Goal: Task Accomplishment & Management: Manage account settings

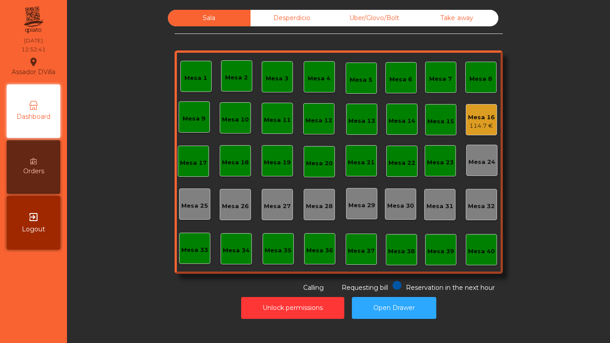
click at [482, 113] on div "Mesa 16" at bounding box center [481, 117] width 27 height 9
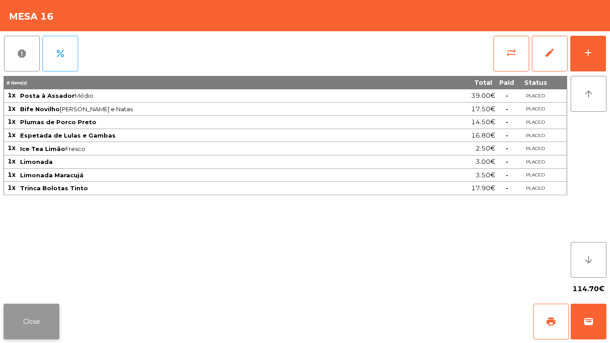
click at [30, 320] on button "Close" at bounding box center [32, 322] width 56 height 36
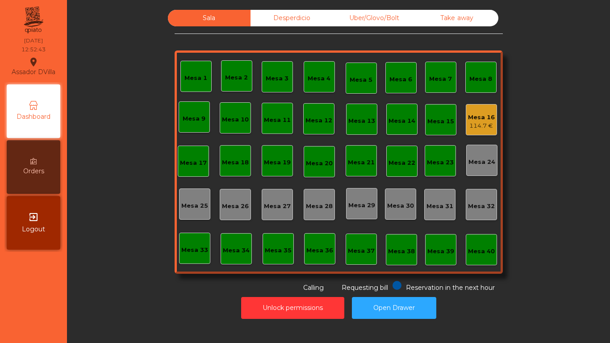
click at [87, 313] on div "Unlock permissions Open Drawer" at bounding box center [338, 308] width 519 height 31
click at [480, 114] on div "Mesa 16" at bounding box center [481, 117] width 27 height 9
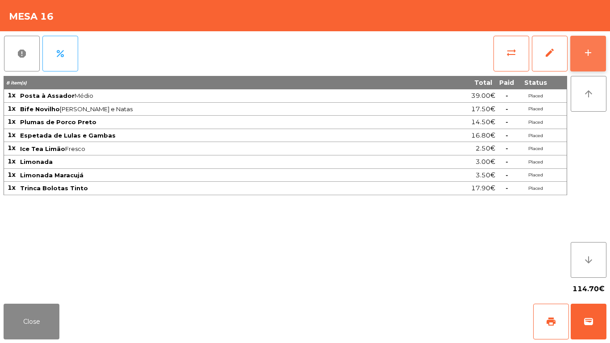
click at [596, 59] on button "add" at bounding box center [588, 54] width 36 height 36
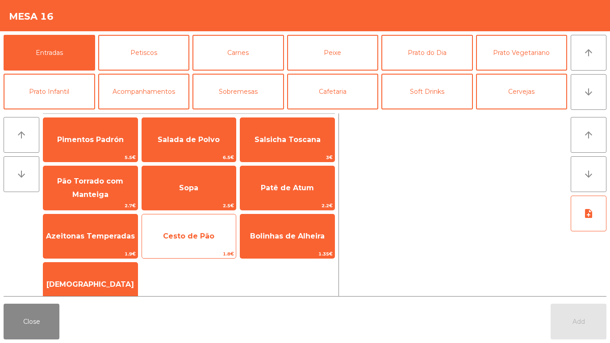
click at [203, 233] on span "Cesto de Pão" at bounding box center [188, 236] width 51 height 8
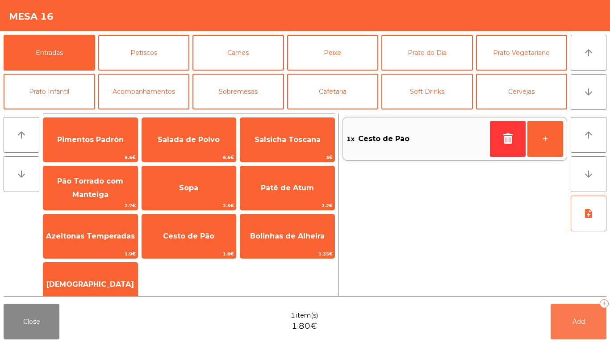
click at [564, 326] on button "Add 1" at bounding box center [579, 322] width 56 height 36
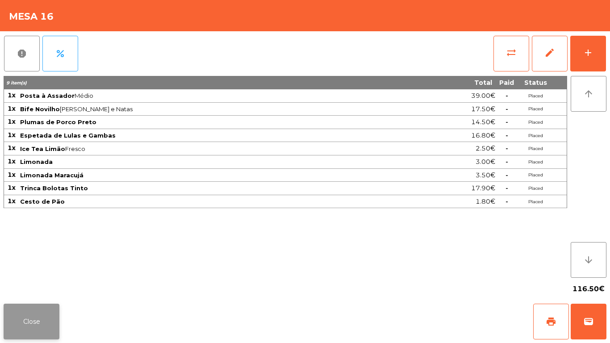
click at [46, 324] on button "Close" at bounding box center [32, 322] width 56 height 36
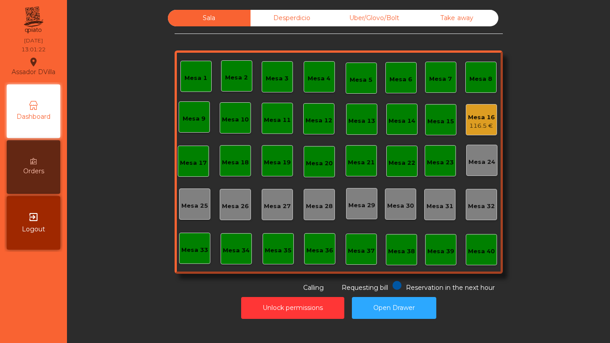
click at [393, 24] on div "Uber/Glovo/Bolt" at bounding box center [374, 18] width 83 height 17
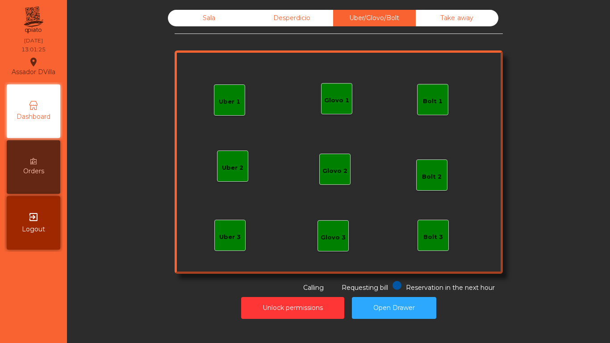
click at [411, 98] on div "Uber 1 Uber 3 Bolt 2 Glovo 2 Uber 2 Glovo 1 Bolt 1 Bolt 3 Glovo 3" at bounding box center [339, 161] width 328 height 223
click at [443, 90] on div "Bolt 1" at bounding box center [432, 99] width 31 height 31
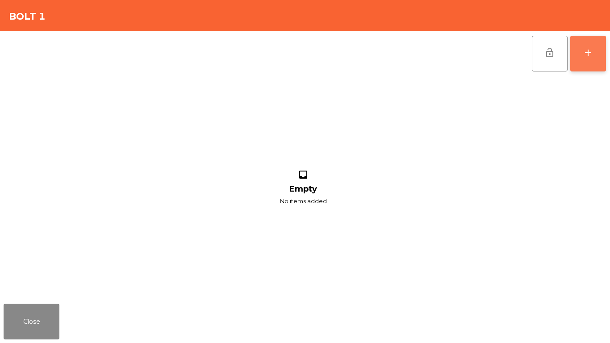
drag, startPoint x: 593, startPoint y: 62, endPoint x: 573, endPoint y: 54, distance: 20.8
click at [593, 61] on button "add" at bounding box center [588, 54] width 36 height 36
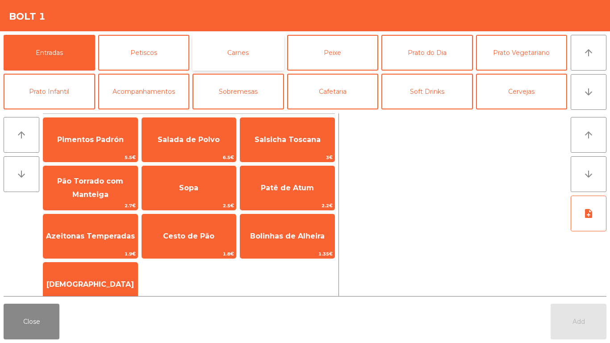
click at [231, 48] on button "Carnes" at bounding box center [238, 53] width 92 height 36
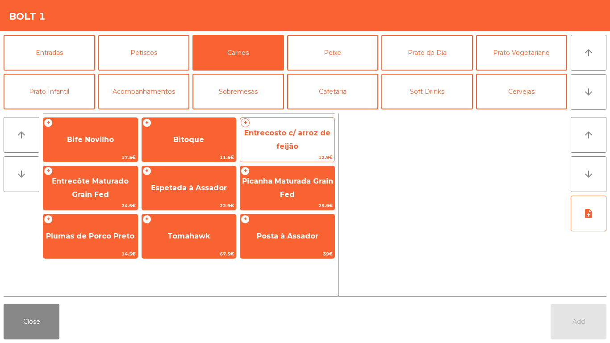
click at [285, 143] on span "Entrecosto c/ arroz de feijão" at bounding box center [287, 140] width 86 height 22
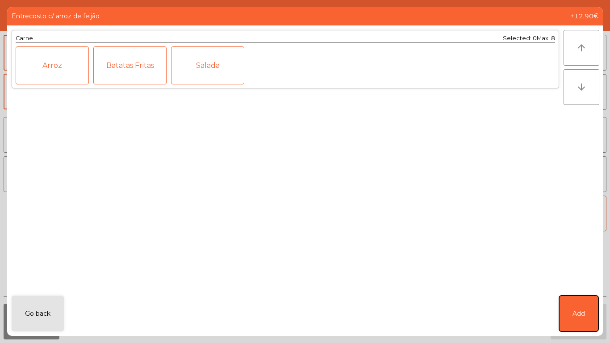
click at [596, 316] on button "Add" at bounding box center [578, 314] width 39 height 36
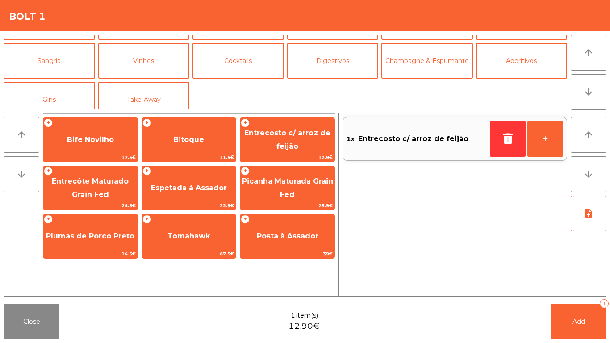
scroll to position [78, 0]
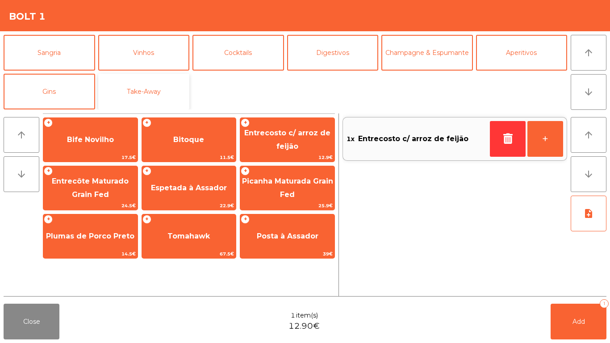
click at [179, 95] on button "Take-Away" at bounding box center [144, 92] width 92 height 36
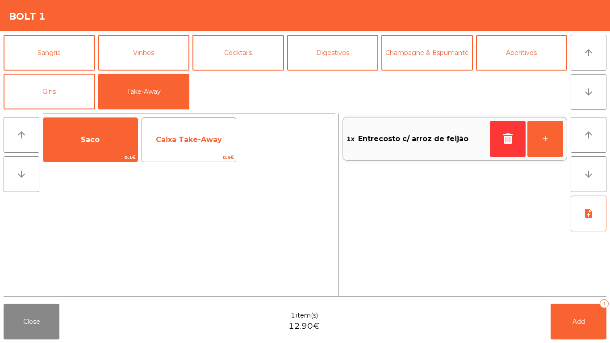
click at [185, 147] on span "Caixa Take-Away" at bounding box center [189, 140] width 94 height 24
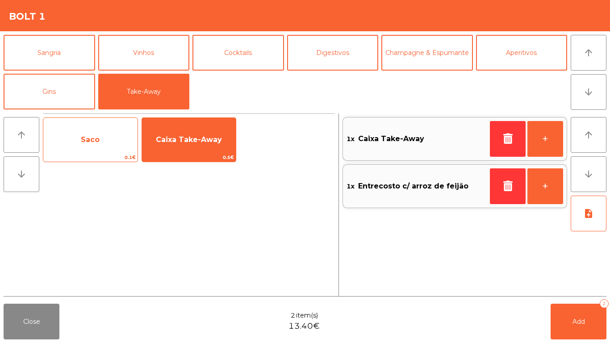
drag, startPoint x: 83, startPoint y: 143, endPoint x: 106, endPoint y: 146, distance: 23.4
click at [84, 143] on span "Saco" at bounding box center [90, 139] width 19 height 8
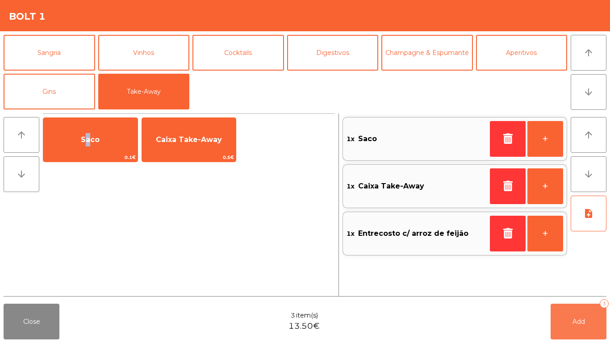
click at [557, 322] on button "Add 3" at bounding box center [579, 322] width 56 height 36
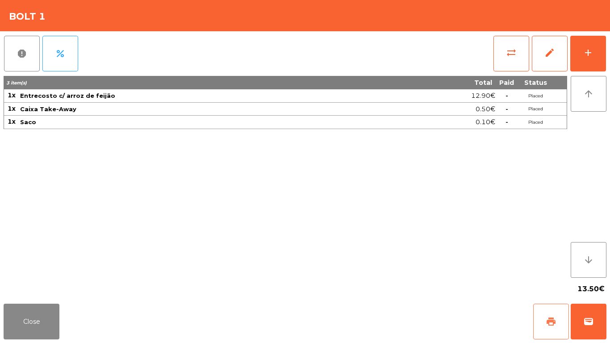
click at [547, 327] on button "print" at bounding box center [551, 322] width 36 height 36
click at [587, 326] on span "wallet" at bounding box center [588, 321] width 11 height 11
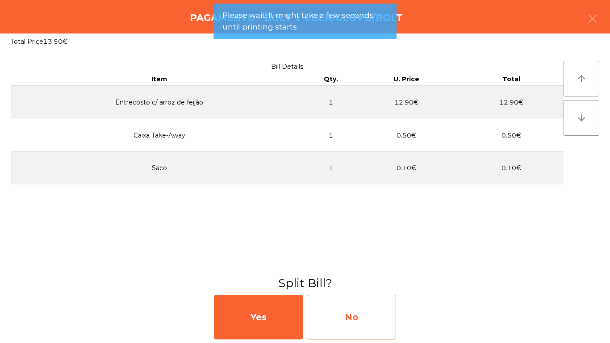
click at [330, 305] on div "No" at bounding box center [351, 317] width 89 height 45
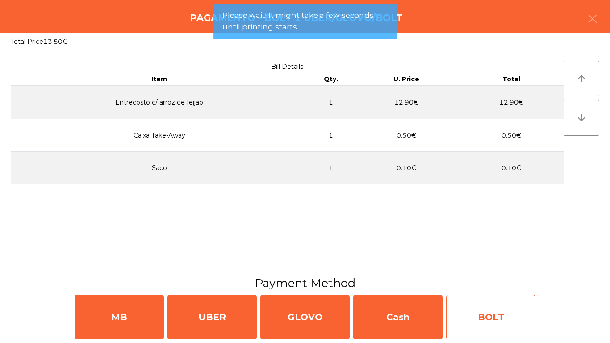
click at [466, 313] on div "BOLT" at bounding box center [490, 317] width 89 height 45
select select "**"
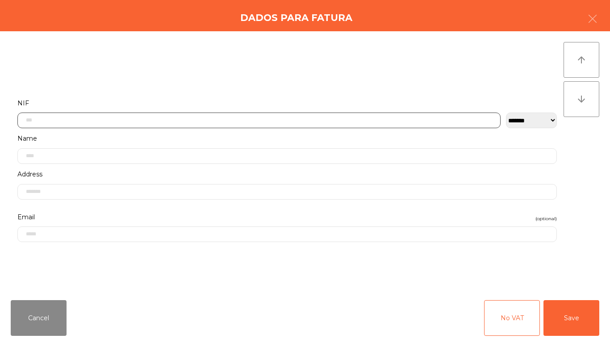
click at [190, 113] on input "text" at bounding box center [258, 121] width 483 height 16
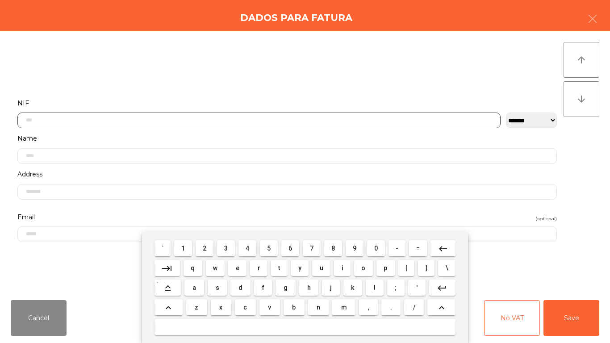
scroll to position [54, 0]
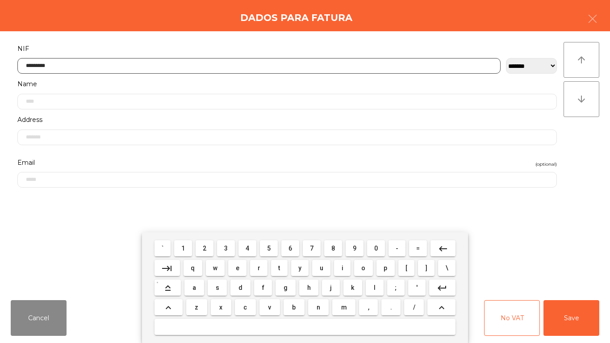
type input "*********"
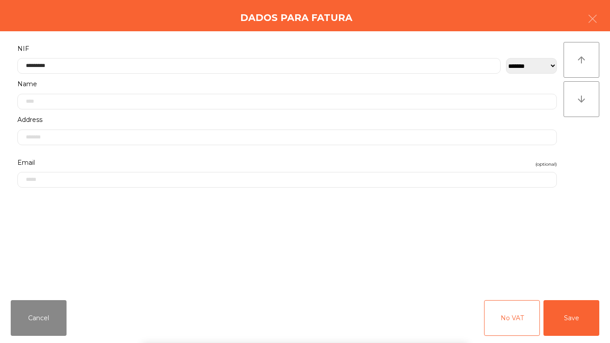
click at [580, 321] on div "` 1 2 3 4 5 6 7 8 9 0 - = keyboard_backspace keyboard_tab q w e r t y u i o p […" at bounding box center [305, 287] width 610 height 111
click at [579, 320] on button "Save" at bounding box center [572, 318] width 56 height 36
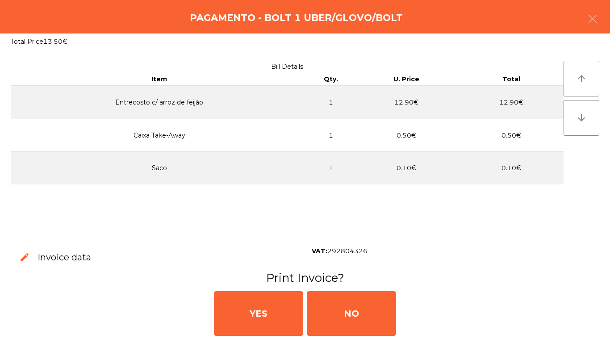
click at [212, 314] on div "YES NO" at bounding box center [305, 313] width 603 height 54
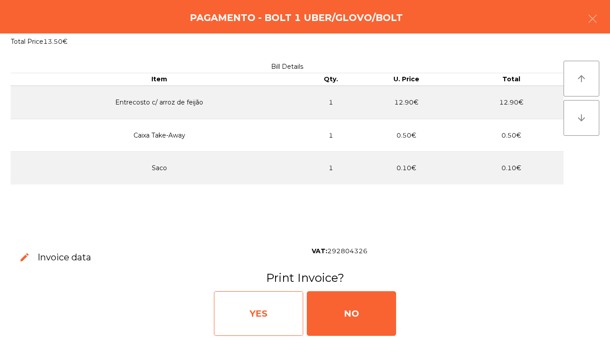
click at [252, 299] on div "YES" at bounding box center [258, 313] width 89 height 45
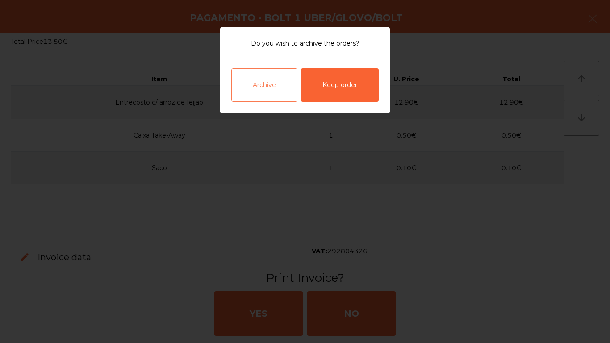
click at [251, 87] on div "Archive" at bounding box center [264, 84] width 66 height 33
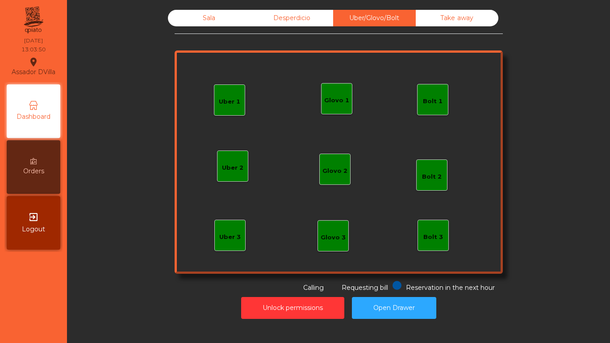
click at [176, 18] on div "Sala" at bounding box center [209, 18] width 83 height 17
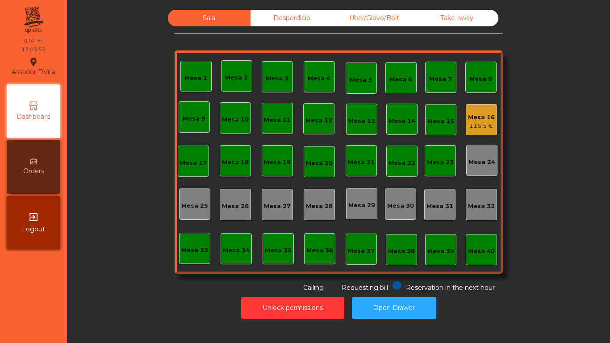
click at [484, 122] on div "116.5 €" at bounding box center [481, 125] width 27 height 9
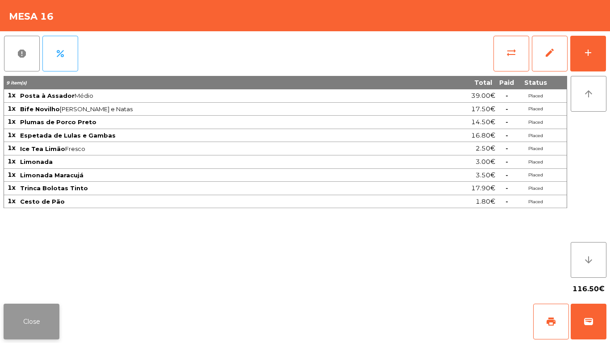
click at [30, 323] on button "Close" at bounding box center [32, 322] width 56 height 36
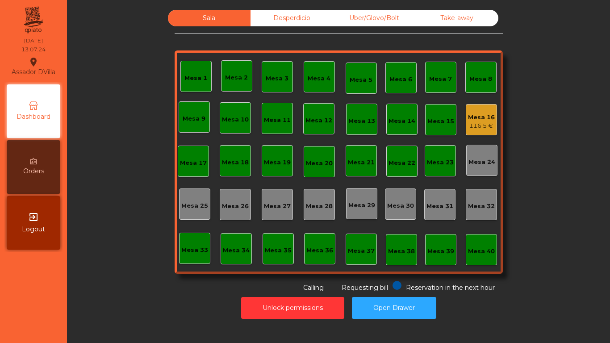
click at [488, 118] on div "Mesa 16" at bounding box center [481, 117] width 27 height 9
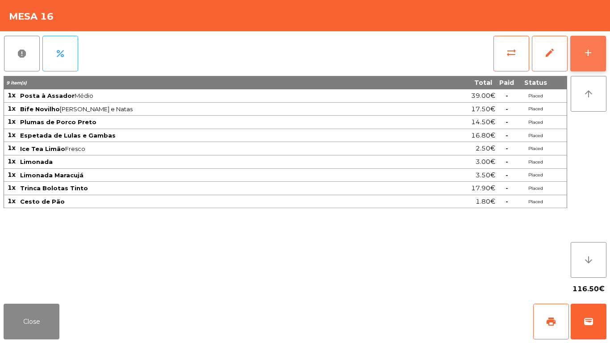
click at [598, 59] on button "add" at bounding box center [588, 54] width 36 height 36
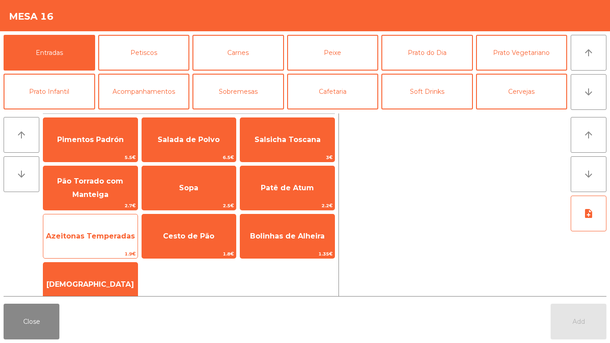
click at [99, 234] on span "Azeitonas Temperadas" at bounding box center [90, 236] width 89 height 8
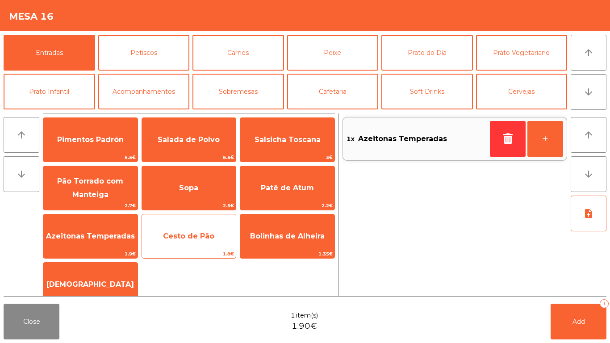
click at [171, 232] on span "Cesto de Pão" at bounding box center [188, 236] width 51 height 8
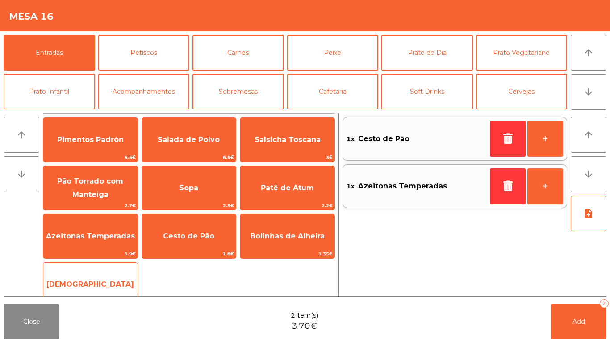
click at [115, 268] on div "Manteiga 1€" at bounding box center [90, 284] width 95 height 45
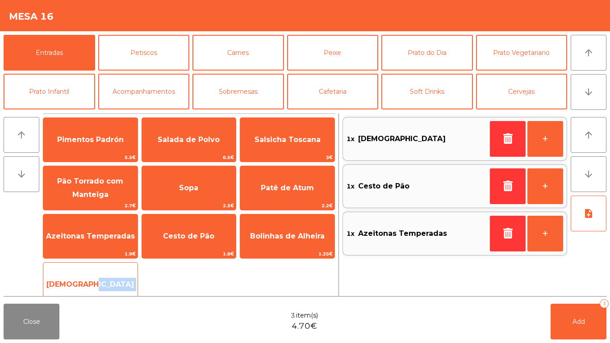
click at [115, 268] on div "Manteiga 1€" at bounding box center [90, 284] width 95 height 45
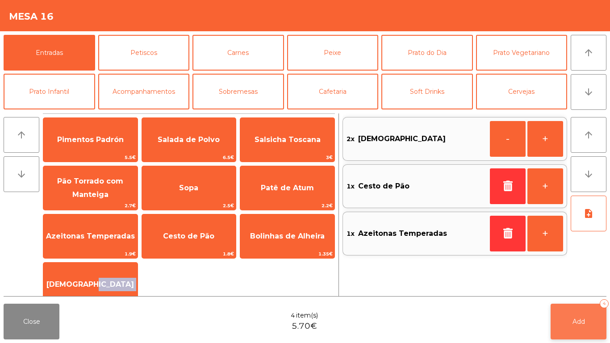
click at [567, 315] on button "Add 4" at bounding box center [579, 322] width 56 height 36
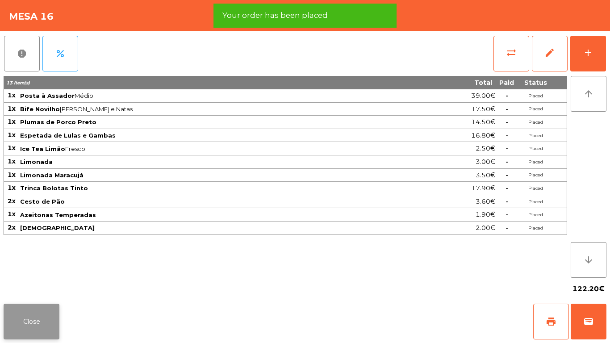
click at [40, 318] on button "Close" at bounding box center [32, 322] width 56 height 36
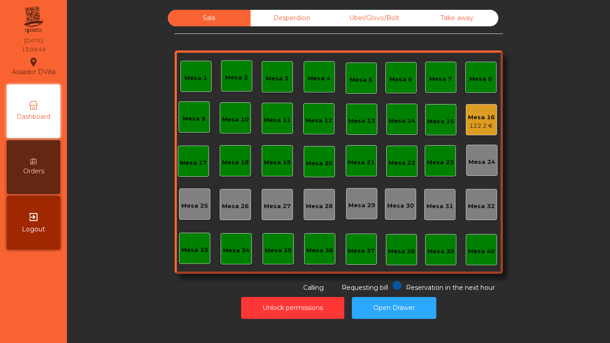
click at [484, 110] on div "Mesa 16 122.2 €" at bounding box center [481, 119] width 27 height 21
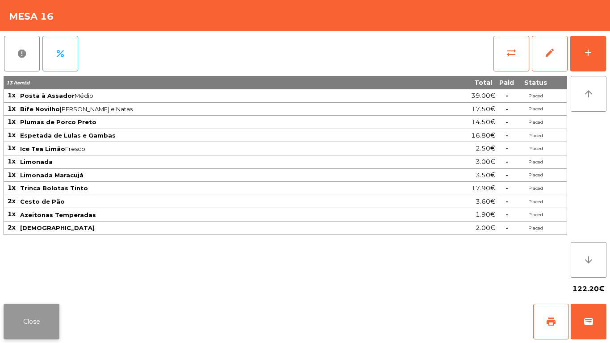
click at [40, 310] on button "Close" at bounding box center [32, 322] width 56 height 36
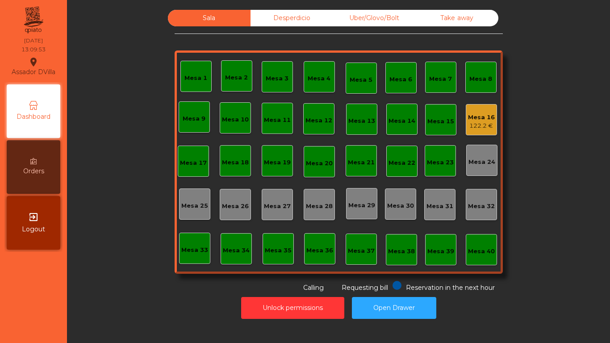
click at [130, 300] on div "Unlock permissions Open Drawer" at bounding box center [338, 308] width 519 height 31
click at [198, 74] on div "Mesa 1" at bounding box center [195, 78] width 23 height 9
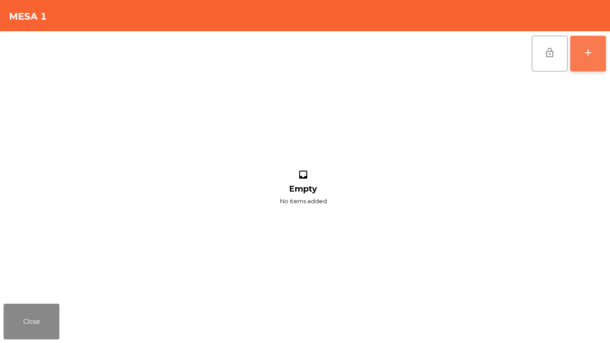
click at [594, 44] on button "add" at bounding box center [588, 54] width 36 height 36
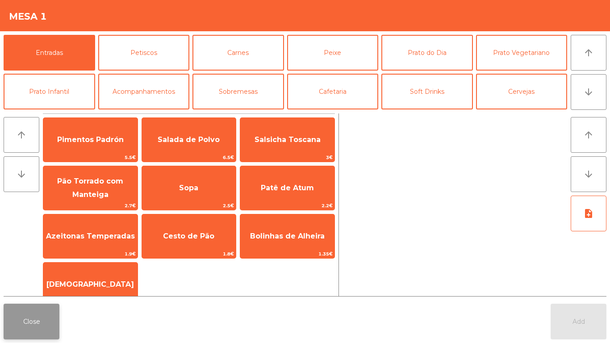
click at [59, 318] on button "Close" at bounding box center [32, 322] width 56 height 36
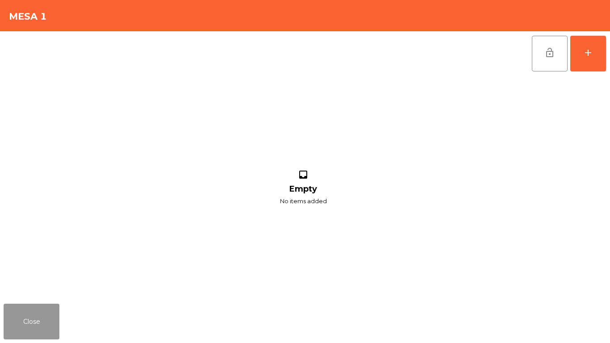
click at [59, 318] on button "Close" at bounding box center [32, 322] width 56 height 36
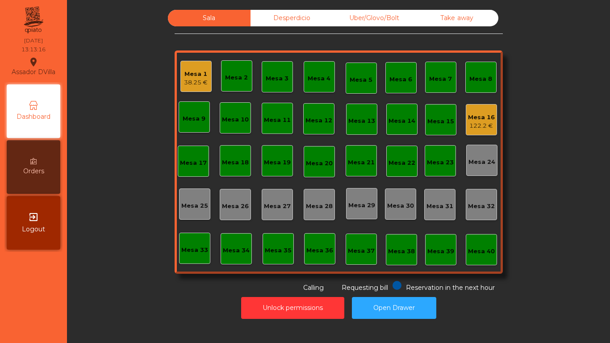
click at [53, 176] on div "Orders" at bounding box center [34, 167] width 54 height 54
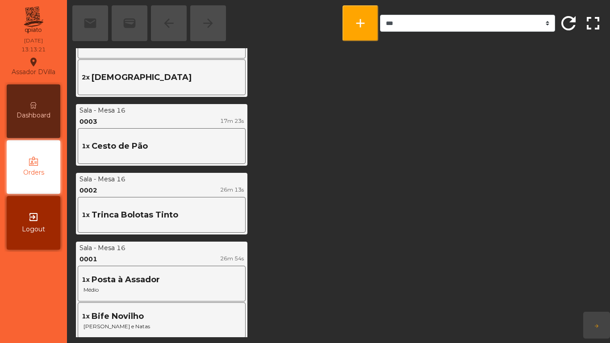
scroll to position [357, 0]
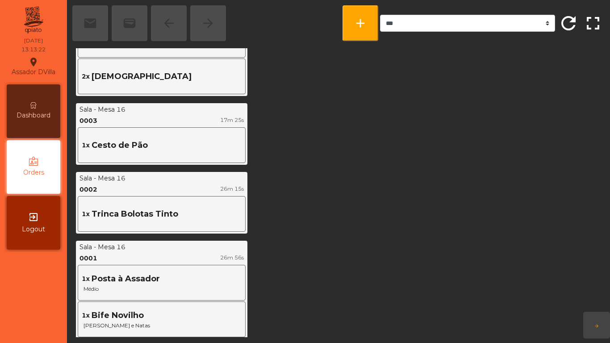
click at [17, 113] on span "Dashboard" at bounding box center [34, 115] width 34 height 9
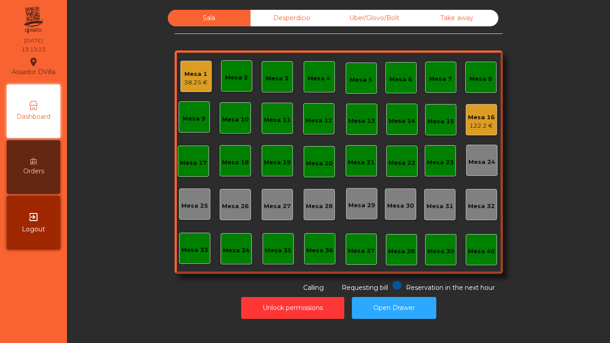
click at [195, 85] on div "38.25 €" at bounding box center [196, 82] width 24 height 9
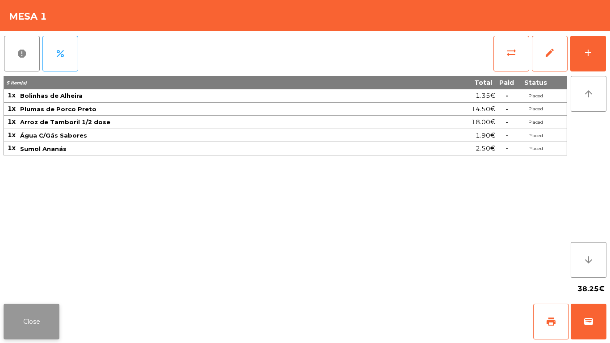
click at [38, 323] on button "Close" at bounding box center [32, 322] width 56 height 36
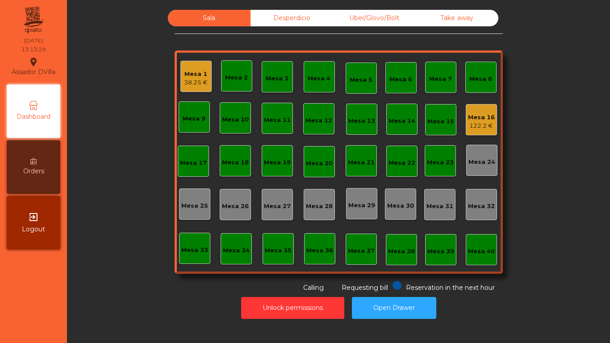
click at [125, 267] on div "Sala Desperdicio Uber/Glovo/Bolt Take away Mesa 1 38.25 € Mesa 2 Mesa 3 Mesa 4 …" at bounding box center [338, 151] width 519 height 283
click at [198, 80] on div "38.25 €" at bounding box center [196, 82] width 24 height 9
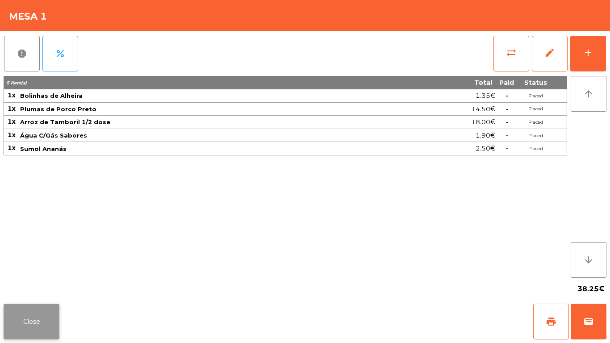
click at [51, 322] on button "Close" at bounding box center [32, 322] width 56 height 36
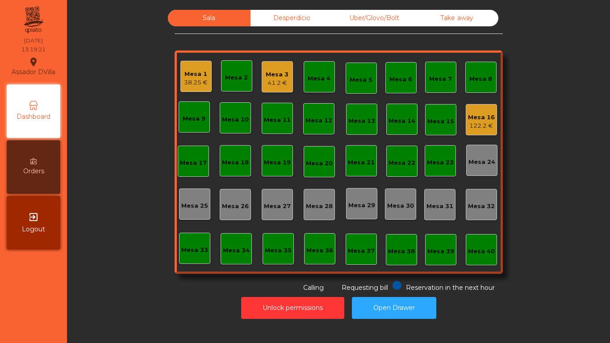
click at [272, 70] on div "Mesa 3" at bounding box center [277, 74] width 23 height 9
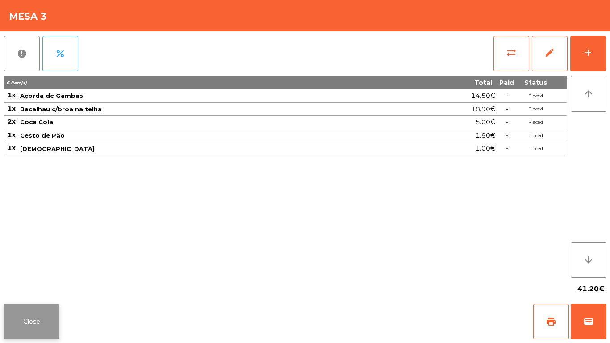
click at [25, 310] on button "Close" at bounding box center [32, 322] width 56 height 36
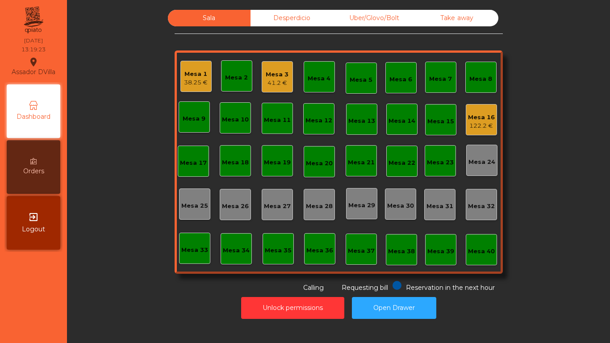
click at [484, 117] on div "Mesa 16" at bounding box center [481, 117] width 27 height 9
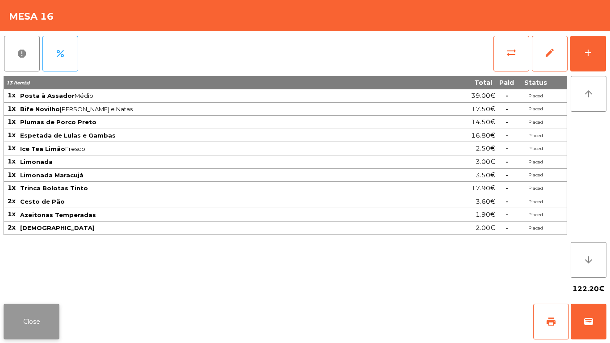
click at [50, 316] on button "Close" at bounding box center [32, 322] width 56 height 36
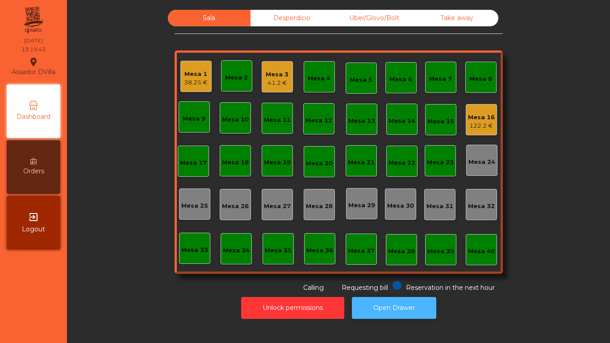
click at [371, 312] on button "Open Drawer" at bounding box center [394, 308] width 84 height 22
click at [206, 78] on div "Mesa 1 38.25 €" at bounding box center [195, 76] width 31 height 31
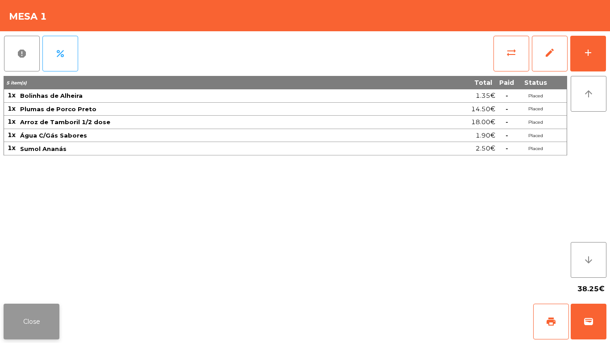
click at [16, 334] on button "Close" at bounding box center [32, 322] width 56 height 36
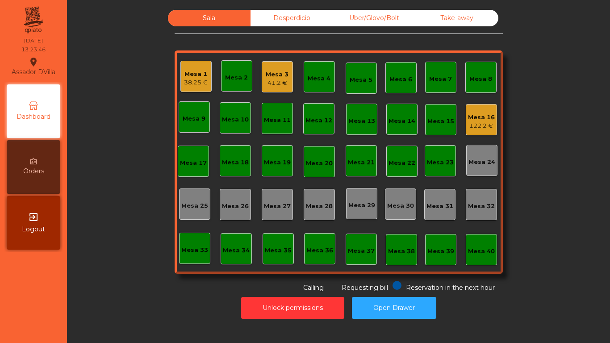
click at [181, 88] on div "Mesa 1 38.25 €" at bounding box center [195, 76] width 31 height 31
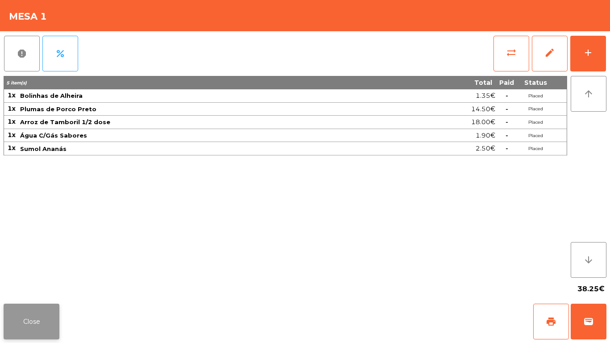
click at [33, 315] on button "Close" at bounding box center [32, 322] width 56 height 36
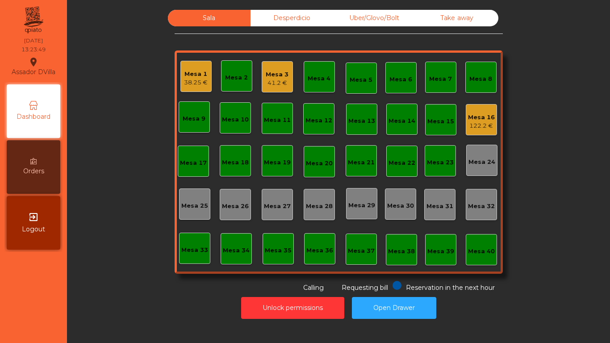
click at [262, 81] on div "Mesa 3 41.2 €" at bounding box center [277, 76] width 31 height 31
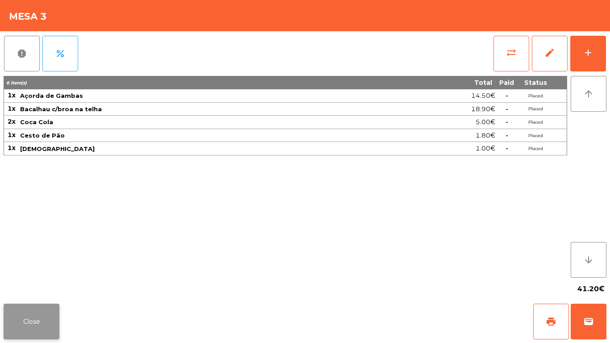
click at [33, 318] on button "Close" at bounding box center [32, 322] width 56 height 36
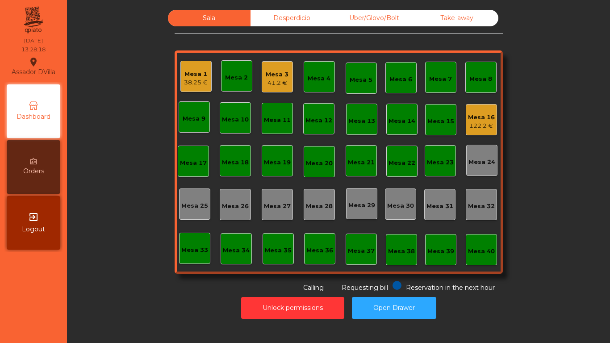
click at [277, 79] on div "41.2 €" at bounding box center [277, 83] width 23 height 9
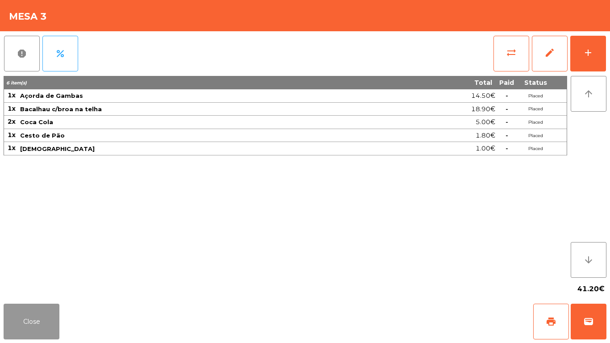
drag, startPoint x: 11, startPoint y: 321, endPoint x: 33, endPoint y: 297, distance: 32.3
click at [21, 310] on button "Close" at bounding box center [32, 322] width 56 height 36
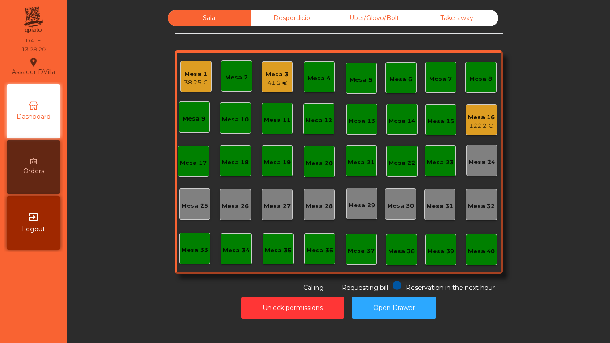
click at [197, 75] on div "Mesa 1" at bounding box center [196, 74] width 24 height 9
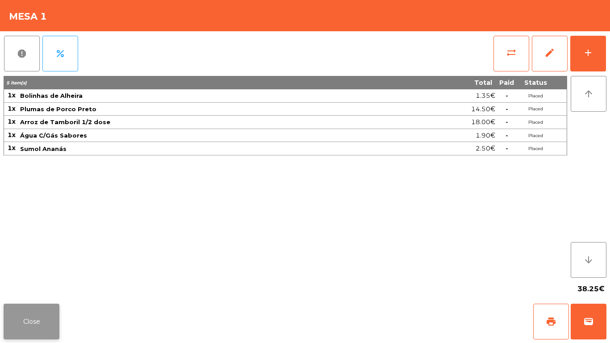
click at [44, 321] on button "Close" at bounding box center [32, 322] width 56 height 36
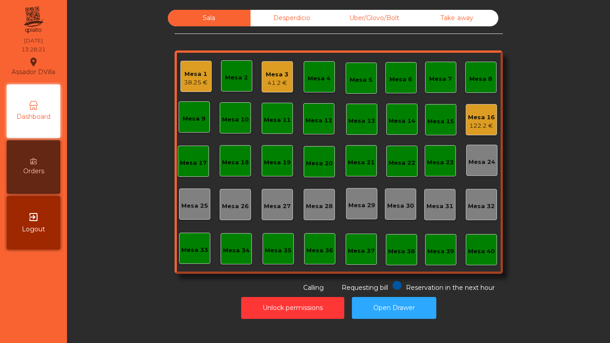
click at [242, 77] on div "Mesa 2" at bounding box center [236, 77] width 23 height 9
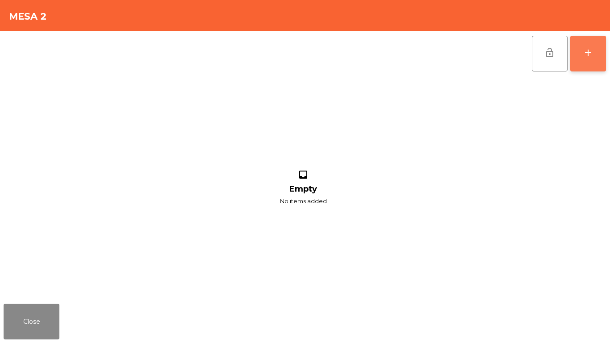
click at [594, 58] on button "add" at bounding box center [588, 54] width 36 height 36
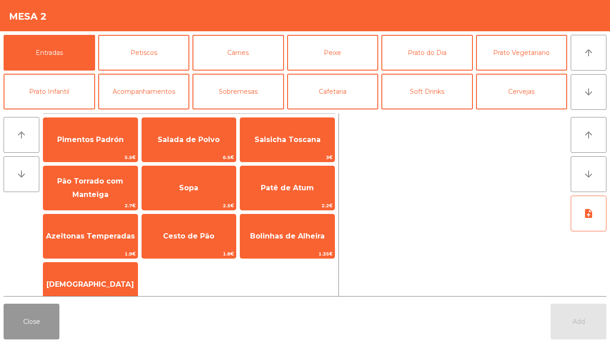
drag, startPoint x: 7, startPoint y: 320, endPoint x: 13, endPoint y: 321, distance: 6.3
click at [8, 321] on button "Close" at bounding box center [32, 322] width 56 height 36
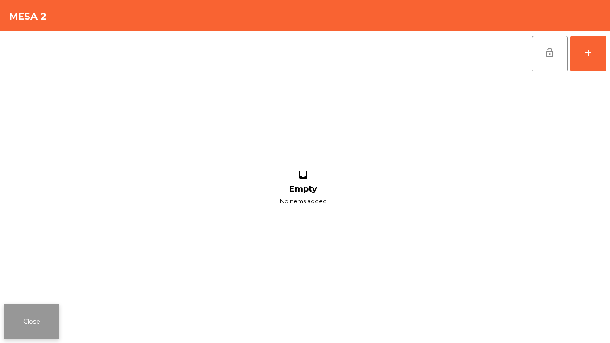
click at [41, 318] on button "Close" at bounding box center [32, 322] width 56 height 36
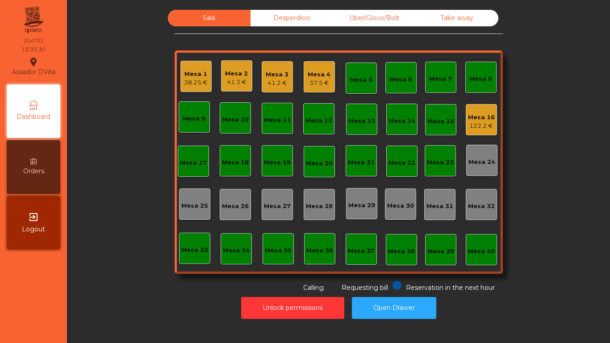
click at [321, 77] on div "Mesa 4" at bounding box center [319, 74] width 23 height 9
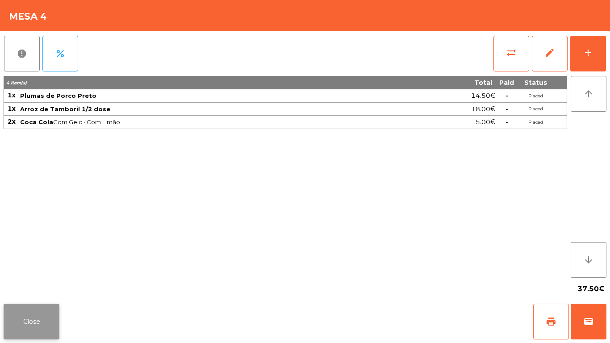
click at [41, 330] on button "Close" at bounding box center [32, 322] width 56 height 36
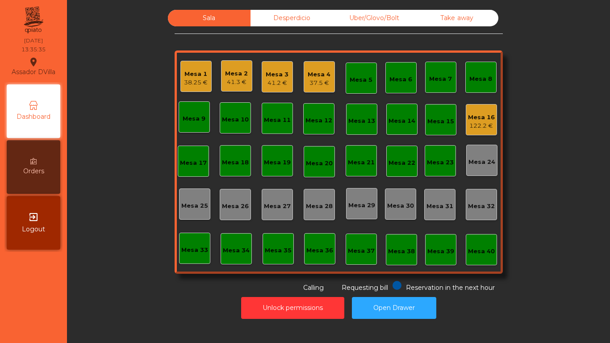
click at [194, 81] on div "38.25 €" at bounding box center [196, 82] width 24 height 9
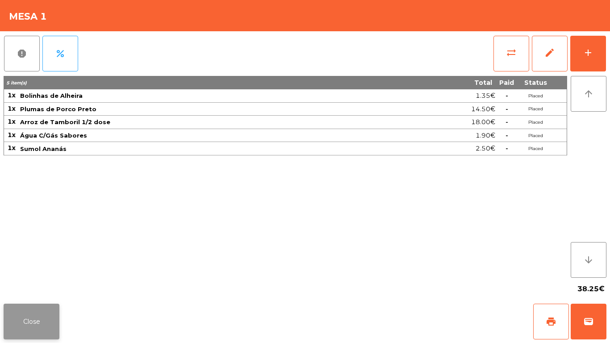
click at [29, 325] on button "Close" at bounding box center [32, 322] width 56 height 36
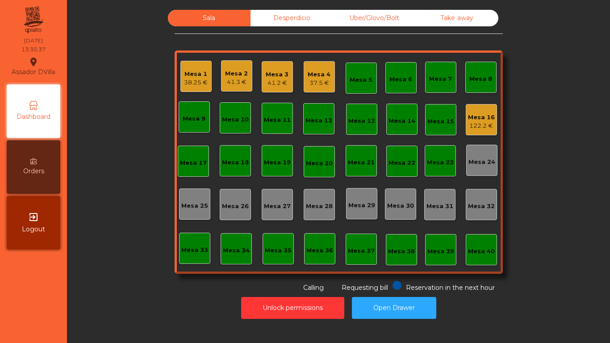
click at [100, 276] on div "Sala Desperdicio Uber/Glovo/Bolt Take away Mesa 1 38.25 € Mesa 2 41.3 € Mesa 3 …" at bounding box center [338, 151] width 519 height 283
click at [228, 74] on div "Mesa 2" at bounding box center [236, 73] width 23 height 9
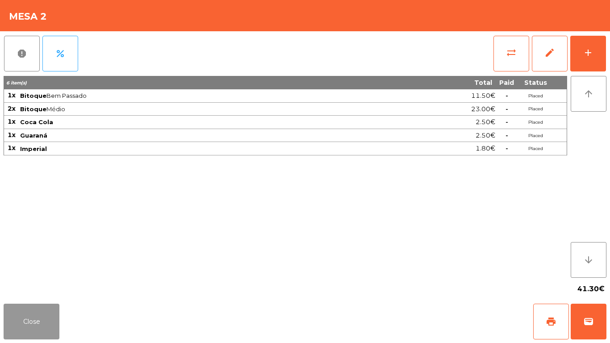
drag, startPoint x: 29, startPoint y: 319, endPoint x: 293, endPoint y: 40, distance: 385.1
click at [68, 270] on app-table-orders "Mesa 2 report percent sync_alt edit add 6 item(s) Total Paid Status 1x Bitoque …" at bounding box center [305, 171] width 610 height 343
drag, startPoint x: 1, startPoint y: 330, endPoint x: 29, endPoint y: 320, distance: 30.0
click at [1, 330] on div "Close print wallet" at bounding box center [305, 321] width 610 height 43
click at [29, 320] on button "Close" at bounding box center [32, 322] width 56 height 36
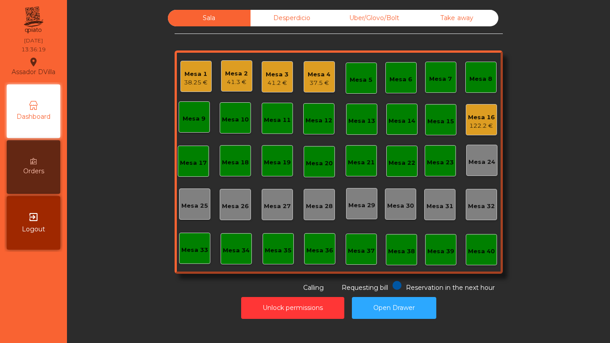
click at [298, 81] on div "Mesa 1 38.25 € Mesa 2 41.3 € Mesa 3 41.2 € [GEOGRAPHIC_DATA] 4 37.5 € Mesa 5 Me…" at bounding box center [339, 161] width 328 height 223
click at [282, 89] on div "Mesa 3 41.2 €" at bounding box center [277, 76] width 31 height 31
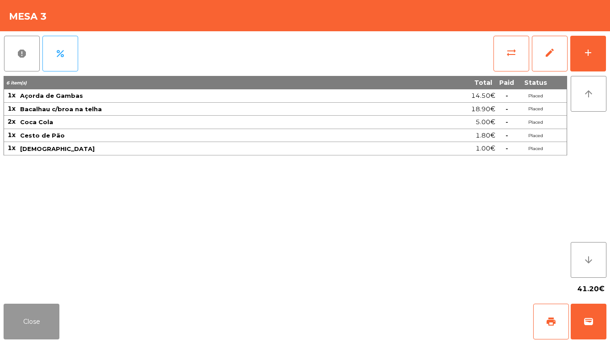
click at [42, 329] on button "Close" at bounding box center [32, 322] width 56 height 36
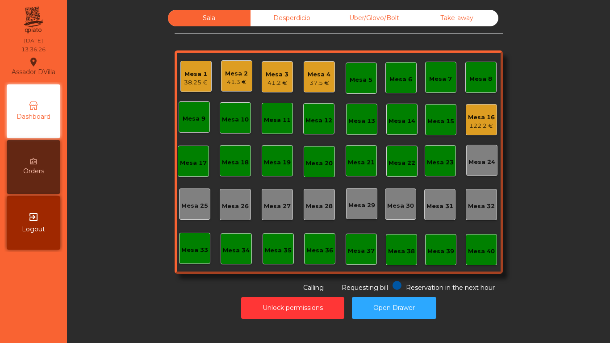
click at [124, 257] on div "Sala Desperdicio Uber/Glovo/Bolt Take away Mesa 1 38.25 € Mesa 2 41.3 € Mesa 3 …" at bounding box center [338, 151] width 519 height 283
click at [269, 81] on div "41.2 €" at bounding box center [277, 83] width 23 height 9
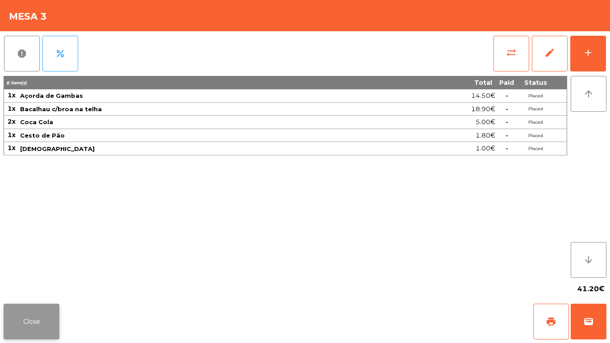
click at [17, 321] on button "Close" at bounding box center [32, 322] width 56 height 36
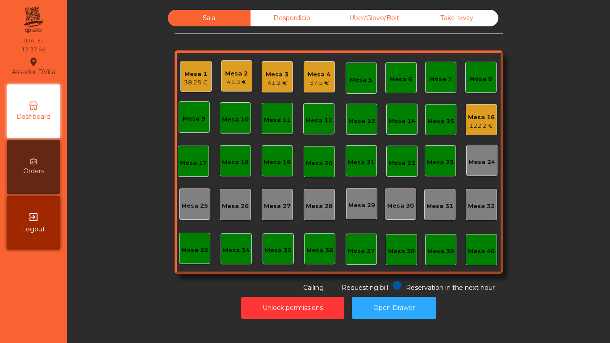
click at [309, 85] on div "37.5 €" at bounding box center [319, 83] width 23 height 9
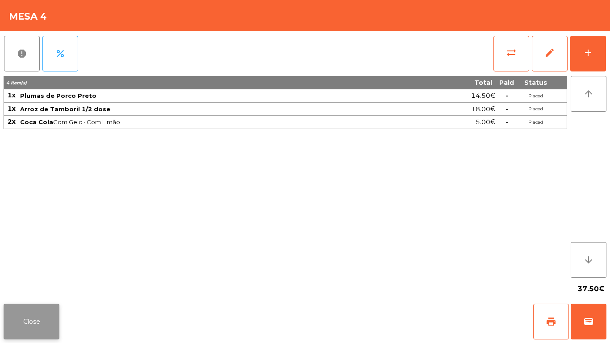
click at [27, 311] on button "Close" at bounding box center [32, 322] width 56 height 36
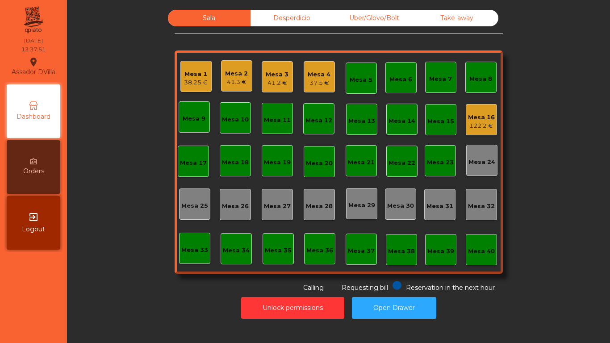
click at [221, 84] on div "Mesa 2 41.3 €" at bounding box center [236, 75] width 31 height 31
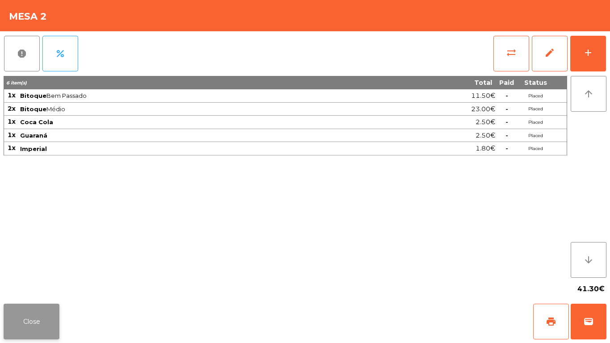
click at [20, 336] on button "Close" at bounding box center [32, 322] width 56 height 36
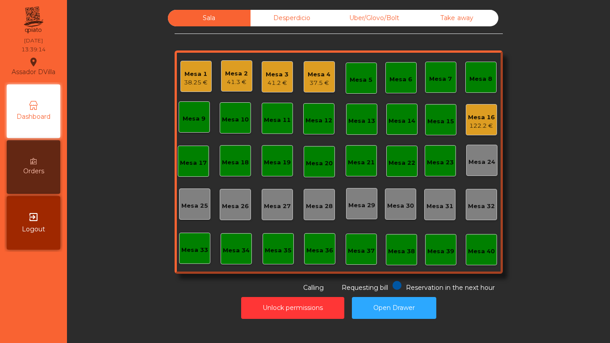
click at [203, 69] on div "Mesa 1 38.25 €" at bounding box center [196, 76] width 24 height 21
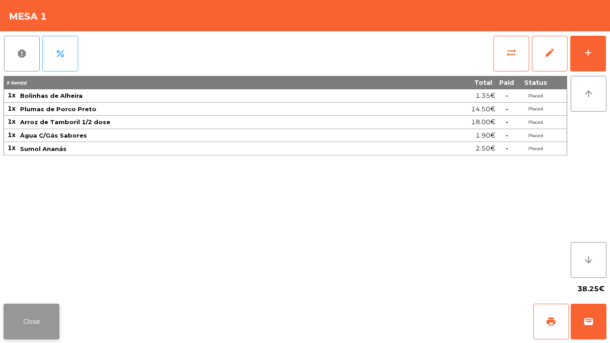
click at [47, 321] on button "Close" at bounding box center [32, 322] width 56 height 36
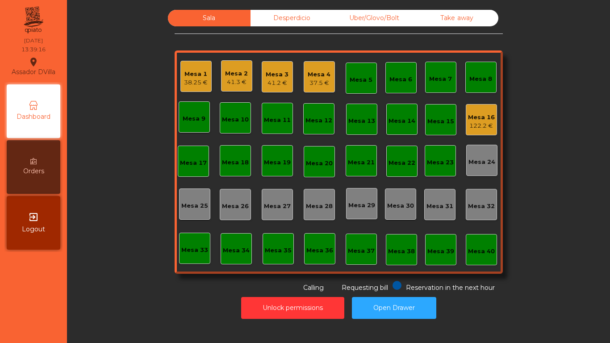
click at [326, 90] on div "Mesa 4 37.5 €" at bounding box center [319, 76] width 31 height 31
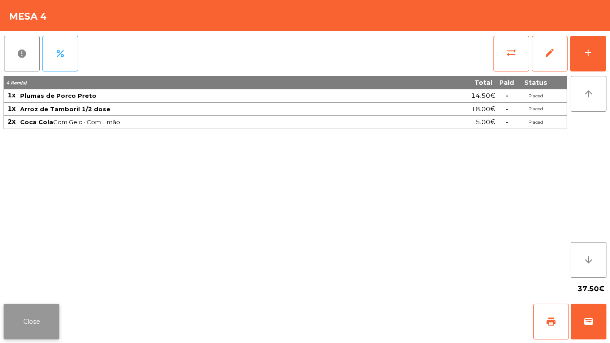
click at [19, 331] on button "Close" at bounding box center [32, 322] width 56 height 36
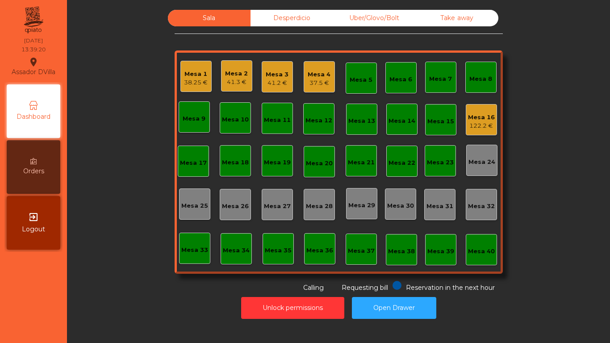
click at [269, 90] on div "Mesa 3 41.2 €" at bounding box center [277, 76] width 31 height 31
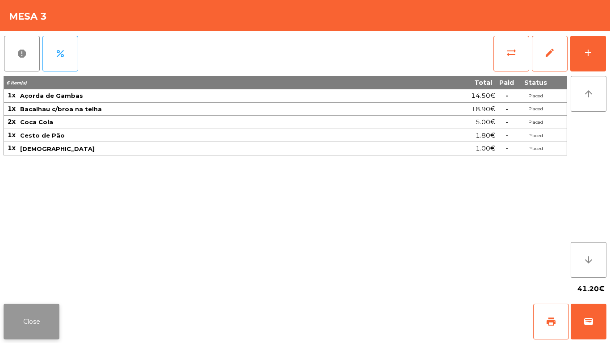
click at [44, 327] on button "Close" at bounding box center [32, 322] width 56 height 36
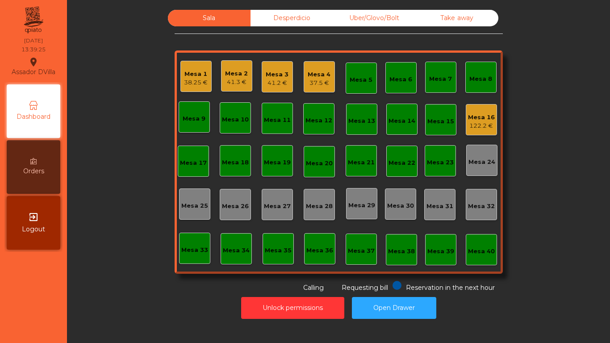
click at [221, 73] on div "Mesa 2 41.3 €" at bounding box center [236, 75] width 31 height 31
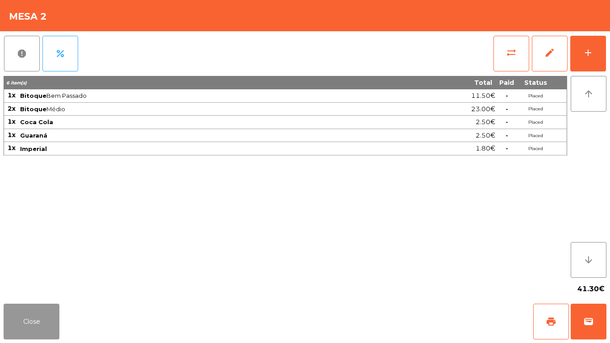
drag, startPoint x: 35, startPoint y: 332, endPoint x: 38, endPoint y: 312, distance: 19.8
click at [35, 324] on button "Close" at bounding box center [32, 322] width 56 height 36
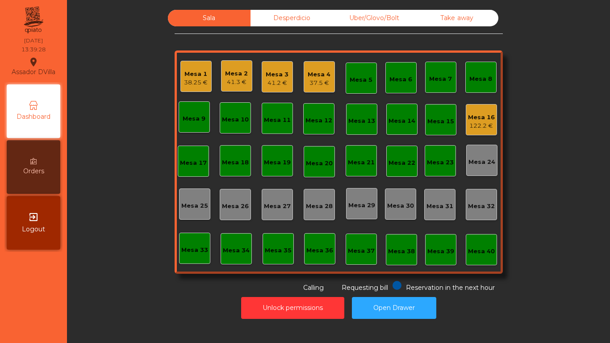
click at [472, 132] on div "Mesa 16 122.2 €" at bounding box center [481, 119] width 31 height 31
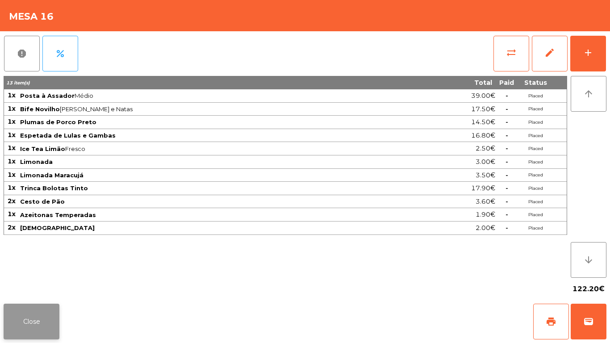
click at [36, 331] on button "Close" at bounding box center [32, 322] width 56 height 36
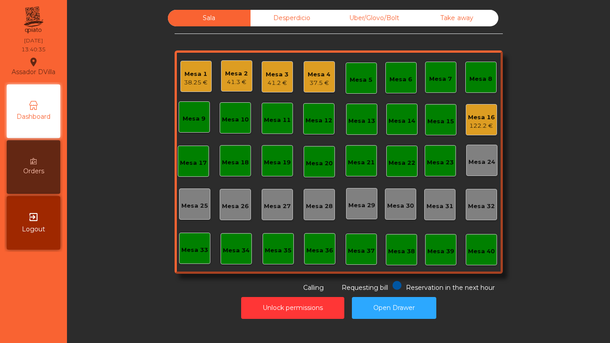
click at [266, 70] on div "Mesa 3" at bounding box center [277, 74] width 23 height 9
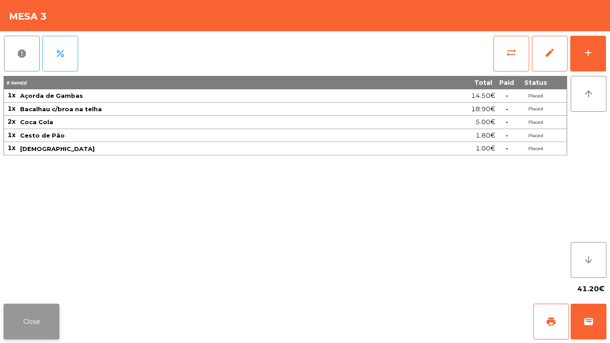
click at [42, 308] on button "Close" at bounding box center [32, 322] width 56 height 36
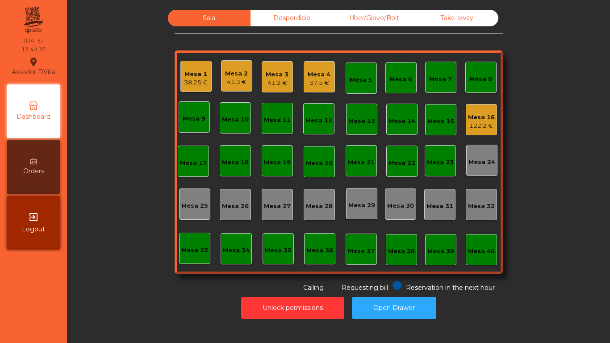
click at [233, 82] on div "41.3 €" at bounding box center [236, 82] width 23 height 9
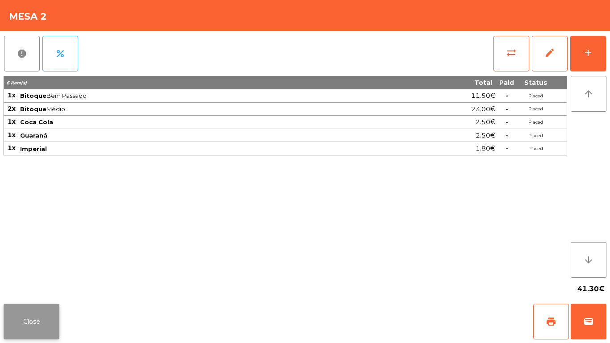
click at [24, 324] on button "Close" at bounding box center [32, 322] width 56 height 36
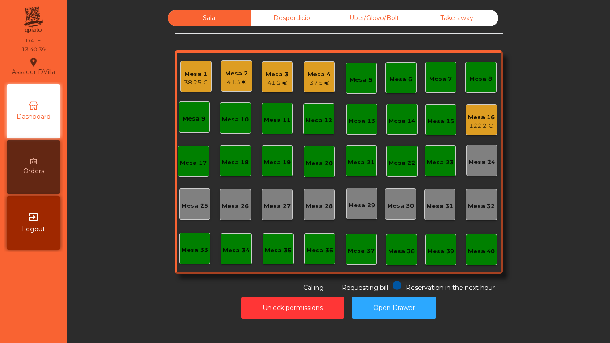
click at [317, 76] on div "Mesa 4" at bounding box center [319, 74] width 23 height 9
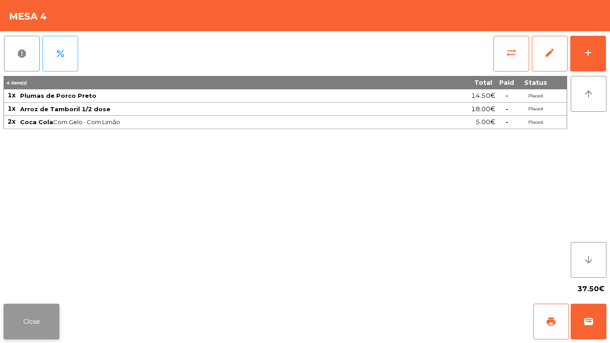
click at [45, 314] on button "Close" at bounding box center [32, 322] width 56 height 36
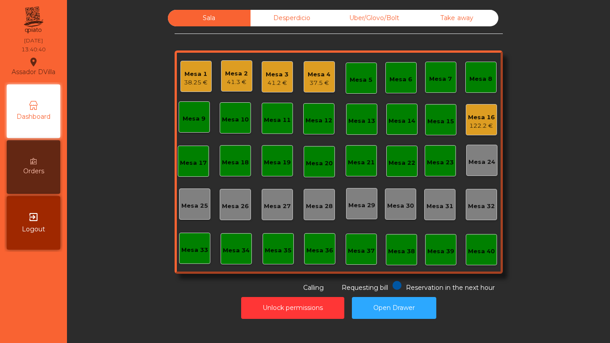
click at [139, 242] on div "Sala Desperdicio Uber/Glovo/Bolt Take away Mesa 1 38.25 € Mesa 2 41.3 € Mesa 3 …" at bounding box center [338, 151] width 519 height 283
click at [28, 171] on span "Orders" at bounding box center [33, 171] width 21 height 9
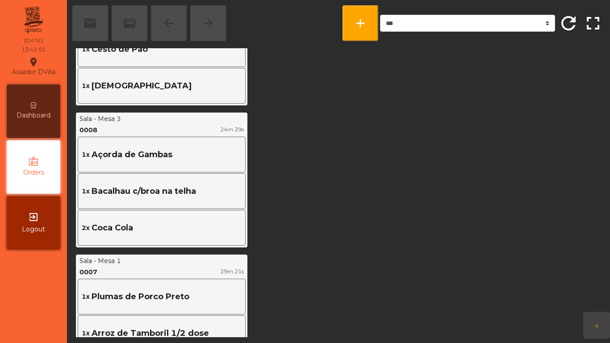
scroll to position [402, 0]
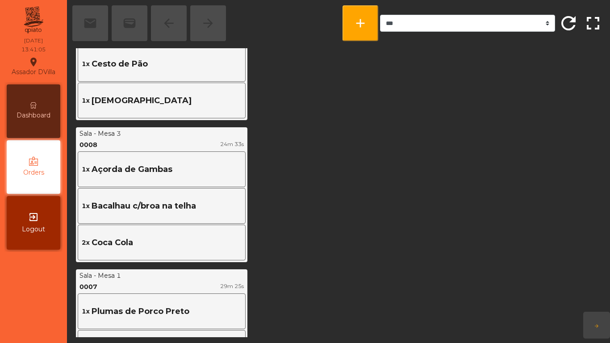
click at [29, 108] on div "Dashboard" at bounding box center [34, 111] width 54 height 54
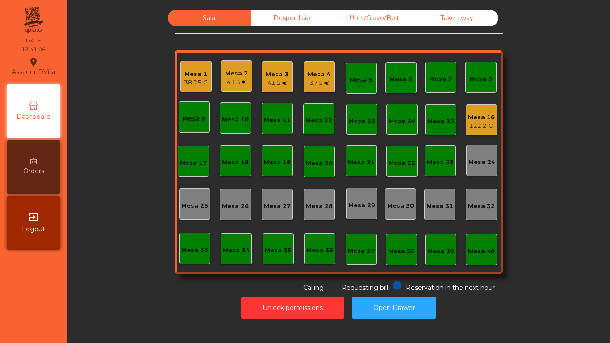
click at [27, 158] on div "Orders" at bounding box center [34, 167] width 54 height 54
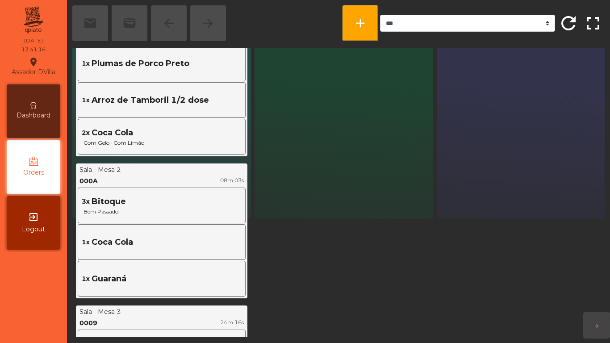
scroll to position [134, 0]
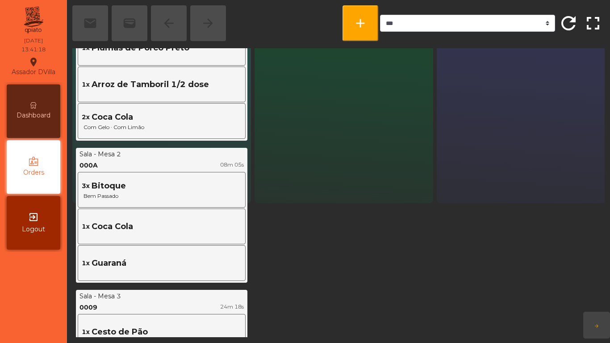
click at [42, 121] on div "Dashboard" at bounding box center [34, 111] width 54 height 54
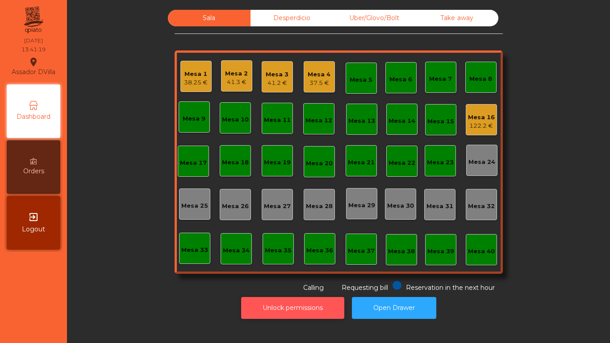
click at [258, 314] on button "Unlock permissions" at bounding box center [292, 308] width 103 height 22
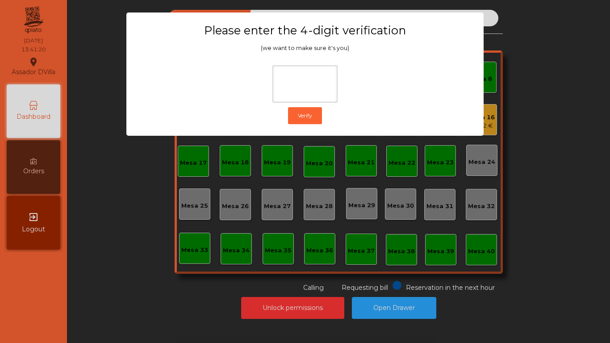
click at [151, 234] on ngb-modal-window "Please enter the 4-digit verification (we want to make sure it's you) Verify" at bounding box center [305, 171] width 580 height 343
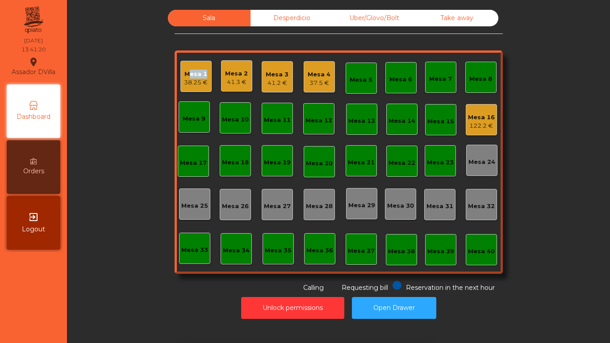
click at [151, 234] on div "Sala Desperdicio Uber/Glovo/Bolt Take away Mesa 1 38.25 € Mesa 2 41.3 € Mesa 3 …" at bounding box center [338, 151] width 519 height 283
click at [151, 232] on div "Sala Desperdicio Uber/Glovo/Bolt Take away Mesa 1 38.25 € Mesa 2 41.3 € Mesa 3 …" at bounding box center [338, 151] width 519 height 283
drag, startPoint x: 106, startPoint y: 214, endPoint x: 109, endPoint y: 222, distance: 8.9
click at [106, 214] on div "Sala Desperdicio Uber/Glovo/Bolt Take away Mesa 1 38.25 € Mesa 2 41.3 € Mesa 3 …" at bounding box center [338, 151] width 519 height 283
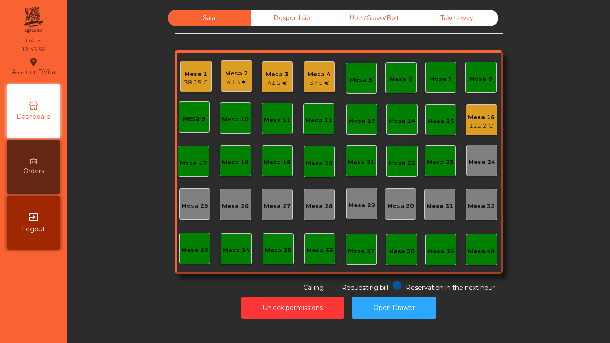
click at [240, 83] on div "41.3 €" at bounding box center [236, 82] width 23 height 9
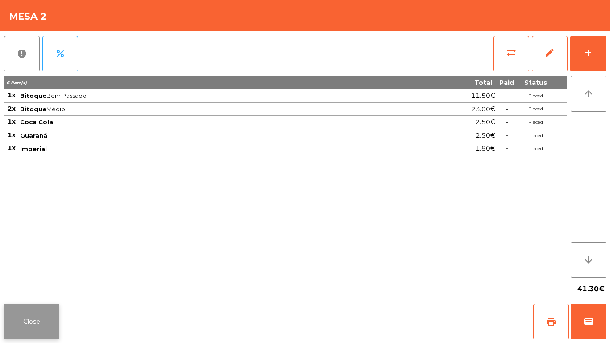
click at [18, 324] on button "Close" at bounding box center [32, 322] width 56 height 36
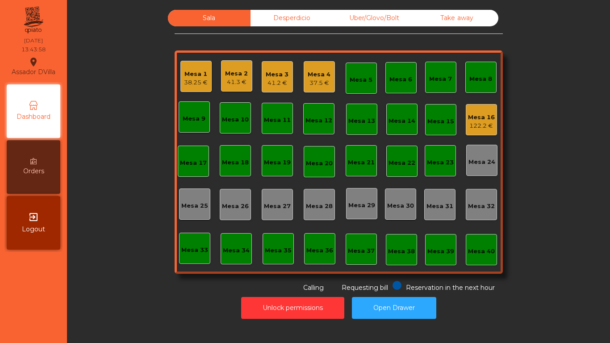
click at [197, 68] on div "Mesa 1 38.25 €" at bounding box center [196, 76] width 24 height 21
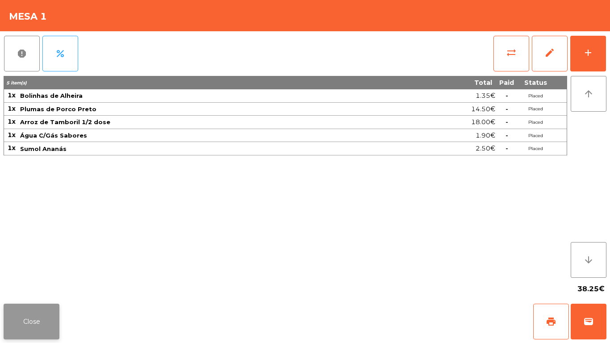
click at [46, 323] on button "Close" at bounding box center [32, 322] width 56 height 36
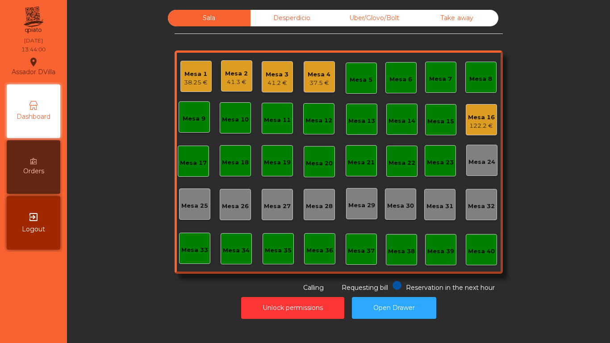
click at [32, 159] on icon at bounding box center [33, 161] width 6 height 6
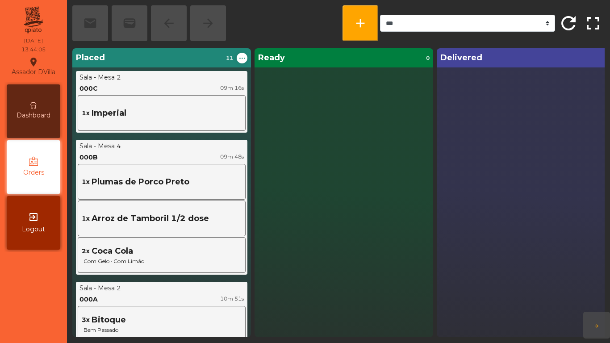
click at [20, 122] on div "Dashboard" at bounding box center [34, 111] width 54 height 54
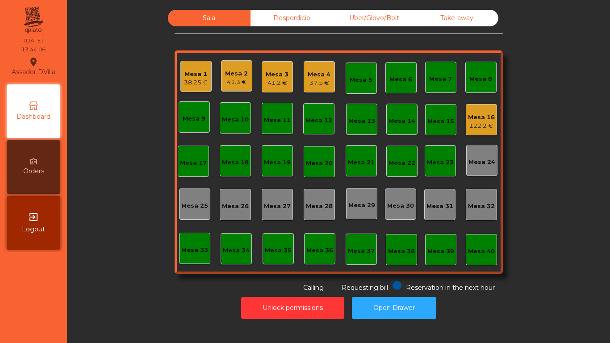
click at [115, 308] on div "Unlock permissions Open Drawer" at bounding box center [338, 308] width 519 height 31
click at [269, 73] on div "Mesa 3" at bounding box center [277, 74] width 23 height 9
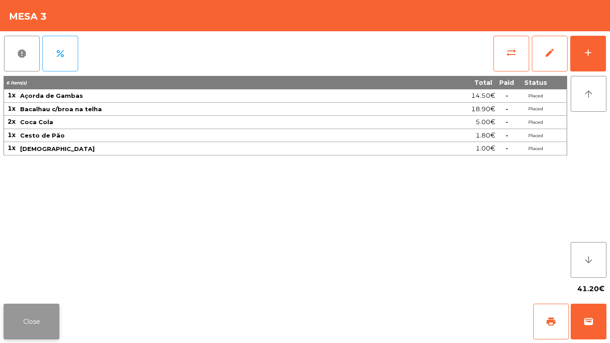
click at [24, 317] on button "Close" at bounding box center [32, 322] width 56 height 36
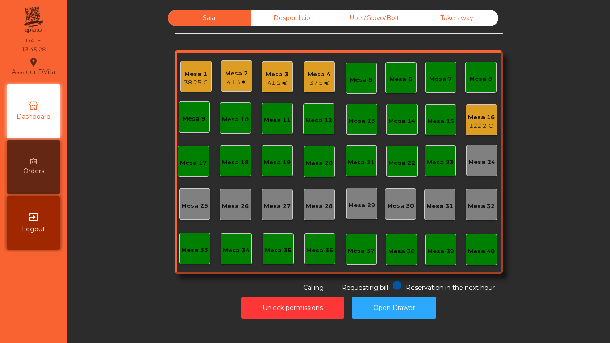
click at [272, 73] on div "Mesa 3" at bounding box center [277, 74] width 23 height 9
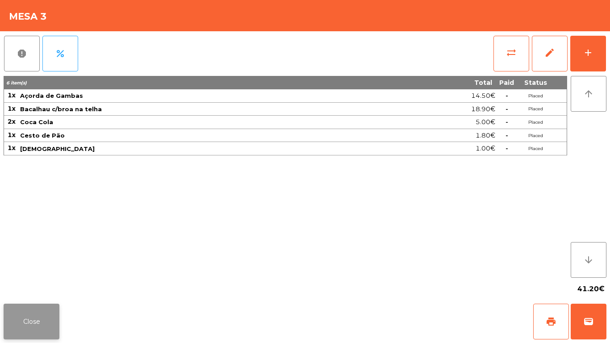
click at [45, 320] on button "Close" at bounding box center [32, 322] width 56 height 36
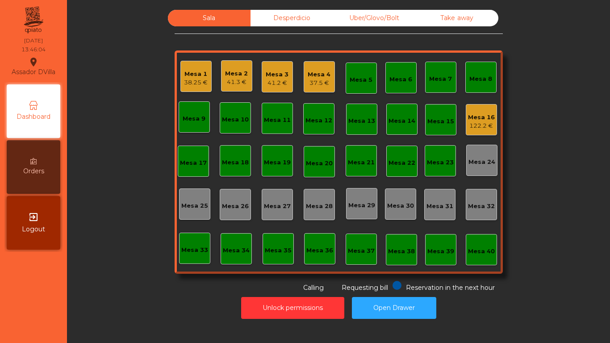
click at [312, 73] on div "Mesa 4" at bounding box center [319, 74] width 23 height 9
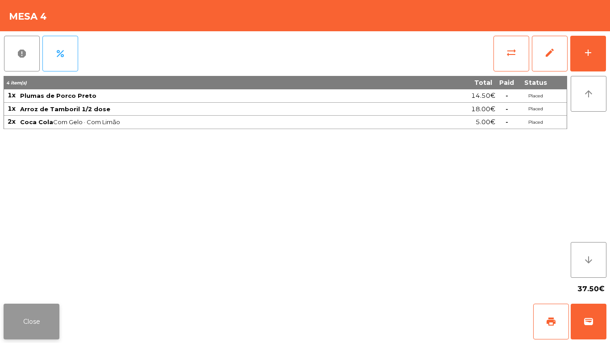
click at [38, 314] on button "Close" at bounding box center [32, 322] width 56 height 36
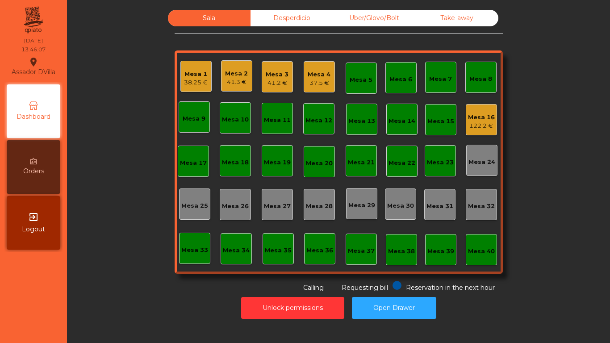
click at [130, 255] on div "Sala Desperdicio Uber/Glovo/Bolt Take away Mesa 1 38.25 € Mesa 2 41.3 € Mesa 3 …" at bounding box center [338, 151] width 519 height 283
click at [273, 17] on div "Desperdicio" at bounding box center [292, 18] width 83 height 17
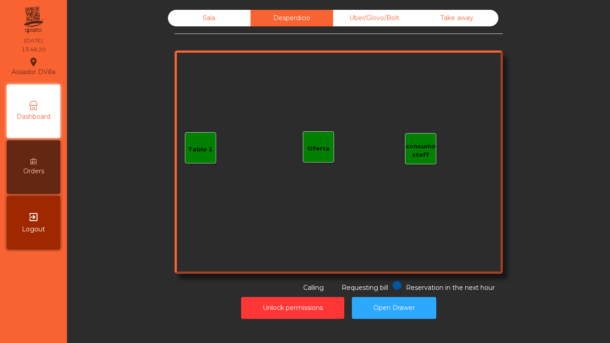
click at [229, 17] on div "Sala" at bounding box center [209, 18] width 83 height 17
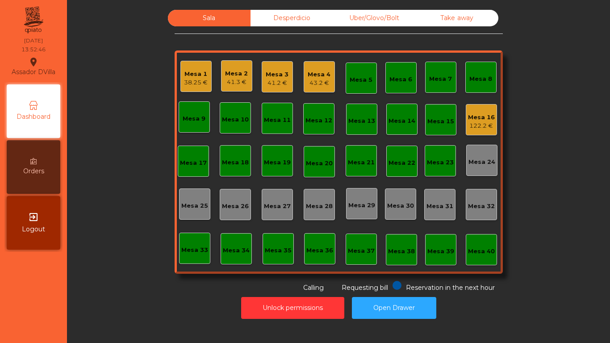
click at [471, 14] on div "Take away" at bounding box center [457, 18] width 83 height 17
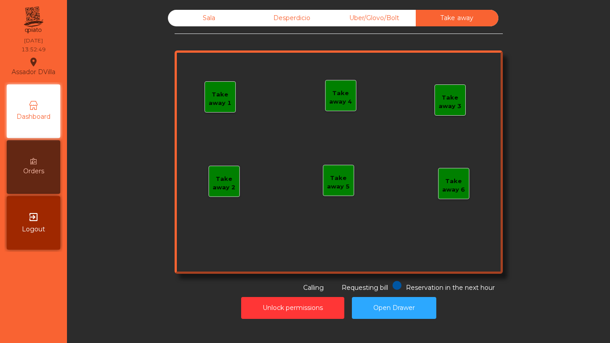
click at [377, 16] on div "Uber/Glovo/Bolt" at bounding box center [374, 18] width 83 height 17
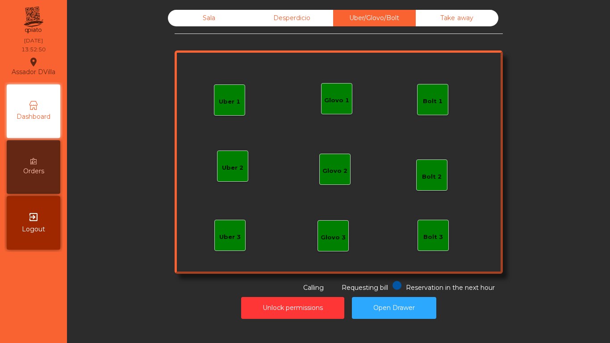
click at [432, 95] on div "Bolt 1" at bounding box center [433, 99] width 20 height 13
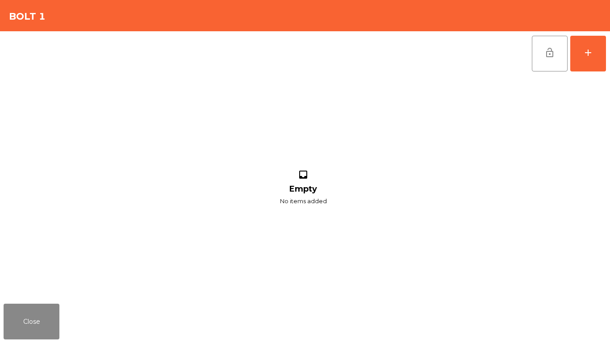
click at [610, 58] on div "lock_open add inbox Empty No items added" at bounding box center [305, 165] width 610 height 269
click at [604, 51] on button "add" at bounding box center [588, 54] width 36 height 36
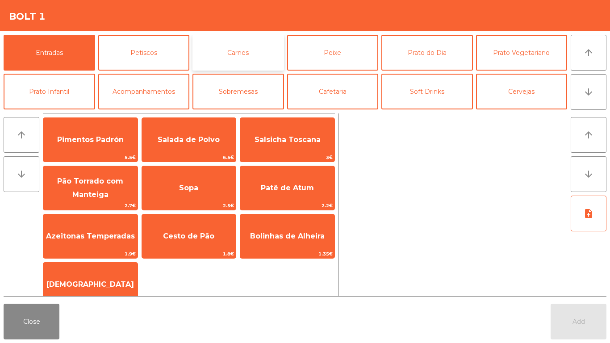
click at [246, 47] on button "Carnes" at bounding box center [238, 53] width 92 height 36
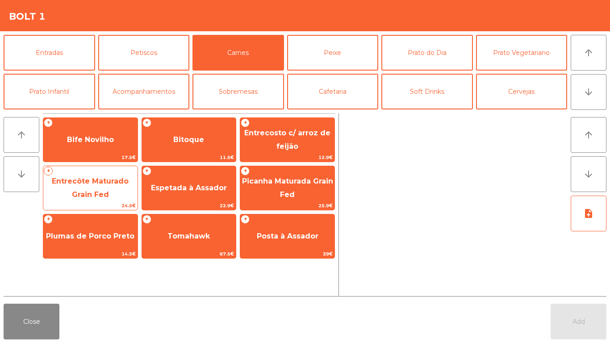
click at [87, 180] on span "Entrecôte Maturado Grain Fed" at bounding box center [90, 188] width 77 height 22
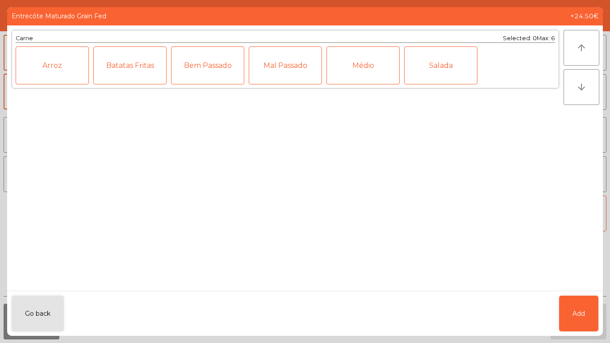
click at [365, 57] on div "Médio" at bounding box center [362, 65] width 73 height 38
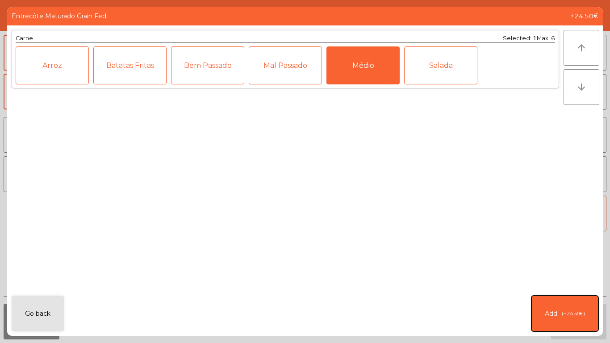
click at [560, 317] on button "Add (+24.50€)" at bounding box center [564, 314] width 67 height 36
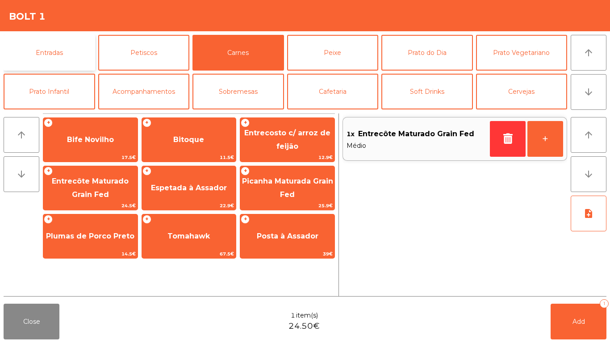
click at [46, 42] on button "Entradas" at bounding box center [50, 53] width 92 height 36
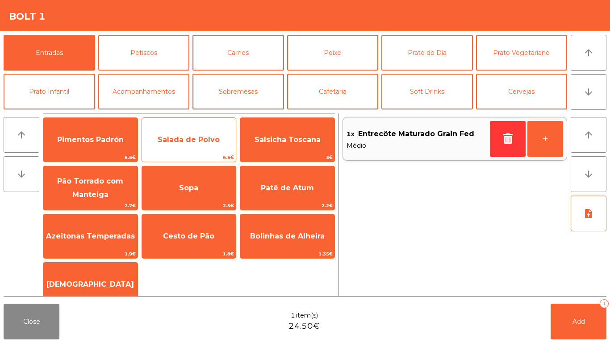
click at [189, 144] on span "Salada de Polvo" at bounding box center [189, 140] width 94 height 24
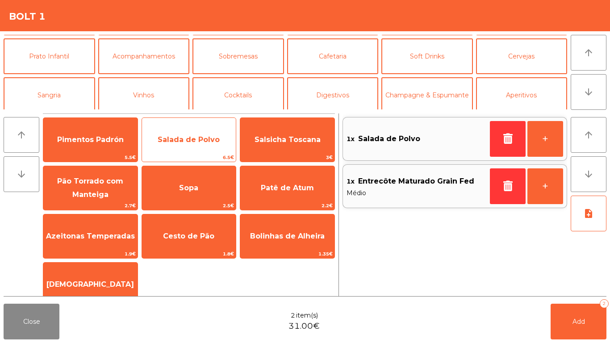
scroll to position [78, 0]
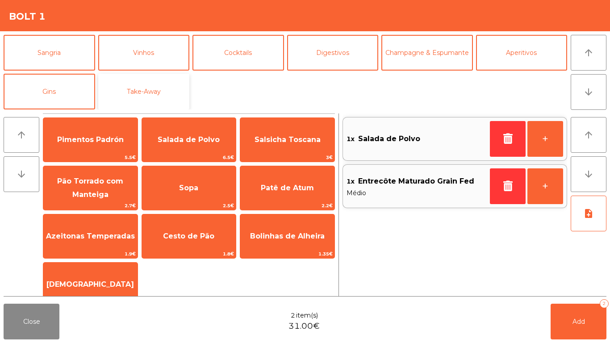
click at [141, 88] on button "Take-Away" at bounding box center [144, 92] width 92 height 36
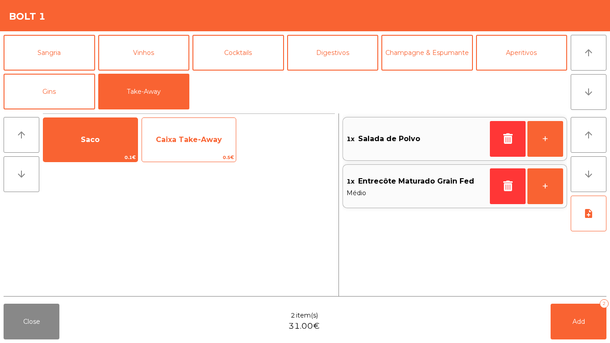
click at [160, 151] on span "Caixa Take-Away" at bounding box center [189, 140] width 94 height 24
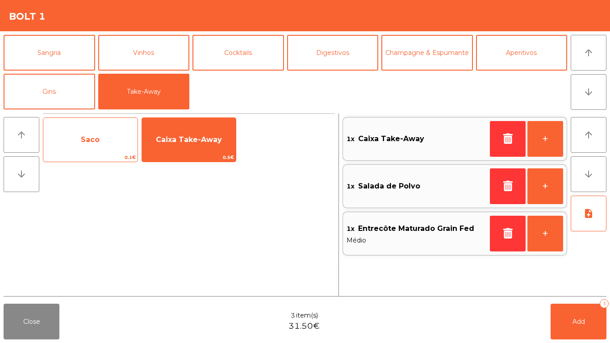
click at [67, 157] on span "0.1€" at bounding box center [90, 157] width 94 height 8
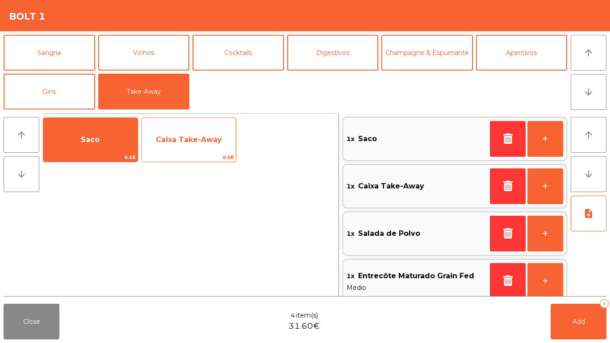
click at [172, 131] on span "Caixa Take-Away" at bounding box center [189, 140] width 94 height 24
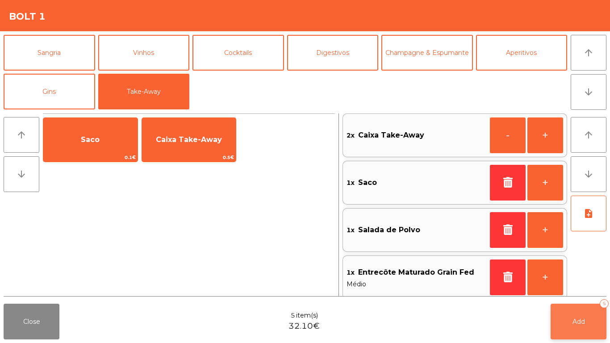
click at [581, 329] on button "Add 5" at bounding box center [579, 322] width 56 height 36
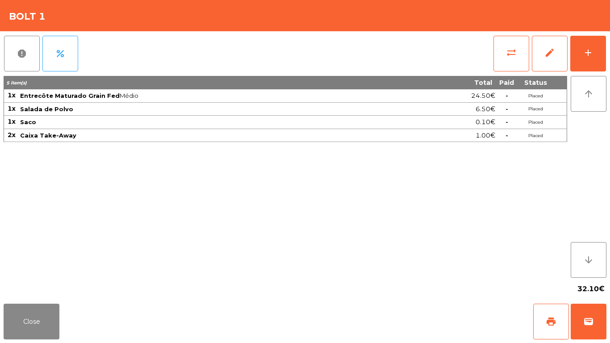
click at [53, 343] on div "Close print wallet" at bounding box center [305, 321] width 610 height 43
click at [48, 325] on button "Close" at bounding box center [32, 322] width 56 height 36
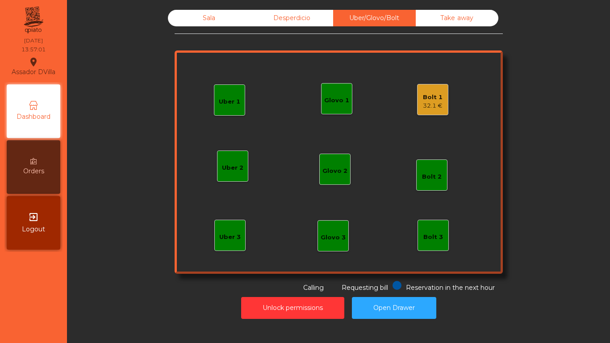
click at [272, 293] on div "Unlock permissions Open Drawer" at bounding box center [338, 308] width 519 height 31
click at [275, 298] on button "Unlock permissions" at bounding box center [292, 308] width 103 height 22
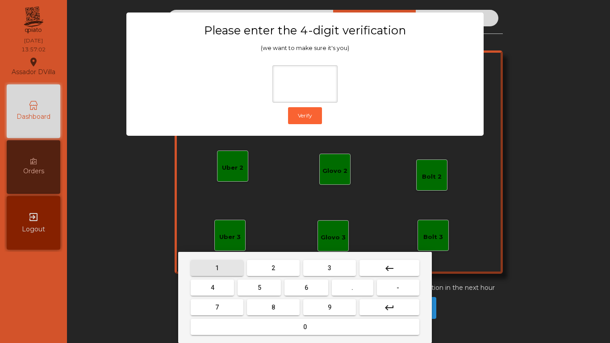
click at [223, 268] on button "1" at bounding box center [217, 268] width 53 height 16
drag, startPoint x: 313, startPoint y: 309, endPoint x: 214, endPoint y: 287, distance: 101.6
click at [314, 309] on button "9" at bounding box center [329, 307] width 53 height 16
drag, startPoint x: 214, startPoint y: 287, endPoint x: 244, endPoint y: 316, distance: 42.0
click at [213, 287] on span "4" at bounding box center [213, 287] width 4 height 7
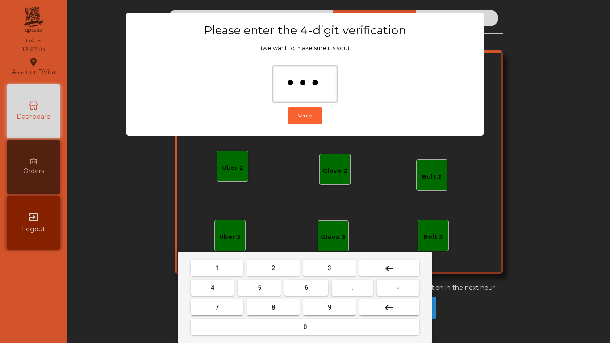
click at [249, 328] on button "0" at bounding box center [305, 327] width 229 height 16
type input "****"
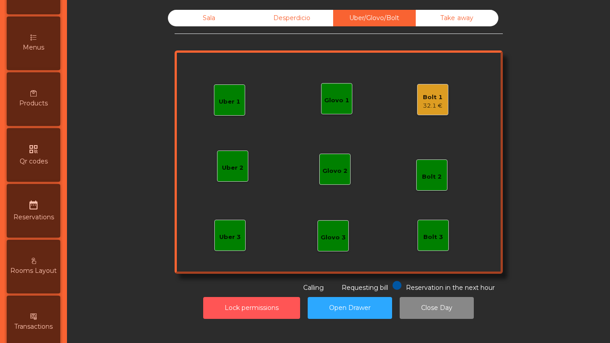
scroll to position [223, 0]
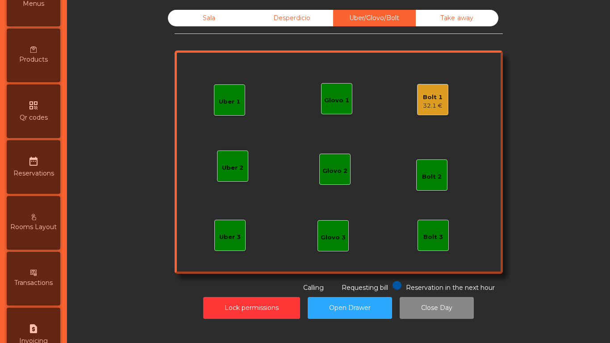
click at [50, 329] on div "request_page Invoicing" at bounding box center [34, 335] width 54 height 54
select select "**"
select select "****"
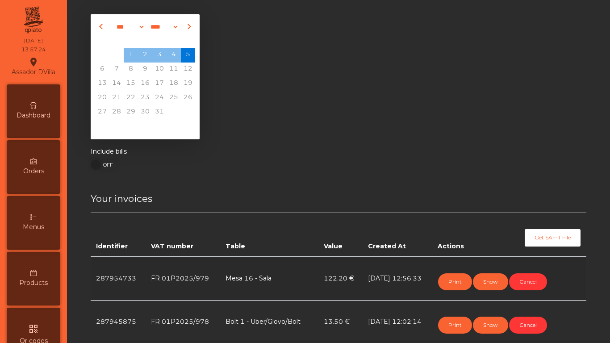
click at [37, 117] on span "Dashboard" at bounding box center [34, 115] width 34 height 9
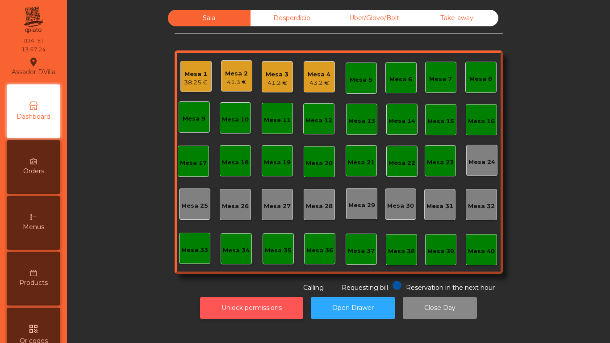
click at [234, 306] on button "Unlock permissions" at bounding box center [251, 308] width 103 height 22
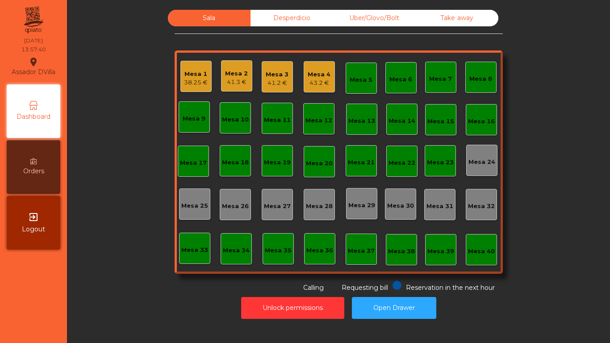
click at [355, 15] on div "Uber/Glovo/Bolt" at bounding box center [374, 18] width 83 height 17
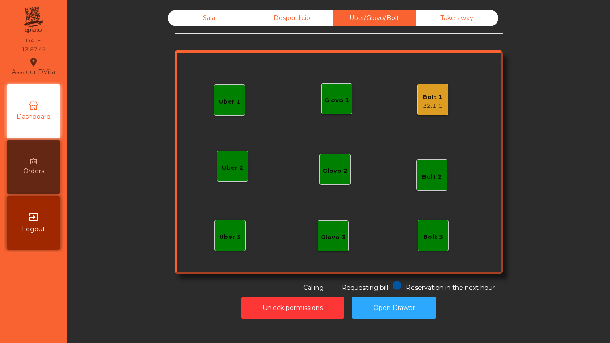
click at [181, 9] on div "Sala Desperdicio Uber/Glovo/Bolt Take away Uber 1 Uber 3 Bolt 2 Glovo 2 Uber 2 …" at bounding box center [338, 164] width 532 height 318
click at [181, 21] on div "Sala" at bounding box center [209, 18] width 83 height 17
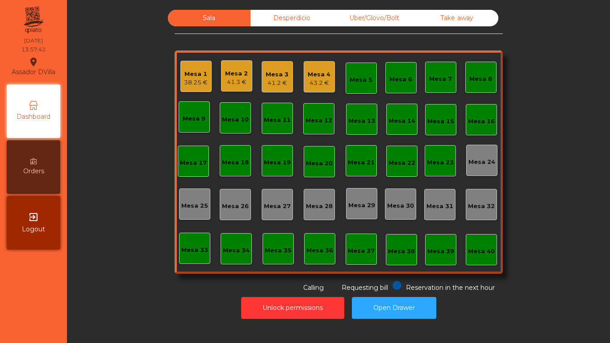
click at [160, 38] on div "Sala Desperdicio Uber/Glovo/Bolt Take away Mesa 1 38.25 € Mesa 2 41.3 € Mesa 3 …" at bounding box center [338, 151] width 519 height 283
click at [316, 76] on div "Mesa 4" at bounding box center [319, 74] width 23 height 9
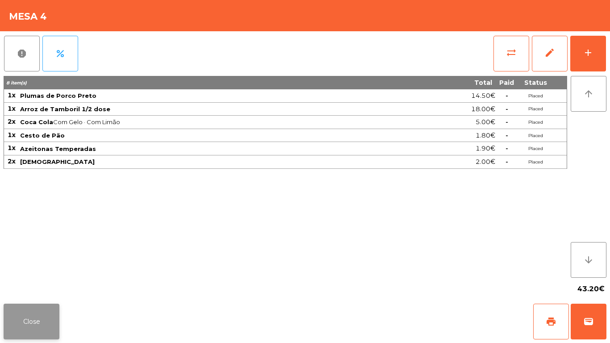
drag, startPoint x: 40, startPoint y: 316, endPoint x: 98, endPoint y: 265, distance: 76.9
click at [41, 316] on button "Close" at bounding box center [32, 322] width 56 height 36
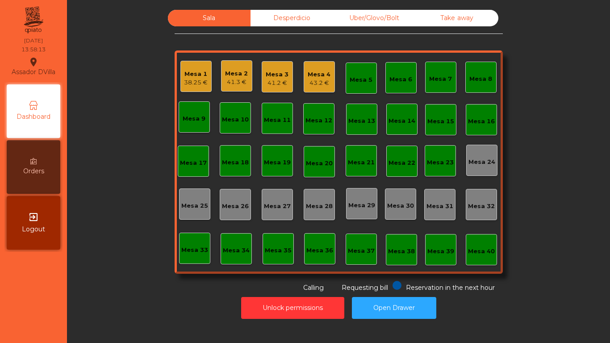
click at [278, 71] on div "Mesa 3" at bounding box center [277, 74] width 23 height 9
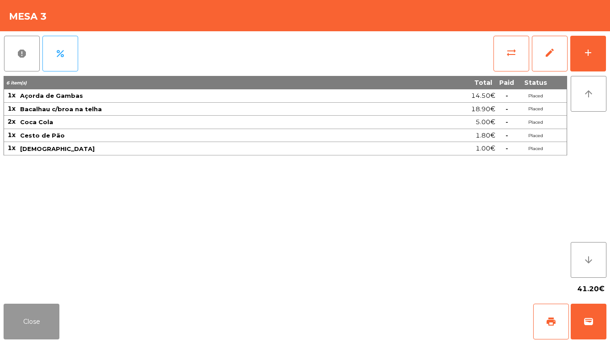
click at [37, 320] on button "Close" at bounding box center [32, 322] width 56 height 36
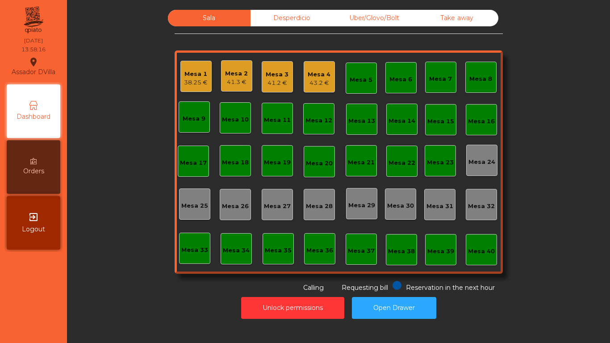
click at [238, 70] on div "Mesa 2" at bounding box center [236, 73] width 23 height 9
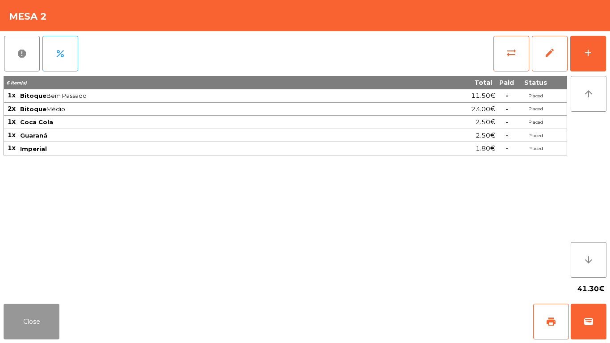
drag, startPoint x: 50, startPoint y: 334, endPoint x: 193, endPoint y: 107, distance: 268.4
click at [50, 333] on button "Close" at bounding box center [32, 322] width 56 height 36
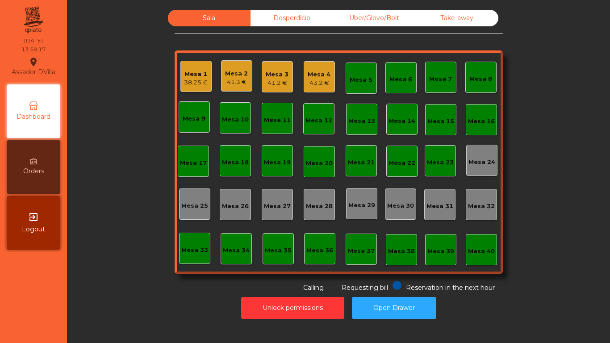
click at [203, 76] on div "Mesa 1" at bounding box center [196, 74] width 24 height 9
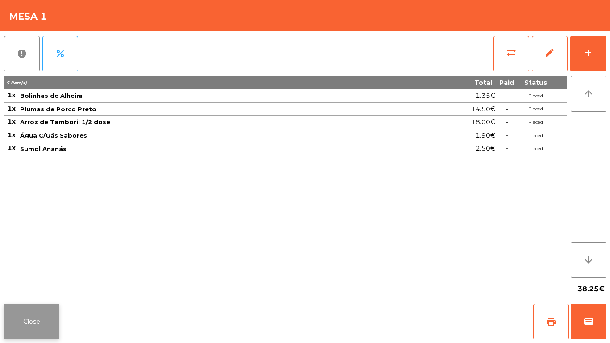
click at [27, 327] on button "Close" at bounding box center [32, 322] width 56 height 36
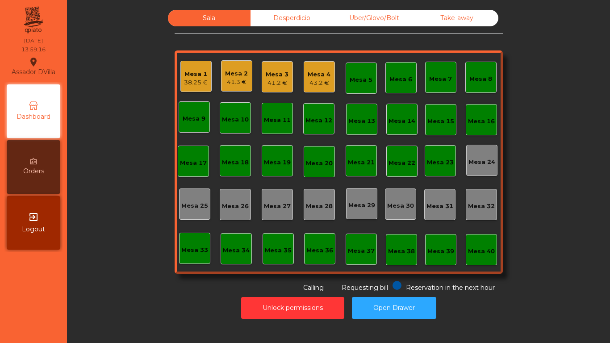
click at [201, 79] on div "38.25 €" at bounding box center [196, 82] width 24 height 9
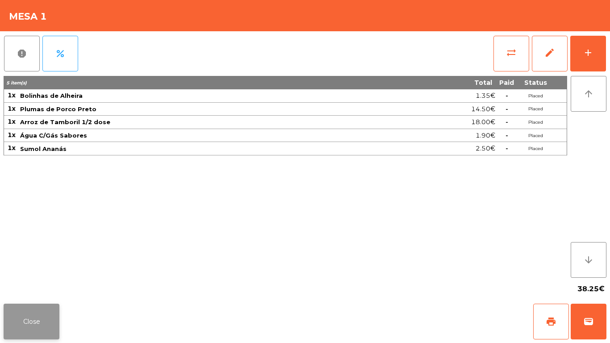
click at [44, 318] on button "Close" at bounding box center [32, 322] width 56 height 36
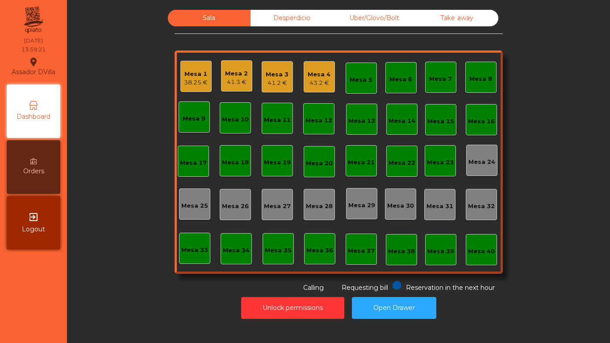
drag, startPoint x: 271, startPoint y: 17, endPoint x: 293, endPoint y: 20, distance: 23.0
click at [271, 18] on div "Desperdicio" at bounding box center [292, 18] width 83 height 17
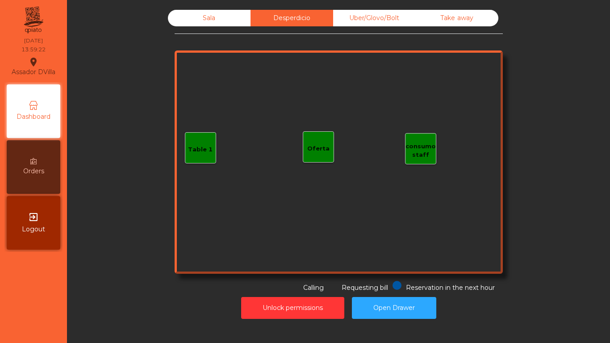
click at [368, 28] on div "Sala Desperdicio Uber/Glovo/Bolt Take away Table 1 consumo staff Oferta Reserva…" at bounding box center [339, 151] width 328 height 283
drag, startPoint x: 389, startPoint y: 17, endPoint x: 426, endPoint y: 16, distance: 37.6
click at [389, 17] on div "Uber/Glovo/Bolt" at bounding box center [374, 18] width 83 height 17
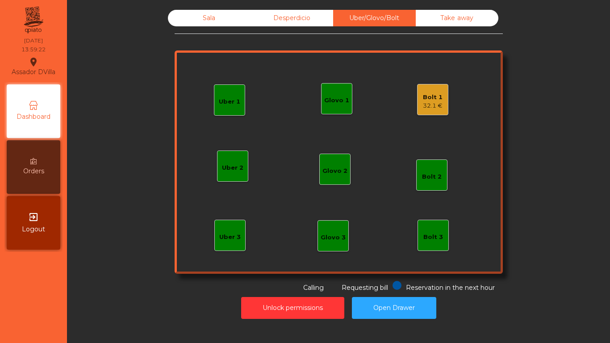
click at [430, 15] on div "Take away" at bounding box center [457, 18] width 83 height 17
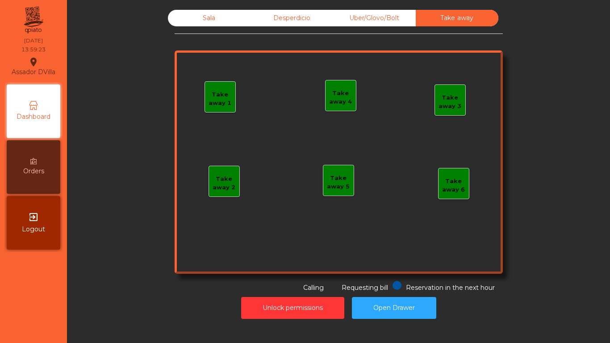
click at [189, 18] on div "Sala" at bounding box center [209, 18] width 83 height 17
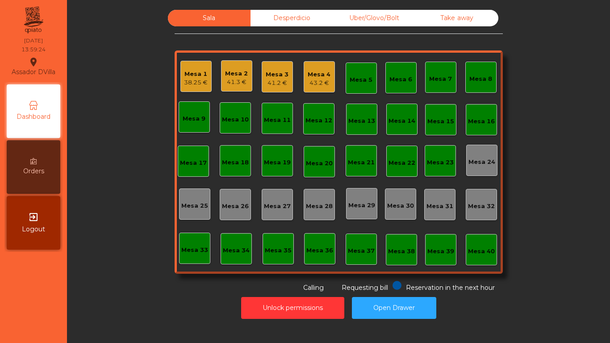
click at [236, 86] on div "41.3 €" at bounding box center [236, 82] width 23 height 9
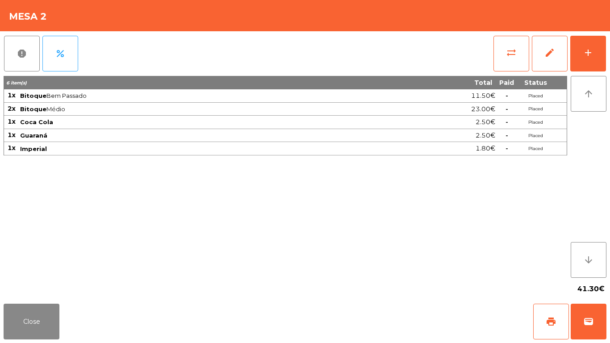
click at [71, 336] on div "Close print wallet" at bounding box center [305, 321] width 610 height 43
click at [51, 304] on button "Close" at bounding box center [32, 322] width 56 height 36
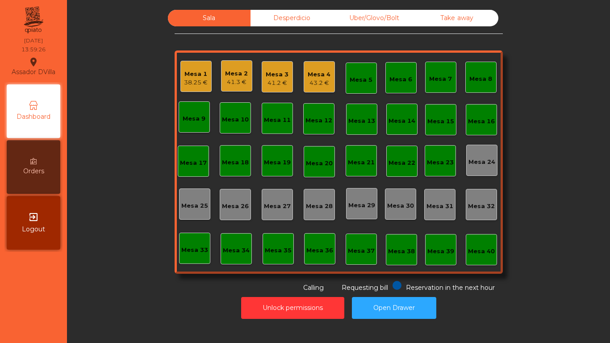
click at [262, 72] on div "Mesa 3 41.2 €" at bounding box center [277, 76] width 31 height 31
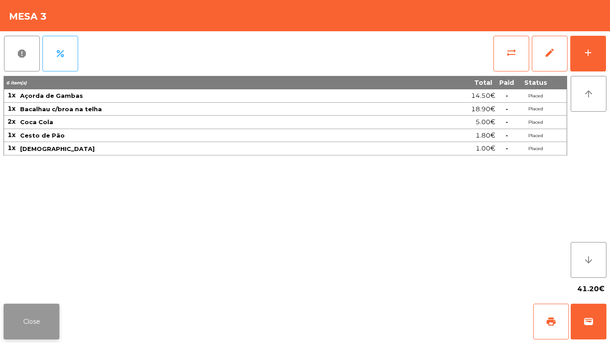
click at [29, 320] on button "Close" at bounding box center [32, 322] width 56 height 36
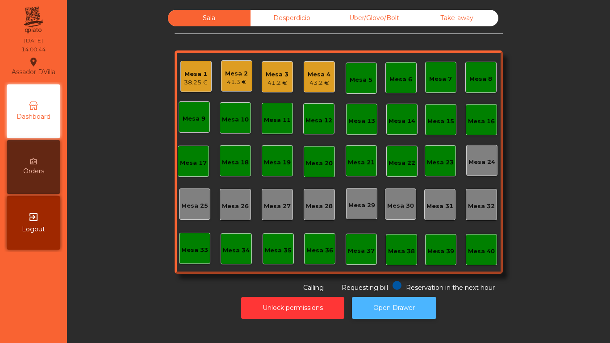
click at [411, 300] on button "Open Drawer" at bounding box center [394, 308] width 84 height 22
click at [314, 163] on div "Mesa 20" at bounding box center [319, 163] width 27 height 9
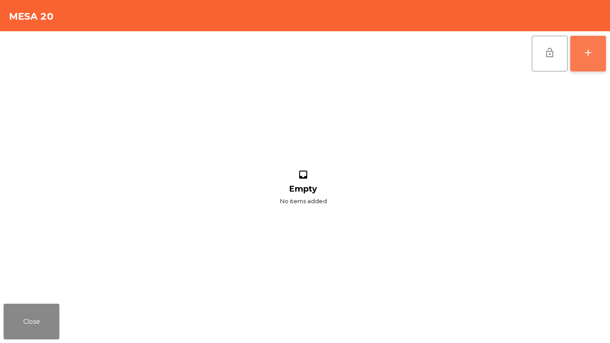
click at [583, 41] on button "add" at bounding box center [588, 54] width 36 height 36
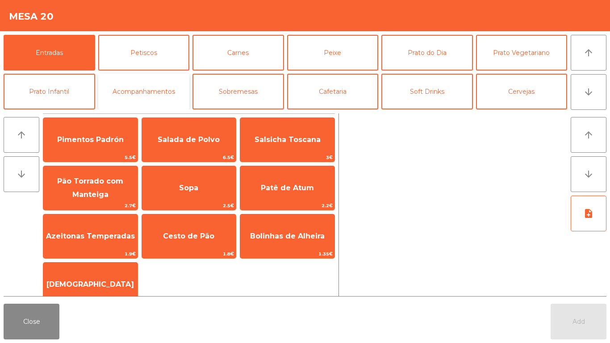
click at [173, 92] on button "Acompanhamentos" at bounding box center [144, 92] width 92 height 36
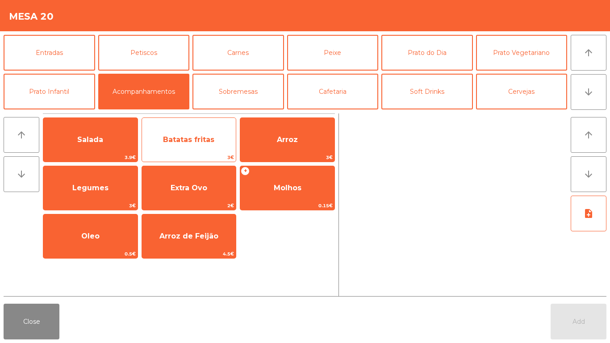
click at [184, 125] on div "Batatas fritas 3€" at bounding box center [189, 139] width 95 height 45
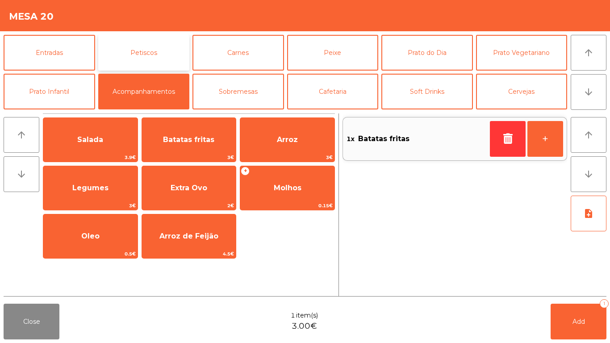
click at [159, 54] on button "Petiscos" at bounding box center [144, 53] width 92 height 36
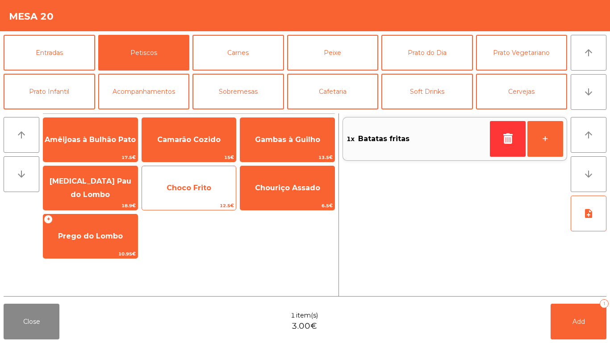
click at [205, 190] on span "Choco Frito" at bounding box center [189, 188] width 45 height 8
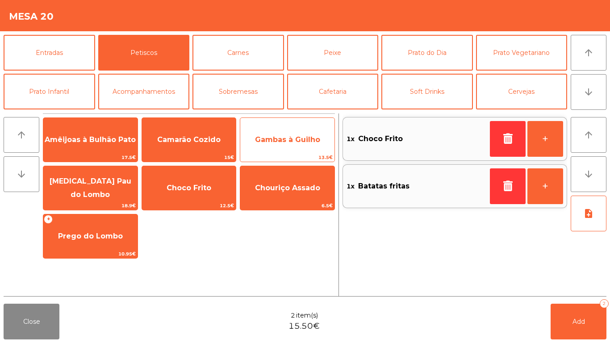
click at [295, 142] on span "Gambas à Guilho" at bounding box center [287, 139] width 65 height 8
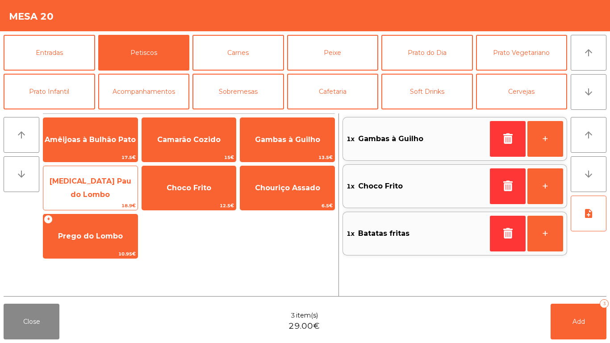
click at [112, 196] on span "[MEDICAL_DATA] Pau do Lombo" at bounding box center [90, 188] width 94 height 38
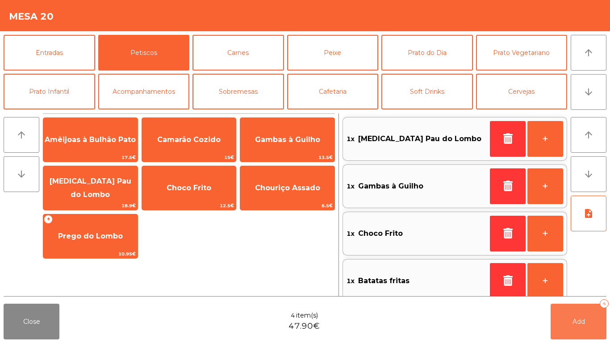
click at [575, 318] on span "Add" at bounding box center [579, 322] width 13 height 8
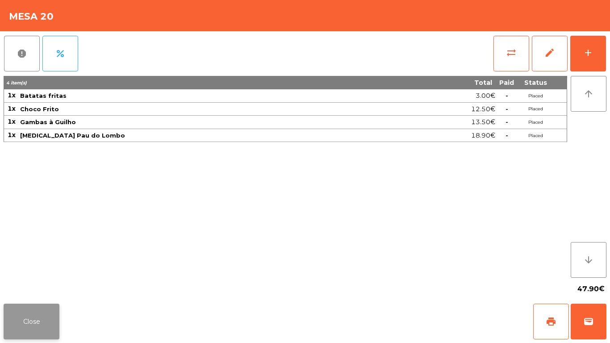
click at [37, 320] on button "Close" at bounding box center [32, 322] width 56 height 36
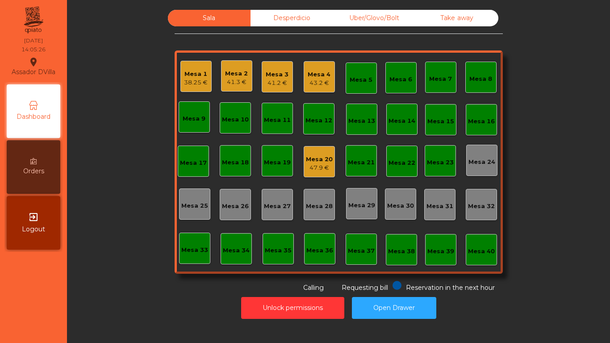
click at [309, 157] on div "Mesa 20" at bounding box center [319, 159] width 27 height 9
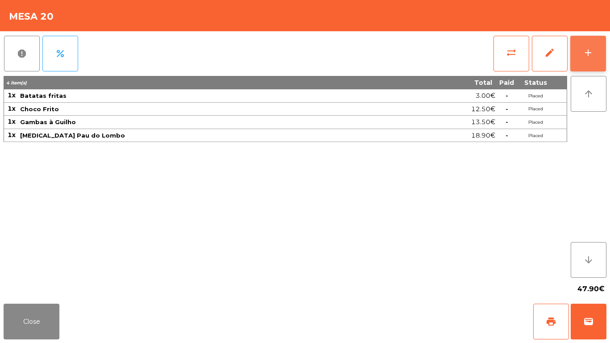
click at [587, 43] on button "add" at bounding box center [588, 54] width 36 height 36
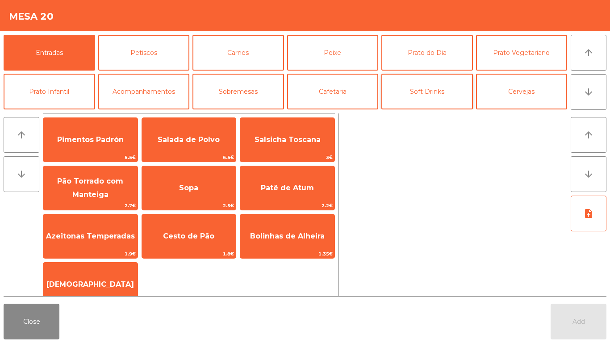
drag, startPoint x: 462, startPoint y: 85, endPoint x: 418, endPoint y: 97, distance: 46.3
click at [377, 109] on div "Entradas Petiscos Carnes Peixe Prato do Dia Prato Vegetariano Prato Infantil Ac…" at bounding box center [305, 72] width 603 height 75
click at [418, 97] on button "Soft Drinks" at bounding box center [427, 92] width 92 height 36
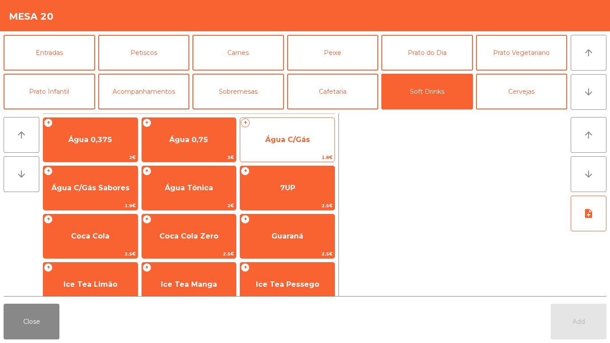
click at [284, 144] on span "Água C/Gás" at bounding box center [287, 140] width 94 height 24
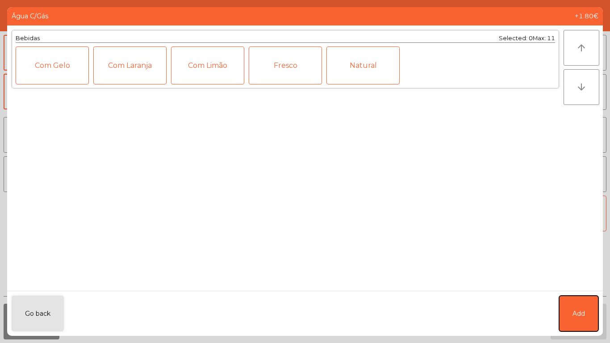
click at [575, 309] on span "Add" at bounding box center [579, 313] width 13 height 9
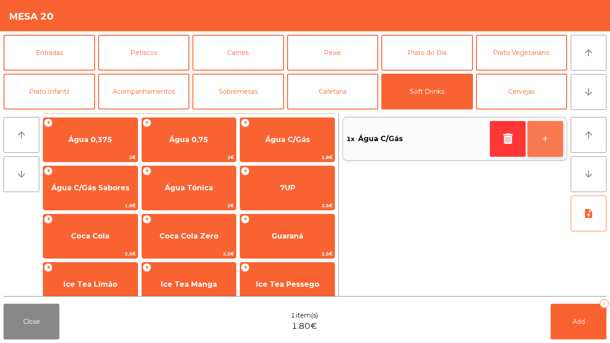
click at [552, 130] on button "+" at bounding box center [545, 139] width 36 height 36
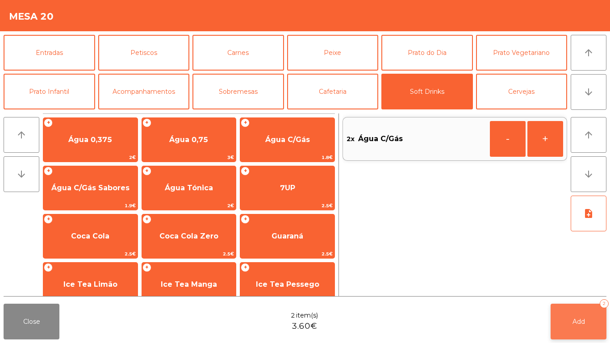
click at [560, 321] on button "Add 2" at bounding box center [579, 322] width 56 height 36
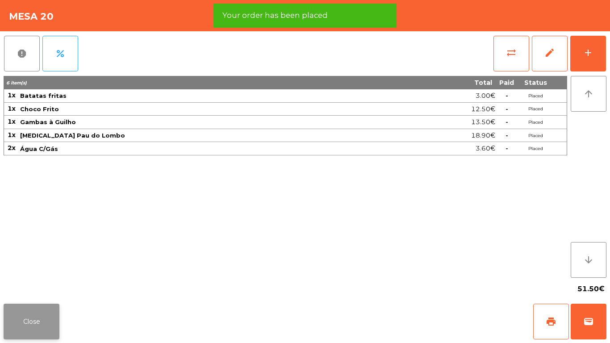
click at [31, 308] on button "Close" at bounding box center [32, 322] width 56 height 36
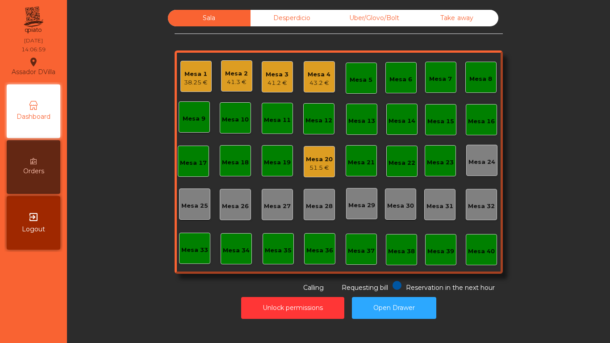
click at [326, 165] on div "51.5 €" at bounding box center [319, 167] width 27 height 9
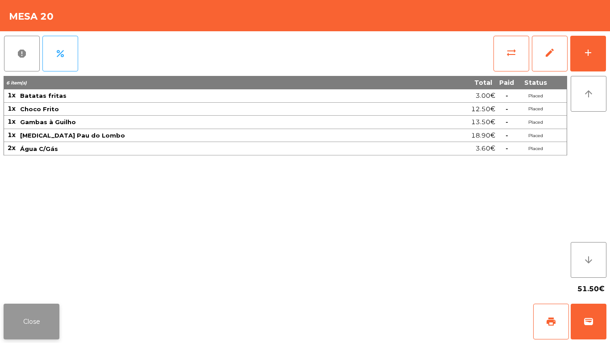
click at [11, 330] on button "Close" at bounding box center [32, 322] width 56 height 36
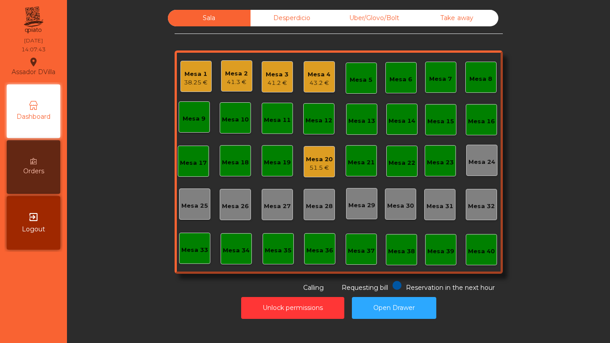
click at [306, 163] on div "Mesa 20" at bounding box center [319, 159] width 27 height 9
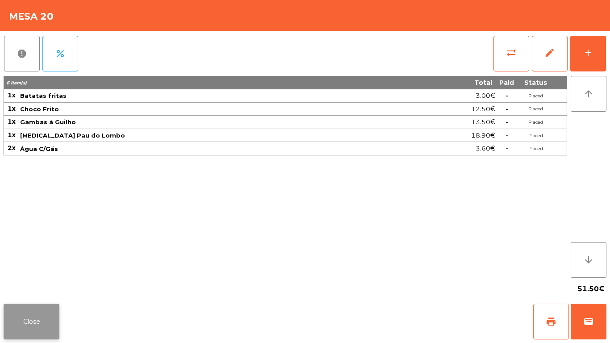
click at [29, 316] on button "Close" at bounding box center [32, 322] width 56 height 36
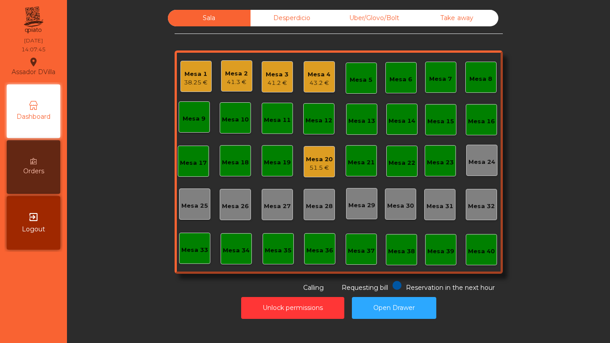
click at [317, 173] on div "Mesa 20 51.5 €" at bounding box center [319, 161] width 31 height 31
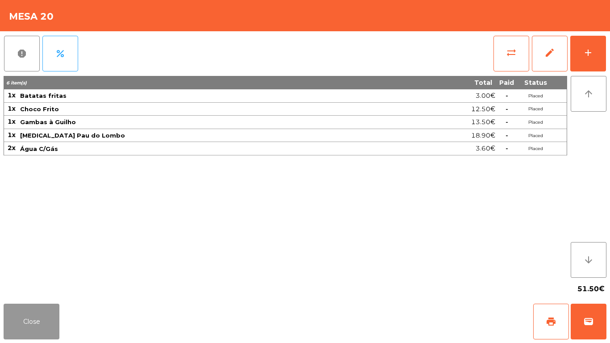
drag, startPoint x: 37, startPoint y: 321, endPoint x: 48, endPoint y: 314, distance: 13.2
click at [37, 321] on button "Close" at bounding box center [32, 322] width 56 height 36
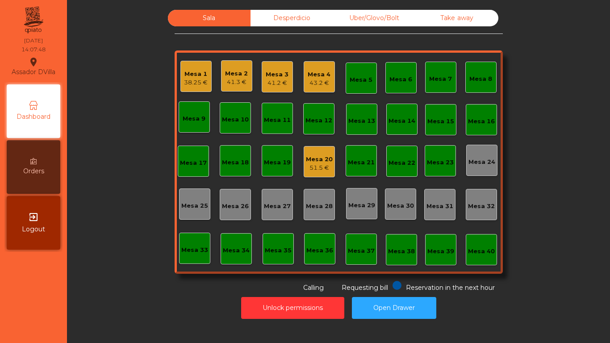
click at [266, 90] on div "Mesa 3 41.2 €" at bounding box center [277, 76] width 31 height 31
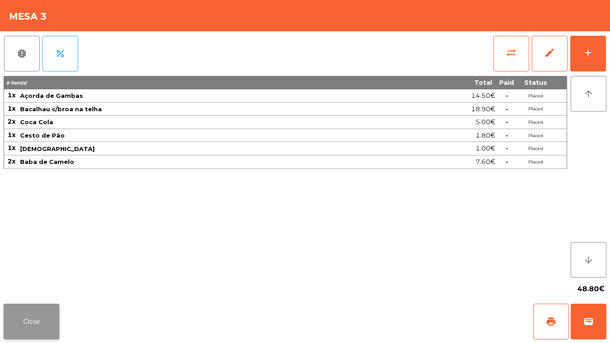
click at [44, 330] on button "Close" at bounding box center [32, 322] width 56 height 36
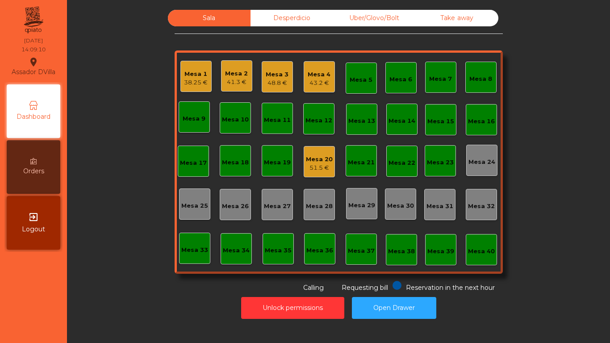
click at [340, 19] on div "Uber/Glovo/Bolt" at bounding box center [374, 18] width 83 height 17
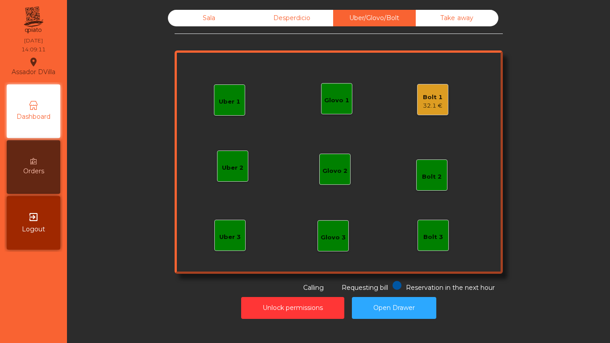
click at [431, 103] on div "32.1 €" at bounding box center [433, 105] width 20 height 9
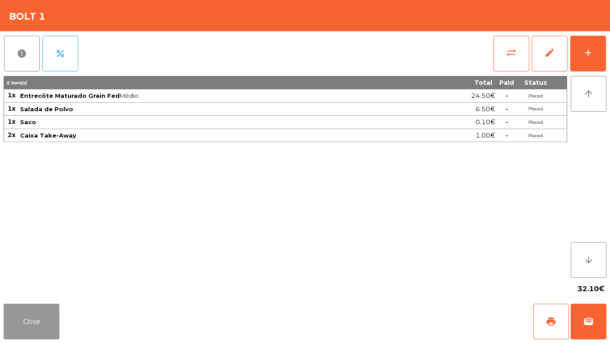
drag, startPoint x: 36, startPoint y: 324, endPoint x: 188, endPoint y: 318, distance: 152.4
click at [45, 322] on button "Close" at bounding box center [32, 322] width 56 height 36
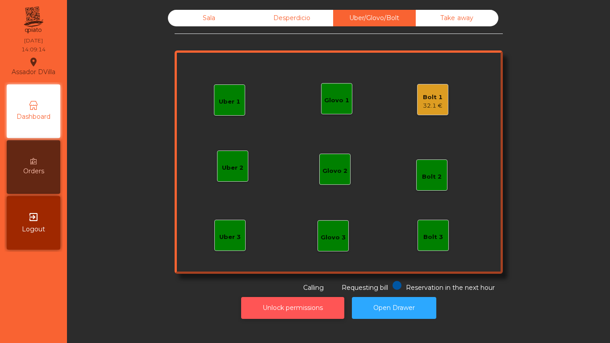
click at [274, 307] on button "Unlock permissions" at bounding box center [292, 308] width 103 height 22
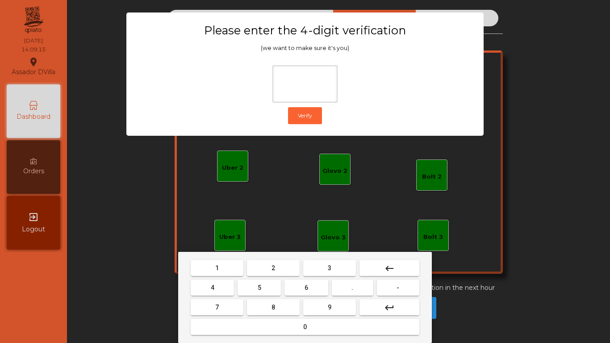
click at [273, 269] on span "2" at bounding box center [274, 267] width 4 height 7
click at [205, 289] on button "4" at bounding box center [212, 288] width 43 height 16
drag, startPoint x: 311, startPoint y: 289, endPoint x: 327, endPoint y: 316, distance: 30.9
click at [317, 301] on nav "1 2 3 keyboard_backspace 4 5 6 . - 7 8 9 keyboard_return 0" at bounding box center [305, 297] width 232 height 79
drag, startPoint x: 327, startPoint y: 316, endPoint x: 329, endPoint y: 289, distance: 26.4
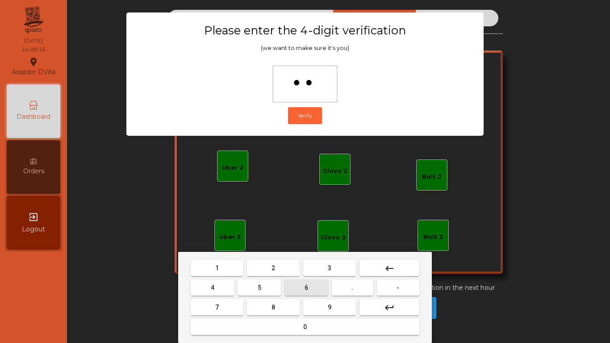
click at [327, 316] on mat-keyboard-key "9" at bounding box center [329, 307] width 56 height 20
click at [330, 301] on button "9" at bounding box center [329, 307] width 53 height 16
click at [388, 273] on mat-icon "keyboard_backspace" at bounding box center [389, 268] width 11 height 11
type input "*"
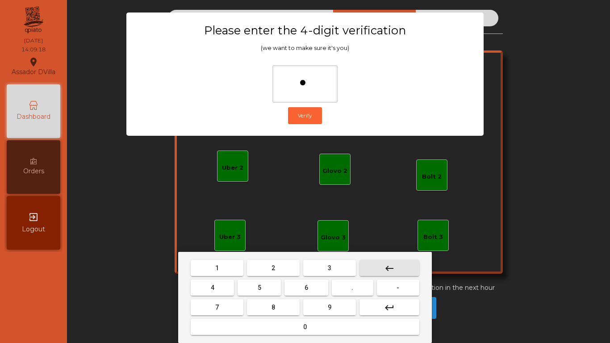
click at [388, 273] on mat-icon "keyboard_backspace" at bounding box center [389, 268] width 11 height 11
click at [264, 275] on button "2" at bounding box center [273, 268] width 53 height 16
drag, startPoint x: 218, startPoint y: 284, endPoint x: 261, endPoint y: 286, distance: 43.4
click at [219, 284] on button "4" at bounding box center [212, 288] width 43 height 16
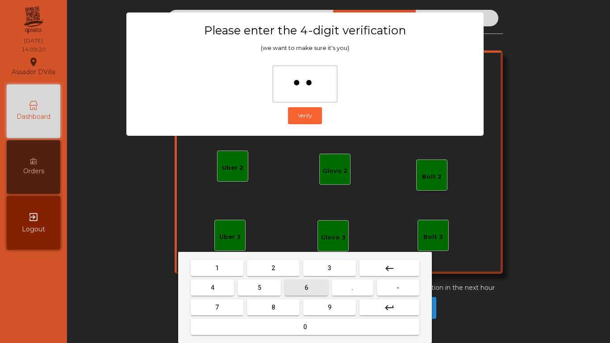
drag, startPoint x: 303, startPoint y: 286, endPoint x: 325, endPoint y: 305, distance: 28.8
click at [318, 300] on nav "1 2 3 keyboard_backspace 4 5 6 . - 7 8 9 keyboard_return 0" at bounding box center [305, 297] width 232 height 79
click at [325, 305] on button "9" at bounding box center [329, 307] width 53 height 16
click at [330, 310] on span "9" at bounding box center [330, 307] width 4 height 7
type input "****"
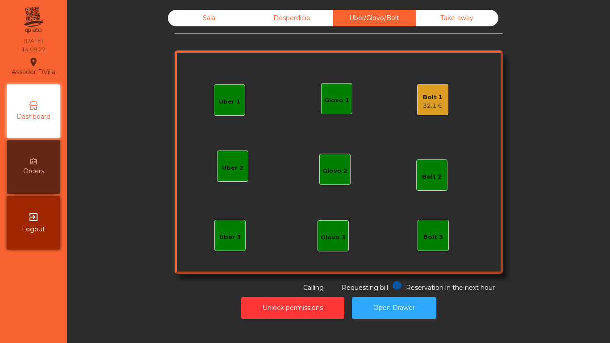
click at [429, 98] on div "Bolt 1" at bounding box center [433, 97] width 20 height 9
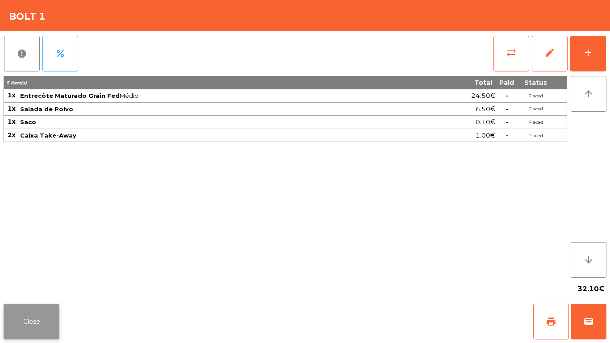
drag, startPoint x: 2, startPoint y: 326, endPoint x: 11, endPoint y: 323, distance: 8.9
click at [7, 324] on div "Close print wallet" at bounding box center [305, 321] width 610 height 43
drag, startPoint x: 12, startPoint y: 322, endPoint x: 21, endPoint y: 323, distance: 9.4
click at [12, 322] on button "Close" at bounding box center [32, 322] width 56 height 36
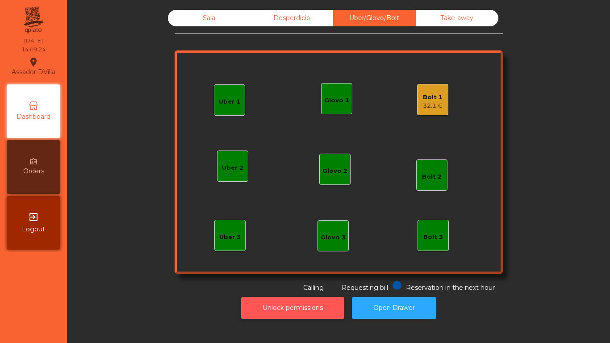
click at [286, 307] on button "Unlock permissions" at bounding box center [292, 308] width 103 height 22
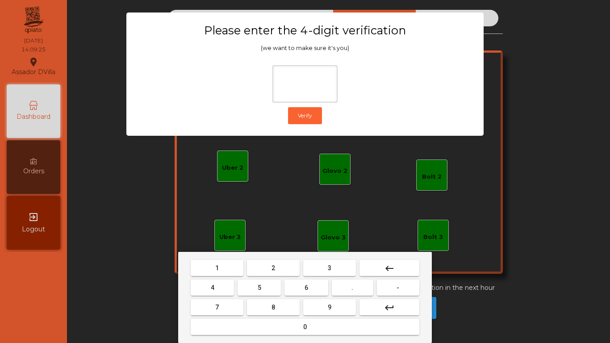
click at [262, 270] on button "2" at bounding box center [273, 268] width 53 height 16
click at [232, 289] on button "4" at bounding box center [212, 288] width 43 height 16
drag, startPoint x: 293, startPoint y: 283, endPoint x: 320, endPoint y: 305, distance: 34.7
click at [315, 301] on nav "1 2 3 keyboard_backspace 4 5 6 . - 7 8 9 keyboard_return 0" at bounding box center [305, 297] width 232 height 79
click at [320, 305] on button "9" at bounding box center [329, 307] width 53 height 16
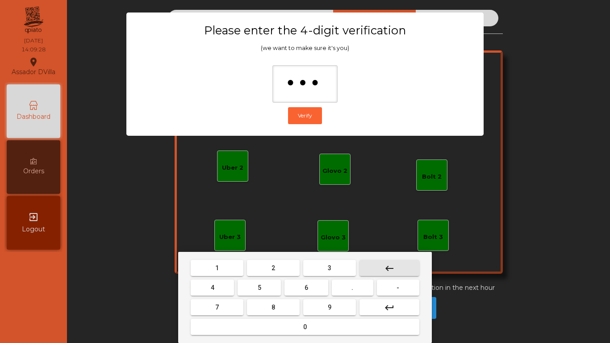
click at [391, 274] on button "keyboard_backspace" at bounding box center [390, 268] width 60 height 16
click at [390, 274] on button "keyboard_backspace" at bounding box center [390, 268] width 60 height 16
type input "*"
click at [390, 274] on button "keyboard_backspace" at bounding box center [390, 268] width 60 height 16
click at [389, 274] on button "keyboard_backspace" at bounding box center [390, 268] width 60 height 16
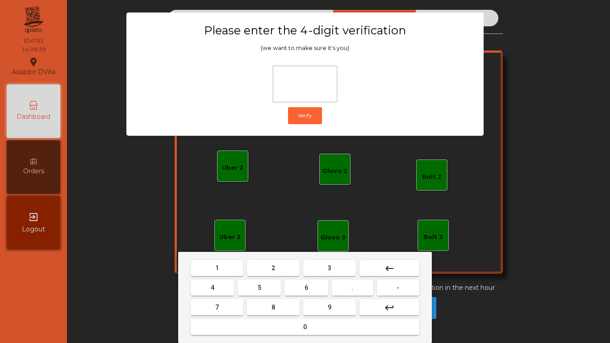
click at [266, 268] on button "2" at bounding box center [273, 268] width 53 height 16
click at [206, 291] on button "4" at bounding box center [212, 288] width 43 height 16
click at [310, 289] on button "6" at bounding box center [305, 288] width 43 height 16
click at [317, 305] on button "9" at bounding box center [329, 307] width 53 height 16
type input "****"
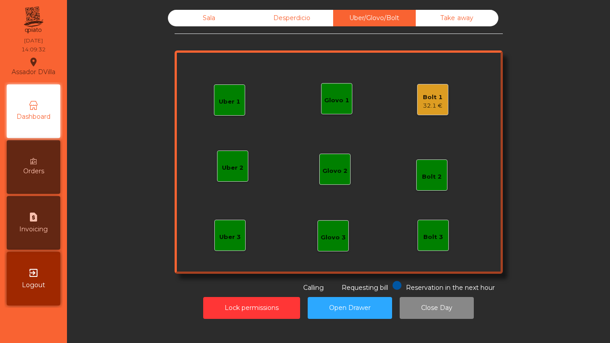
click at [427, 92] on div "Bolt 1 32.1 €" at bounding box center [433, 99] width 20 height 21
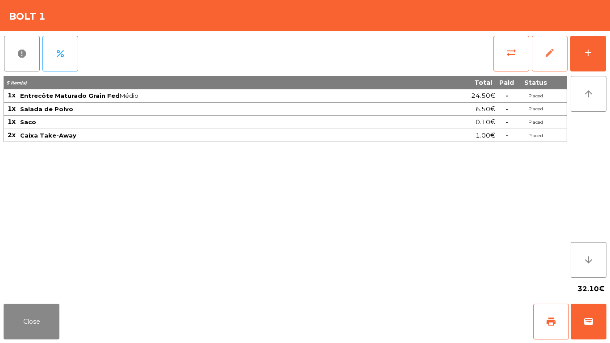
click at [544, 45] on button "edit" at bounding box center [550, 54] width 36 height 36
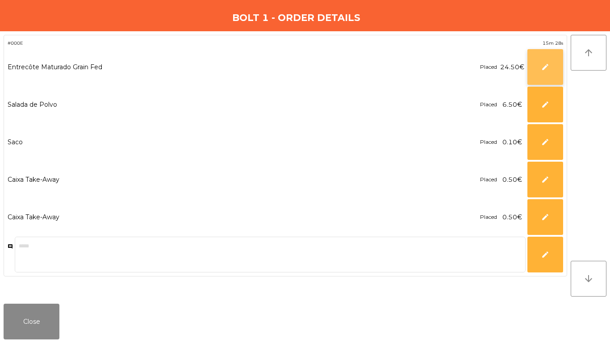
click at [549, 71] on button "edit" at bounding box center [545, 67] width 36 height 36
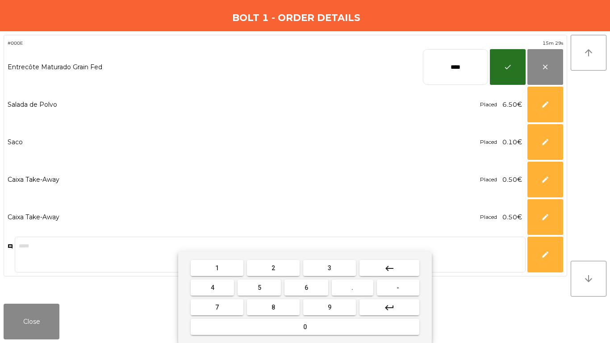
click at [463, 73] on input "****" at bounding box center [455, 67] width 65 height 36
type input "*****"
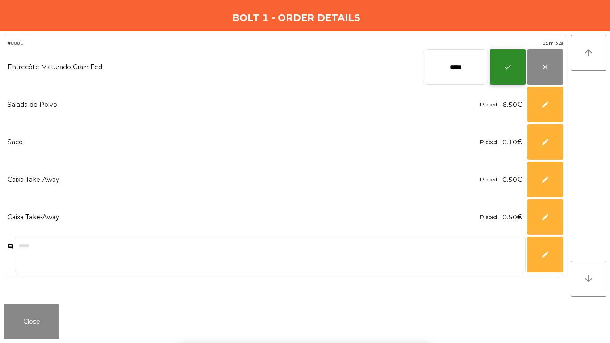
click at [509, 57] on button "check" at bounding box center [508, 67] width 36 height 36
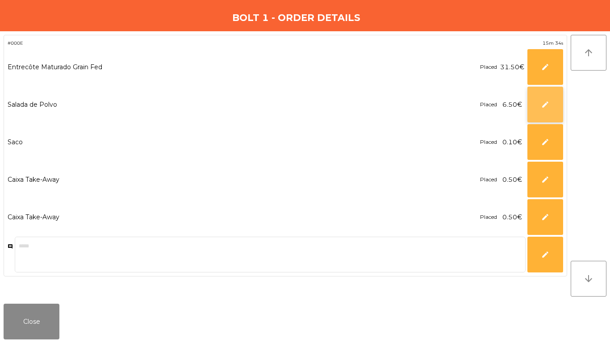
click at [548, 113] on button "edit" at bounding box center [545, 105] width 36 height 36
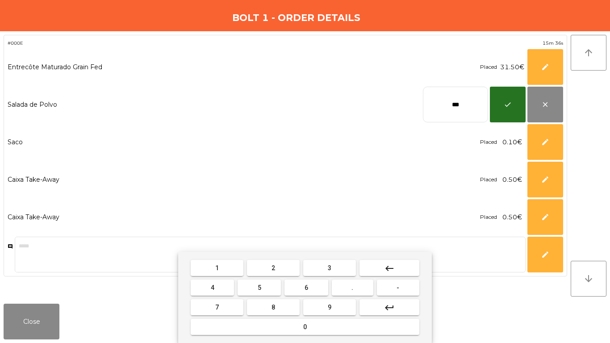
click at [447, 105] on input "***" at bounding box center [455, 105] width 65 height 36
type input "****"
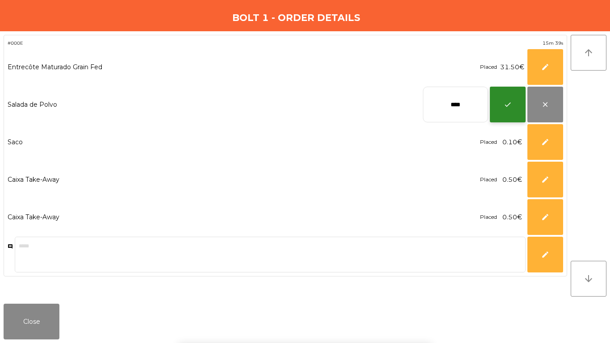
click at [501, 105] on button "check" at bounding box center [508, 105] width 36 height 36
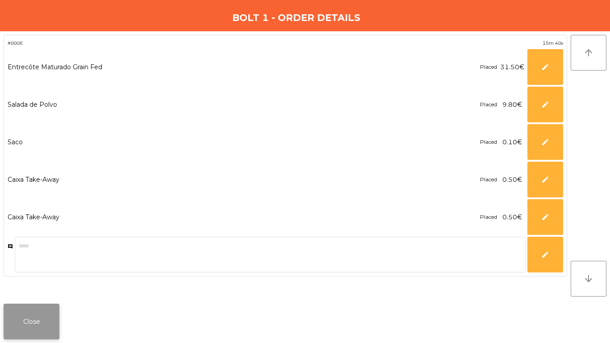
click at [21, 319] on button "Close" at bounding box center [32, 322] width 56 height 36
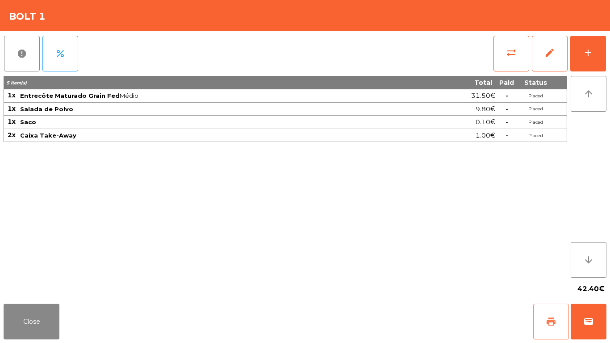
click at [553, 326] on span "print" at bounding box center [551, 321] width 11 height 11
click at [588, 317] on span "wallet" at bounding box center [588, 321] width 11 height 11
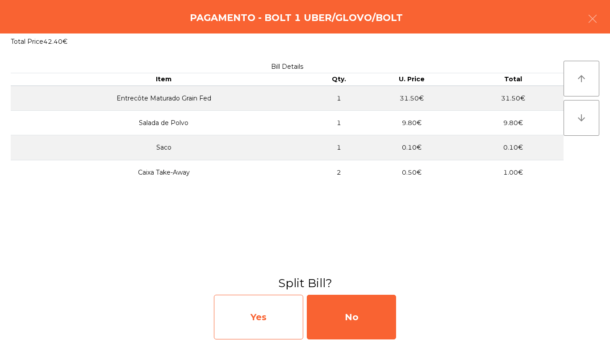
click at [265, 320] on div "Yes" at bounding box center [258, 317] width 89 height 45
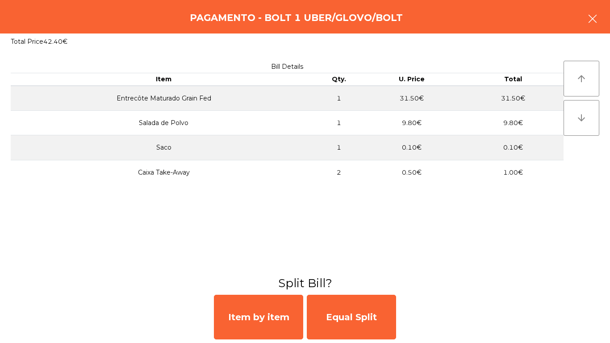
click at [590, 19] on icon "button" at bounding box center [592, 18] width 11 height 11
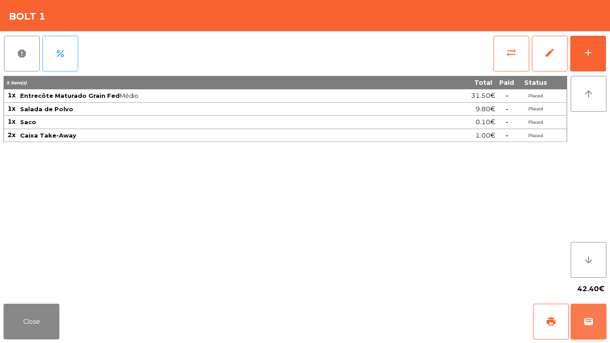
click at [577, 327] on button "wallet" at bounding box center [589, 322] width 36 height 36
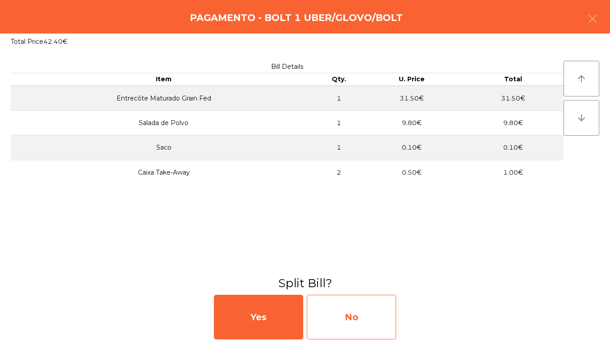
click at [356, 324] on div "No" at bounding box center [351, 317] width 89 height 45
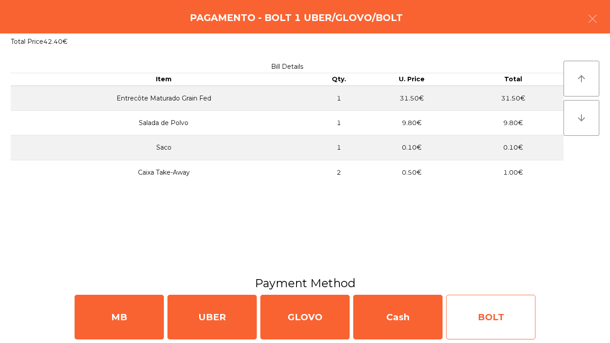
click at [477, 317] on div "BOLT" at bounding box center [490, 317] width 89 height 45
select select "**"
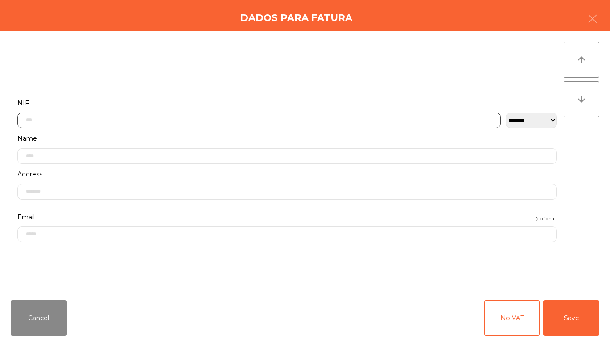
click at [247, 123] on input "text" at bounding box center [258, 121] width 483 height 16
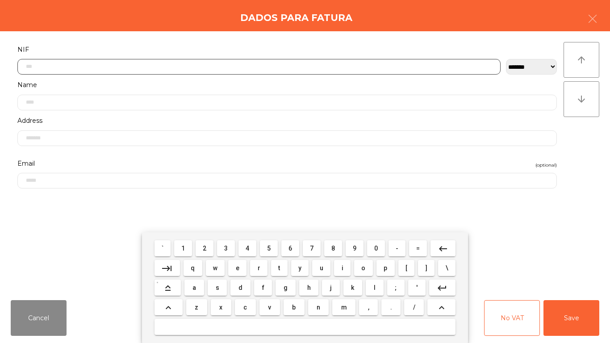
scroll to position [54, 0]
type input "*********"
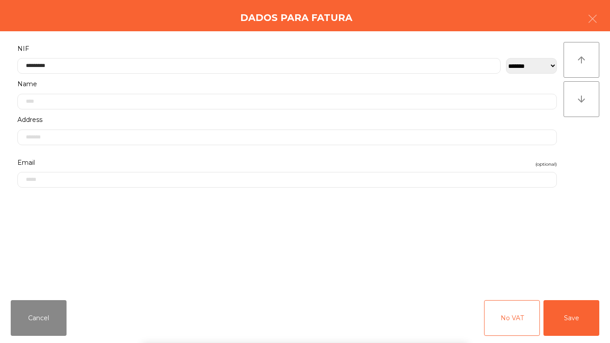
drag, startPoint x: 530, startPoint y: 198, endPoint x: 563, endPoint y: 266, distance: 75.9
click at [531, 199] on form "**********" at bounding box center [287, 163] width 553 height 240
click at [588, 304] on button "Save" at bounding box center [572, 318] width 56 height 36
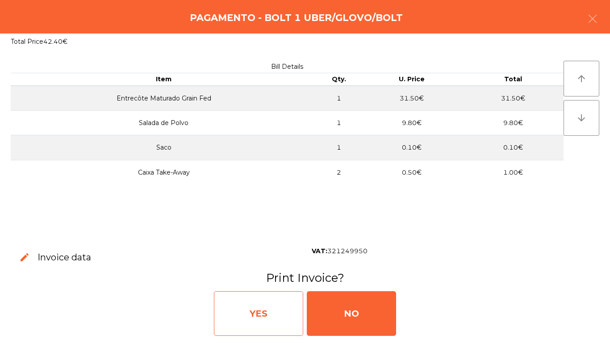
click at [267, 297] on div "YES" at bounding box center [258, 313] width 89 height 45
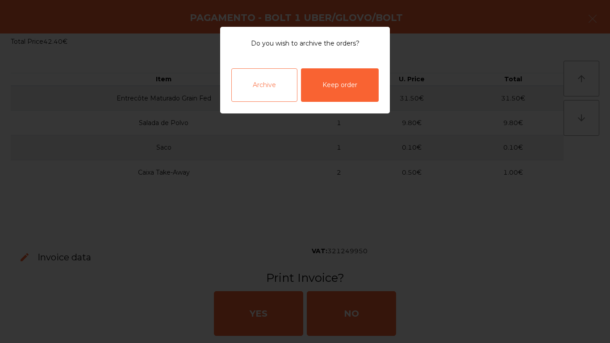
click at [278, 85] on div "Archive" at bounding box center [264, 84] width 66 height 33
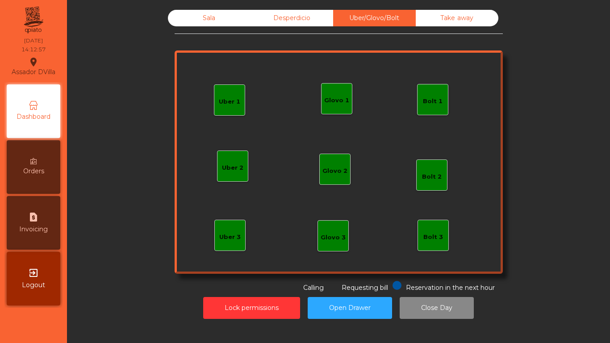
click at [207, 17] on div "Sala" at bounding box center [209, 18] width 83 height 17
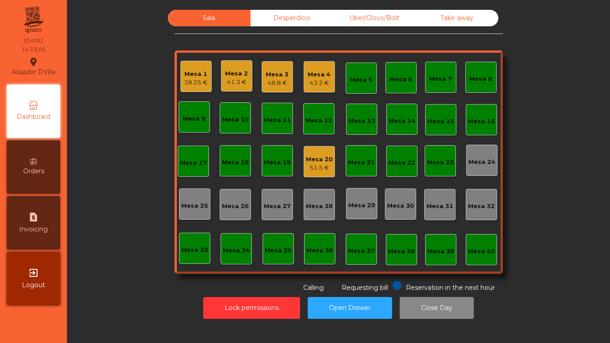
click at [229, 163] on div "Mesa 18" at bounding box center [235, 162] width 27 height 9
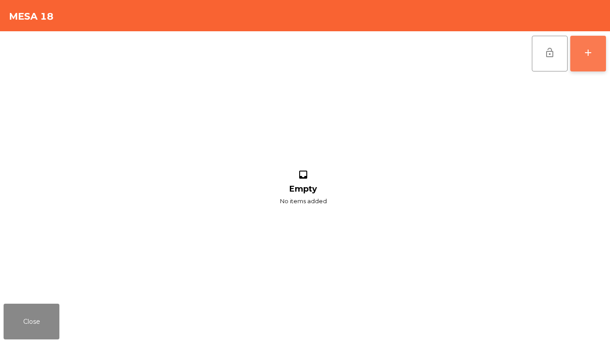
click at [594, 60] on button "add" at bounding box center [588, 54] width 36 height 36
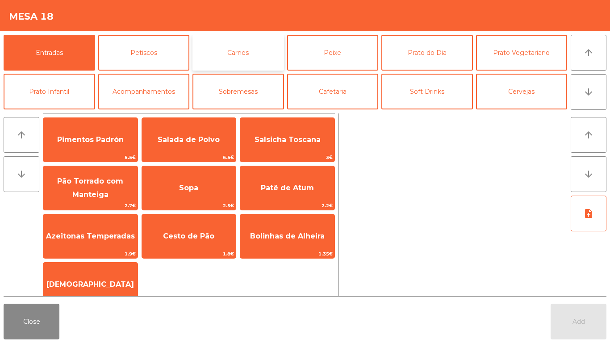
click at [230, 51] on button "Carnes" at bounding box center [238, 53] width 92 height 36
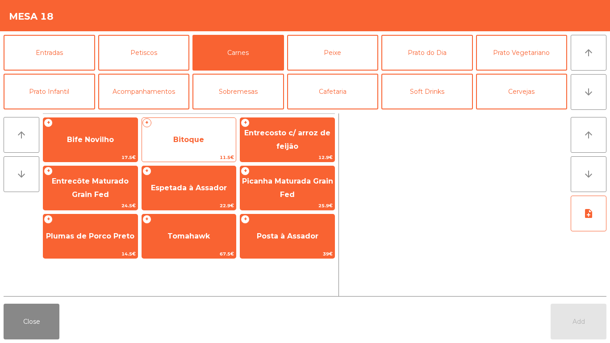
click at [211, 129] on span "Bitoque" at bounding box center [189, 140] width 94 height 24
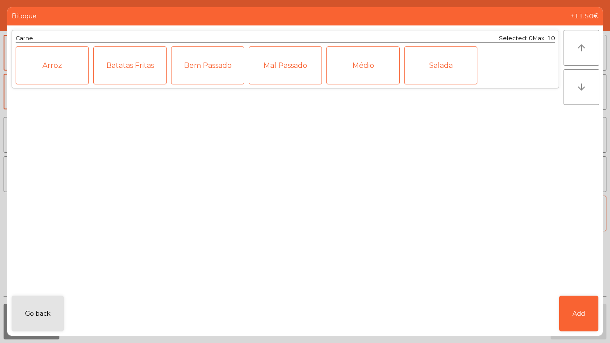
click at [300, 78] on div "Mal Passado" at bounding box center [285, 65] width 73 height 38
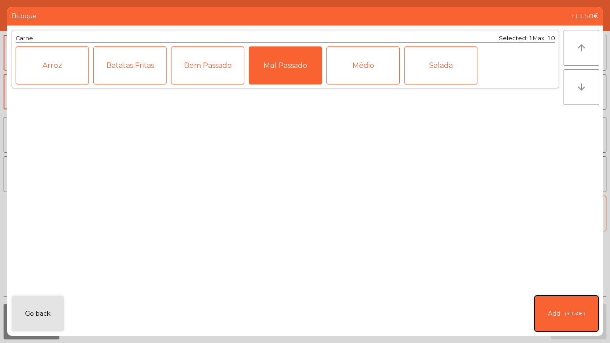
click at [581, 316] on span "(+11.50€)" at bounding box center [575, 314] width 20 height 8
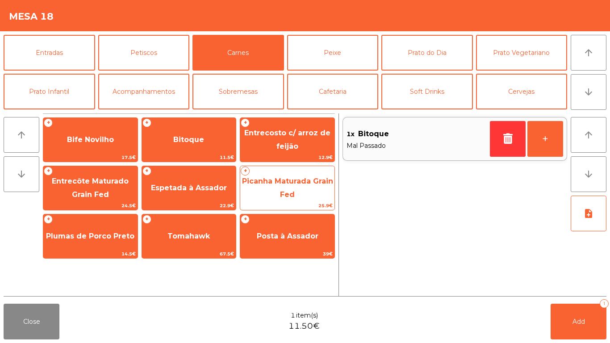
click at [272, 196] on span "Picanha Maturada Grain Fed" at bounding box center [287, 188] width 94 height 38
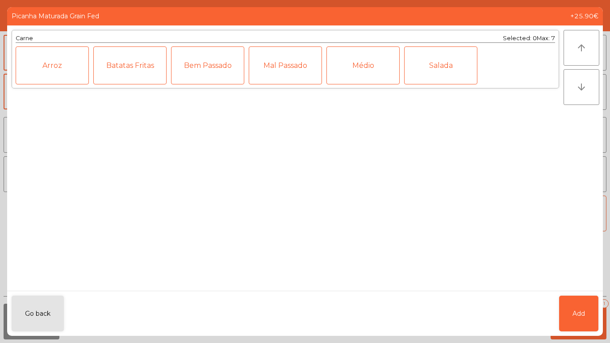
click at [346, 69] on div "Médio" at bounding box center [362, 65] width 73 height 38
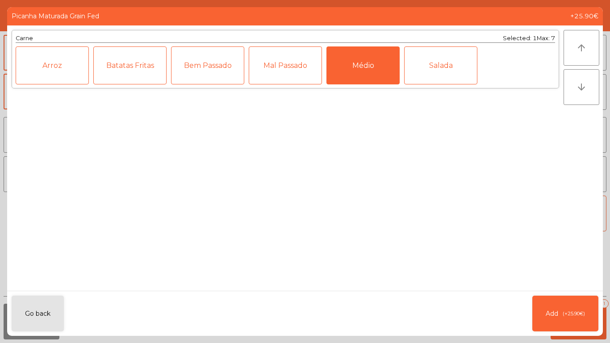
drag, startPoint x: 323, startPoint y: 72, endPoint x: 316, endPoint y: 74, distance: 7.5
click at [322, 73] on div "Arroz Batatas Fritas Bem Passado Mal Passado Médio Salada" at bounding box center [286, 65] width 540 height 38
click at [299, 75] on div "Mal Passado" at bounding box center [285, 65] width 73 height 38
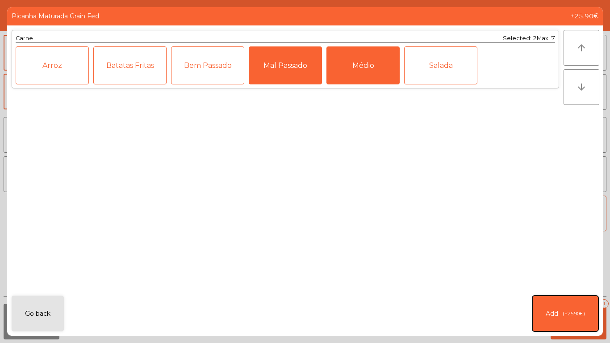
click at [574, 320] on button "Add (+25.90€)" at bounding box center [565, 314] width 66 height 36
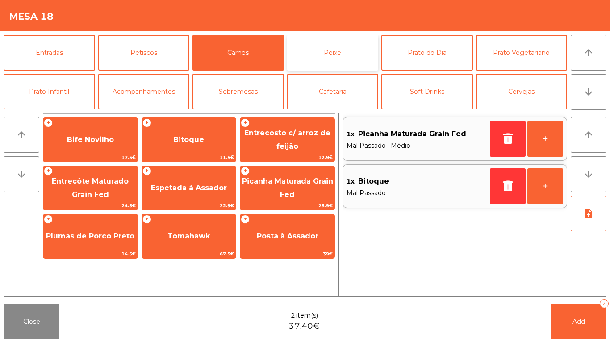
click at [320, 53] on button "Peixe" at bounding box center [333, 53] width 92 height 36
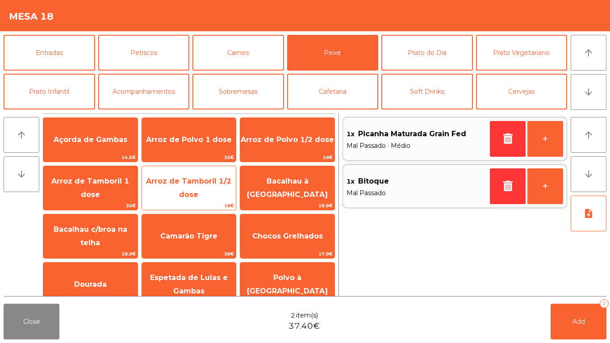
click at [157, 205] on span "18€" at bounding box center [189, 205] width 94 height 8
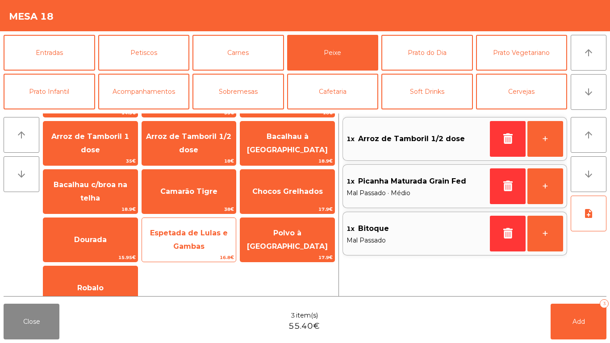
scroll to position [63, 0]
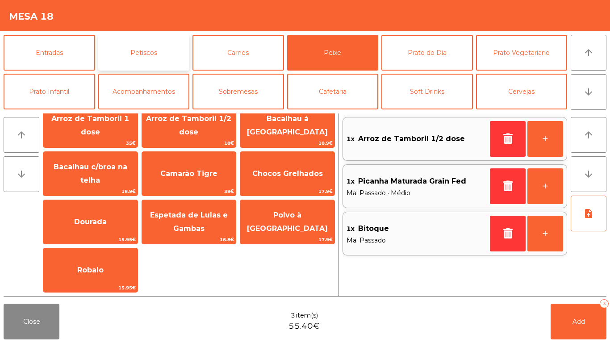
click at [160, 54] on button "Petiscos" at bounding box center [144, 53] width 92 height 36
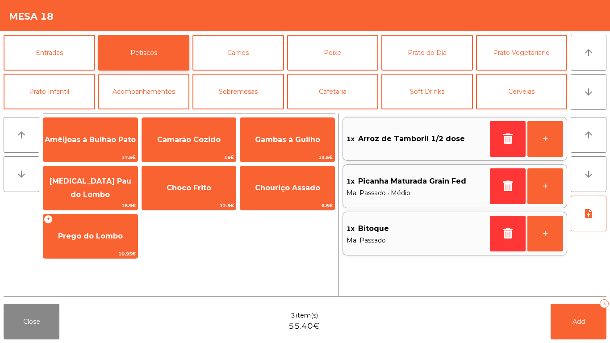
scroll to position [0, 0]
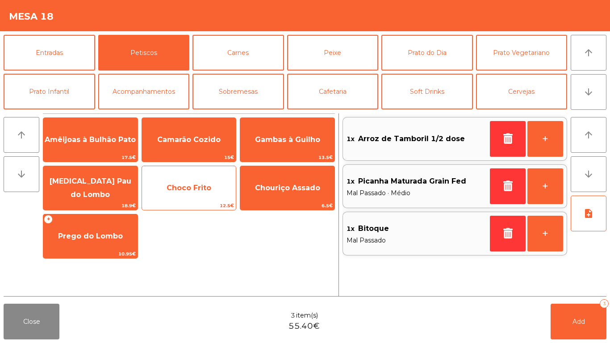
click at [202, 192] on span "Choco Frito" at bounding box center [189, 188] width 94 height 24
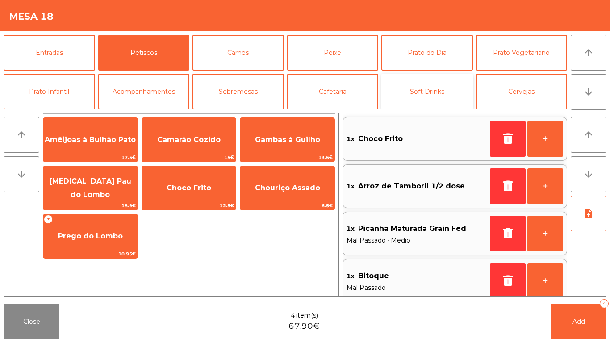
click at [460, 107] on button "Soft Drinks" at bounding box center [427, 92] width 92 height 36
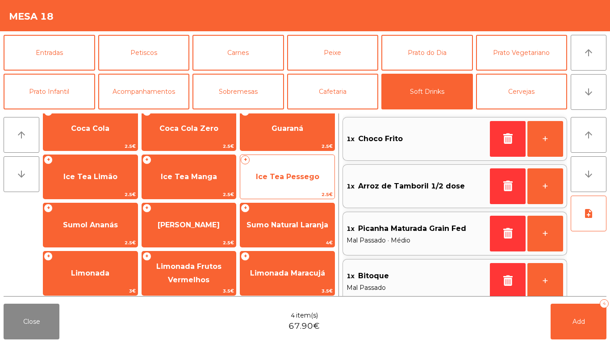
scroll to position [111, 0]
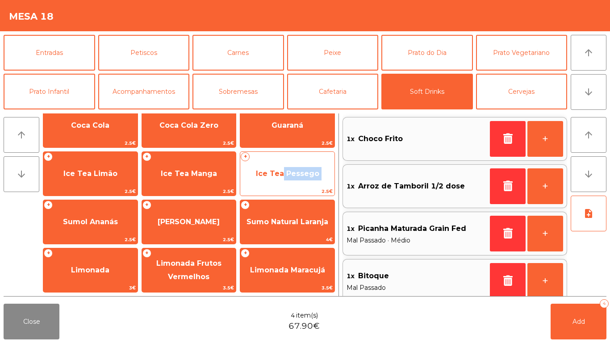
click at [280, 187] on div "+ Ice Tea Pessego 2.5€" at bounding box center [287, 173] width 95 height 45
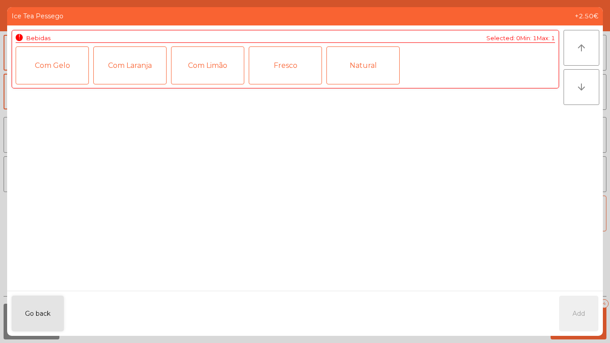
drag, startPoint x: 273, startPoint y: 75, endPoint x: 610, endPoint y: 337, distance: 426.1
click at [274, 76] on div "Fresco" at bounding box center [285, 65] width 73 height 38
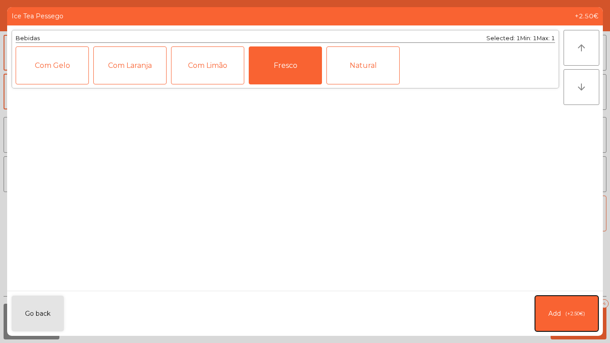
click at [575, 318] on button "Add (+2.50€)" at bounding box center [566, 314] width 63 height 36
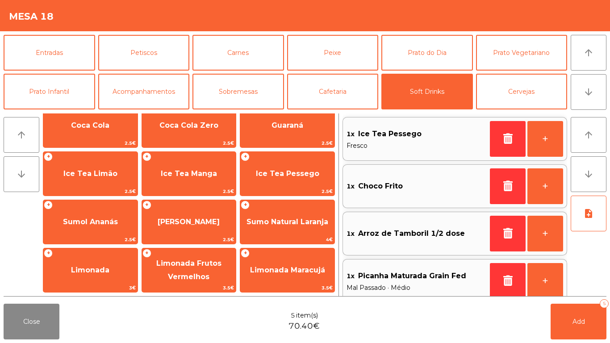
scroll to position [4, 0]
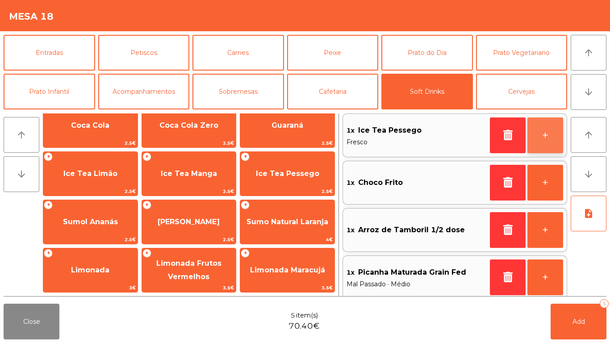
click at [546, 135] on button "+" at bounding box center [545, 135] width 36 height 36
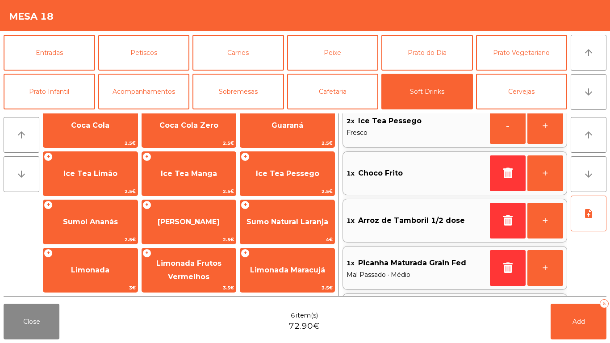
scroll to position [0, 0]
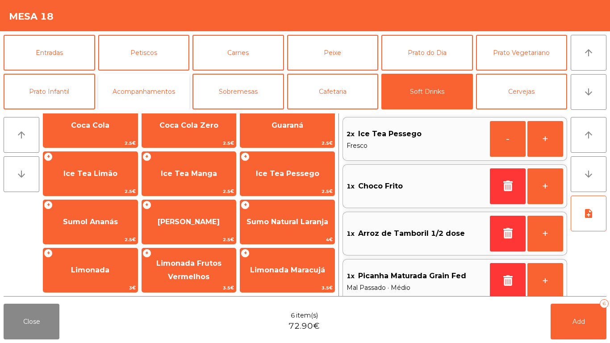
click at [127, 84] on button "Acompanhamentos" at bounding box center [144, 92] width 92 height 36
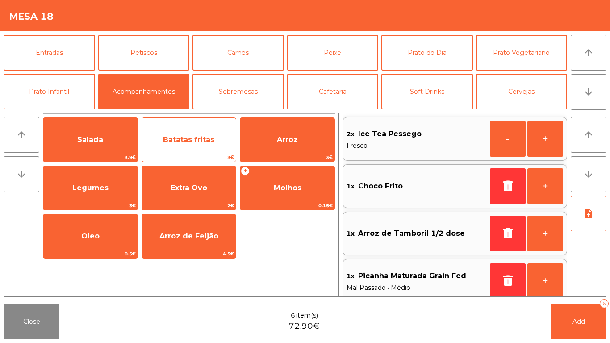
click at [191, 134] on span "Batatas fritas" at bounding box center [189, 140] width 94 height 24
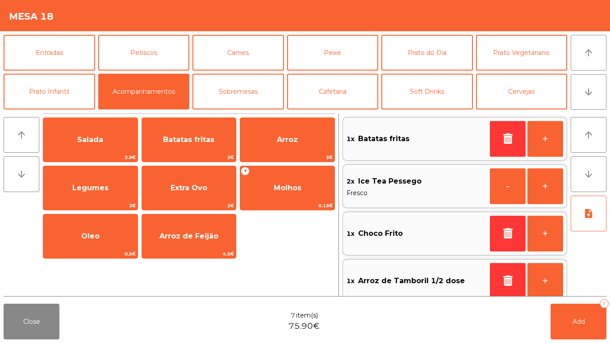
scroll to position [4, 0]
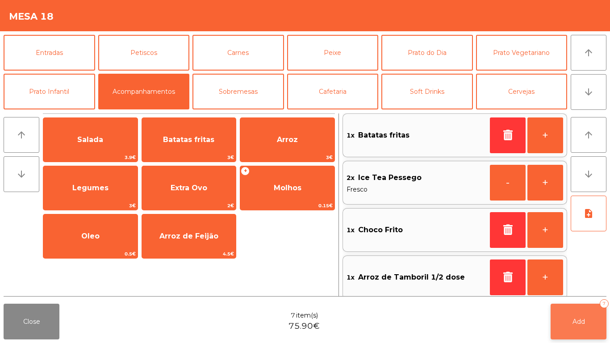
click at [584, 311] on button "Add 7" at bounding box center [579, 322] width 56 height 36
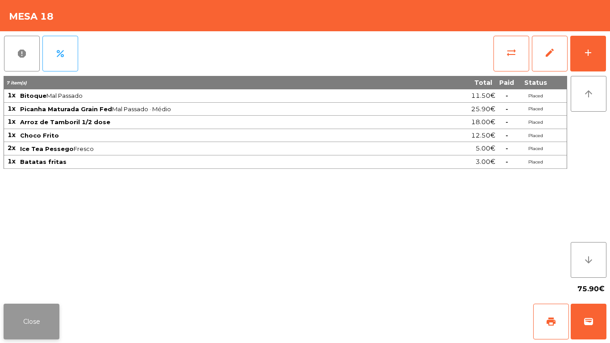
click at [39, 319] on button "Close" at bounding box center [32, 322] width 56 height 36
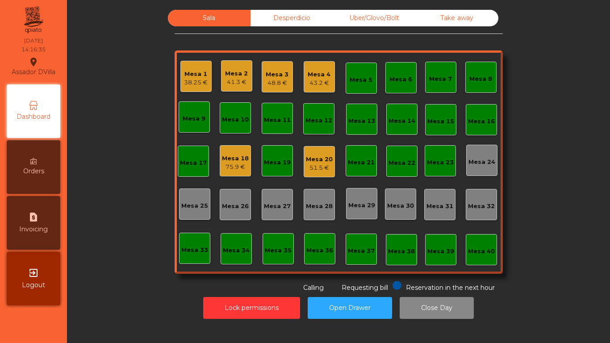
click at [272, 68] on div "Mesa 3 48.8 €" at bounding box center [277, 77] width 23 height 21
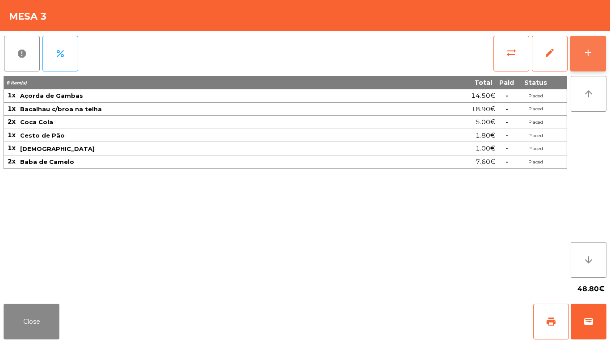
click at [596, 51] on button "add" at bounding box center [588, 54] width 36 height 36
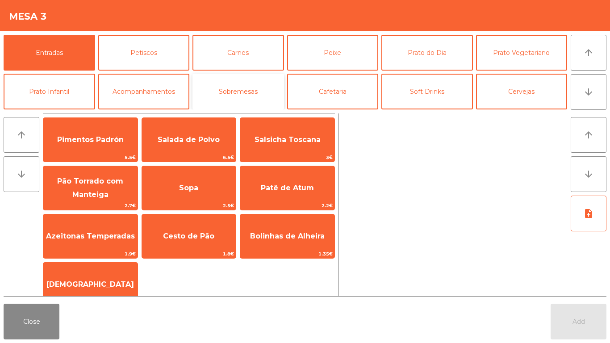
click at [247, 85] on button "Sobremesas" at bounding box center [238, 92] width 92 height 36
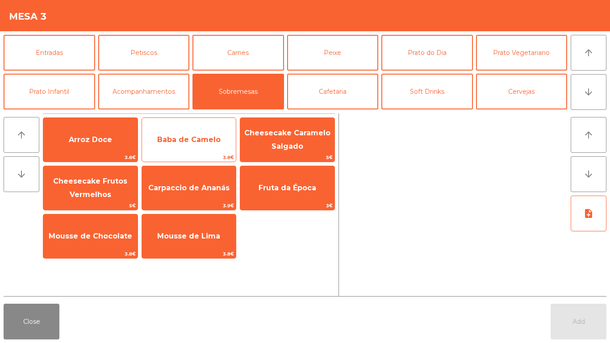
click at [205, 138] on span "Baba de Camelo" at bounding box center [188, 139] width 63 height 8
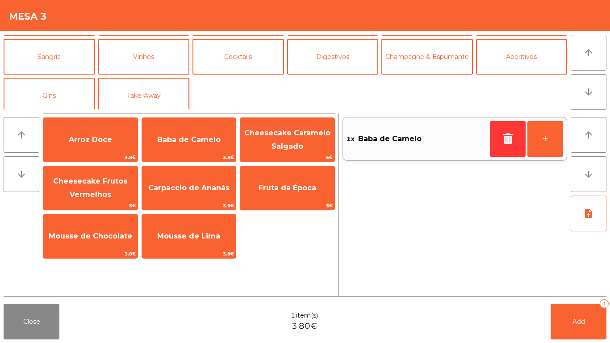
scroll to position [78, 0]
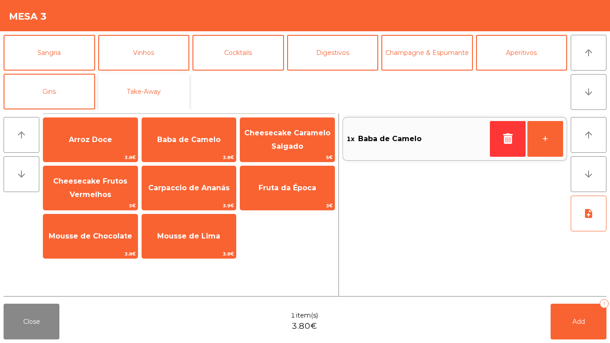
click at [132, 91] on button "Take-Away" at bounding box center [144, 92] width 92 height 36
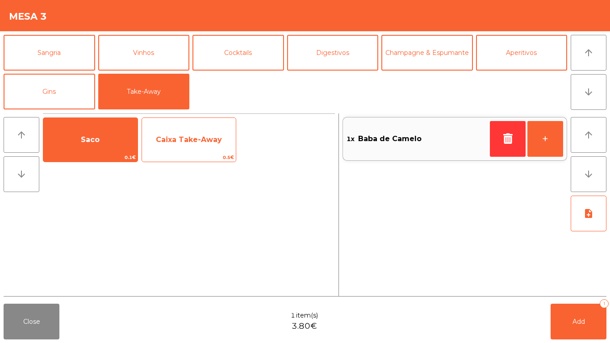
click at [158, 129] on span "Caixa Take-Away" at bounding box center [189, 140] width 94 height 24
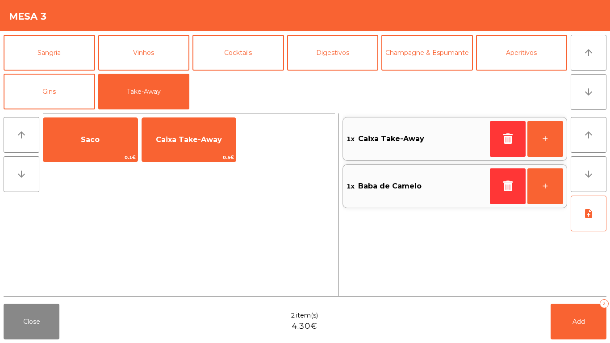
drag, startPoint x: 112, startPoint y: 130, endPoint x: 203, endPoint y: 79, distance: 105.0
click at [113, 130] on span "Saco" at bounding box center [90, 140] width 94 height 24
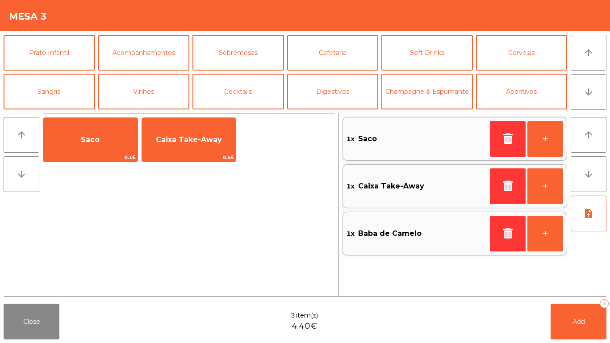
scroll to position [0, 0]
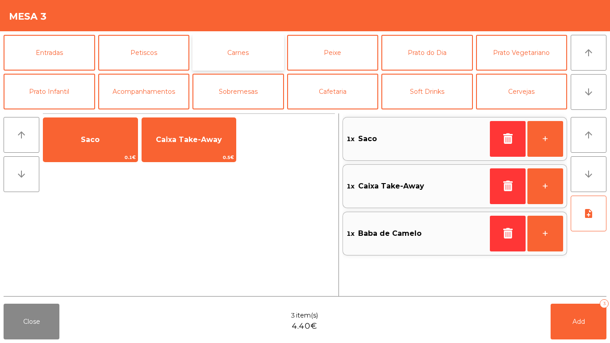
click at [227, 46] on button "Carnes" at bounding box center [238, 53] width 92 height 36
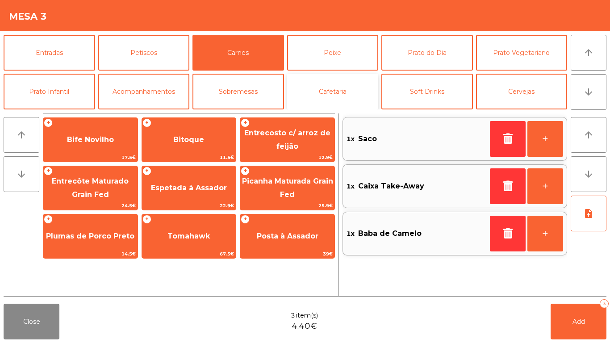
click at [312, 82] on button "Cafetaria" at bounding box center [333, 92] width 92 height 36
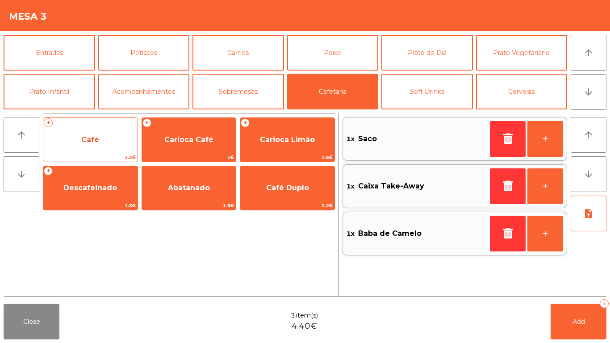
click at [117, 137] on span "Café" at bounding box center [90, 140] width 94 height 24
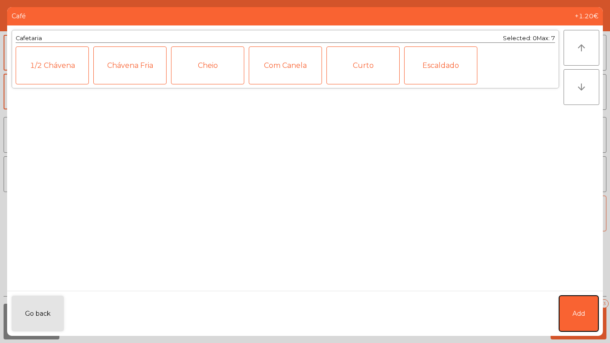
click at [563, 305] on button "Add" at bounding box center [578, 314] width 39 height 36
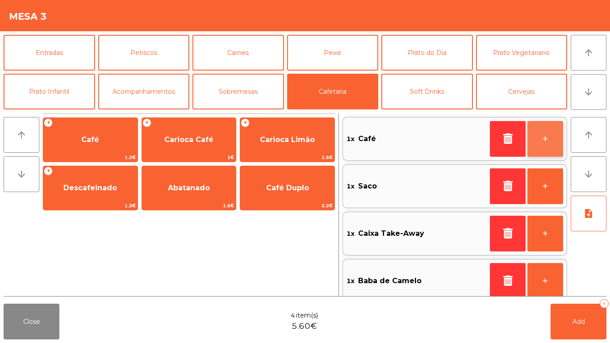
click at [554, 138] on button "+" at bounding box center [545, 139] width 36 height 36
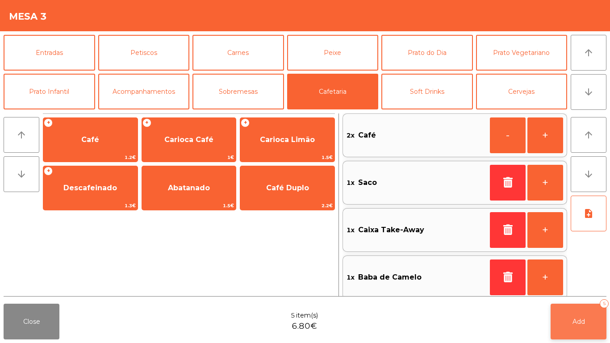
click at [581, 327] on button "Add 5" at bounding box center [579, 322] width 56 height 36
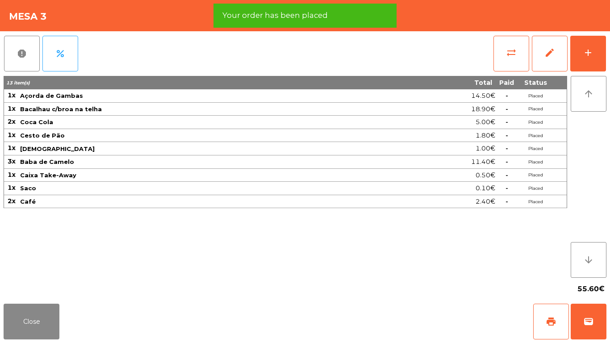
click at [3, 333] on div "Close print wallet" at bounding box center [305, 321] width 610 height 43
click at [22, 328] on button "Close" at bounding box center [32, 322] width 56 height 36
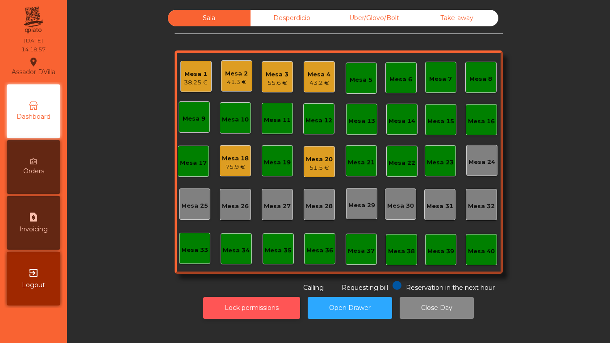
click at [249, 302] on button "Lock permissions" at bounding box center [251, 308] width 97 height 22
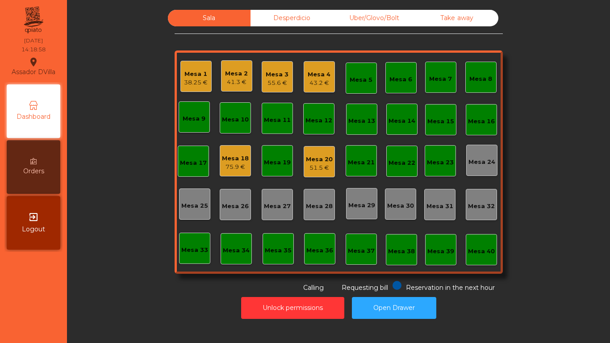
click at [319, 76] on div "Mesa 4" at bounding box center [319, 74] width 23 height 9
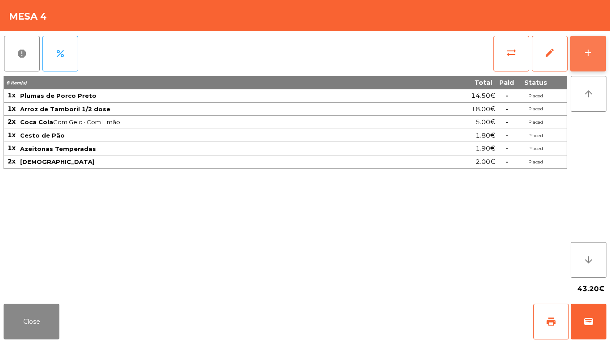
click at [599, 46] on button "add" at bounding box center [588, 54] width 36 height 36
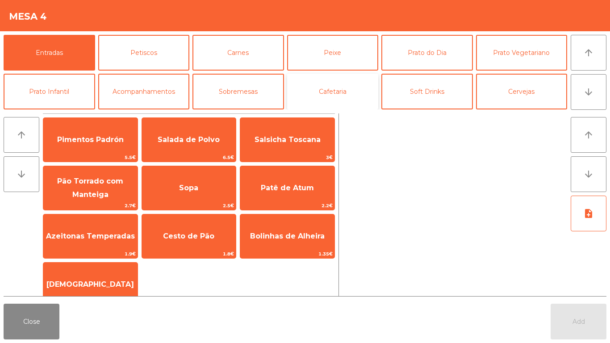
click at [320, 94] on button "Cafetaria" at bounding box center [333, 92] width 92 height 36
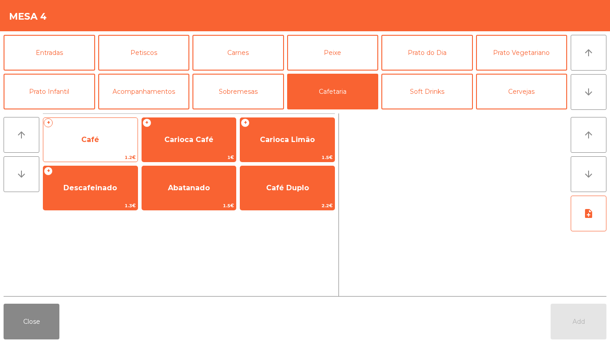
click at [83, 141] on span "Café" at bounding box center [90, 139] width 18 height 8
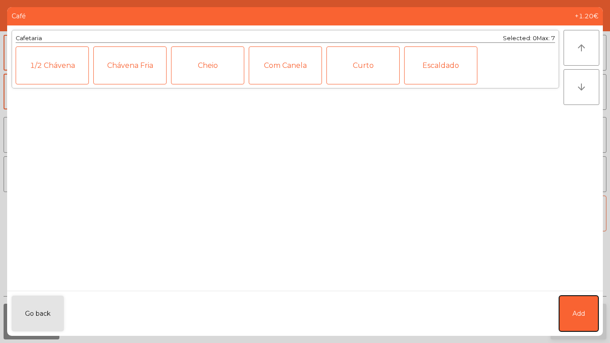
click at [593, 313] on button "Add" at bounding box center [578, 314] width 39 height 36
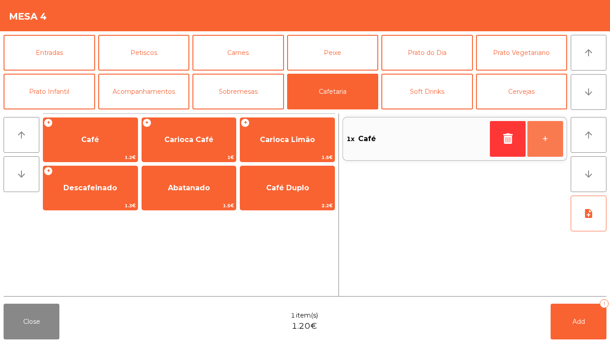
click at [537, 128] on button "+" at bounding box center [545, 139] width 36 height 36
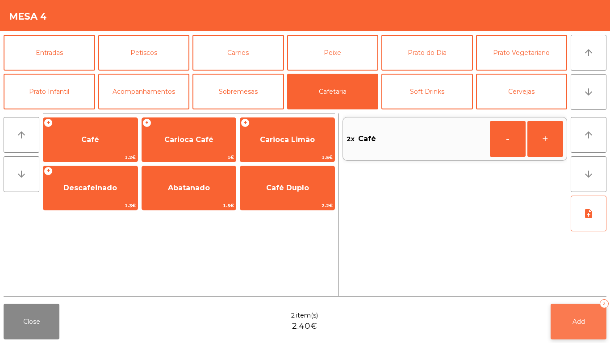
click at [563, 330] on button "Add 2" at bounding box center [579, 322] width 56 height 36
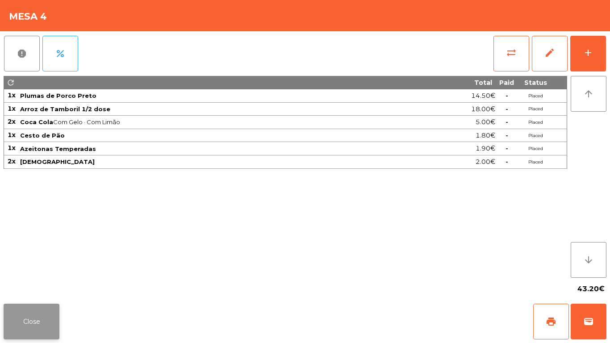
click at [31, 321] on button "Close" at bounding box center [32, 322] width 56 height 36
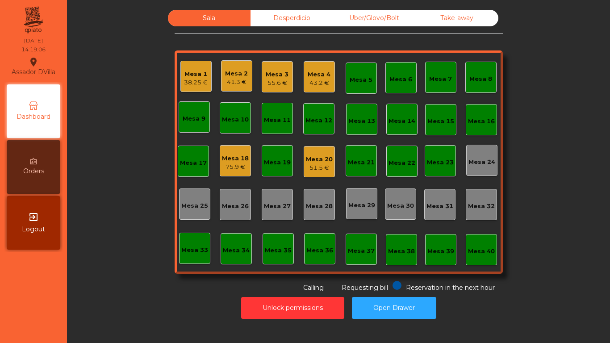
click at [222, 161] on div "Mesa 18" at bounding box center [235, 158] width 27 height 9
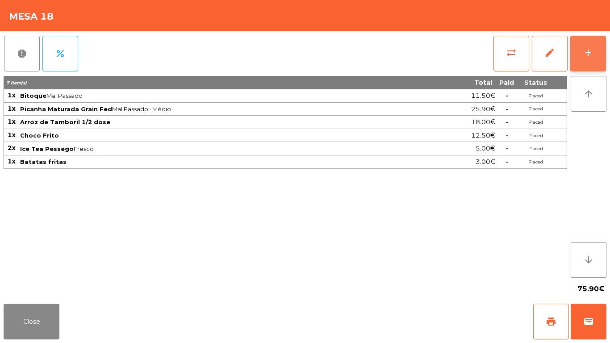
click at [590, 42] on button "add" at bounding box center [588, 54] width 36 height 36
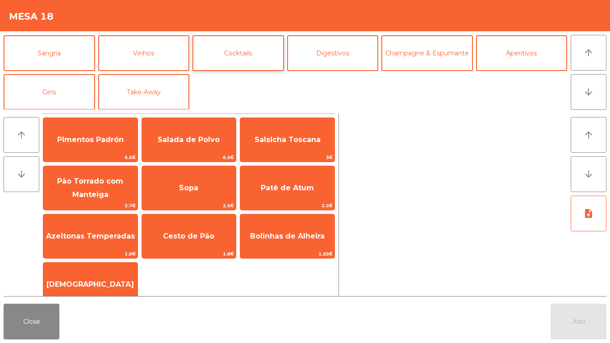
scroll to position [78, 0]
click at [156, 59] on button "Vinhos" at bounding box center [144, 53] width 92 height 36
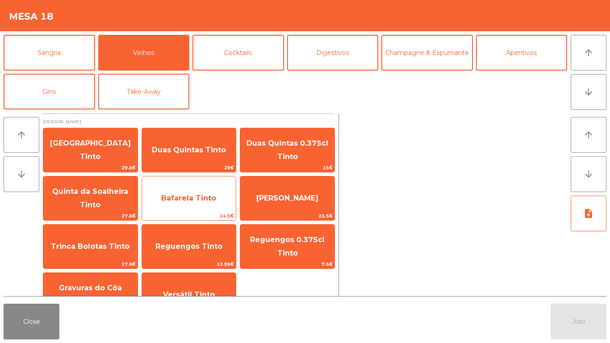
click at [214, 201] on span "Bafarela Tinto" at bounding box center [188, 198] width 55 height 8
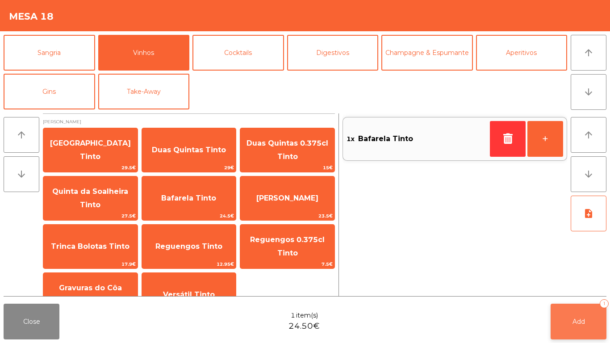
click at [573, 316] on button "Add 1" at bounding box center [579, 322] width 56 height 36
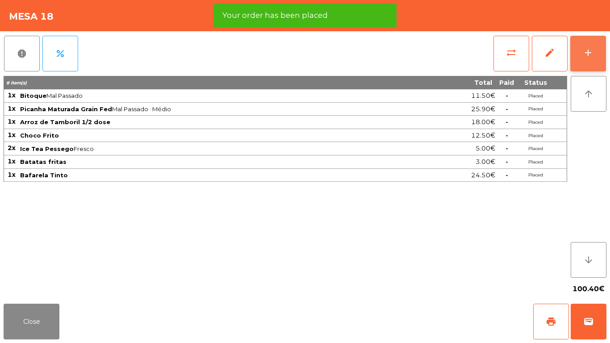
click at [585, 57] on div "add" at bounding box center [588, 52] width 11 height 11
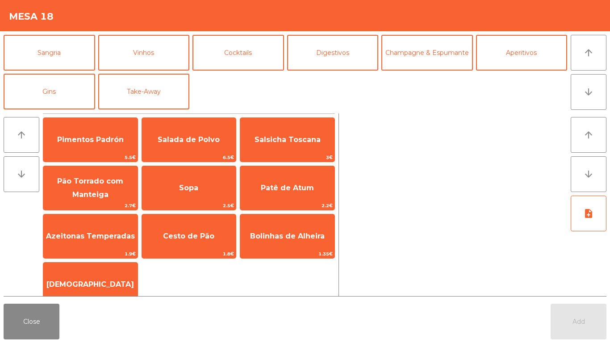
click at [97, 54] on div "Entradas Petiscos Carnes Peixe [GEOGRAPHIC_DATA] do Dia Prato Vegetariano Prato…" at bounding box center [286, 72] width 564 height 75
click at [117, 47] on button "Vinhos" at bounding box center [144, 53] width 92 height 36
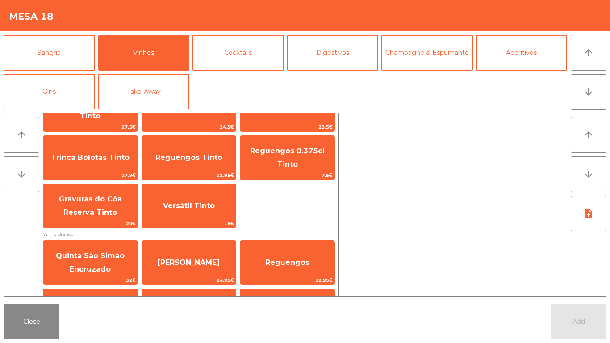
scroll to position [89, 0]
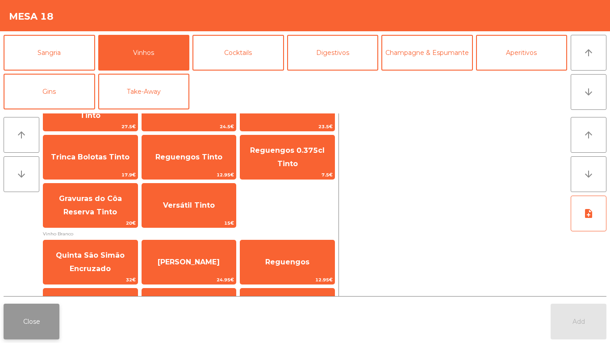
click at [48, 335] on button "Close" at bounding box center [32, 322] width 56 height 36
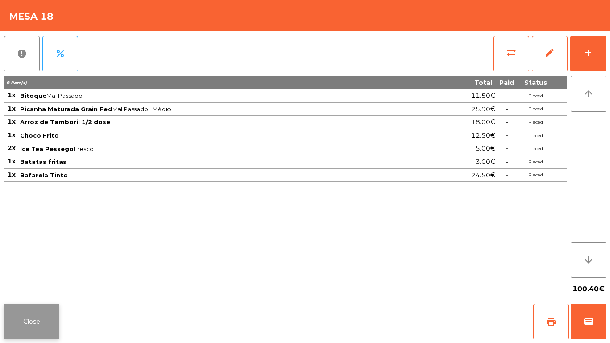
click at [16, 329] on button "Close" at bounding box center [32, 322] width 56 height 36
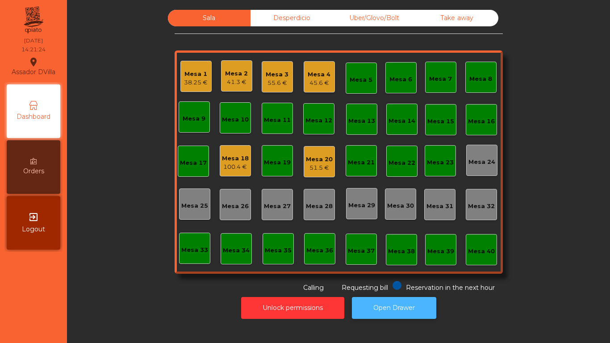
click at [393, 301] on button "Open Drawer" at bounding box center [394, 308] width 84 height 22
click at [304, 161] on div "Mesa 20 51.5 €" at bounding box center [319, 161] width 31 height 31
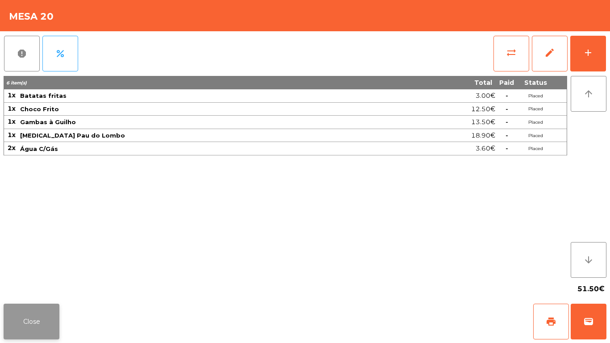
click at [26, 329] on button "Close" at bounding box center [32, 322] width 56 height 36
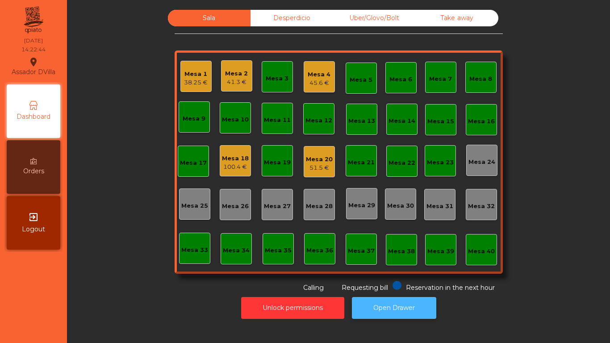
click at [391, 318] on button "Open Drawer" at bounding box center [394, 308] width 84 height 22
click at [324, 163] on div "Mesa 20" at bounding box center [319, 159] width 27 height 9
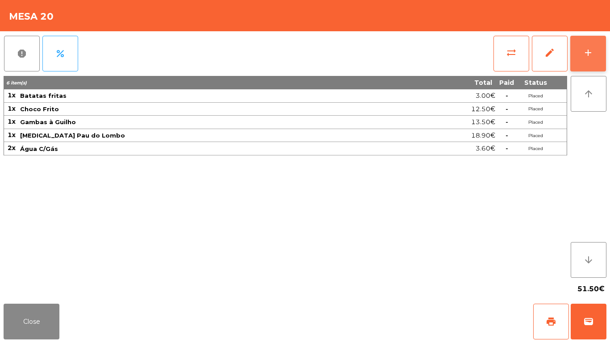
click at [597, 46] on button "add" at bounding box center [588, 54] width 36 height 36
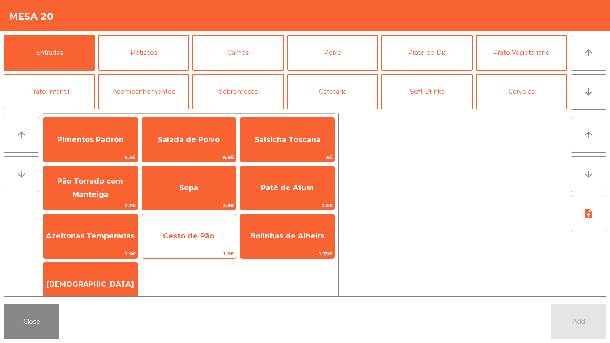
click at [180, 242] on span "Cesto de Pão" at bounding box center [189, 236] width 94 height 24
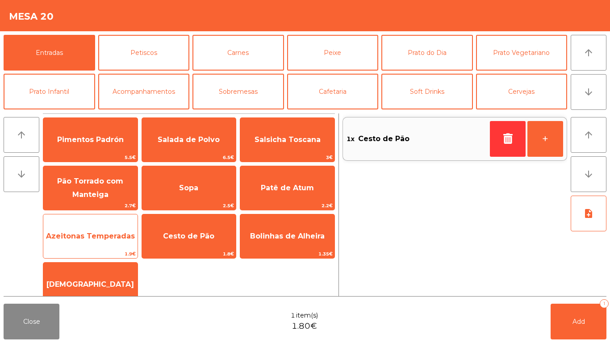
click at [88, 251] on span "1.9€" at bounding box center [90, 254] width 94 height 8
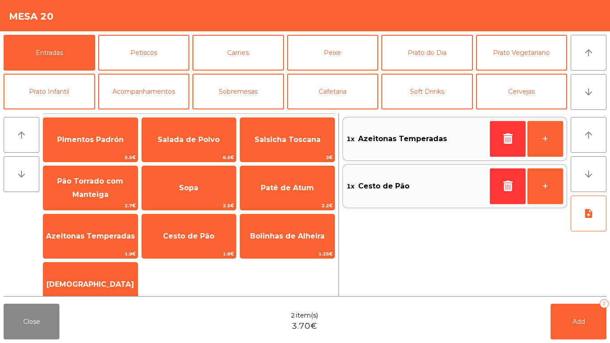
click at [610, 341] on div "Close 2 item(s) 3.70€ Add 2" at bounding box center [305, 321] width 610 height 43
click at [590, 331] on button "Add 2" at bounding box center [579, 322] width 56 height 36
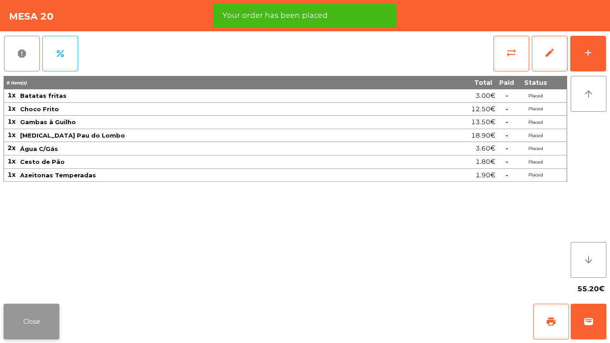
click at [5, 319] on button "Close" at bounding box center [32, 322] width 56 height 36
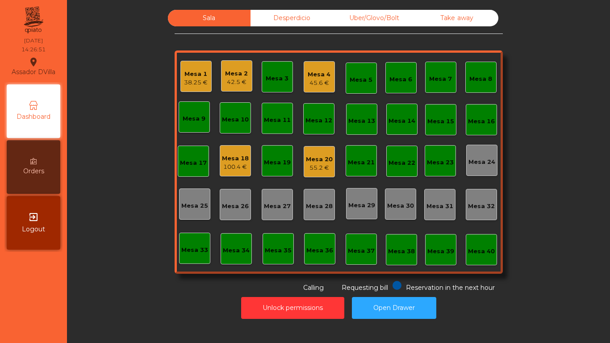
click at [325, 155] on div "Mesa 20" at bounding box center [319, 159] width 27 height 9
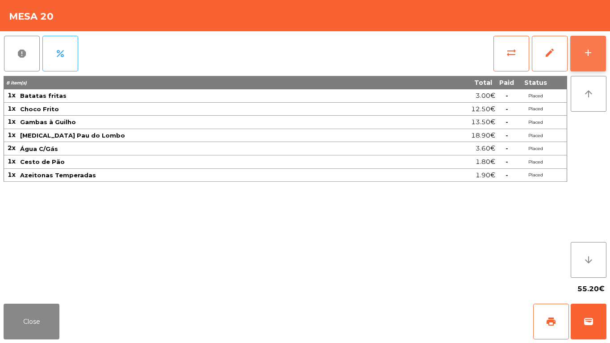
click at [596, 58] on button "add" at bounding box center [588, 54] width 36 height 36
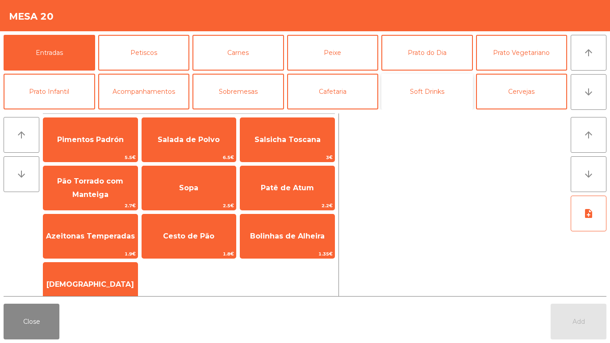
click at [398, 88] on button "Soft Drinks" at bounding box center [427, 92] width 92 height 36
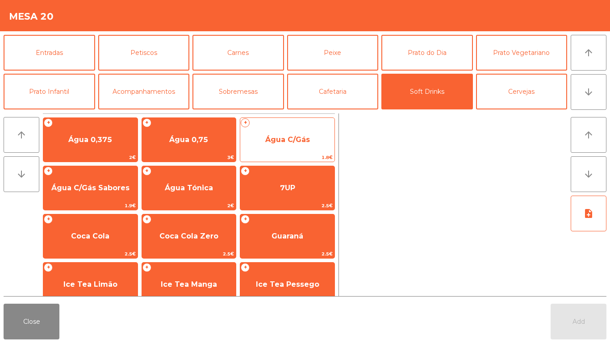
click at [297, 139] on span "Água C/Gás" at bounding box center [287, 139] width 45 height 8
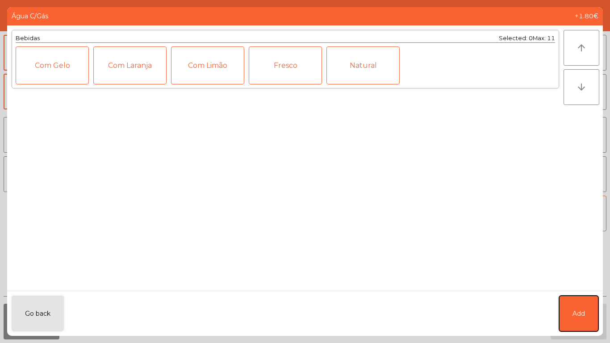
click at [581, 316] on span "Add" at bounding box center [579, 313] width 13 height 9
click at [577, 318] on span "Add" at bounding box center [579, 322] width 13 height 8
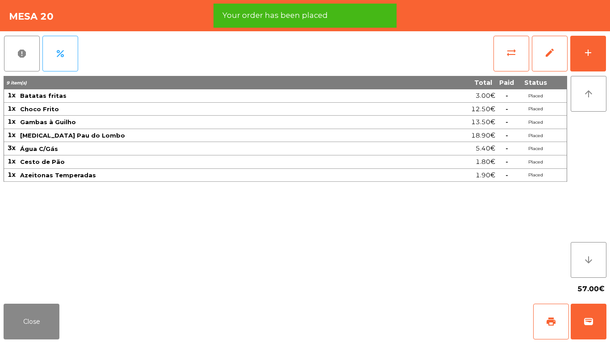
click at [30, 340] on div "Close print wallet" at bounding box center [305, 321] width 610 height 43
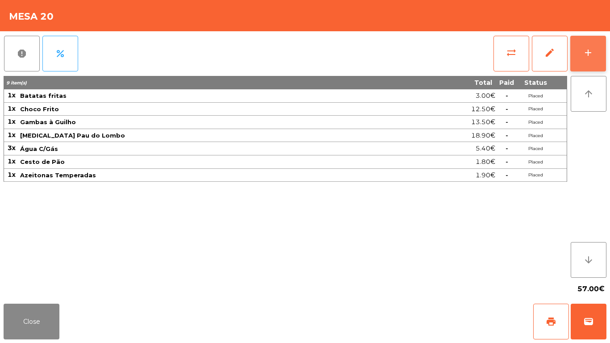
click at [588, 57] on div "add" at bounding box center [588, 52] width 11 height 11
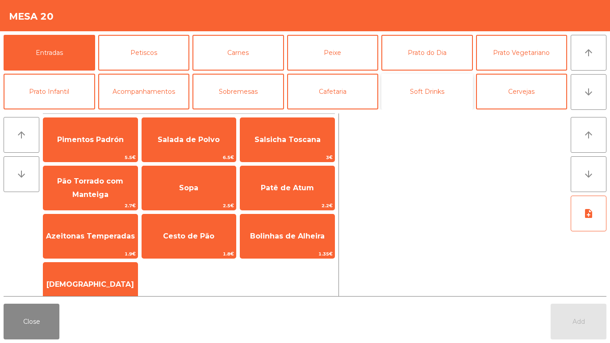
click at [435, 91] on button "Soft Drinks" at bounding box center [427, 92] width 92 height 36
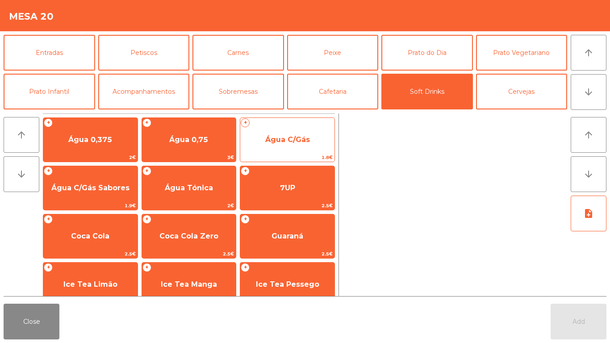
click at [278, 135] on span "Água C/Gás" at bounding box center [287, 139] width 45 height 8
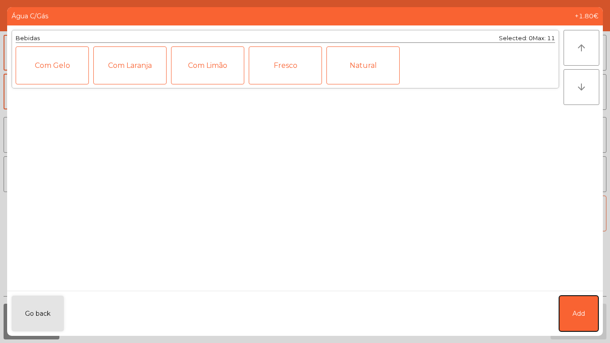
click at [582, 309] on span "Add" at bounding box center [579, 313] width 13 height 9
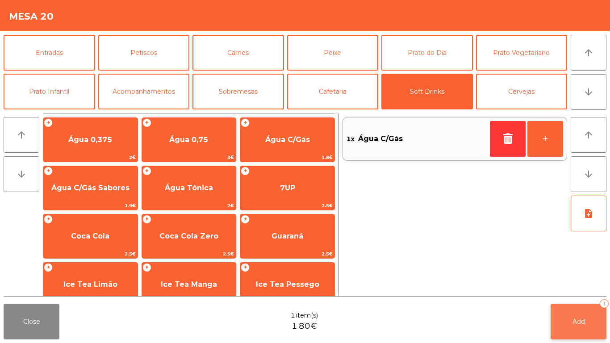
click at [586, 316] on button "Add 1" at bounding box center [579, 322] width 56 height 36
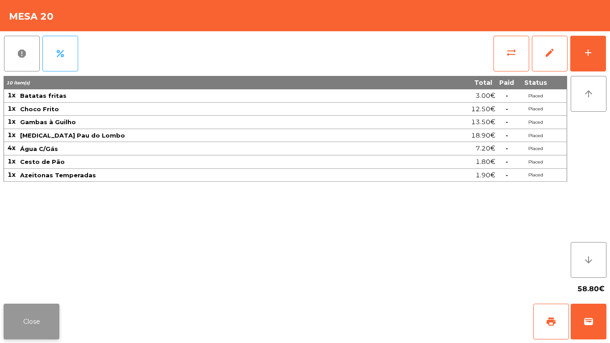
click at [42, 333] on button "Close" at bounding box center [32, 322] width 56 height 36
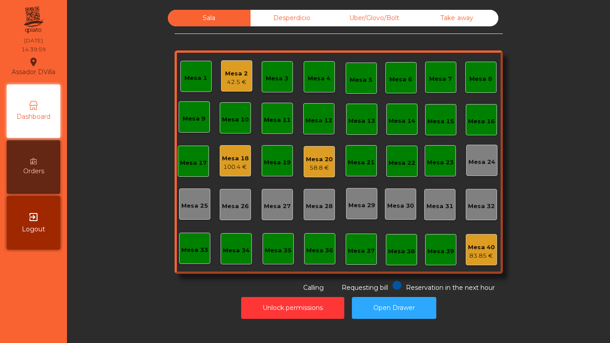
click at [310, 159] on div "Mesa 20" at bounding box center [319, 159] width 27 height 9
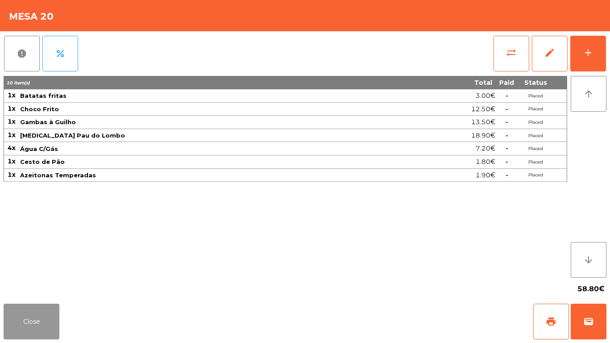
click at [29, 312] on button "Close" at bounding box center [32, 322] width 56 height 36
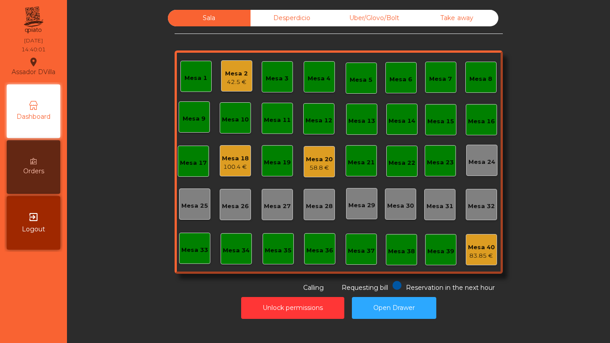
click at [85, 269] on div "Sala Desperdicio Uber/Glovo/Bolt Take away Mesa 1 Mesa 2 42.5 € Mesa 3 Mesa 4 M…" at bounding box center [338, 151] width 519 height 283
drag, startPoint x: 85, startPoint y: 269, endPoint x: 156, endPoint y: 190, distance: 106.3
click at [101, 247] on div "Sala Desperdicio Uber/Glovo/Bolt Take away Mesa 1 Mesa 2 42.5 € Mesa 3 Mesa 4 M…" at bounding box center [338, 151] width 519 height 283
click at [317, 164] on div "58.8 €" at bounding box center [319, 167] width 27 height 9
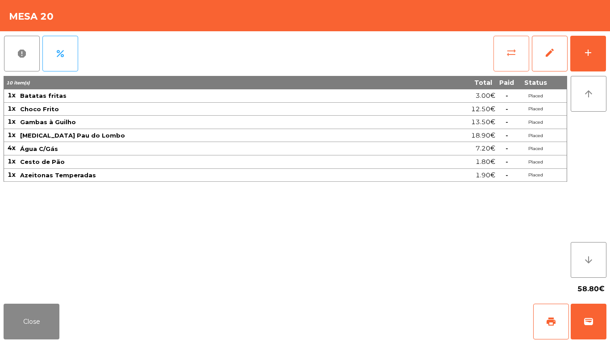
click at [511, 53] on span "sync_alt" at bounding box center [511, 52] width 11 height 11
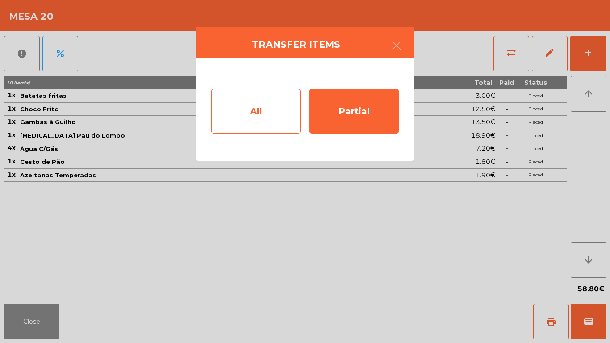
click at [256, 121] on div "All" at bounding box center [255, 111] width 89 height 45
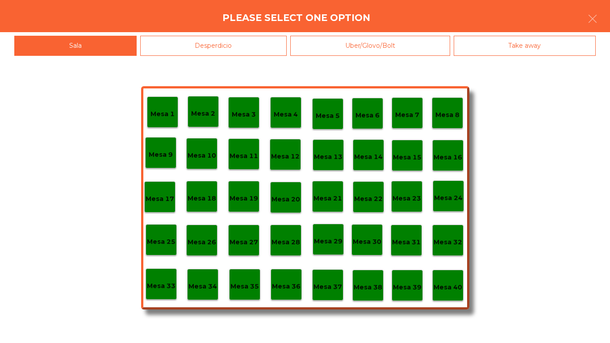
click at [445, 292] on p "Mesa 40" at bounding box center [448, 287] width 29 height 10
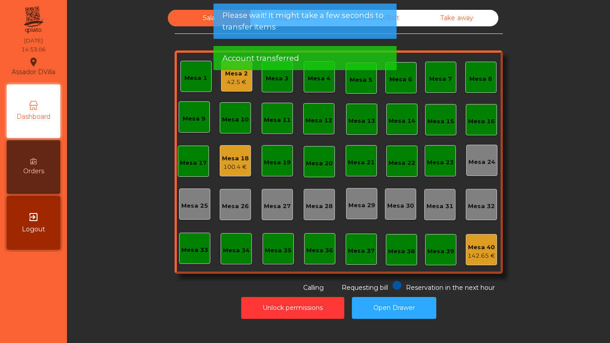
click at [232, 84] on div "42.5 €" at bounding box center [236, 82] width 23 height 9
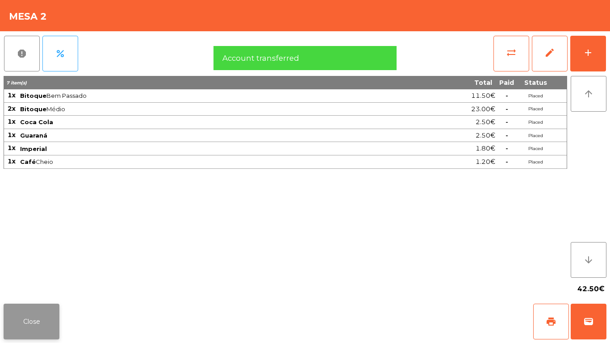
click at [42, 313] on button "Close" at bounding box center [32, 322] width 56 height 36
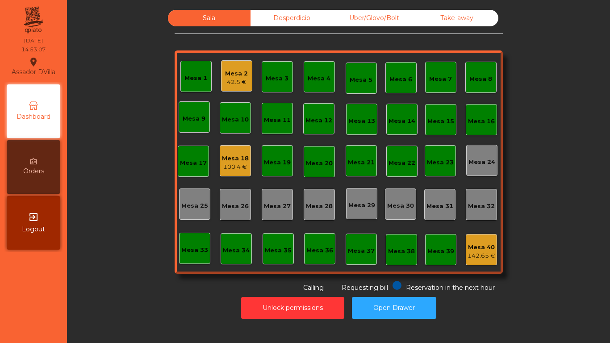
click at [226, 157] on div "Mesa 18" at bounding box center [235, 158] width 27 height 9
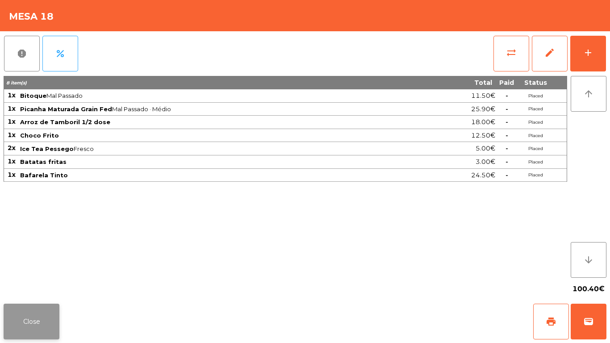
click at [38, 316] on button "Close" at bounding box center [32, 322] width 56 height 36
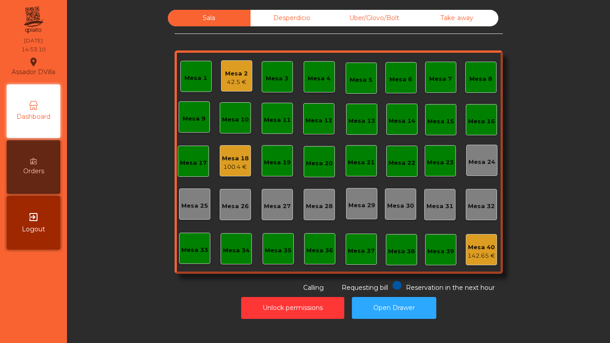
click at [159, 269] on div "Sala Desperdicio Uber/Glovo/Bolt Take away Mesa 1 Mesa 2 42.5 € Mesa 3 Mesa 4 M…" at bounding box center [338, 151] width 519 height 283
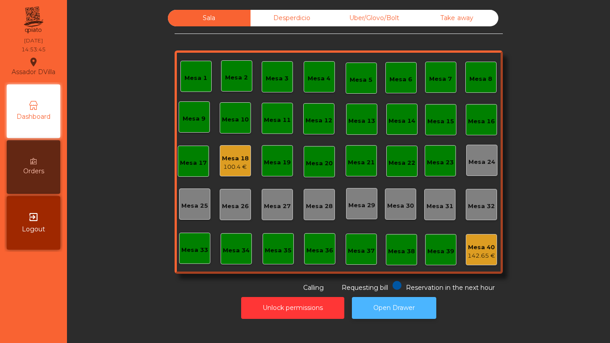
click at [418, 305] on button "Open Drawer" at bounding box center [394, 308] width 84 height 22
click at [156, 273] on div "Sala Desperdicio Uber/Glovo/Bolt Take away Mesa 1 Mesa 2 Mesa 3 Mesa 4 Mesa 5 M…" at bounding box center [338, 151] width 519 height 283
click at [215, 160] on div "Mesa 1 Mesa 2 Mesa 3 Mesa 4 Mesa 5 Mesa 6 Mesa 7 Mesa 8 Mesa 9 Mesa 10 Mesa 11 …" at bounding box center [339, 161] width 328 height 223
click at [222, 160] on div "Mesa 18" at bounding box center [235, 158] width 27 height 9
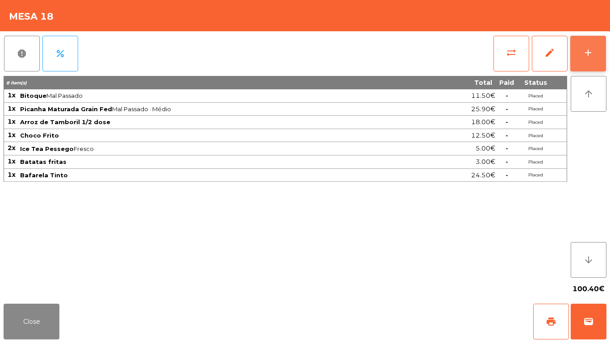
click at [592, 42] on button "add" at bounding box center [588, 54] width 36 height 36
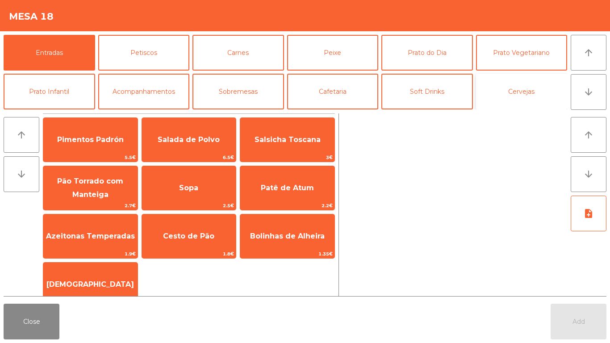
click at [515, 102] on button "Cervejas" at bounding box center [522, 92] width 92 height 36
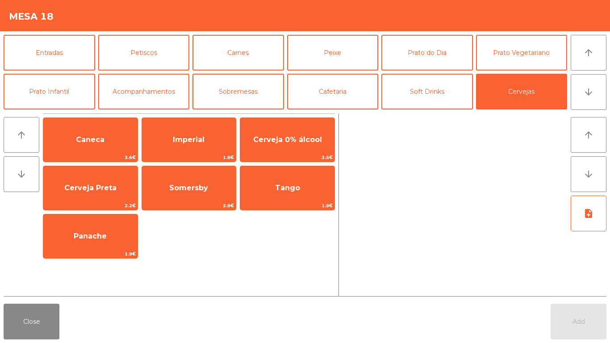
scroll to position [78, 0]
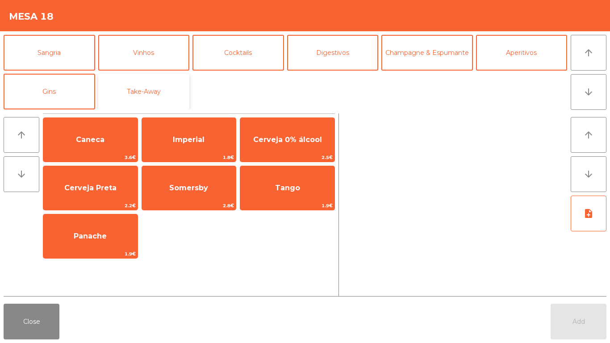
click at [156, 86] on button "Take-Away" at bounding box center [144, 92] width 92 height 36
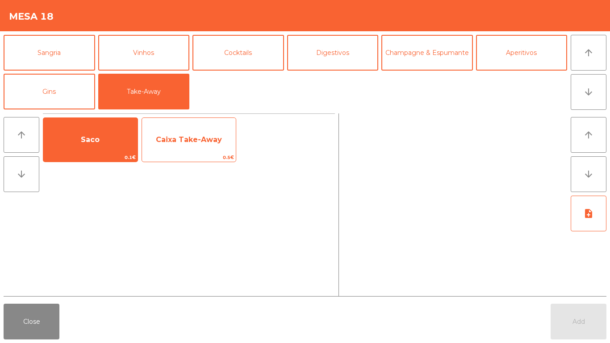
click at [174, 138] on span "Caixa Take-Away" at bounding box center [189, 139] width 66 height 8
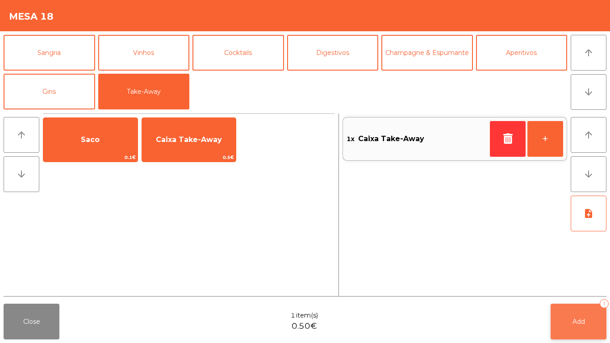
drag, startPoint x: 580, startPoint y: 298, endPoint x: 584, endPoint y: 316, distance: 18.3
click at [580, 298] on div "arrow_upward arrow_downward Saco 0.1€ Caixa Take-Away 0.5€ 1x Caixa Take-Away +…" at bounding box center [305, 205] width 610 height 190
click at [584, 316] on button "Add 1" at bounding box center [579, 322] width 56 height 36
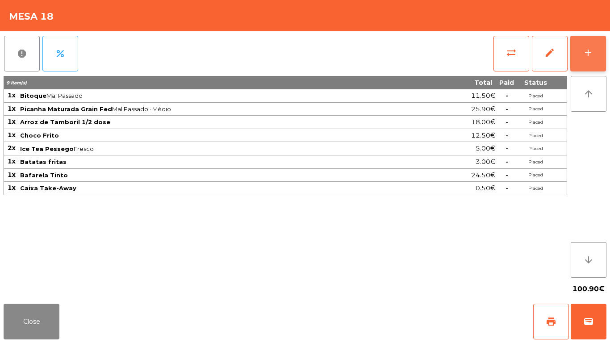
click at [594, 44] on button "add" at bounding box center [588, 54] width 36 height 36
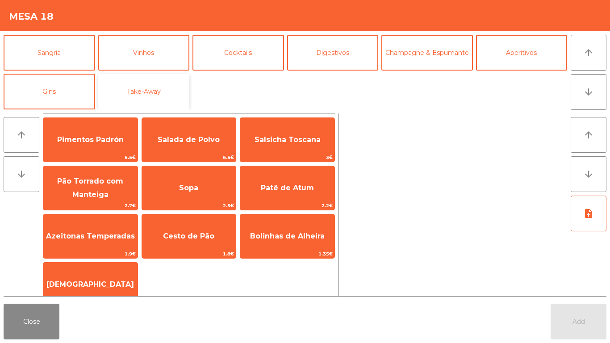
click at [153, 84] on button "Take-Away" at bounding box center [144, 92] width 92 height 36
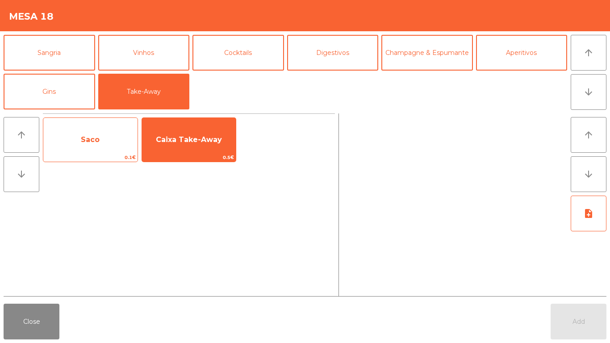
click at [84, 153] on span "0.1€" at bounding box center [90, 157] width 94 height 8
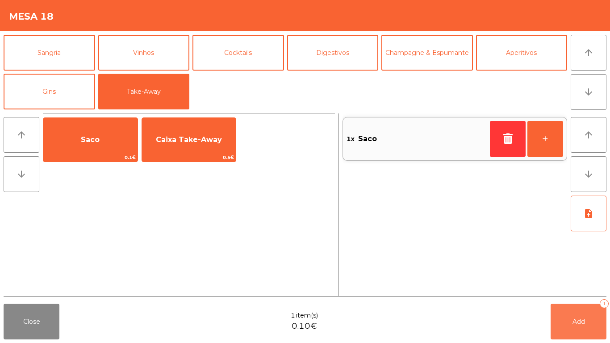
click at [565, 318] on button "Add 1" at bounding box center [579, 322] width 56 height 36
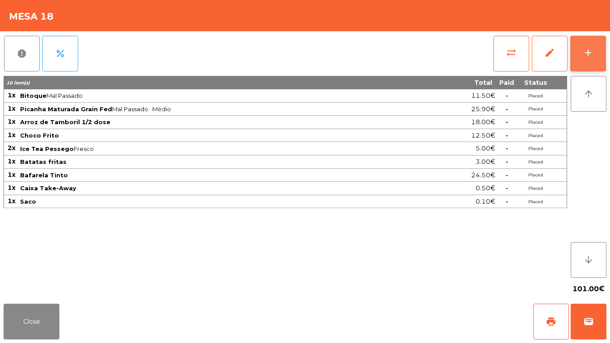
click at [594, 59] on button "add" at bounding box center [588, 54] width 36 height 36
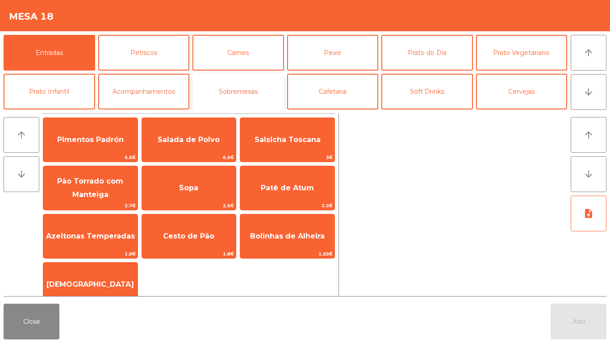
click at [223, 98] on button "Sobremesas" at bounding box center [238, 92] width 92 height 36
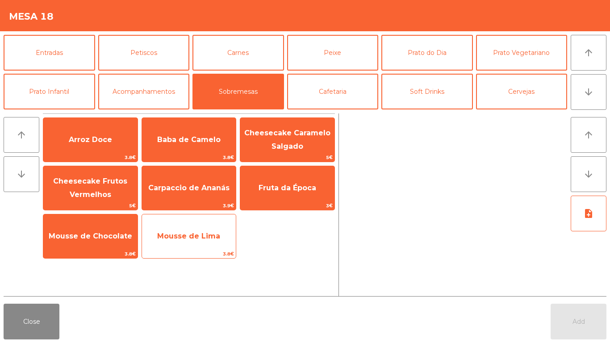
click at [188, 240] on span "Mousse de Lima" at bounding box center [188, 236] width 63 height 8
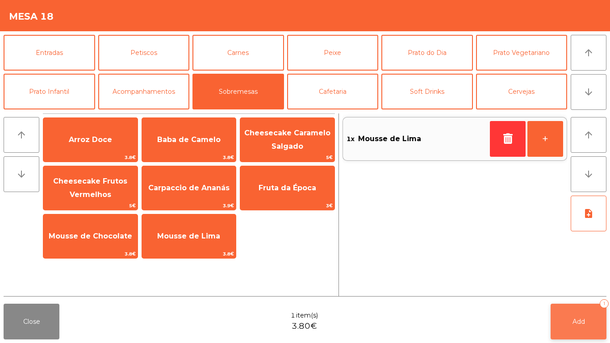
click at [595, 331] on button "Add 1" at bounding box center [579, 322] width 56 height 36
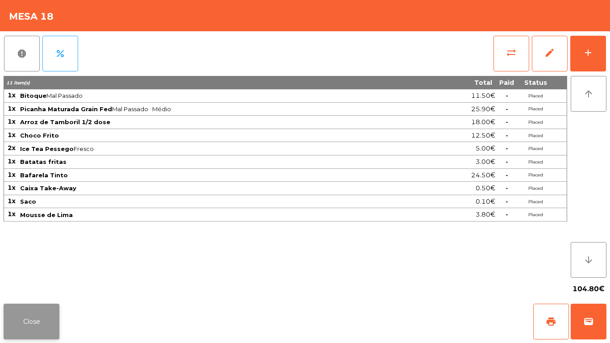
click at [20, 323] on button "Close" at bounding box center [32, 322] width 56 height 36
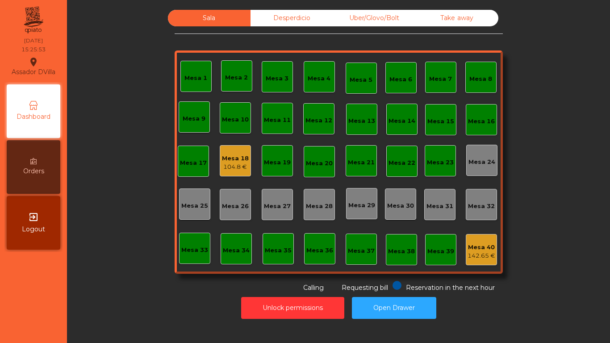
drag, startPoint x: 610, startPoint y: 183, endPoint x: 135, endPoint y: 123, distance: 478.1
click at [135, 123] on div "Sala Desperdicio Uber/Glovo/Bolt Take away Mesa 1 Mesa 2 Mesa 3 Mesa 4 Mesa 5 M…" at bounding box center [338, 151] width 519 height 283
click at [226, 166] on div "104.8 €" at bounding box center [235, 167] width 27 height 9
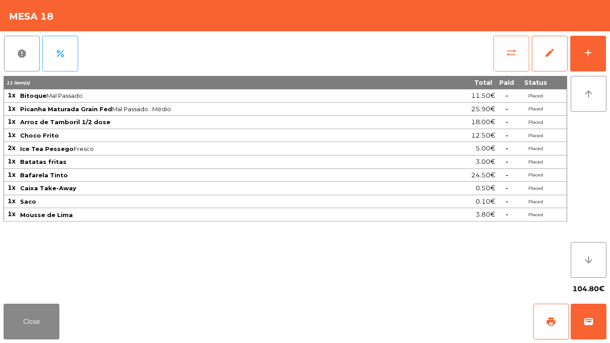
click at [505, 56] on button "sync_alt" at bounding box center [512, 54] width 36 height 36
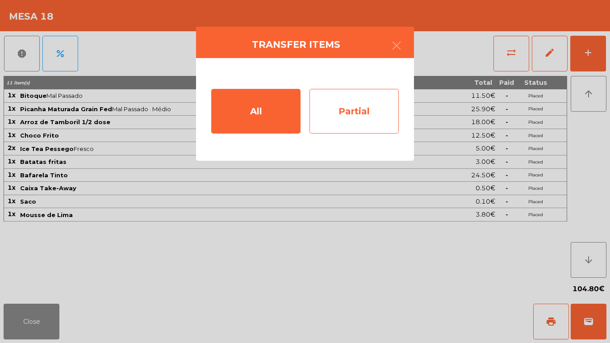
click at [339, 109] on div "Partial" at bounding box center [353, 111] width 89 height 45
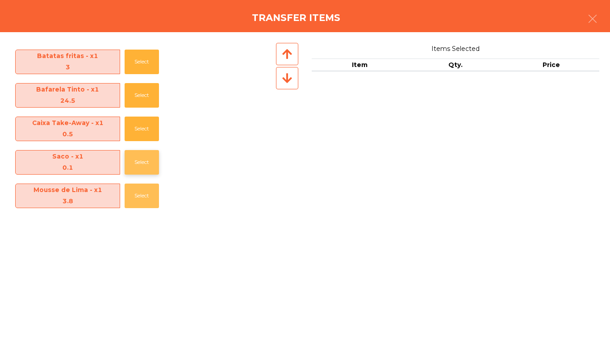
click at [138, 200] on button "Select" at bounding box center [142, 196] width 34 height 25
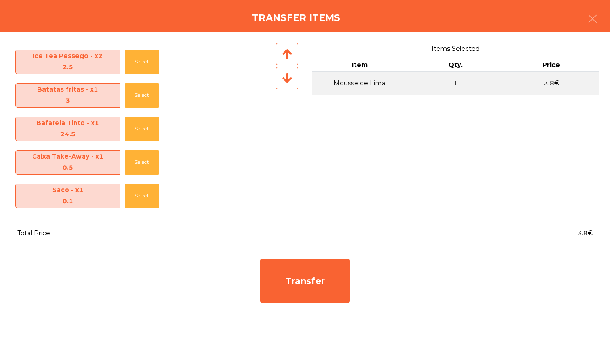
scroll to position [132, 0]
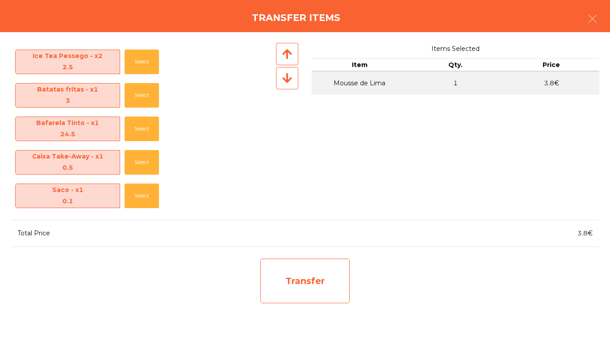
drag, startPoint x: 312, startPoint y: 276, endPoint x: 312, endPoint y: 271, distance: 5.8
click at [312, 271] on div "Transfer" at bounding box center [304, 281] width 89 height 45
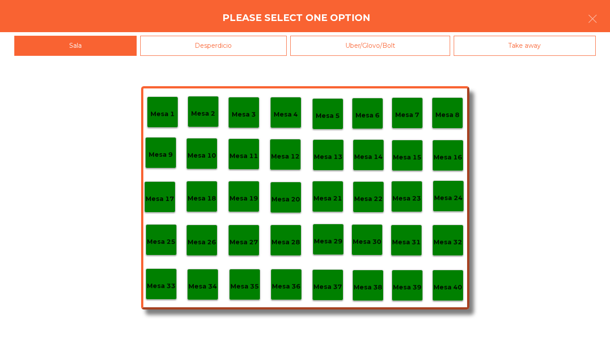
click at [217, 51] on div "Desperdicio" at bounding box center [213, 46] width 147 height 20
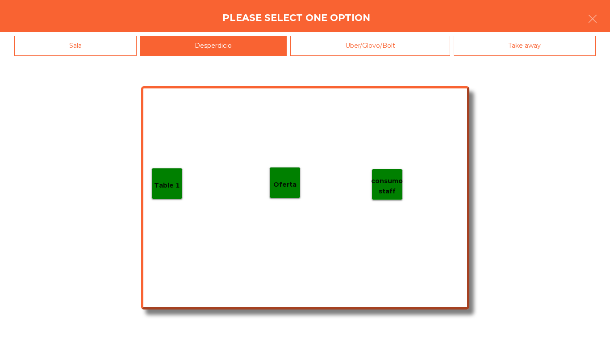
click at [285, 176] on div "Oferta" at bounding box center [284, 183] width 23 height 14
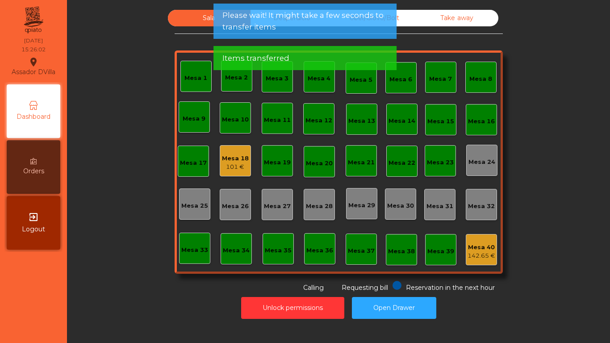
click at [246, 19] on span "Please wait! It might take a few seconds to transfer items" at bounding box center [304, 21] width 165 height 22
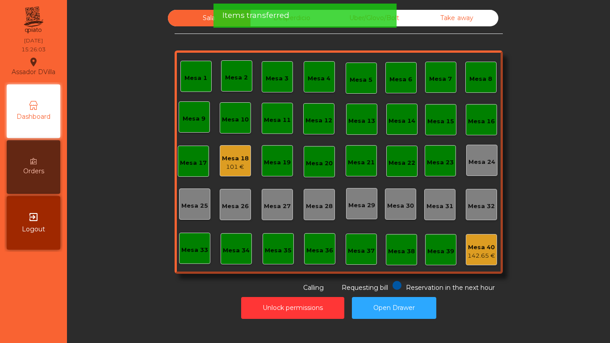
click at [279, 48] on div "Sala Desperdicio Uber/Glovo/Bolt Take away Mesa 1 Mesa 2 Mesa 3 Mesa 4 Mesa 5 M…" at bounding box center [339, 151] width 328 height 283
click at [300, 10] on div "Items transferred" at bounding box center [304, 15] width 165 height 11
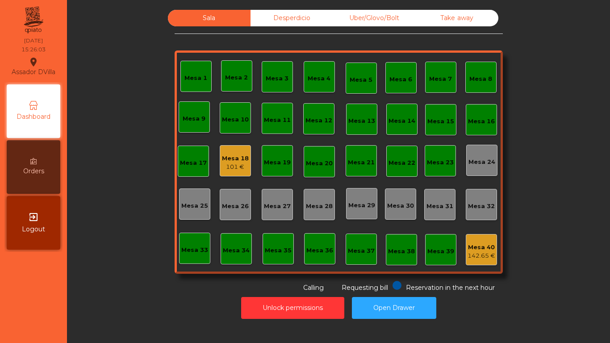
drag, startPoint x: 300, startPoint y: 10, endPoint x: 299, endPoint y: 19, distance: 9.5
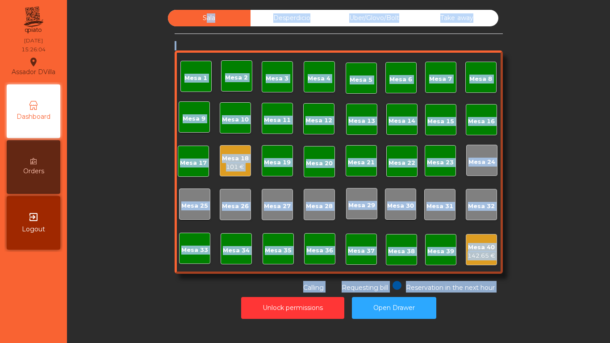
click at [298, 20] on div "Desperdicio" at bounding box center [292, 18] width 83 height 17
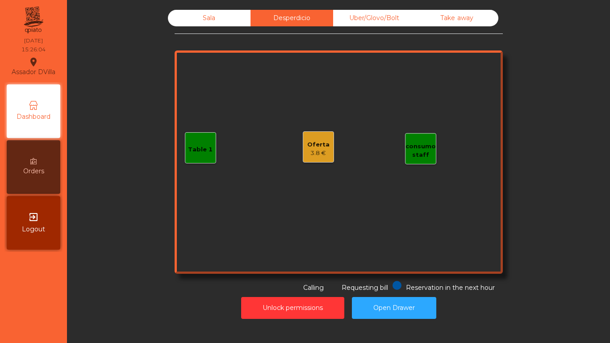
click at [292, 154] on div "Table 1 consumo staff Oferta 3.8 €" at bounding box center [339, 161] width 328 height 223
click at [326, 146] on div "Oferta 3.8 €" at bounding box center [318, 146] width 31 height 31
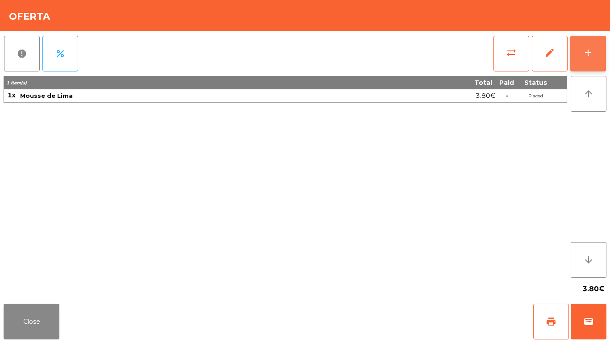
click at [594, 49] on button "add" at bounding box center [588, 54] width 36 height 36
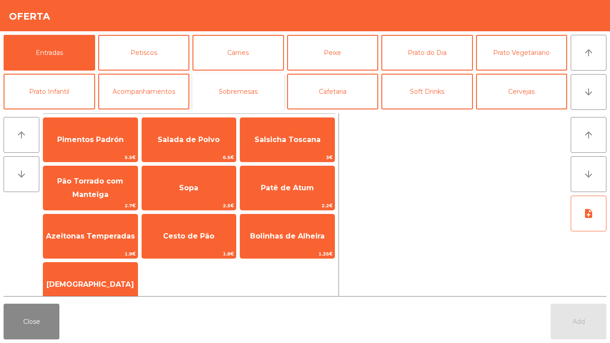
click at [255, 102] on button "Sobremesas" at bounding box center [238, 92] width 92 height 36
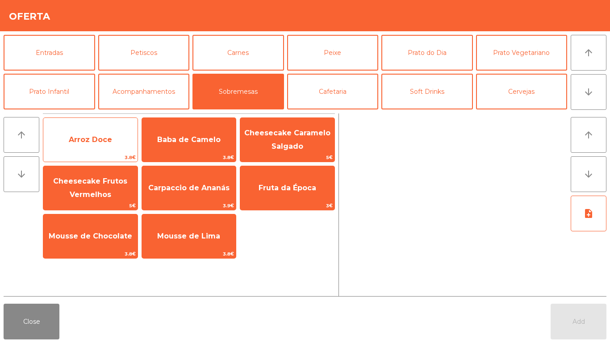
click at [114, 146] on span "Arroz Doce" at bounding box center [90, 140] width 94 height 24
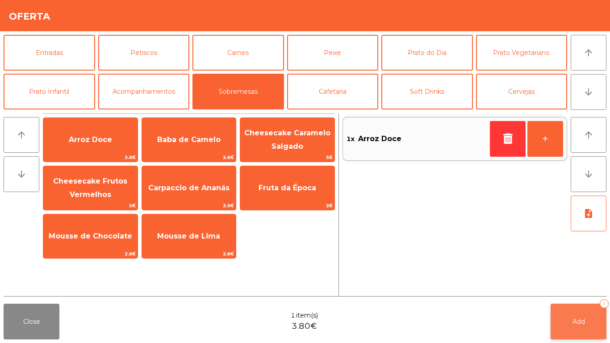
click at [582, 326] on button "Add 1" at bounding box center [579, 322] width 56 height 36
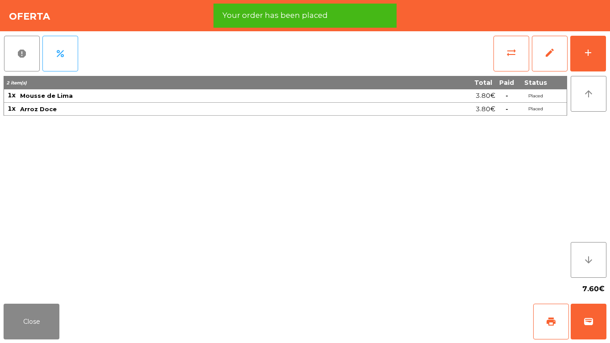
click at [48, 299] on div "7.60€" at bounding box center [305, 289] width 603 height 22
click at [36, 335] on button "Close" at bounding box center [32, 322] width 56 height 36
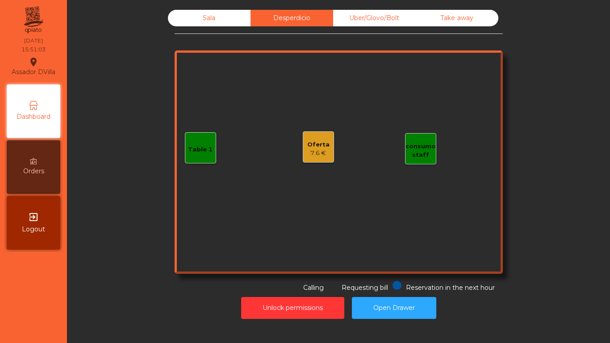
click at [38, 335] on nav "Assador DVilla location_on 05/10/2025 15:51:03 Dashboard Orders exit_to_app Log…" at bounding box center [33, 171] width 67 height 343
click at [414, 299] on button "Open Drawer" at bounding box center [394, 308] width 84 height 22
click at [365, 9] on div "Sala Desperdicio Uber/Glovo/Bolt Take away Table 1 consumo staff Oferta 7.6 € R…" at bounding box center [338, 164] width 532 height 318
click at [196, 19] on div "Sala" at bounding box center [209, 18] width 83 height 17
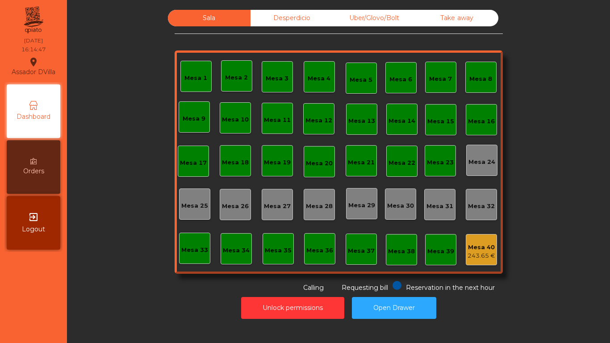
click at [222, 162] on div "Mesa 18" at bounding box center [235, 162] width 27 height 9
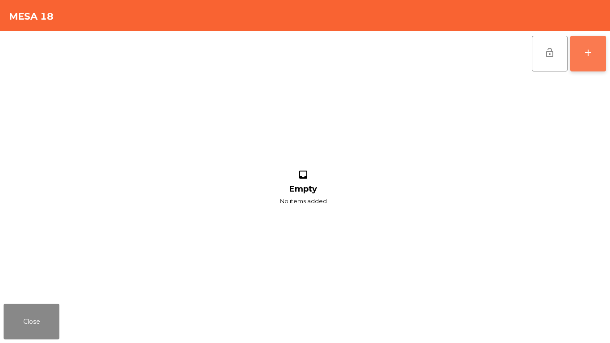
click at [593, 60] on button "add" at bounding box center [588, 54] width 36 height 36
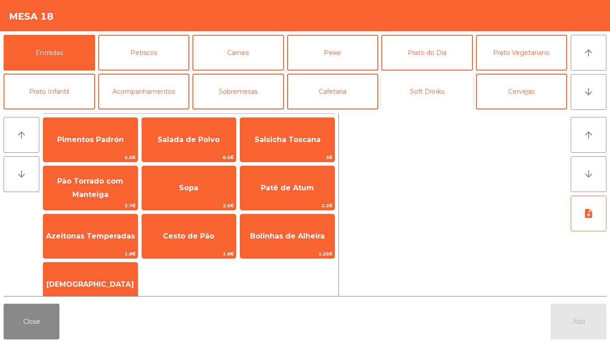
click at [451, 91] on button "Soft Drinks" at bounding box center [427, 92] width 92 height 36
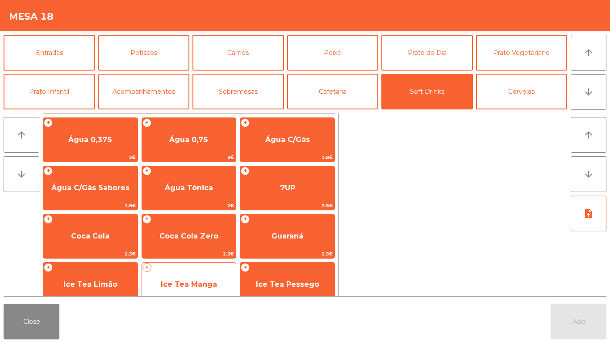
click at [201, 277] on span "Ice Tea Manga" at bounding box center [189, 284] width 94 height 24
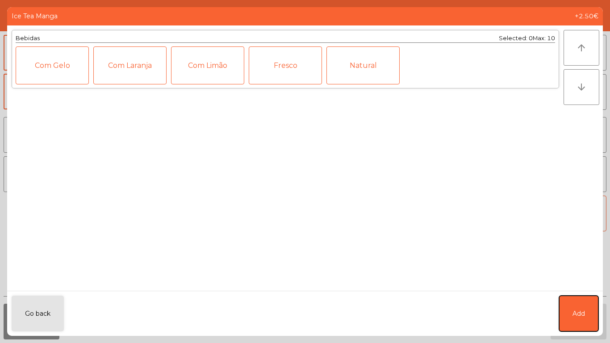
click at [592, 319] on button "Add" at bounding box center [578, 314] width 39 height 36
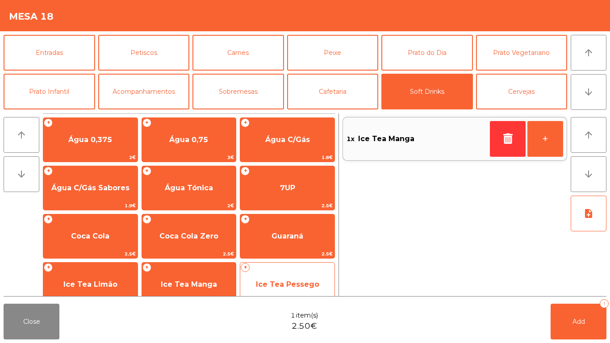
click at [310, 282] on span "Ice Tea Pessego" at bounding box center [287, 284] width 63 height 8
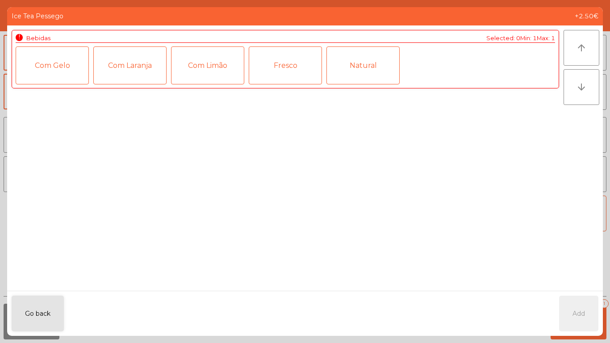
click at [575, 302] on div "Go back Add" at bounding box center [305, 313] width 596 height 45
drag, startPoint x: 282, startPoint y: 54, endPoint x: 553, endPoint y: 206, distance: 310.3
click at [283, 55] on div "Fresco" at bounding box center [285, 65] width 73 height 38
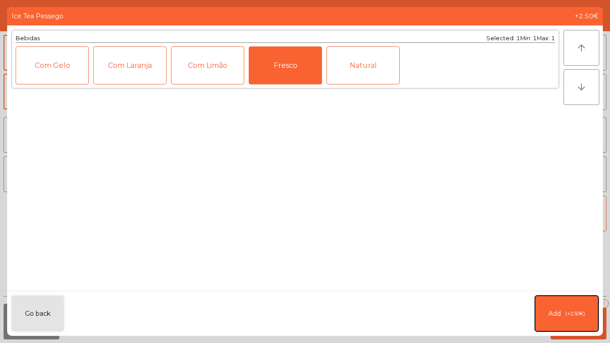
click at [566, 303] on button "Add (+2.50€)" at bounding box center [566, 314] width 63 height 36
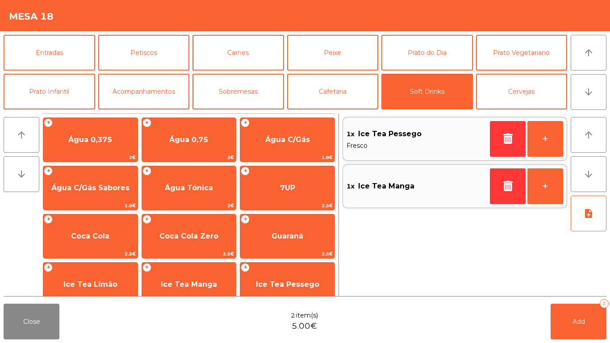
scroll to position [45, 0]
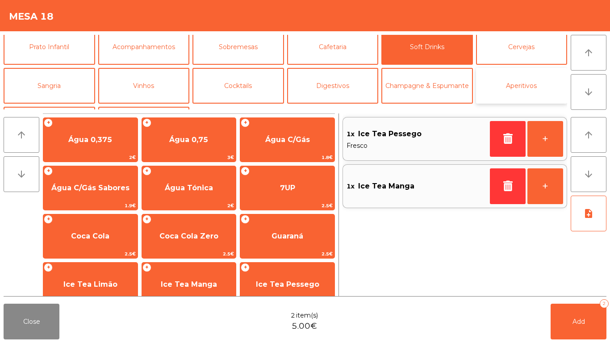
click at [507, 78] on button "Aperitivos" at bounding box center [522, 86] width 92 height 36
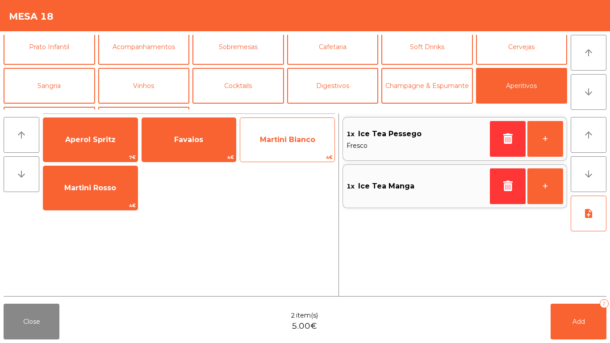
click at [259, 147] on span "Martini Bianco" at bounding box center [287, 140] width 94 height 24
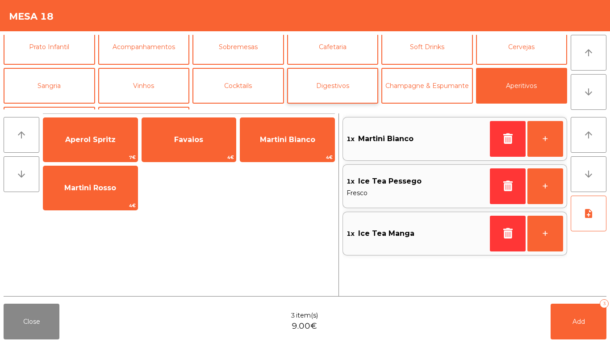
scroll to position [78, 0]
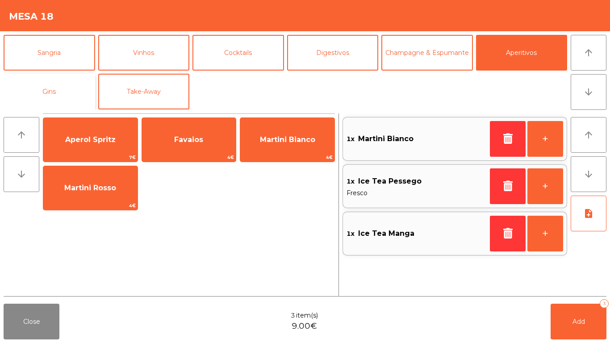
click at [39, 99] on button "Gins" at bounding box center [50, 92] width 92 height 36
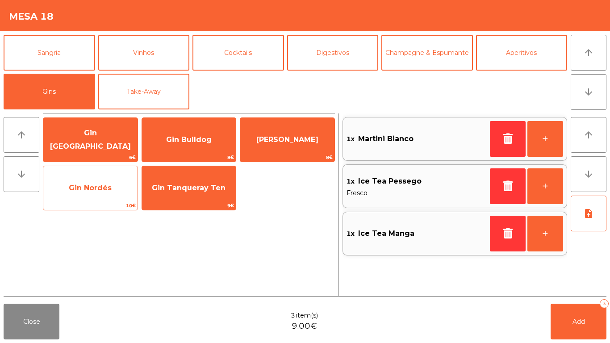
click at [131, 201] on div "Gin Nordés 10€" at bounding box center [90, 188] width 95 height 45
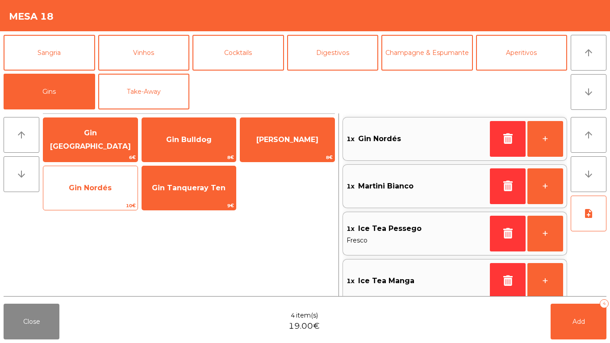
click at [131, 201] on div "Gin Nordés 10€" at bounding box center [90, 188] width 95 height 45
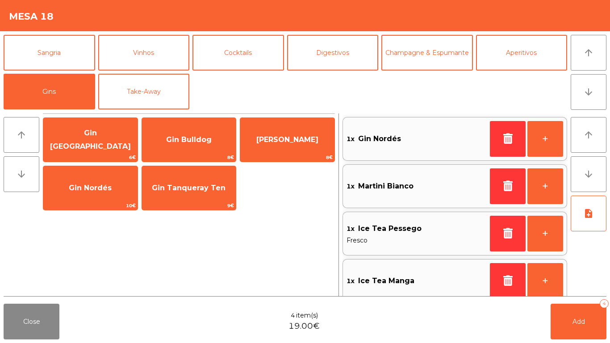
scroll to position [4, 0]
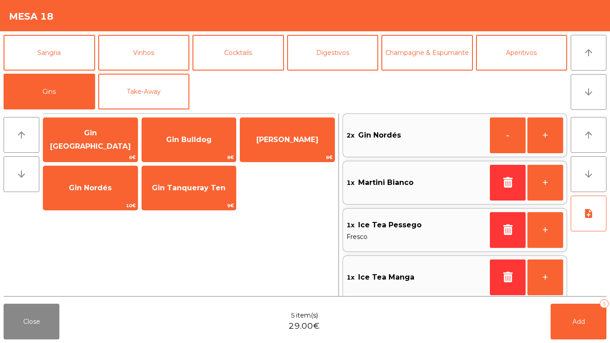
click at [488, 144] on div "2x Gin Nordés - +" at bounding box center [455, 135] width 225 height 44
click at [498, 138] on button "-" at bounding box center [508, 135] width 36 height 36
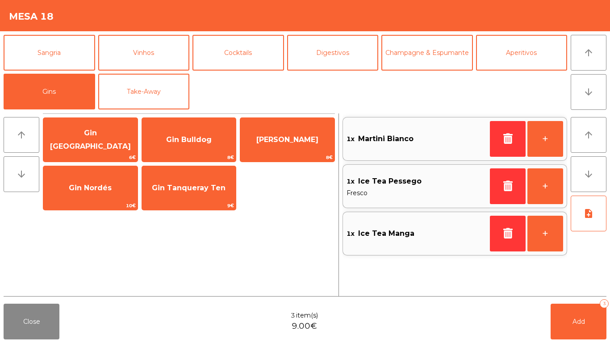
scroll to position [0, 0]
drag, startPoint x: 82, startPoint y: 151, endPoint x: 296, endPoint y: 202, distance: 219.6
click at [84, 150] on span "Gin Bombay" at bounding box center [90, 140] width 94 height 38
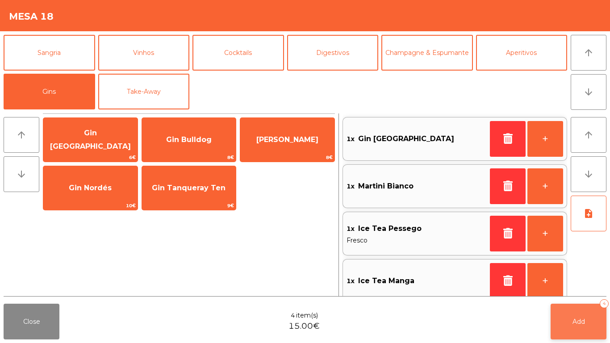
click at [577, 308] on button "Add 4" at bounding box center [579, 322] width 56 height 36
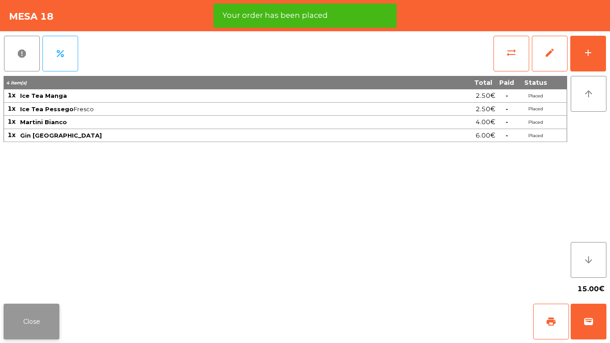
click at [43, 317] on button "Close" at bounding box center [32, 322] width 56 height 36
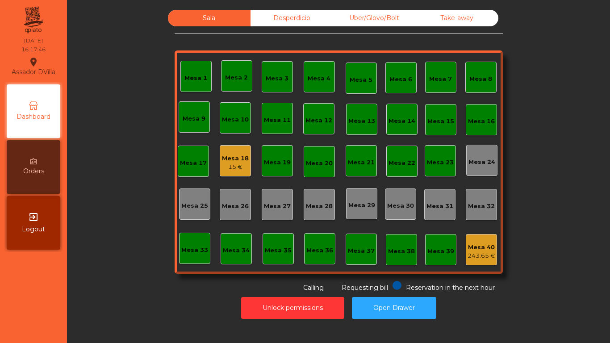
click at [226, 166] on div "15 €" at bounding box center [235, 167] width 27 height 9
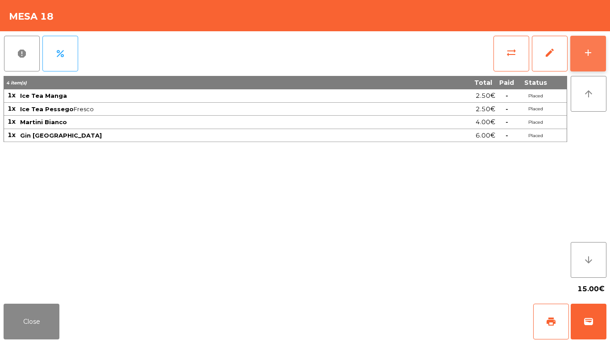
click at [591, 63] on button "add" at bounding box center [588, 54] width 36 height 36
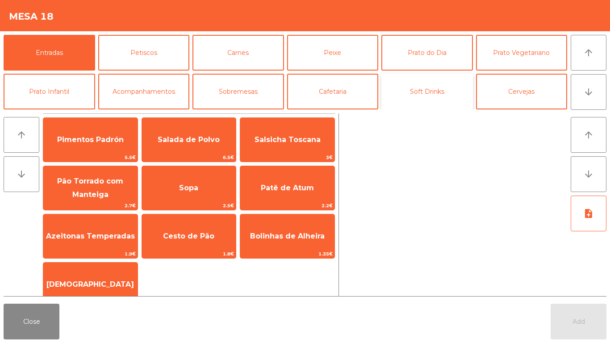
click at [410, 85] on button "Soft Drinks" at bounding box center [427, 92] width 92 height 36
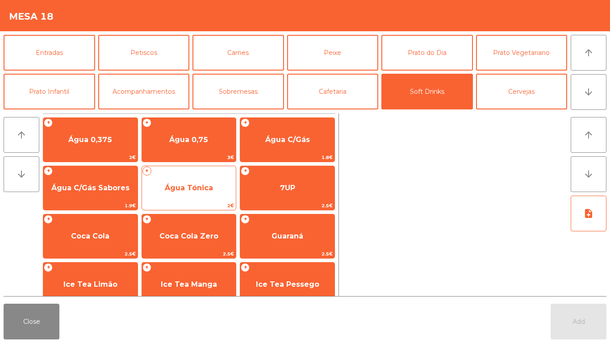
click at [194, 177] on span "Água Tónica" at bounding box center [189, 188] width 94 height 24
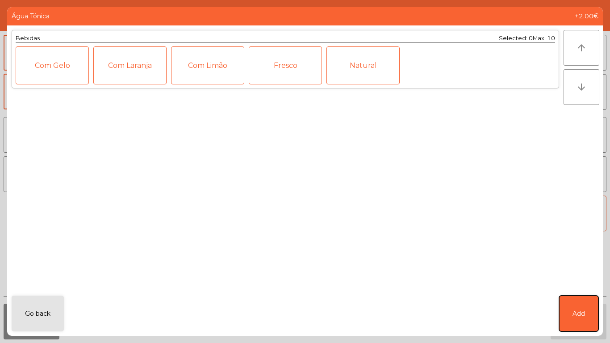
click at [580, 313] on span "Add" at bounding box center [579, 313] width 13 height 9
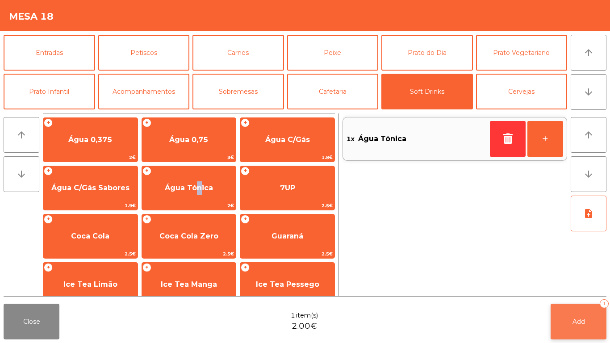
click at [571, 324] on button "Add 1" at bounding box center [579, 322] width 56 height 36
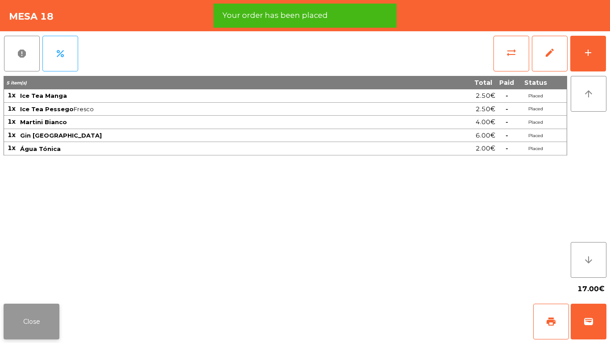
click at [22, 322] on button "Close" at bounding box center [32, 322] width 56 height 36
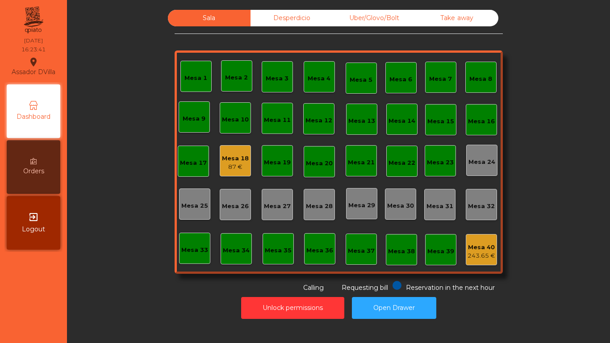
click at [243, 166] on div "87 €" at bounding box center [235, 167] width 27 height 9
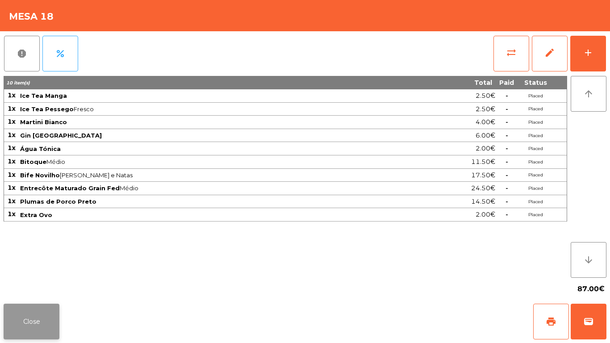
click at [28, 317] on button "Close" at bounding box center [32, 322] width 56 height 36
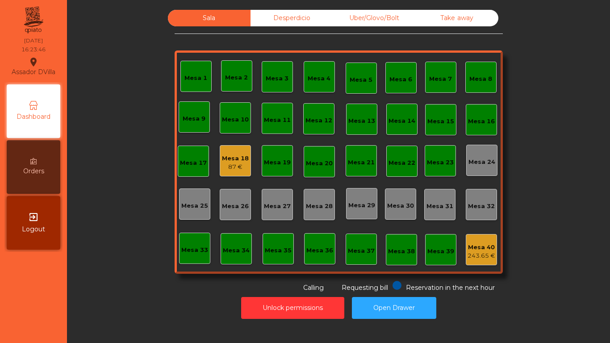
click at [148, 262] on div "Sala Desperdicio Uber/Glovo/Bolt Take away Mesa 1 Mesa 2 Mesa 3 Mesa 4 Mesa 5 M…" at bounding box center [338, 151] width 519 height 283
click at [265, 14] on div "Desperdicio" at bounding box center [292, 18] width 83 height 17
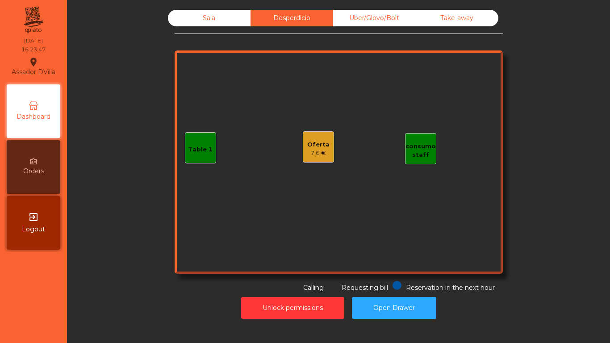
click at [400, 16] on div "Uber/Glovo/Bolt" at bounding box center [374, 18] width 83 height 17
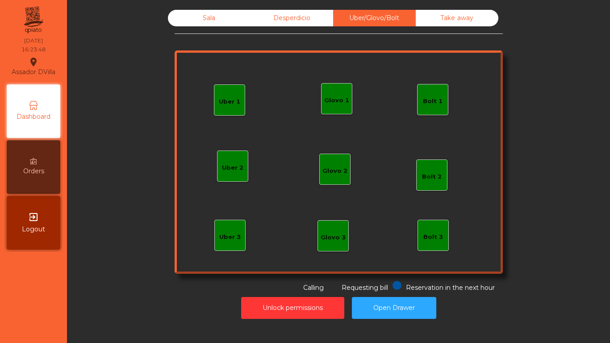
click at [455, 23] on div "Take away" at bounding box center [457, 18] width 83 height 17
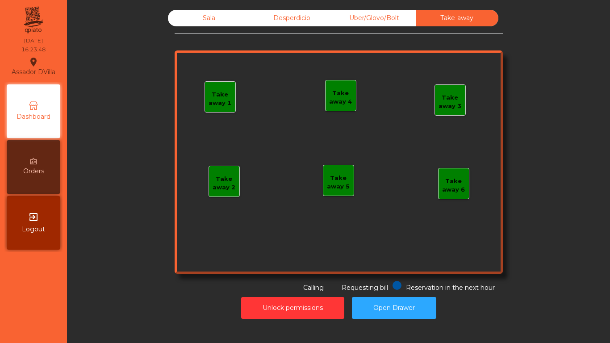
click at [263, 9] on div "Sala Desperdicio Uber/Glovo/Bolt Take away Take away 1 Take away 2 Take away 3 …" at bounding box center [338, 164] width 532 height 318
click at [276, 21] on div "Desperdicio" at bounding box center [292, 18] width 83 height 17
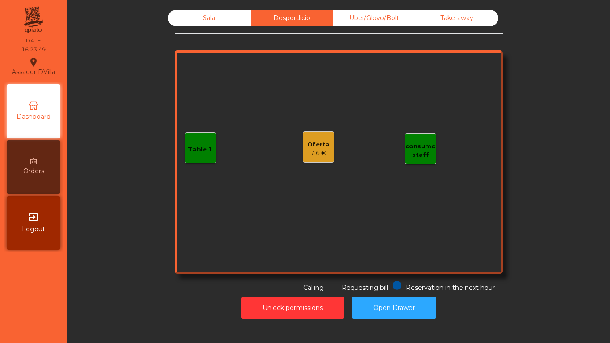
click at [326, 143] on div "Oferta 7.6 €" at bounding box center [318, 146] width 31 height 31
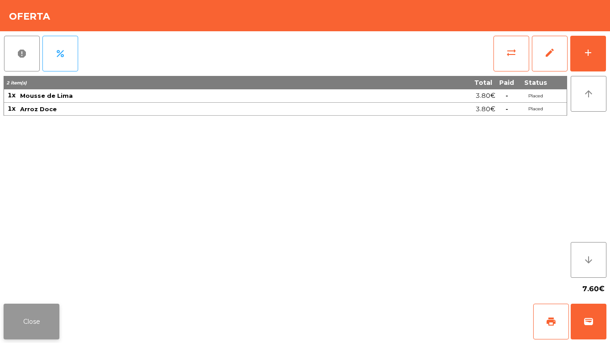
click at [36, 322] on button "Close" at bounding box center [32, 322] width 56 height 36
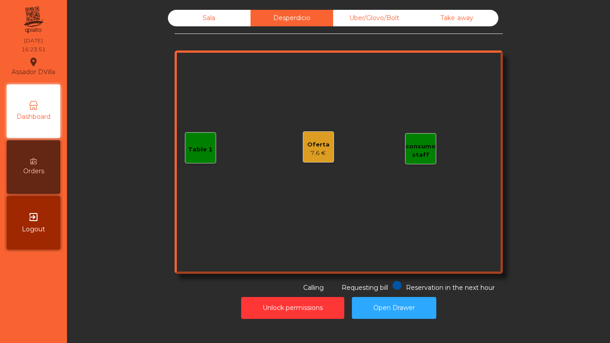
click at [190, 19] on div "Sala" at bounding box center [209, 18] width 83 height 17
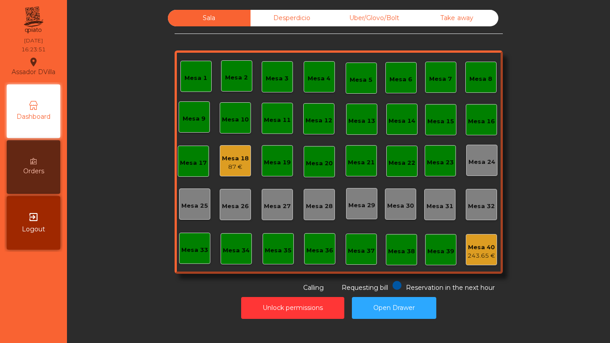
click at [157, 82] on div "Sala Desperdicio Uber/Glovo/Bolt Take away Mesa 1 Mesa 2 Mesa 3 Mesa 4 Mesa 5 M…" at bounding box center [338, 151] width 519 height 283
click at [475, 243] on div "Mesa 40" at bounding box center [482, 247] width 28 height 9
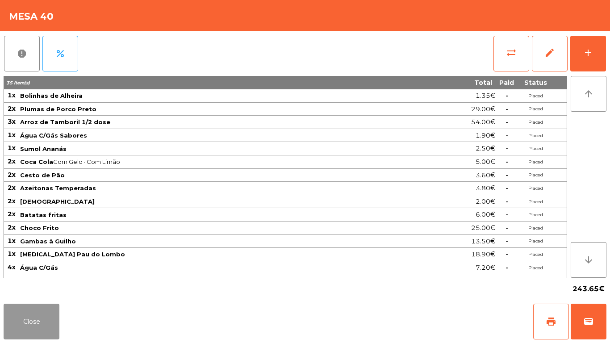
drag, startPoint x: 38, startPoint y: 308, endPoint x: 47, endPoint y: 314, distance: 11.6
click at [38, 309] on button "Close" at bounding box center [32, 322] width 56 height 36
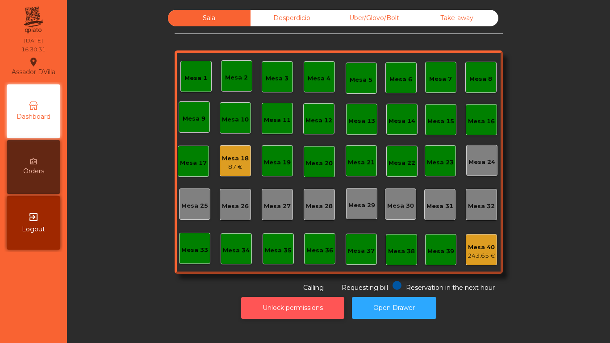
click at [312, 305] on button "Unlock permissions" at bounding box center [292, 308] width 103 height 22
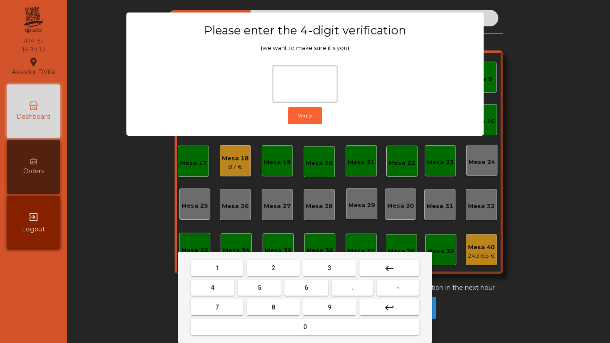
click at [227, 275] on button "1" at bounding box center [217, 268] width 53 height 16
click at [356, 309] on mat-keyboard-key "9" at bounding box center [329, 307] width 56 height 20
drag, startPoint x: 348, startPoint y: 309, endPoint x: 224, endPoint y: 275, distance: 129.0
click at [347, 309] on button "9" at bounding box center [329, 307] width 53 height 16
drag, startPoint x: 206, startPoint y: 284, endPoint x: 239, endPoint y: 326, distance: 53.5
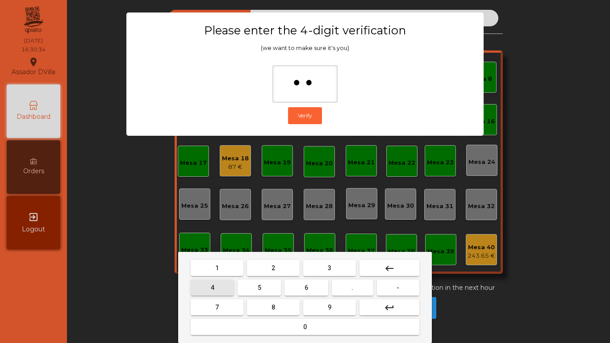
click at [207, 284] on button "4" at bounding box center [212, 288] width 43 height 16
click at [261, 325] on button "0" at bounding box center [305, 327] width 229 height 16
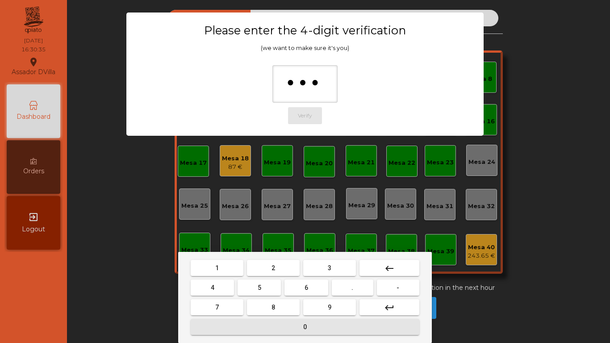
type input "****"
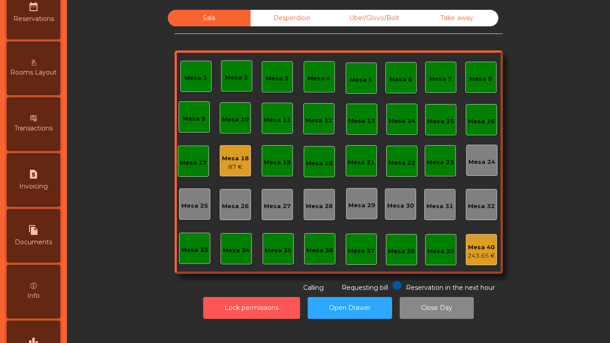
scroll to position [472, 0]
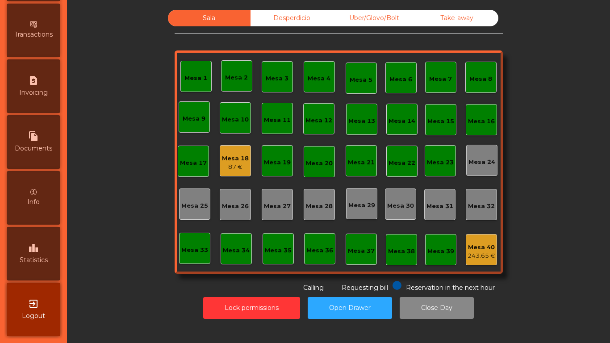
click at [35, 263] on span "Statistics" at bounding box center [34, 259] width 28 height 9
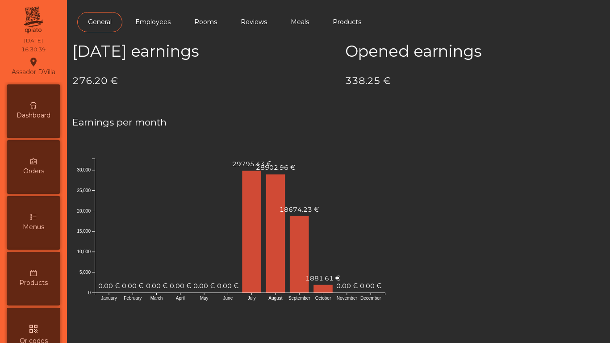
click at [36, 104] on icon at bounding box center [33, 105] width 6 height 6
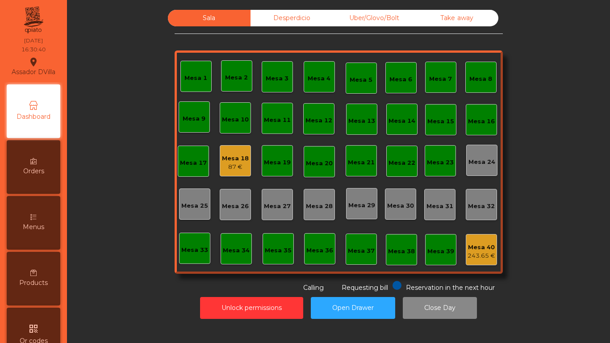
click at [281, 13] on div "Desperdicio" at bounding box center [292, 18] width 83 height 17
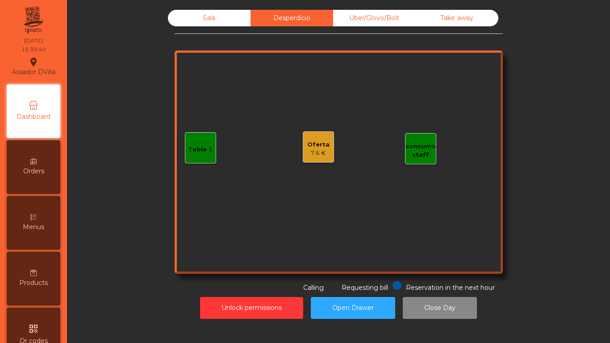
click at [381, 17] on div "Uber/Glovo/Bolt" at bounding box center [374, 18] width 83 height 17
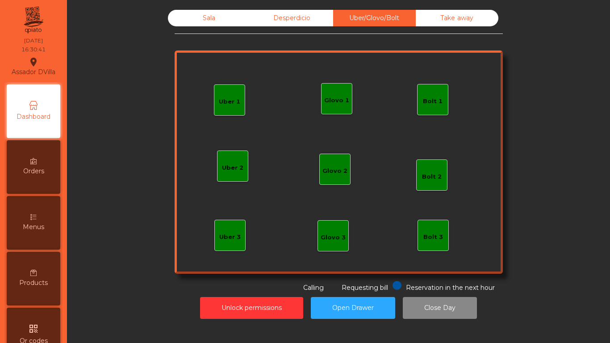
click at [436, 21] on div "Take away" at bounding box center [457, 18] width 83 height 17
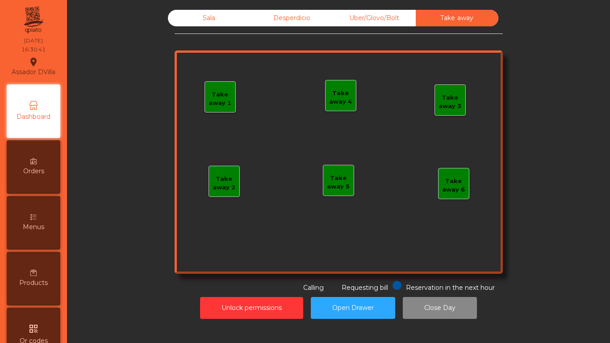
drag, startPoint x: 241, startPoint y: 17, endPoint x: 205, endPoint y: 17, distance: 35.3
click at [240, 17] on div "Sala" at bounding box center [209, 18] width 83 height 17
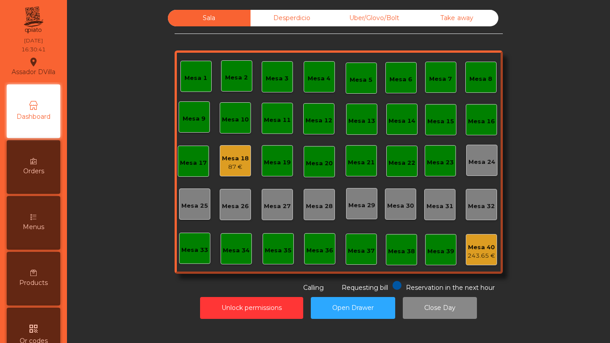
click at [205, 17] on div "Sala" at bounding box center [209, 18] width 83 height 17
click at [239, 311] on button "Unlock permissions" at bounding box center [251, 308] width 103 height 22
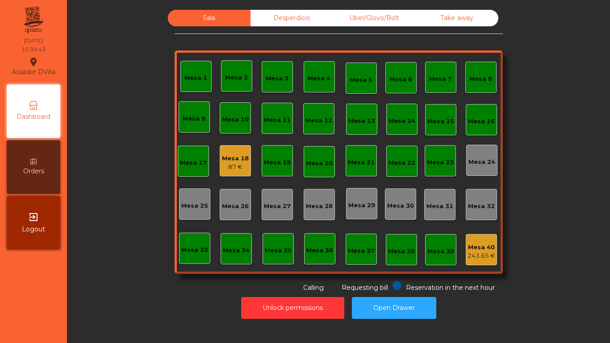
click at [153, 311] on div "Unlock permissions Open Drawer" at bounding box center [338, 308] width 519 height 31
drag, startPoint x: 363, startPoint y: 18, endPoint x: 403, endPoint y: 23, distance: 40.5
click at [364, 18] on div "Uber/Glovo/Bolt" at bounding box center [374, 18] width 83 height 17
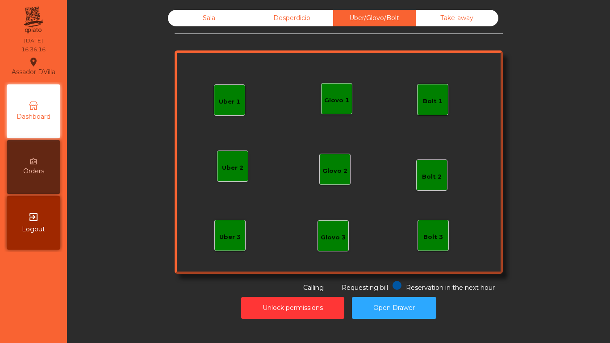
click at [434, 24] on div "Take away" at bounding box center [457, 18] width 83 height 17
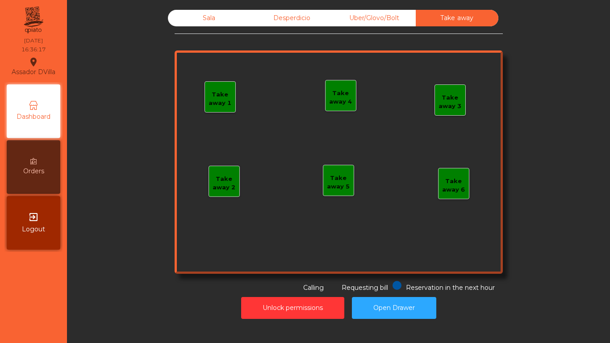
click at [294, 17] on div "Desperdicio" at bounding box center [292, 18] width 83 height 17
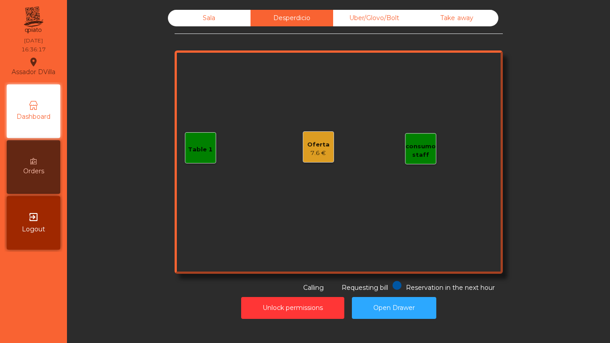
click at [222, 15] on div "Sala" at bounding box center [209, 18] width 83 height 17
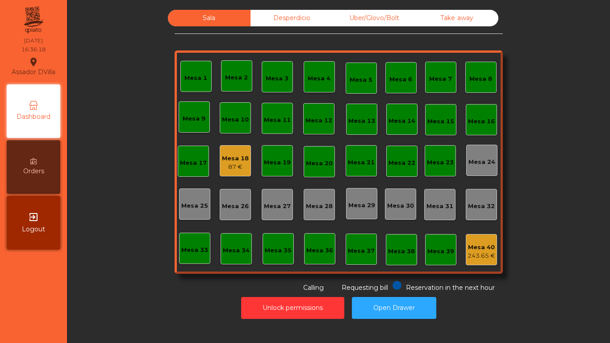
click at [479, 249] on div "Mesa 40" at bounding box center [482, 247] width 28 height 9
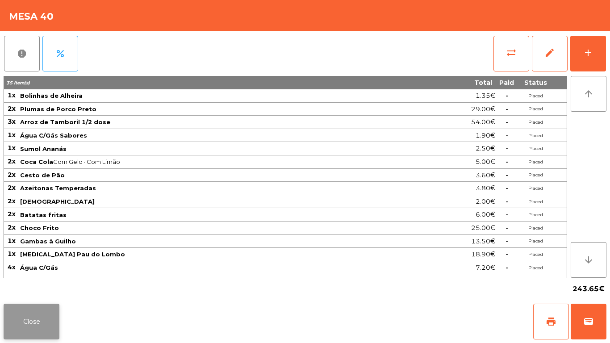
click at [58, 334] on button "Close" at bounding box center [32, 322] width 56 height 36
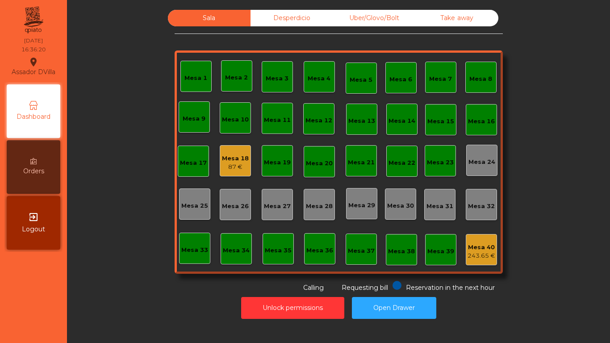
click at [242, 159] on div "Mesa 18" at bounding box center [235, 158] width 27 height 9
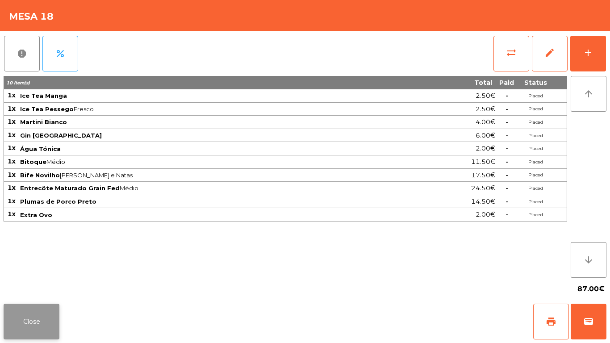
click at [45, 323] on button "Close" at bounding box center [32, 322] width 56 height 36
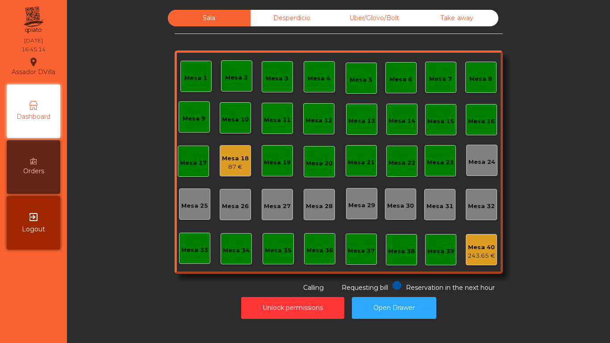
click at [223, 154] on div "Mesa 18" at bounding box center [235, 158] width 27 height 9
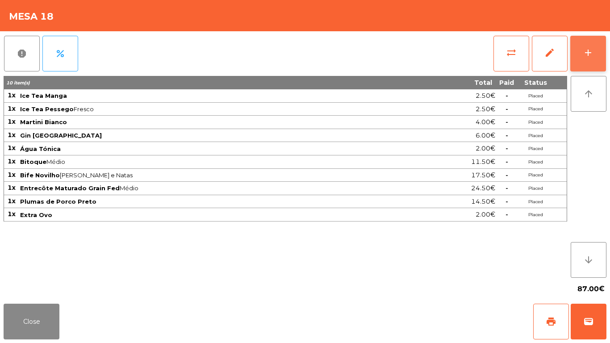
click at [594, 54] on button "add" at bounding box center [588, 54] width 36 height 36
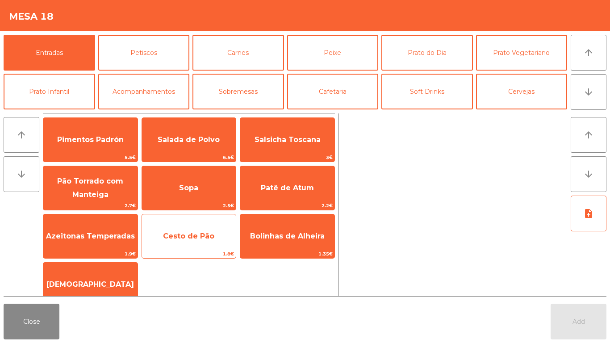
click at [181, 237] on span "Cesto de Pão" at bounding box center [188, 236] width 51 height 8
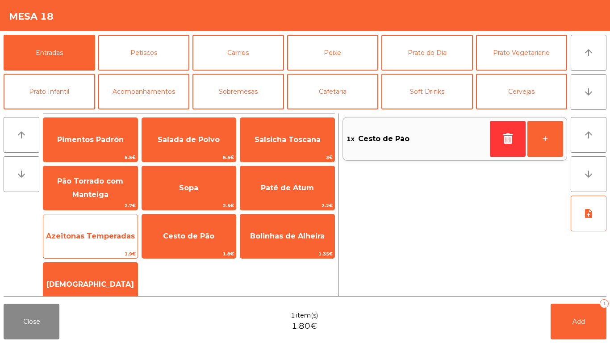
click at [105, 235] on span "Azeitonas Temperadas" at bounding box center [90, 236] width 89 height 8
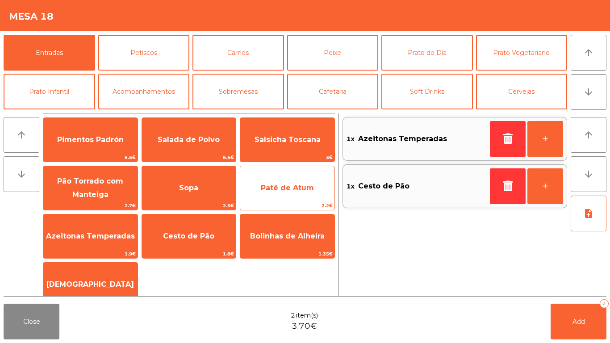
click at [297, 184] on span "Patê de Atum" at bounding box center [287, 188] width 53 height 8
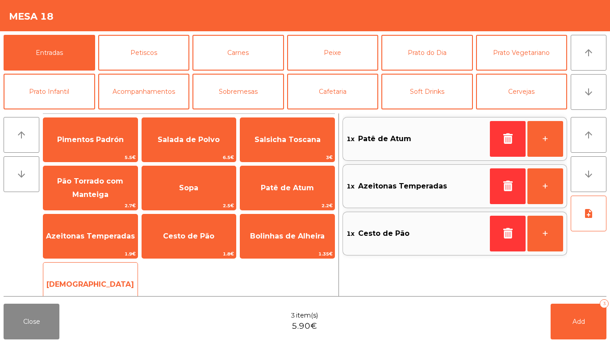
click at [96, 281] on span "[DEMOGRAPHIC_DATA]" at bounding box center [90, 284] width 88 height 8
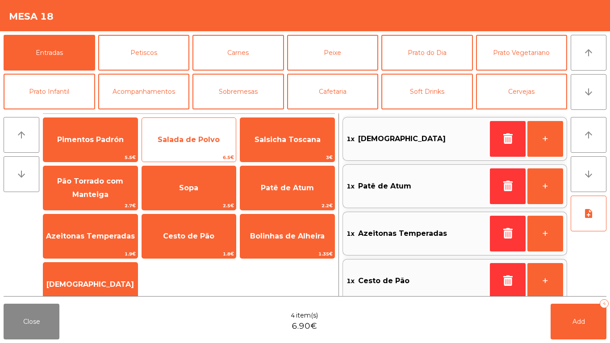
click at [192, 143] on span "Salada de Polvo" at bounding box center [189, 139] width 62 height 8
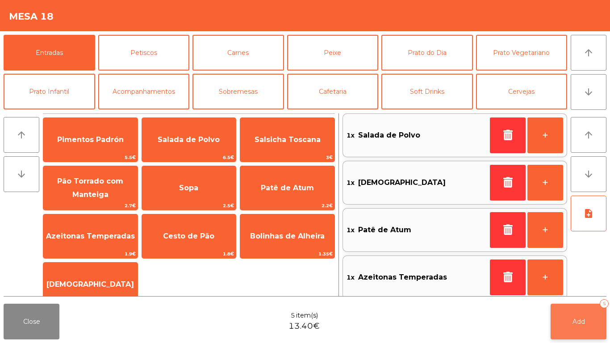
click at [586, 318] on button "Add 5" at bounding box center [579, 322] width 56 height 36
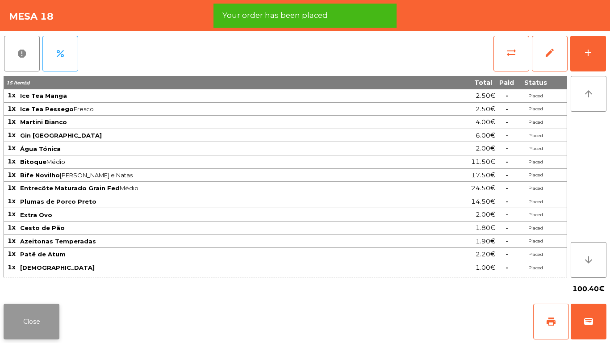
click at [38, 304] on button "Close" at bounding box center [32, 322] width 56 height 36
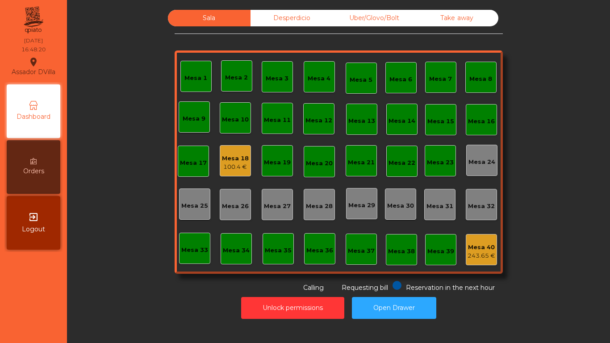
click at [355, 13] on div "Uber/Glovo/Bolt" at bounding box center [374, 18] width 83 height 17
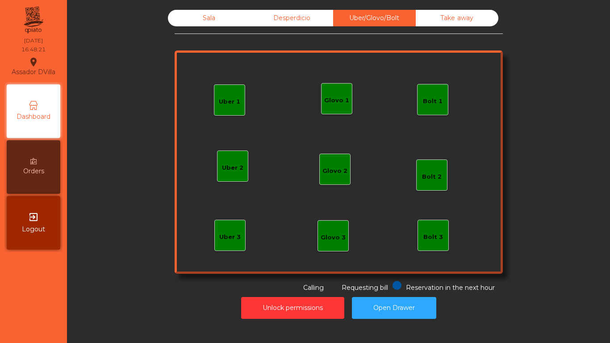
click at [435, 107] on div "Bolt 1" at bounding box center [432, 99] width 31 height 31
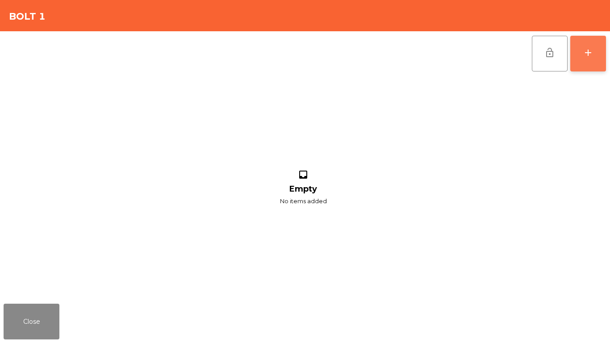
click at [598, 57] on button "add" at bounding box center [588, 54] width 36 height 36
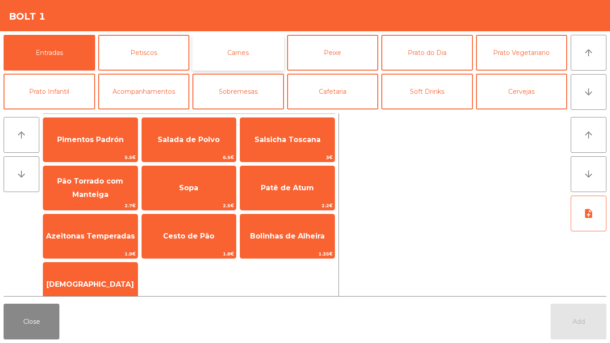
click at [247, 44] on button "Carnes" at bounding box center [238, 53] width 92 height 36
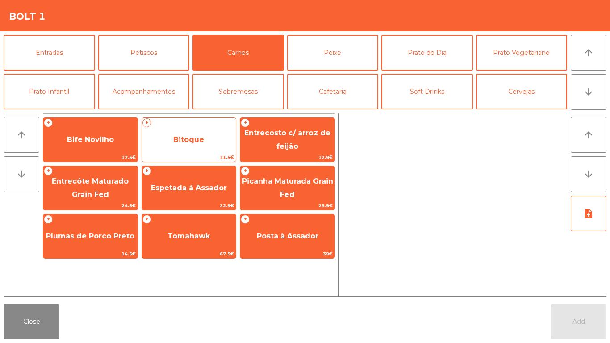
click at [171, 154] on span "11.5€" at bounding box center [189, 157] width 94 height 8
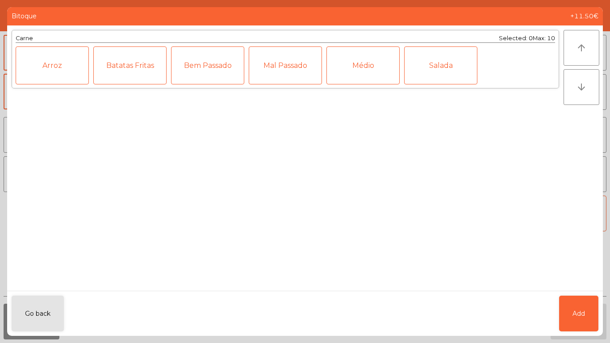
click at [395, 69] on div "Médio" at bounding box center [362, 65] width 73 height 38
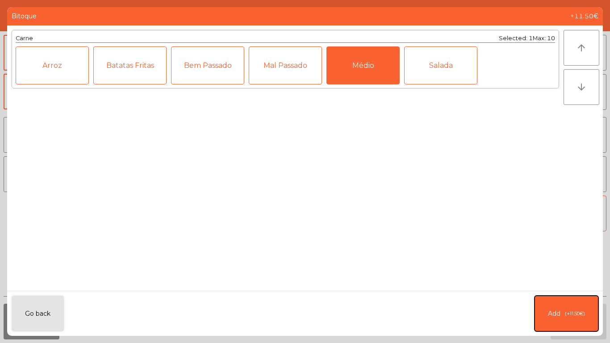
click at [566, 303] on button "Add (+11.50€)" at bounding box center [567, 314] width 64 height 36
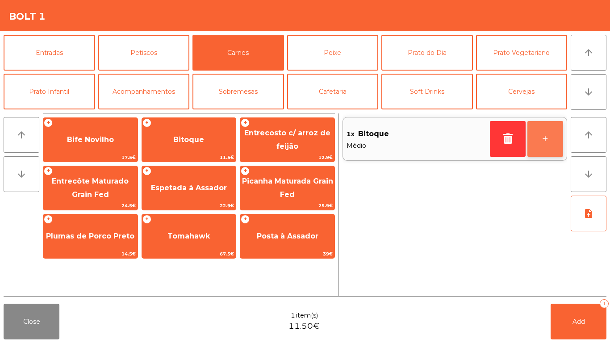
click at [539, 134] on button "+" at bounding box center [545, 139] width 36 height 36
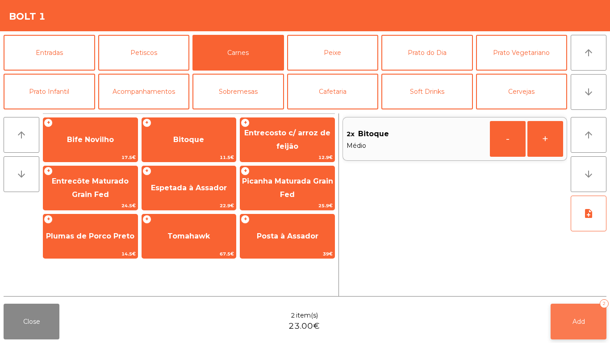
click at [571, 322] on button "Add 2" at bounding box center [579, 322] width 56 height 36
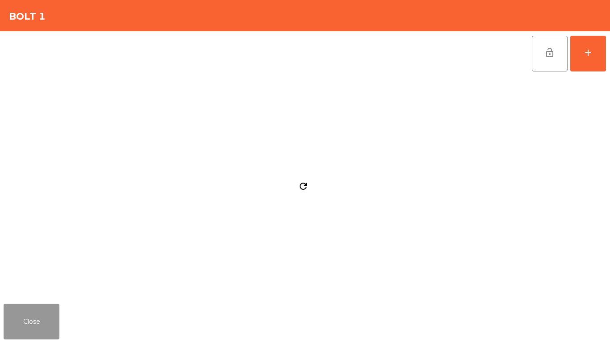
click at [30, 334] on button "Close" at bounding box center [32, 322] width 56 height 36
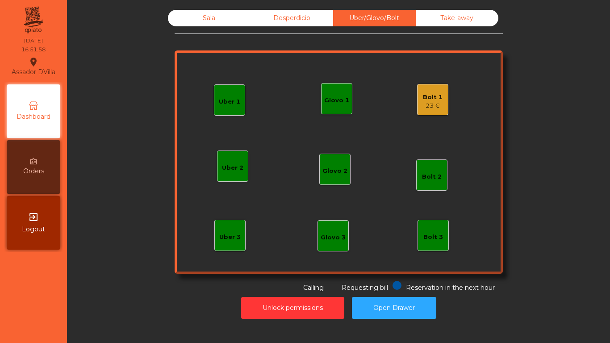
click at [435, 86] on div "Bolt 1 23 €" at bounding box center [432, 99] width 31 height 31
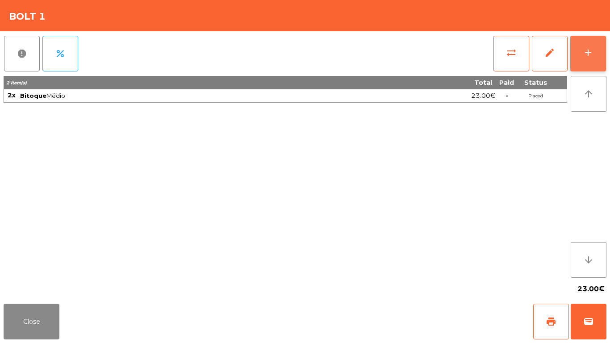
click at [587, 42] on button "add" at bounding box center [588, 54] width 36 height 36
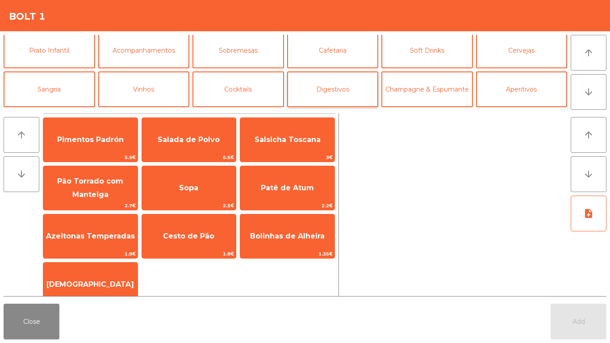
scroll to position [78, 0]
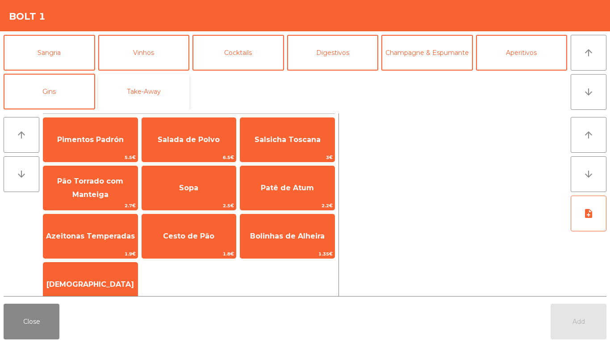
click at [129, 95] on button "Take-Away" at bounding box center [144, 92] width 92 height 36
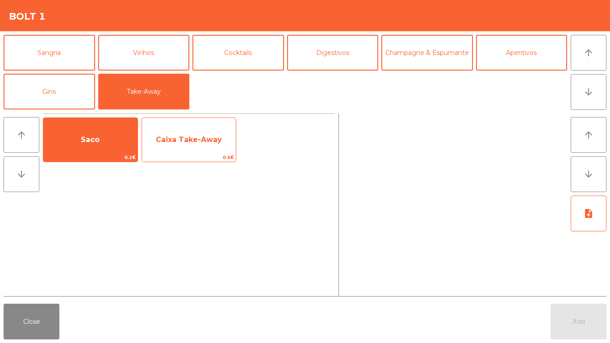
click at [203, 120] on div "Caixa Take-Away 0.5€" at bounding box center [189, 139] width 95 height 45
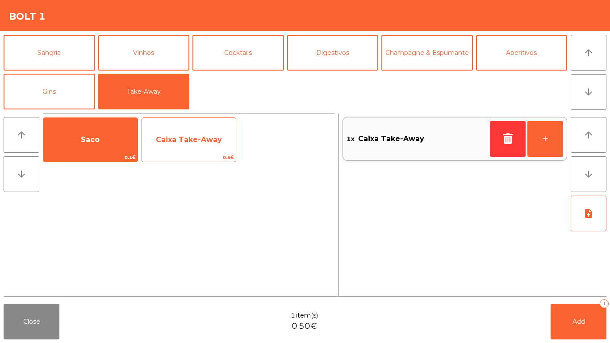
click at [203, 120] on div "Caixa Take-Away 0.5€" at bounding box center [189, 139] width 95 height 45
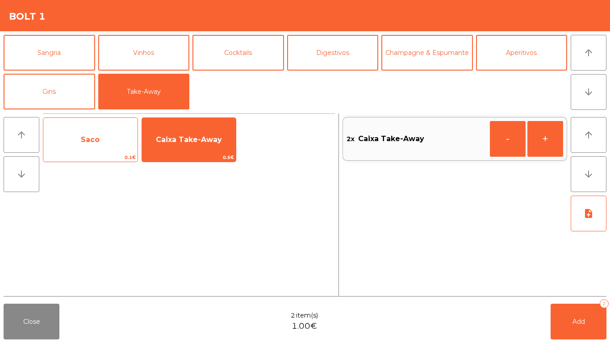
click at [110, 141] on span "Saco" at bounding box center [90, 140] width 94 height 24
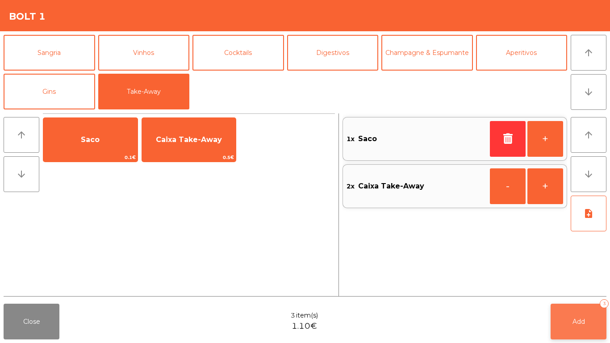
click at [598, 311] on button "Add 3" at bounding box center [579, 322] width 56 height 36
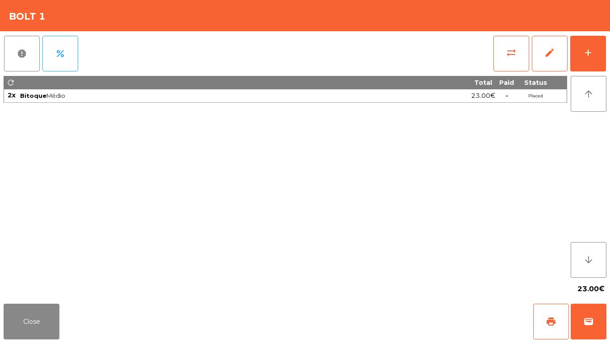
click at [0, 334] on div "Close print wallet" at bounding box center [305, 321] width 610 height 43
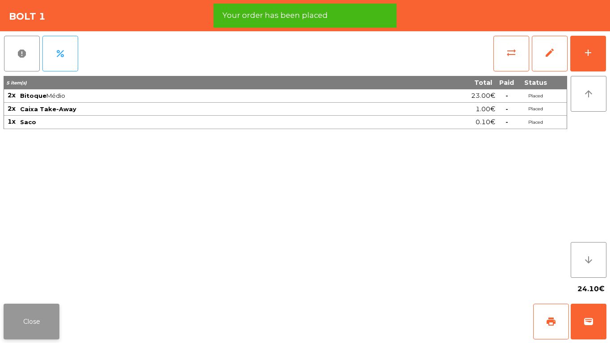
click at [26, 323] on button "Close" at bounding box center [32, 322] width 56 height 36
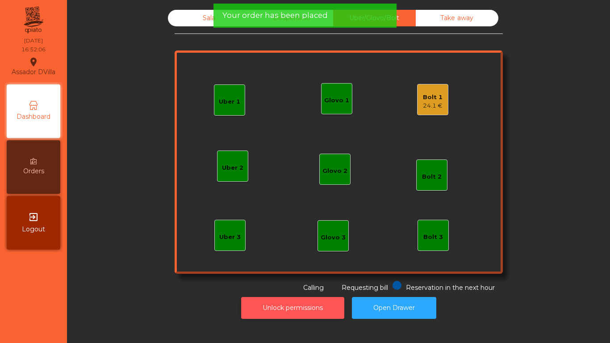
click at [290, 309] on button "Unlock permissions" at bounding box center [292, 308] width 103 height 22
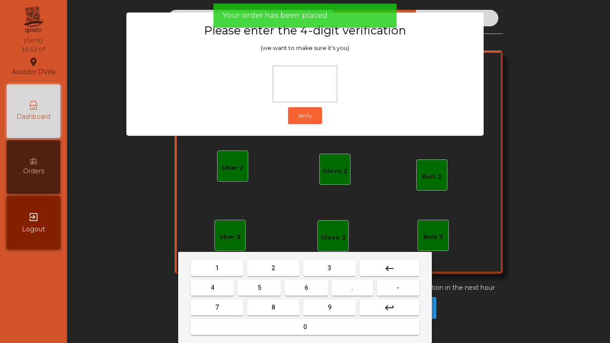
click at [213, 268] on button "1" at bounding box center [217, 268] width 53 height 16
drag, startPoint x: 324, startPoint y: 305, endPoint x: 230, endPoint y: 299, distance: 94.4
click at [318, 305] on button "9" at bounding box center [329, 307] width 53 height 16
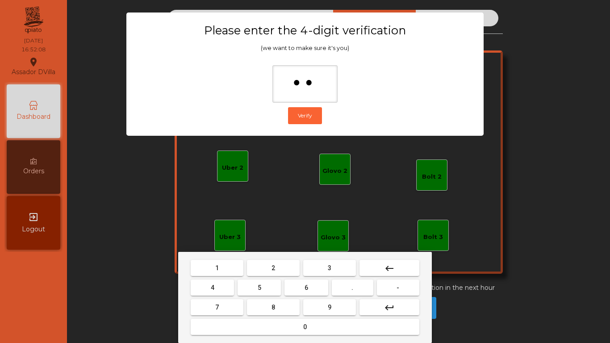
drag, startPoint x: 201, startPoint y: 289, endPoint x: 224, endPoint y: 306, distance: 28.8
click at [201, 289] on button "4" at bounding box center [212, 288] width 43 height 16
click at [281, 330] on button "0" at bounding box center [305, 327] width 229 height 16
type input "****"
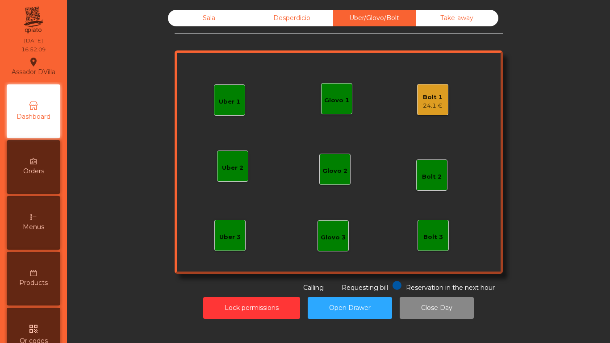
click at [436, 116] on div "Uber 1 Uber 3 Bolt 2 Glovo 2 Uber 2 Glovo 1 Bolt 1 24.1 € Bolt 3 Glovo 3" at bounding box center [339, 161] width 328 height 223
click at [431, 100] on div "Bolt 1" at bounding box center [433, 97] width 20 height 9
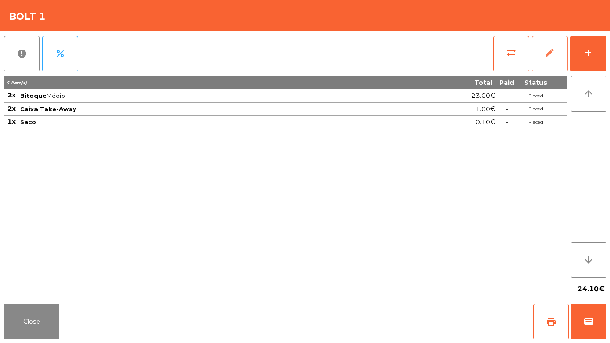
click at [553, 41] on button "edit" at bounding box center [550, 54] width 36 height 36
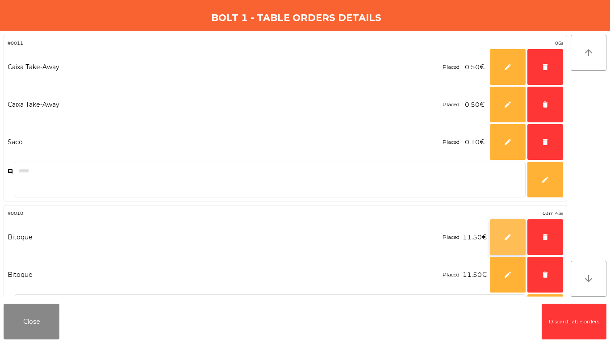
click at [503, 229] on button "edit" at bounding box center [508, 237] width 36 height 36
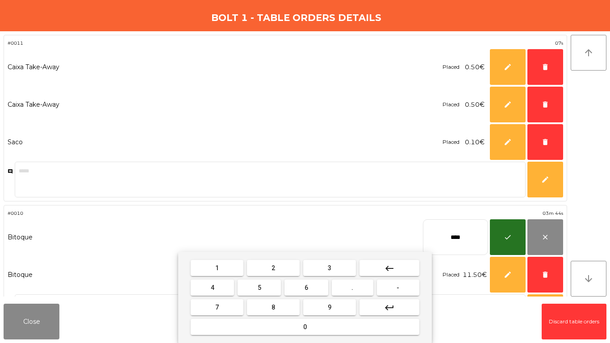
click at [382, 265] on button "keyboard_backspace" at bounding box center [390, 268] width 60 height 16
click at [383, 265] on button "keyboard_backspace" at bounding box center [390, 268] width 60 height 16
click at [384, 265] on button "keyboard_backspace" at bounding box center [390, 268] width 60 height 16
click at [226, 283] on button "4" at bounding box center [212, 288] width 43 height 16
click at [357, 282] on button "." at bounding box center [353, 288] width 42 height 16
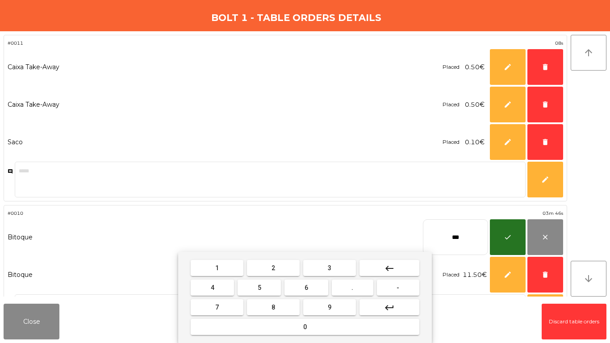
click at [268, 286] on button "5" at bounding box center [259, 288] width 43 height 16
type input "****"
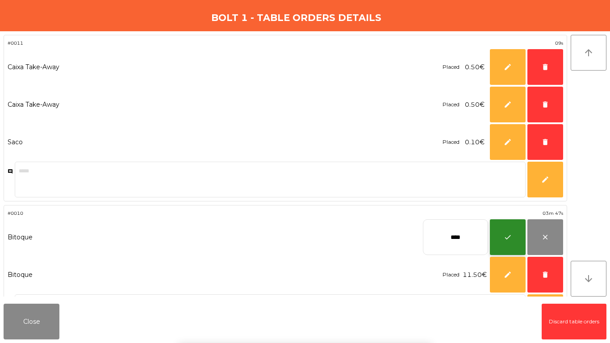
click at [520, 238] on button "check" at bounding box center [508, 237] width 36 height 36
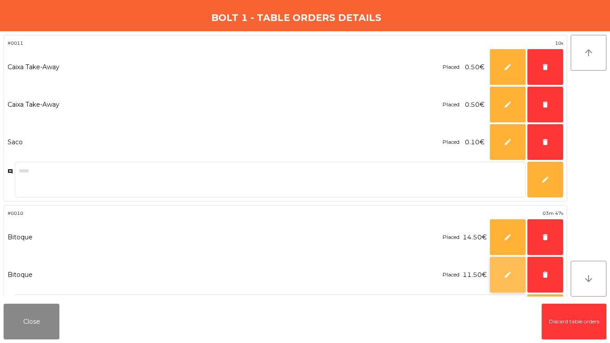
click at [505, 274] on span "edit" at bounding box center [508, 275] width 8 height 8
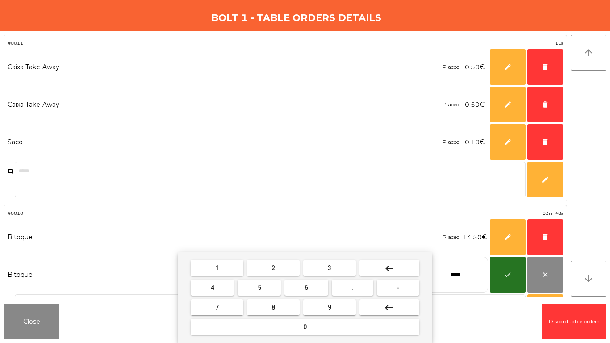
click at [378, 268] on button "keyboard_backspace" at bounding box center [390, 268] width 60 height 16
click at [377, 267] on button "keyboard_backspace" at bounding box center [390, 268] width 60 height 16
click at [377, 268] on button "keyboard_backspace" at bounding box center [390, 268] width 60 height 16
click at [213, 291] on button "4" at bounding box center [212, 288] width 43 height 16
click at [343, 286] on button "." at bounding box center [353, 288] width 42 height 16
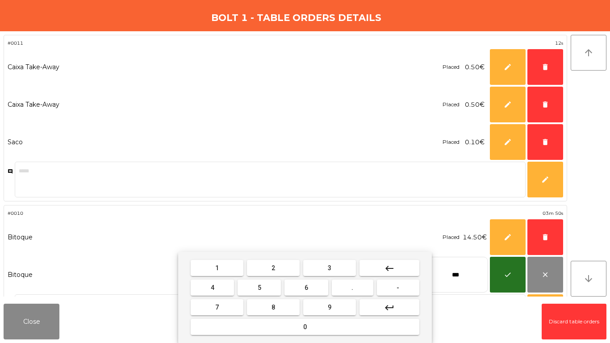
click at [259, 292] on button "5" at bounding box center [259, 288] width 43 height 16
type input "****"
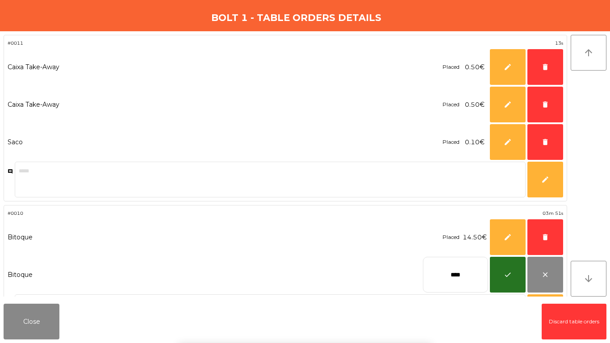
click at [515, 281] on div "1 2 3 keyboard_backspace 4 5 6 . - 7 8 9 keyboard_return 0" at bounding box center [305, 297] width 610 height 91
click at [515, 278] on button "check" at bounding box center [508, 275] width 36 height 36
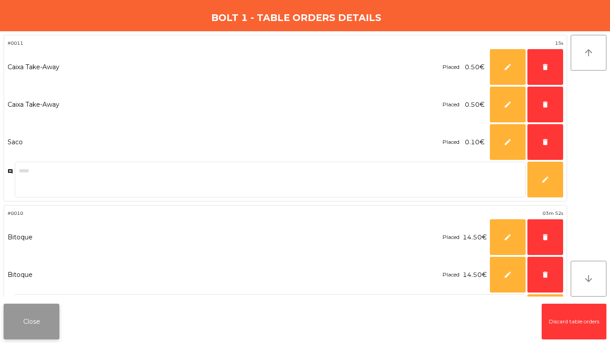
click at [42, 315] on button "Close" at bounding box center [32, 322] width 56 height 36
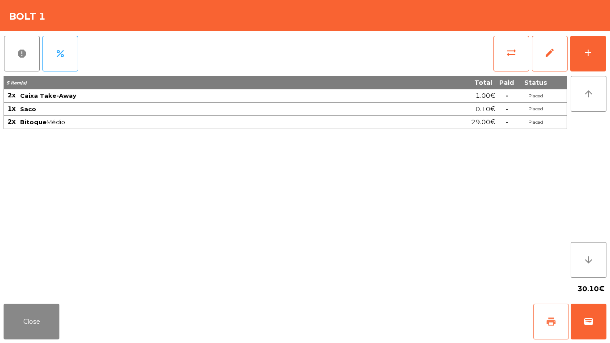
click at [549, 317] on span "print" at bounding box center [551, 321] width 11 height 11
click at [610, 324] on div "Close print wallet" at bounding box center [305, 321] width 610 height 43
click at [602, 321] on button "wallet" at bounding box center [589, 322] width 36 height 36
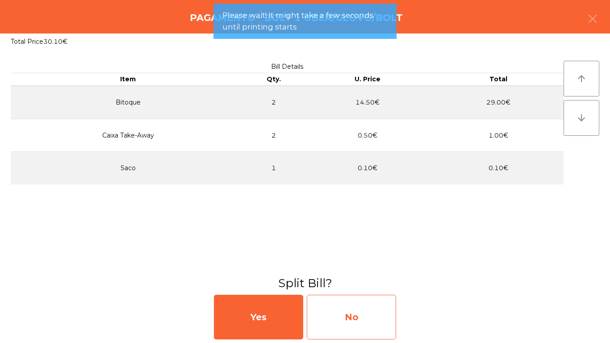
click at [326, 320] on div "No" at bounding box center [351, 317] width 89 height 45
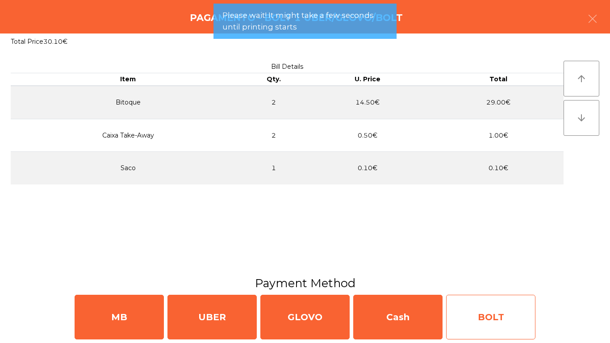
click at [498, 319] on div "BOLT" at bounding box center [490, 317] width 89 height 45
select select "**"
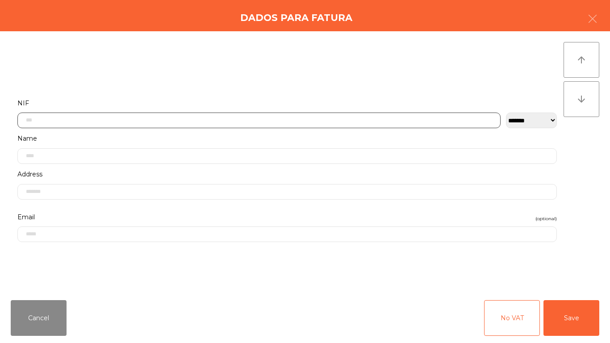
click at [130, 122] on input "text" at bounding box center [258, 121] width 483 height 16
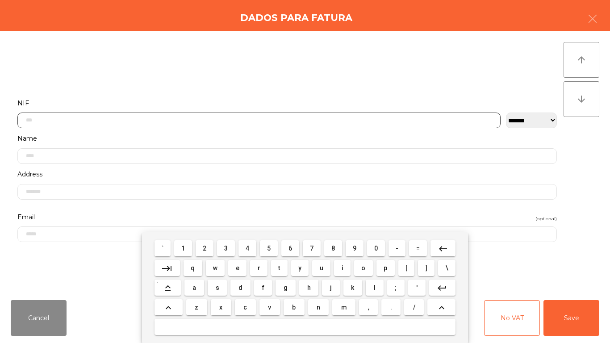
scroll to position [54, 0]
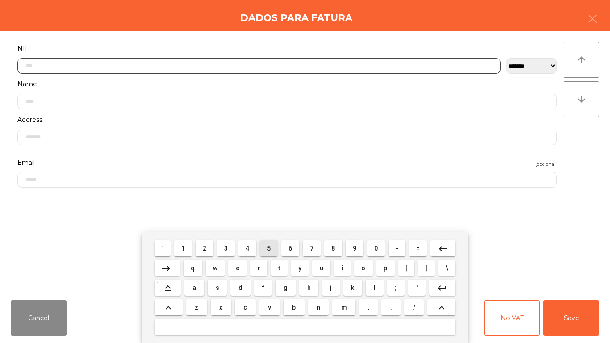
click at [271, 242] on button "5" at bounding box center [269, 248] width 18 height 16
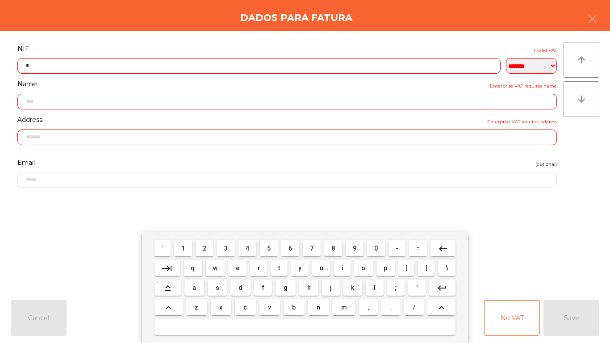
click at [184, 247] on span "1" at bounding box center [183, 248] width 4 height 7
click at [309, 249] on button "7" at bounding box center [312, 248] width 18 height 16
drag, startPoint x: 297, startPoint y: 243, endPoint x: 274, endPoint y: 245, distance: 22.8
click at [296, 244] on button "6" at bounding box center [290, 248] width 18 height 16
click at [274, 245] on button "5" at bounding box center [269, 248] width 18 height 16
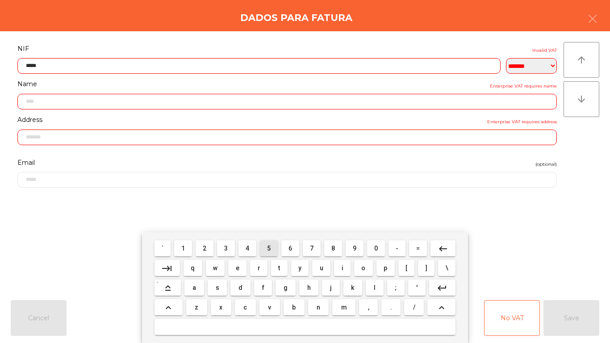
click at [274, 245] on button "5" at bounding box center [269, 248] width 18 height 16
click at [333, 249] on span "8" at bounding box center [333, 248] width 4 height 7
click at [333, 248] on span "8" at bounding box center [333, 248] width 4 height 7
type input "*********"
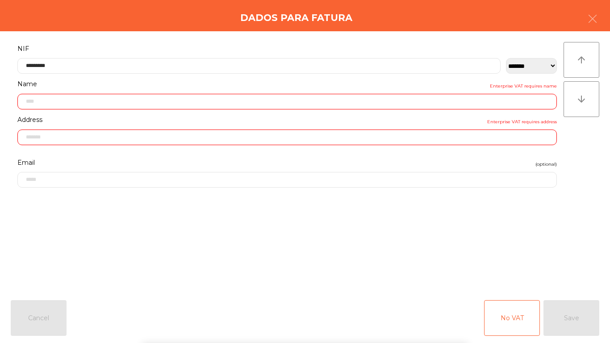
drag, startPoint x: 599, startPoint y: 210, endPoint x: 581, endPoint y: 249, distance: 42.5
click at [599, 211] on div "**********" at bounding box center [305, 162] width 610 height 262
type input "**********"
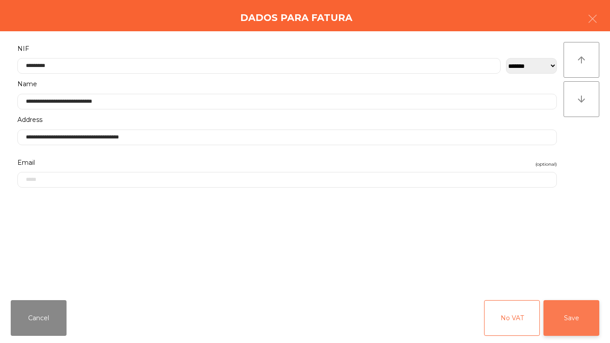
click at [566, 309] on button "Save" at bounding box center [572, 318] width 56 height 36
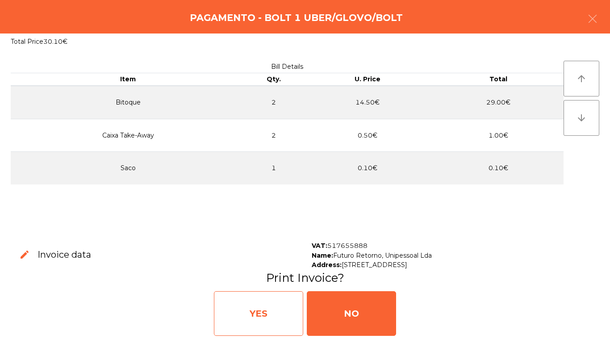
click at [252, 305] on div "YES" at bounding box center [258, 313] width 89 height 45
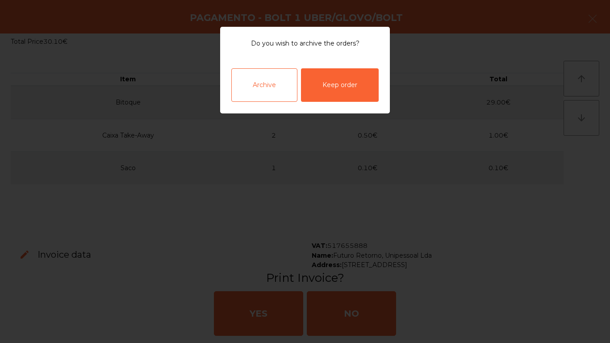
click at [286, 100] on div "Archive" at bounding box center [264, 84] width 66 height 33
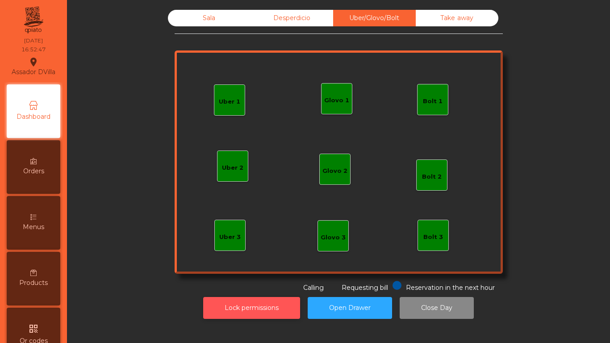
click at [261, 300] on button "Lock permissions" at bounding box center [251, 308] width 97 height 22
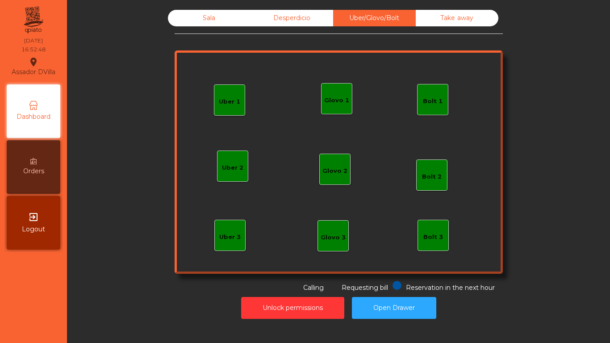
click at [210, 25] on div "Sala" at bounding box center [209, 18] width 83 height 17
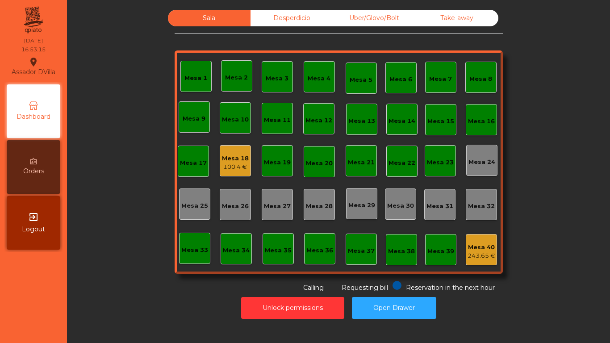
click at [378, 14] on div "Uber/Glovo/Bolt" at bounding box center [374, 18] width 83 height 17
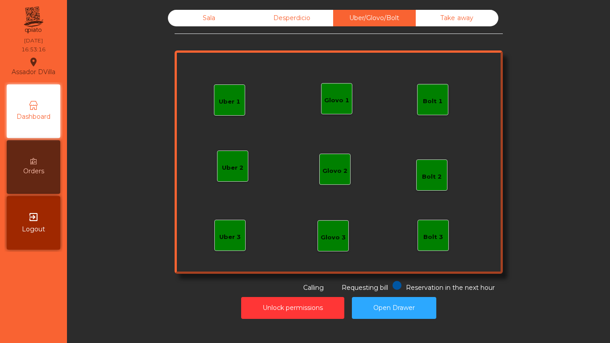
click at [225, 99] on div "Uber 1" at bounding box center [229, 101] width 21 height 9
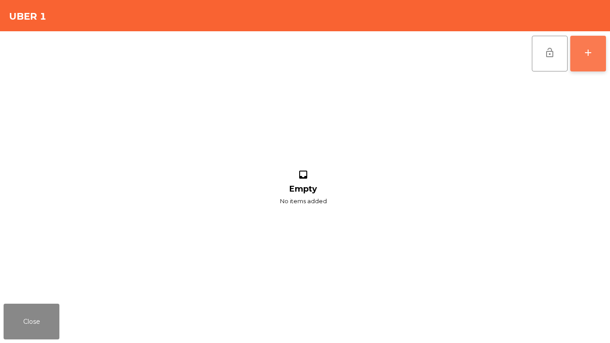
click at [587, 54] on div "add" at bounding box center [588, 52] width 11 height 11
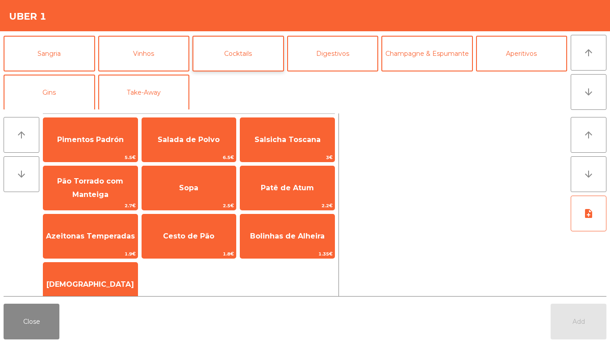
scroll to position [78, 0]
click at [130, 88] on button "Take-Away" at bounding box center [144, 92] width 92 height 36
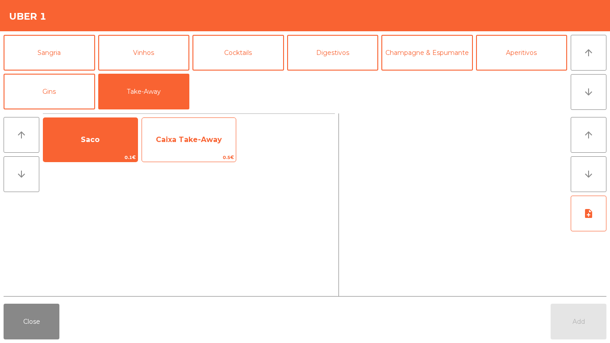
click at [192, 144] on span "Caixa Take-Away" at bounding box center [189, 140] width 94 height 24
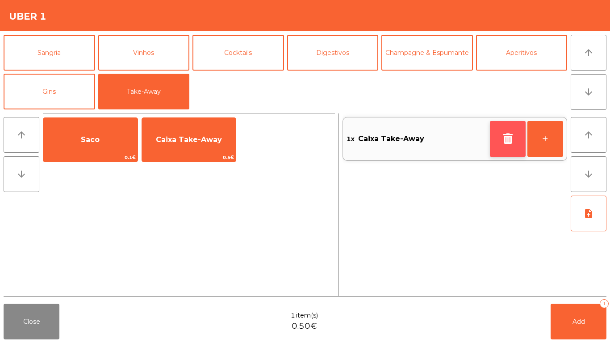
drag, startPoint x: 514, startPoint y: 137, endPoint x: 336, endPoint y: 88, distance: 184.7
click at [514, 137] on button "button" at bounding box center [508, 139] width 36 height 36
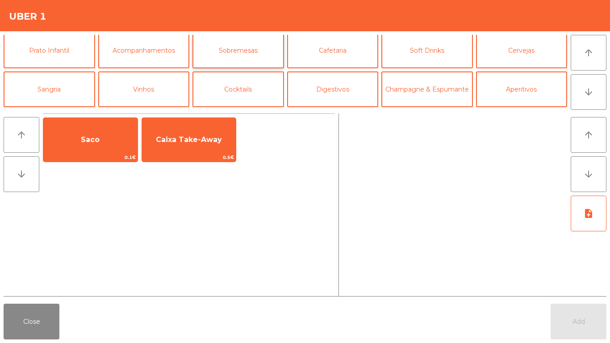
scroll to position [0, 0]
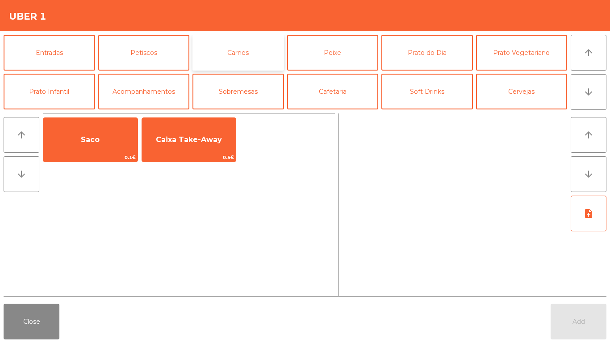
click at [225, 45] on button "Carnes" at bounding box center [238, 53] width 92 height 36
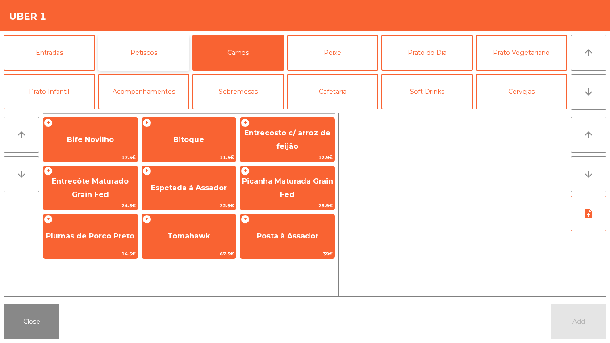
click at [144, 54] on button "Petiscos" at bounding box center [144, 53] width 92 height 36
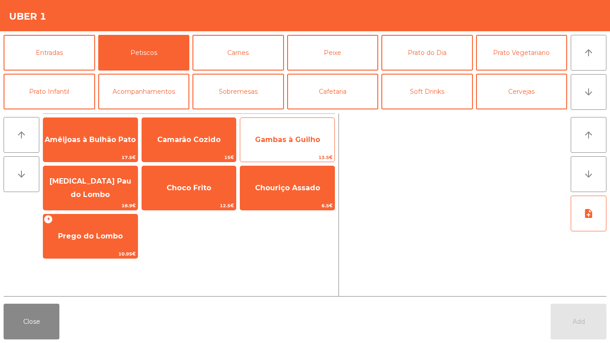
click at [314, 134] on span "Gambas à Guilho" at bounding box center [287, 140] width 94 height 24
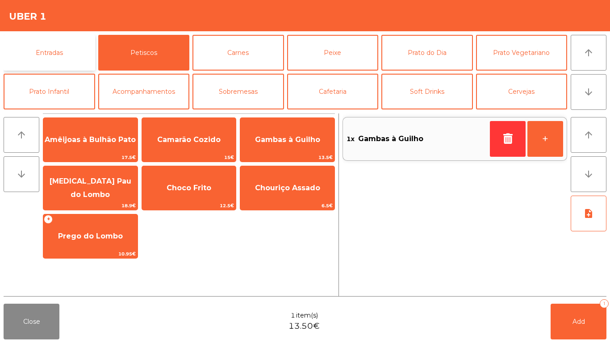
click at [80, 60] on button "Entradas" at bounding box center [50, 53] width 92 height 36
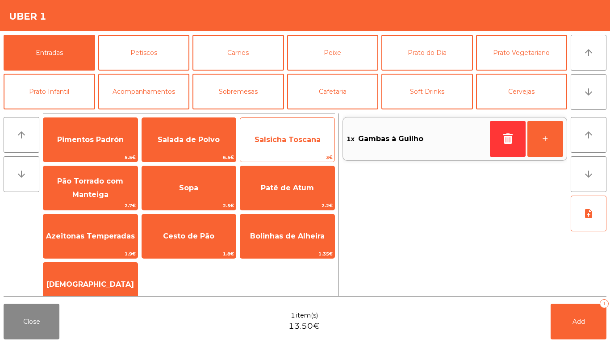
click at [275, 154] on span "3€" at bounding box center [287, 157] width 94 height 8
click at [276, 154] on span "3€" at bounding box center [287, 157] width 94 height 8
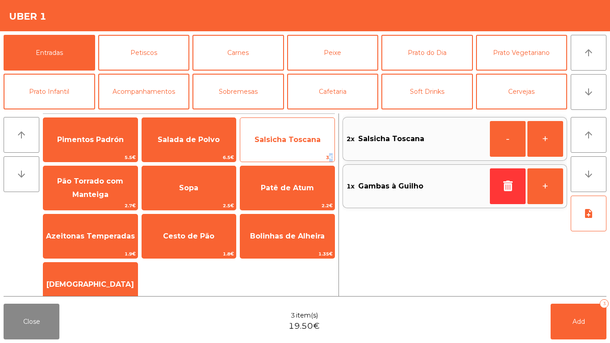
click at [276, 154] on span "3€" at bounding box center [287, 157] width 94 height 8
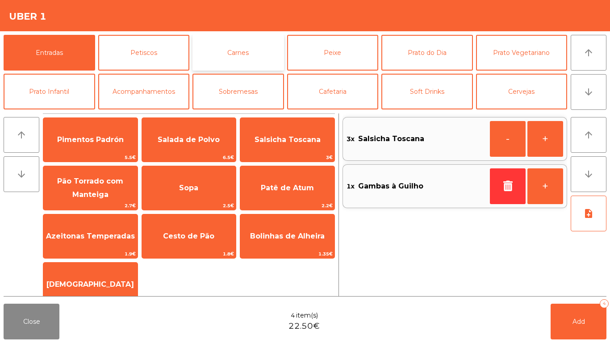
click at [250, 46] on button "Carnes" at bounding box center [238, 53] width 92 height 36
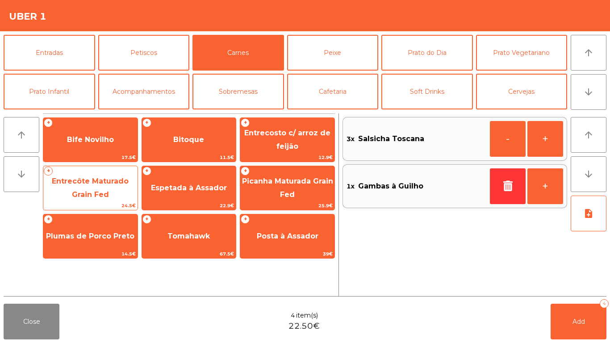
click at [96, 199] on span "Entrecôte Maturado Grain Fed" at bounding box center [90, 188] width 94 height 38
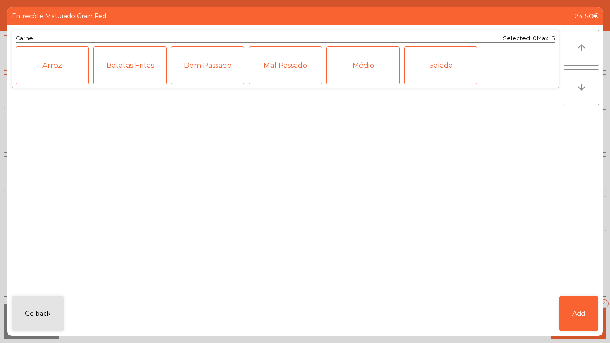
click at [379, 73] on div "Médio" at bounding box center [362, 65] width 73 height 38
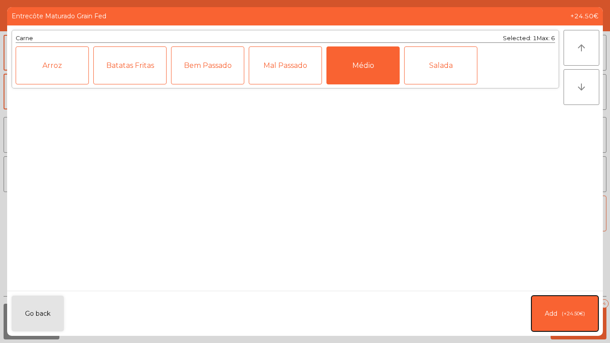
click at [544, 306] on button "Add (+24.50€)" at bounding box center [564, 314] width 67 height 36
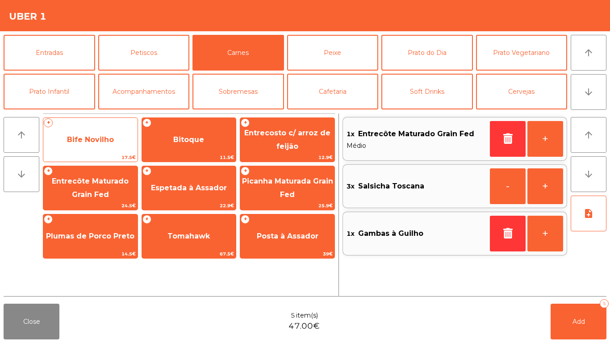
click at [88, 143] on span "Bife Novilho" at bounding box center [90, 139] width 47 height 8
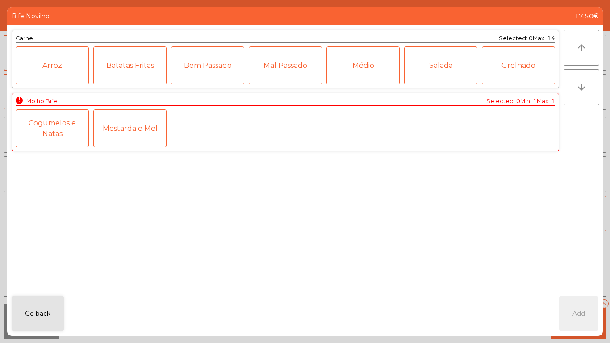
click at [354, 63] on div "Médio" at bounding box center [362, 65] width 73 height 38
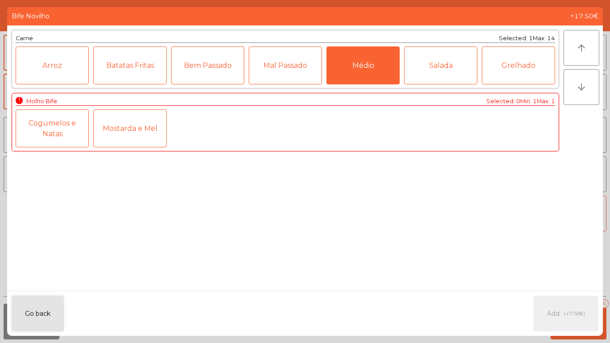
drag, startPoint x: 50, startPoint y: 138, endPoint x: 563, endPoint y: 325, distance: 545.6
click at [51, 138] on div "Cogumelos e Natas" at bounding box center [52, 128] width 73 height 38
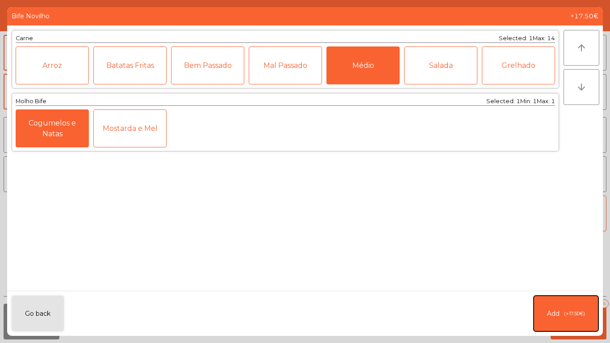
click at [544, 312] on button "Add (+17.50€)" at bounding box center [566, 314] width 65 height 36
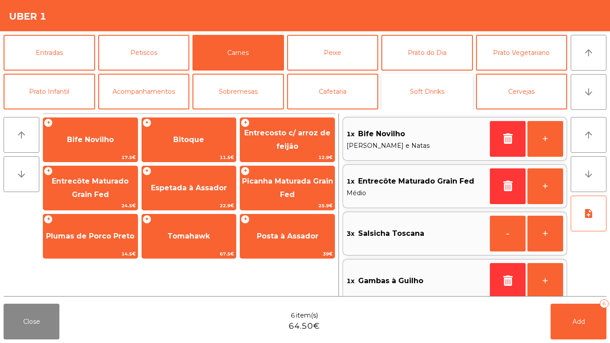
click at [385, 88] on button "Soft Drinks" at bounding box center [427, 92] width 92 height 36
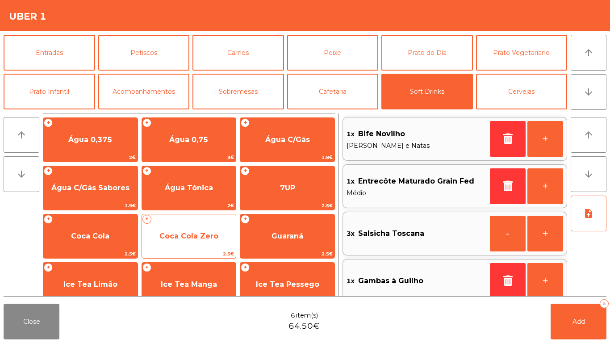
click at [200, 238] on span "Coca Cola Zero" at bounding box center [188, 236] width 59 height 8
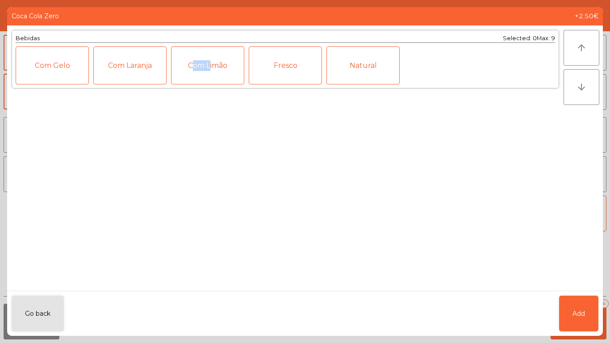
click at [200, 238] on div "Bebidas Selected: 0 Max: 9 Com Gelo Com Laranja Com Limão Fresco Natural" at bounding box center [285, 157] width 556 height 265
click at [576, 312] on span "Add" at bounding box center [579, 313] width 13 height 9
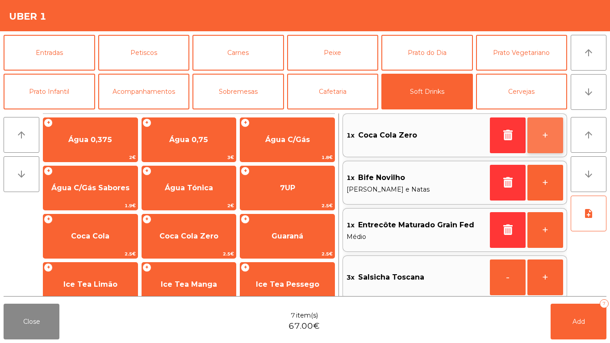
click at [535, 135] on button "+" at bounding box center [545, 135] width 36 height 36
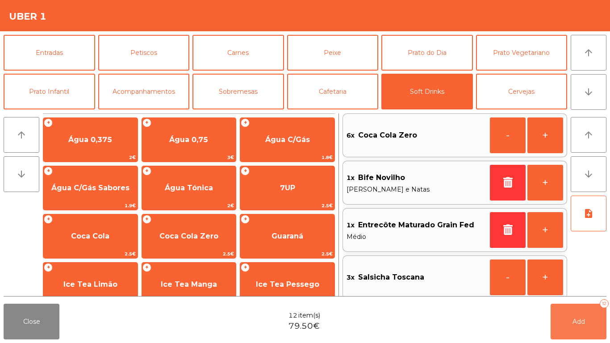
click at [592, 320] on button "Add 12" at bounding box center [579, 322] width 56 height 36
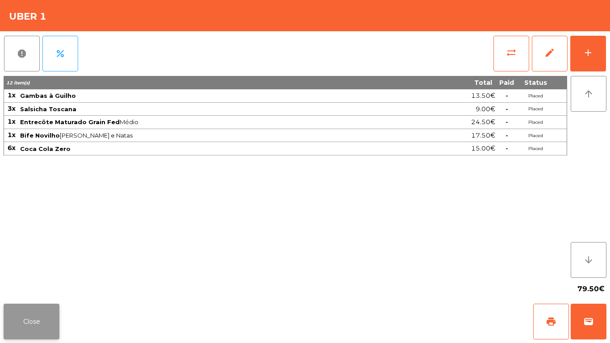
click at [37, 317] on button "Close" at bounding box center [32, 322] width 56 height 36
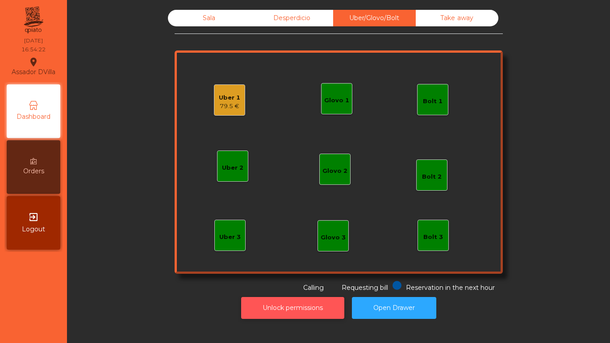
click at [315, 308] on button "Unlock permissions" at bounding box center [292, 308] width 103 height 22
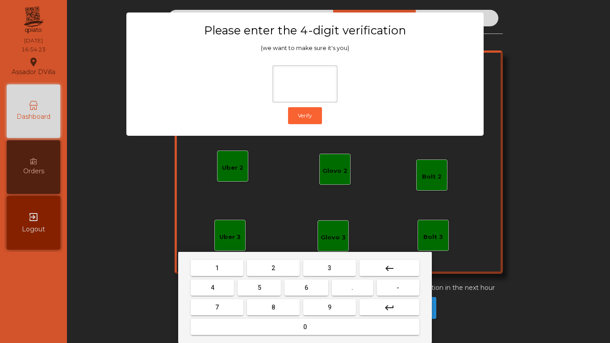
drag, startPoint x: 231, startPoint y: 264, endPoint x: 288, endPoint y: 293, distance: 63.5
click at [231, 264] on button "1" at bounding box center [217, 268] width 53 height 16
drag, startPoint x: 326, startPoint y: 304, endPoint x: 244, endPoint y: 292, distance: 83.1
click at [324, 304] on button "9" at bounding box center [329, 307] width 53 height 16
click at [196, 284] on button "4" at bounding box center [212, 288] width 43 height 16
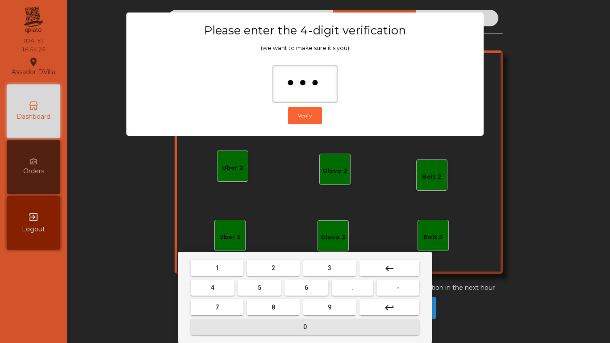
click at [256, 323] on button "0" at bounding box center [305, 327] width 229 height 16
type input "****"
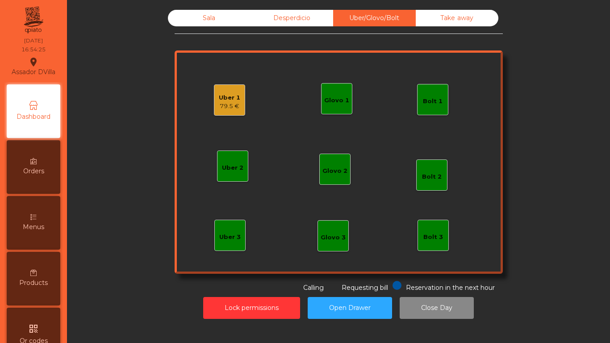
click at [223, 102] on div "79.5 €" at bounding box center [229, 106] width 21 height 9
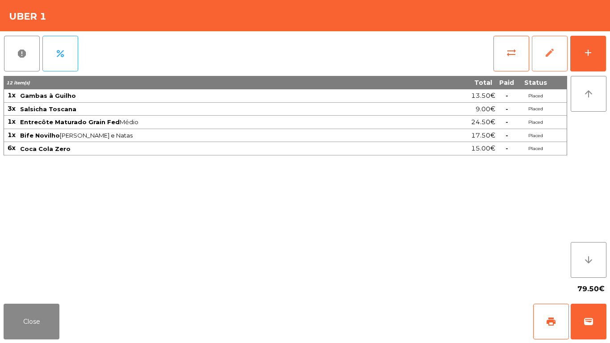
click at [544, 60] on button "edit" at bounding box center [550, 54] width 36 height 36
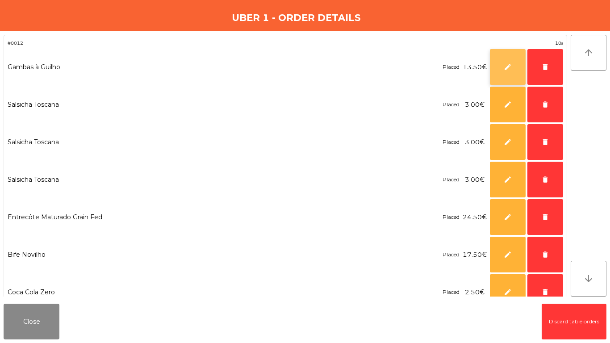
click at [500, 67] on button "edit" at bounding box center [508, 67] width 36 height 36
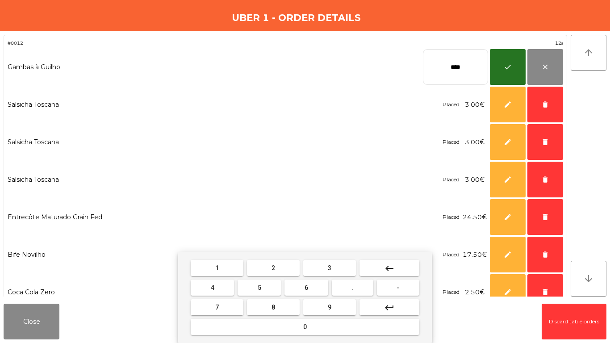
click at [394, 261] on button "keyboard_backspace" at bounding box center [390, 268] width 60 height 16
click at [276, 302] on button "8" at bounding box center [273, 307] width 53 height 16
click at [344, 294] on button "." at bounding box center [353, 288] width 42 height 16
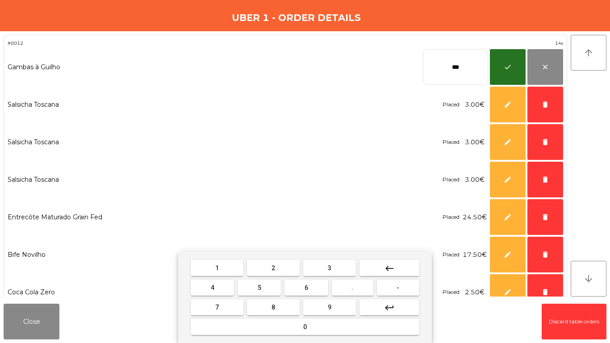
click at [256, 272] on button "2" at bounding box center [273, 268] width 53 height 16
click at [263, 290] on button "5" at bounding box center [259, 288] width 43 height 16
type input "*****"
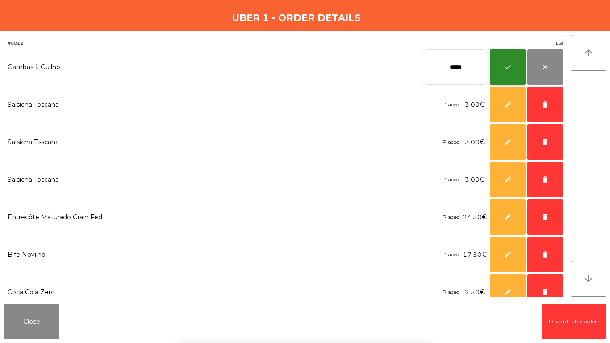
click at [501, 72] on button "check" at bounding box center [508, 67] width 36 height 36
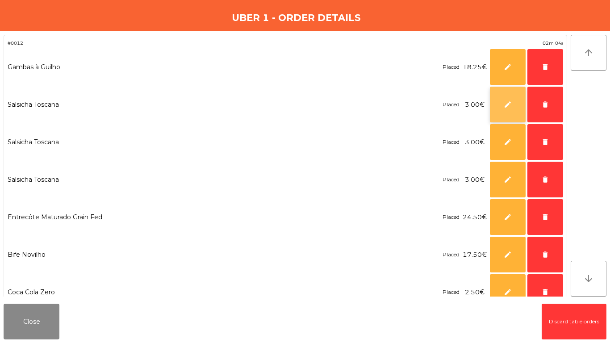
click at [509, 106] on span "edit" at bounding box center [508, 104] width 8 height 8
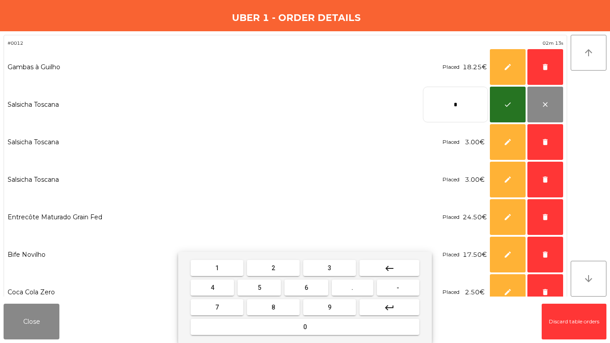
drag, startPoint x: 393, startPoint y: 271, endPoint x: 346, endPoint y: 280, distance: 48.1
click at [393, 271] on mat-icon "keyboard_backspace" at bounding box center [389, 268] width 11 height 11
click at [230, 305] on button "7" at bounding box center [217, 307] width 53 height 16
click at [346, 284] on button "." at bounding box center [353, 288] width 42 height 16
drag, startPoint x: 268, startPoint y: 285, endPoint x: 465, endPoint y: 137, distance: 246.5
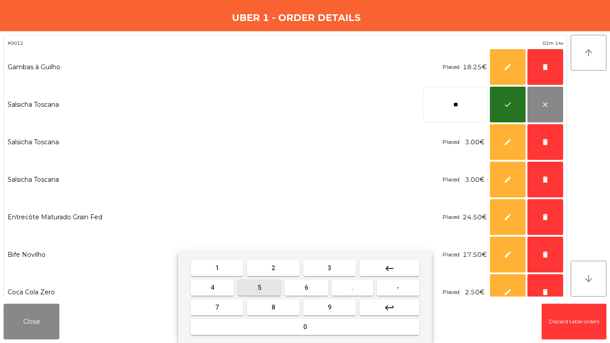
click at [269, 285] on button "5" at bounding box center [259, 288] width 43 height 16
type input "***"
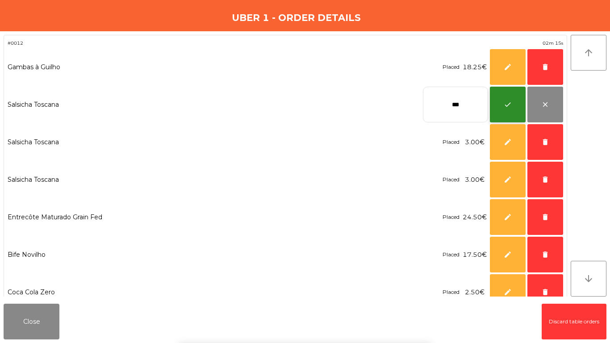
click at [508, 100] on button "check" at bounding box center [508, 105] width 36 height 36
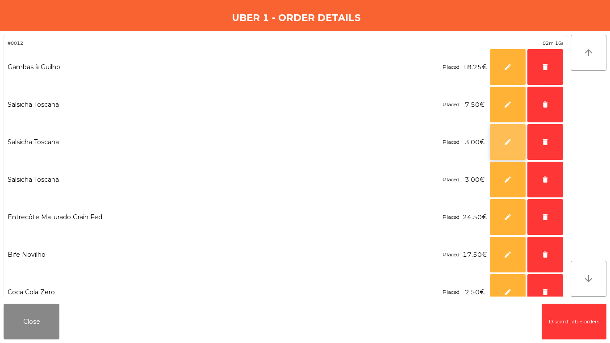
click at [504, 131] on button "edit" at bounding box center [508, 142] width 36 height 36
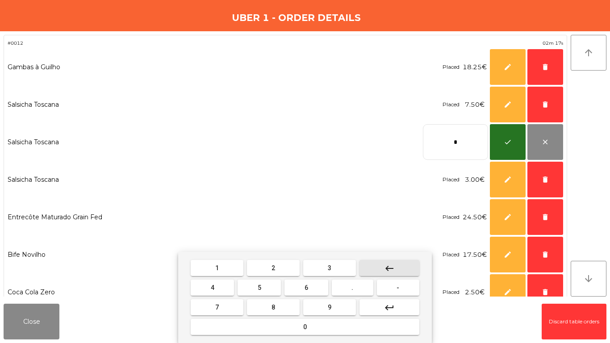
click at [390, 262] on button "keyboard_backspace" at bounding box center [390, 268] width 60 height 16
click at [208, 315] on mat-keyboard-key "7" at bounding box center [217, 307] width 56 height 20
click at [226, 307] on button "7" at bounding box center [217, 307] width 53 height 16
click at [359, 293] on button "." at bounding box center [353, 288] width 42 height 16
click at [266, 290] on button "5" at bounding box center [259, 288] width 43 height 16
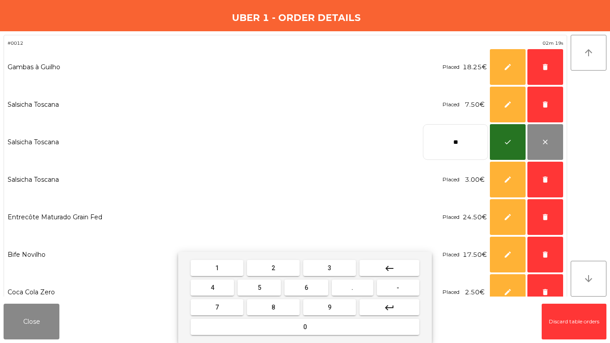
type input "***"
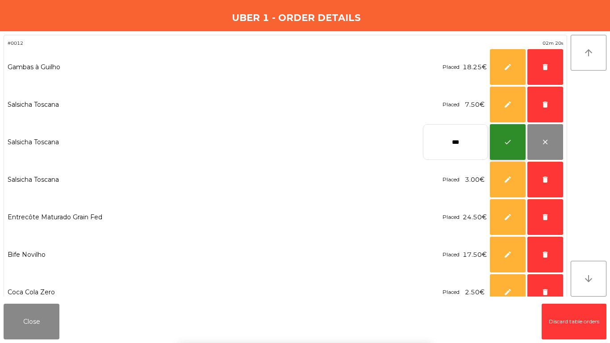
click at [506, 143] on span "check" at bounding box center [508, 142] width 8 height 8
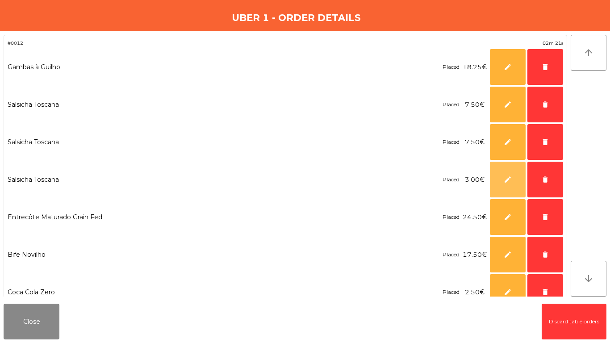
drag, startPoint x: 497, startPoint y: 172, endPoint x: 485, endPoint y: 192, distance: 22.9
click at [497, 173] on button "edit" at bounding box center [508, 180] width 36 height 36
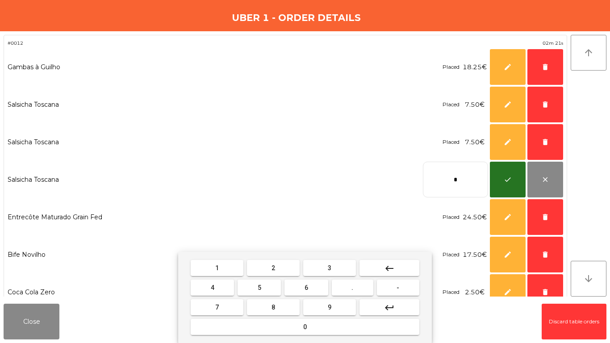
click at [385, 266] on button "keyboard_backspace" at bounding box center [390, 268] width 60 height 16
click at [385, 266] on mat-icon "keyboard_backspace" at bounding box center [389, 268] width 11 height 11
click at [213, 303] on button "7" at bounding box center [217, 307] width 53 height 16
click at [359, 293] on button "." at bounding box center [353, 288] width 42 height 16
click at [268, 289] on button "5" at bounding box center [259, 288] width 43 height 16
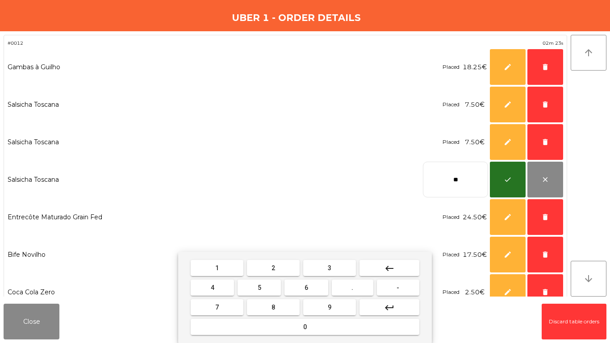
type input "***"
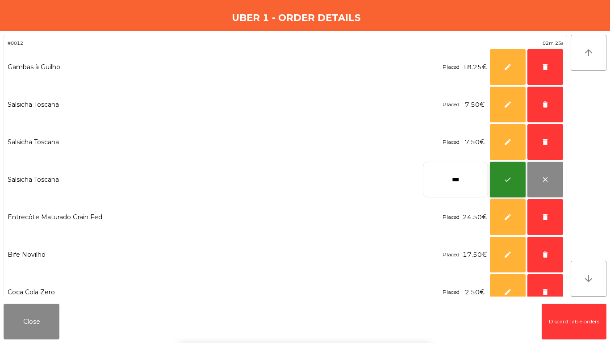
click at [510, 184] on button "check" at bounding box center [508, 180] width 36 height 36
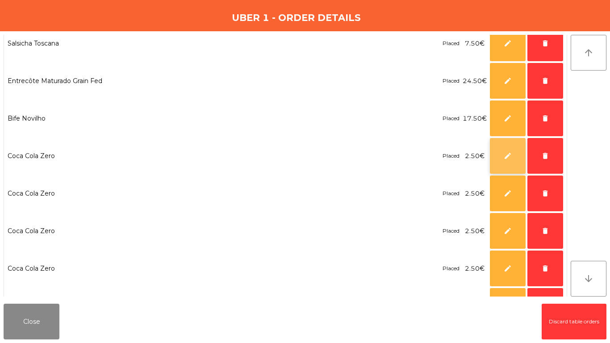
scroll to position [134, 0]
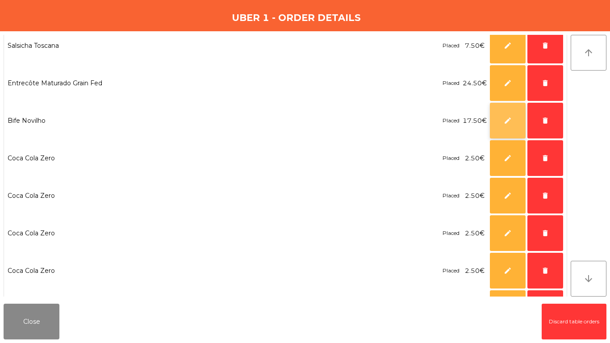
click at [506, 123] on span "edit" at bounding box center [508, 121] width 8 height 8
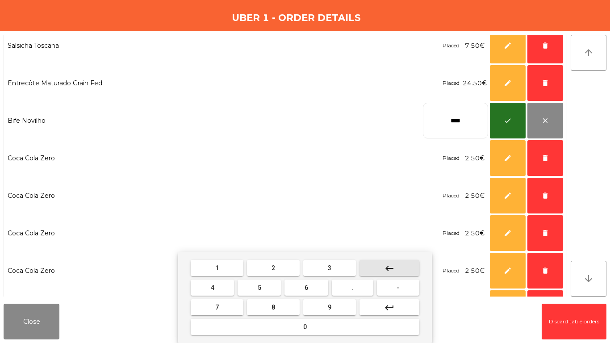
click at [389, 266] on mat-icon "keyboard_backspace" at bounding box center [389, 268] width 11 height 11
click at [389, 267] on mat-icon "keyboard_backspace" at bounding box center [389, 268] width 11 height 11
type input "*"
click at [390, 267] on mat-icon "keyboard_backspace" at bounding box center [389, 268] width 11 height 11
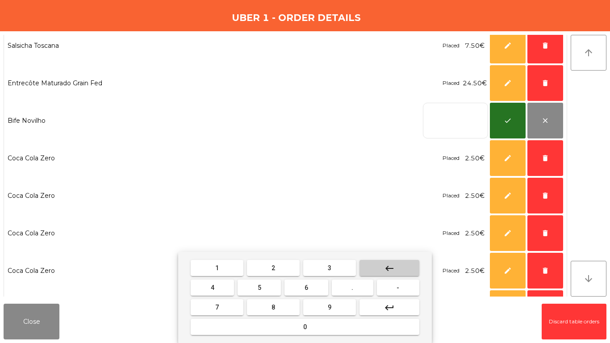
click at [390, 267] on mat-icon "keyboard_backspace" at bounding box center [389, 268] width 11 height 11
click at [284, 267] on button "2" at bounding box center [273, 268] width 53 height 16
click at [347, 287] on button "." at bounding box center [353, 288] width 42 height 16
click at [255, 285] on button "5" at bounding box center [259, 288] width 43 height 16
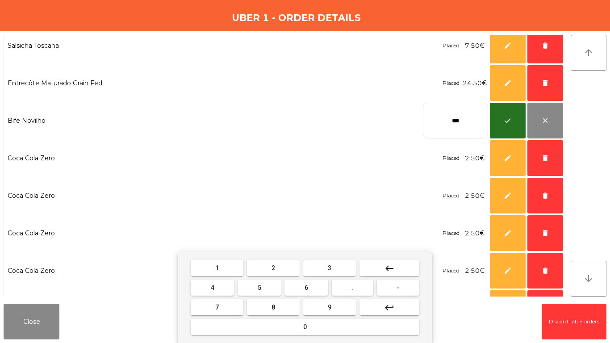
type input "****"
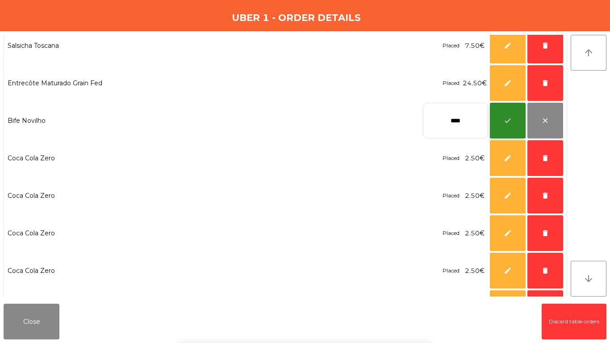
click at [510, 123] on span "check" at bounding box center [508, 121] width 8 height 8
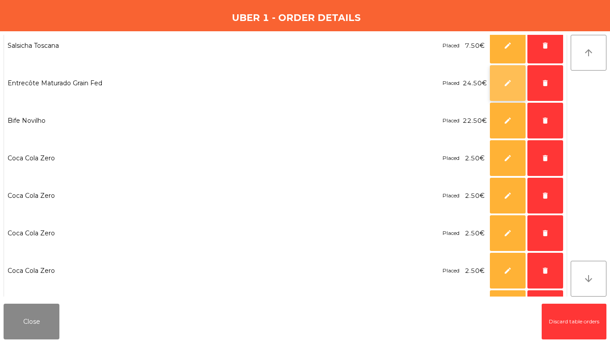
click at [514, 85] on button "edit" at bounding box center [508, 83] width 36 height 36
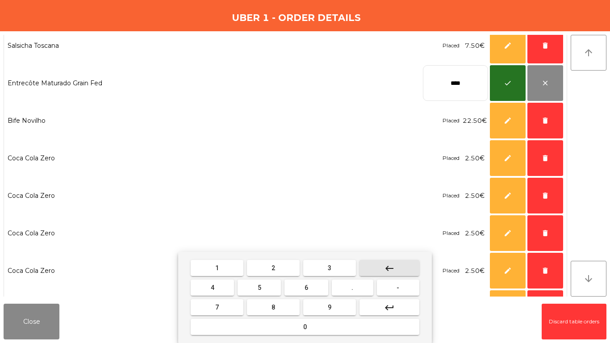
click at [378, 270] on button "keyboard_backspace" at bounding box center [390, 268] width 60 height 16
click at [377, 270] on button "keyboard_backspace" at bounding box center [390, 268] width 60 height 16
type input "*"
click at [376, 270] on button "keyboard_backspace" at bounding box center [390, 268] width 60 height 16
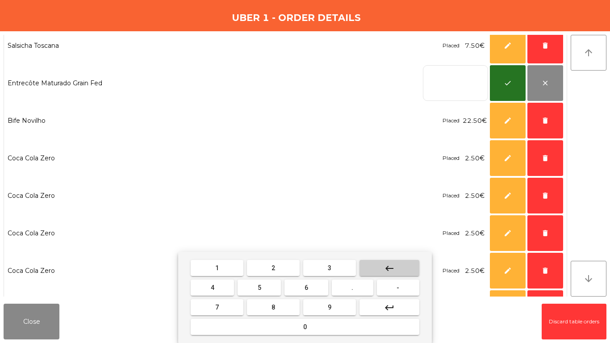
click at [376, 270] on button "keyboard_backspace" at bounding box center [390, 268] width 60 height 16
click at [335, 272] on button "3" at bounding box center [329, 268] width 53 height 16
click at [235, 272] on button "1" at bounding box center [217, 268] width 53 height 16
drag, startPoint x: 344, startPoint y: 285, endPoint x: 308, endPoint y: 284, distance: 35.8
click at [342, 285] on button "." at bounding box center [353, 288] width 42 height 16
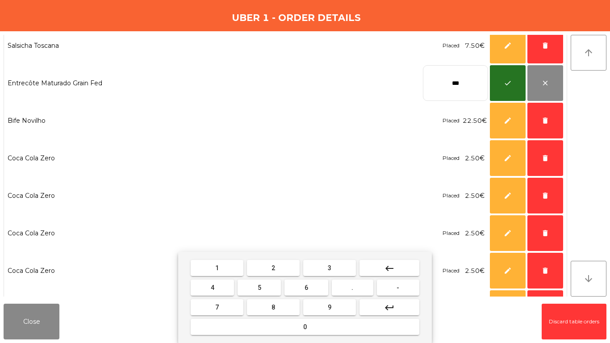
click at [264, 284] on button "5" at bounding box center [259, 288] width 43 height 16
type input "****"
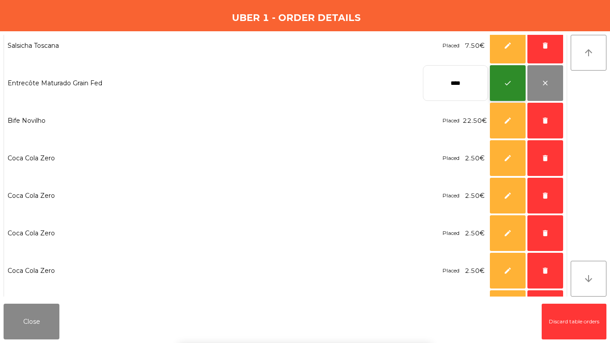
click at [513, 83] on button "check" at bounding box center [508, 83] width 36 height 36
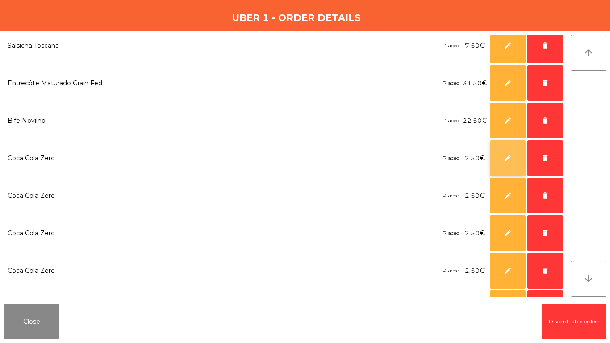
click at [513, 163] on button "edit" at bounding box center [508, 158] width 36 height 36
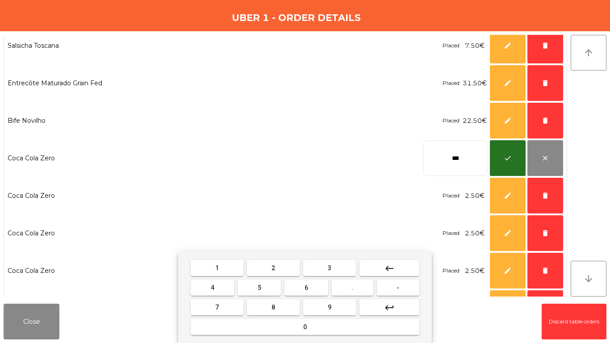
drag, startPoint x: 390, startPoint y: 263, endPoint x: 359, endPoint y: 271, distance: 32.8
click at [389, 263] on mat-icon "keyboard_backspace" at bounding box center [389, 268] width 11 height 11
click at [255, 303] on button "8" at bounding box center [273, 307] width 53 height 16
type input "***"
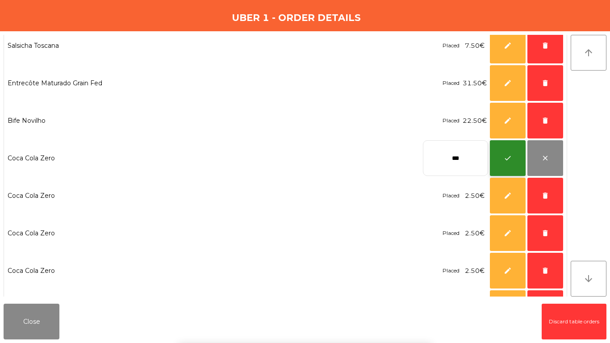
click at [520, 151] on button "check" at bounding box center [508, 158] width 36 height 36
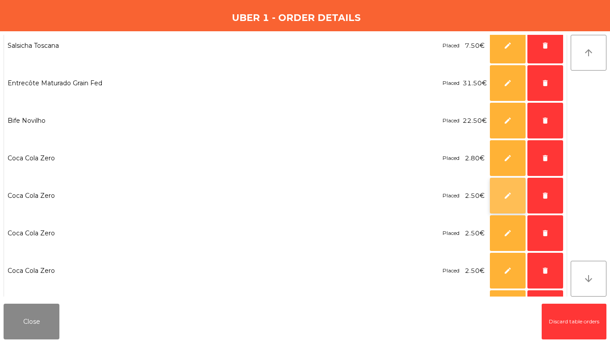
click at [506, 185] on button "edit" at bounding box center [508, 196] width 36 height 36
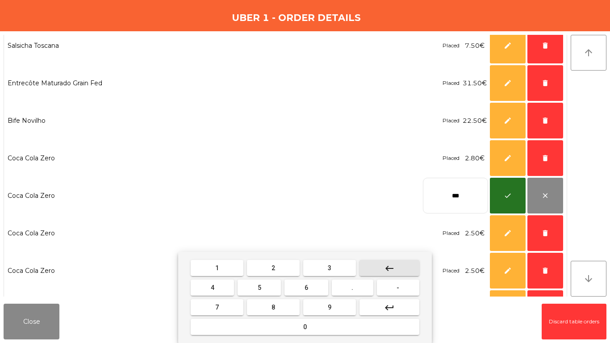
drag, startPoint x: 394, startPoint y: 274, endPoint x: 268, endPoint y: 281, distance: 127.0
click at [392, 273] on button "keyboard_backspace" at bounding box center [390, 268] width 60 height 16
click at [269, 302] on button "8" at bounding box center [273, 307] width 53 height 16
type input "***"
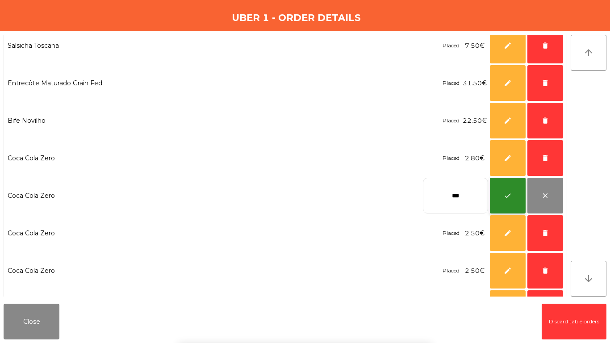
click at [499, 195] on button "check" at bounding box center [508, 196] width 36 height 36
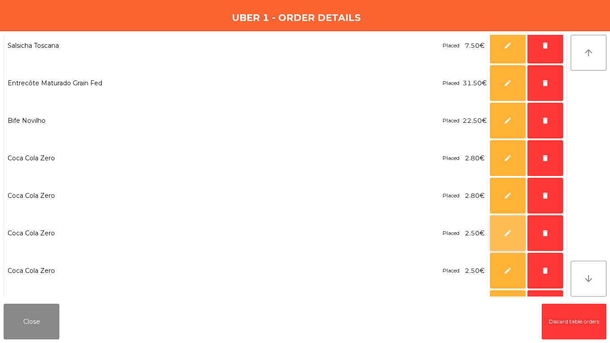
click at [501, 235] on button "edit" at bounding box center [508, 233] width 36 height 36
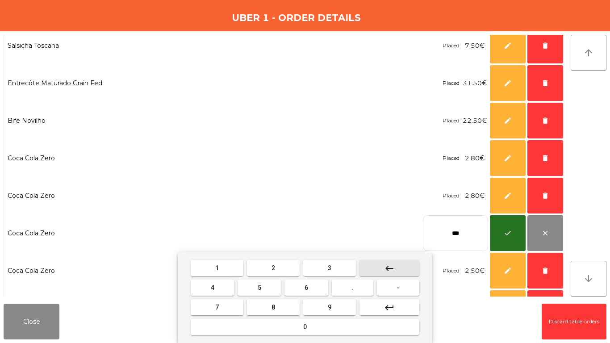
click at [383, 274] on button "keyboard_backspace" at bounding box center [390, 268] width 60 height 16
drag, startPoint x: 283, startPoint y: 306, endPoint x: 406, endPoint y: 271, distance: 128.2
click at [287, 306] on button "8" at bounding box center [273, 307] width 53 height 16
type input "***"
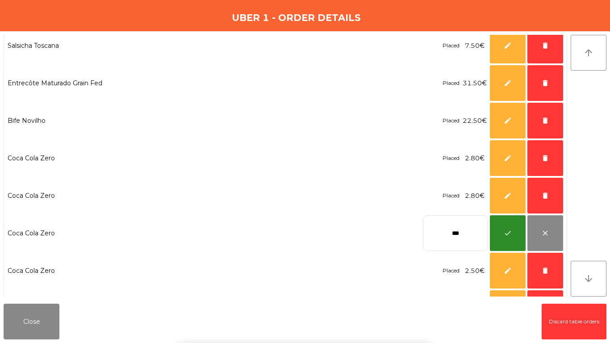
drag, startPoint x: 515, startPoint y: 219, endPoint x: 502, endPoint y: 261, distance: 43.8
click at [515, 220] on button "check" at bounding box center [508, 233] width 36 height 36
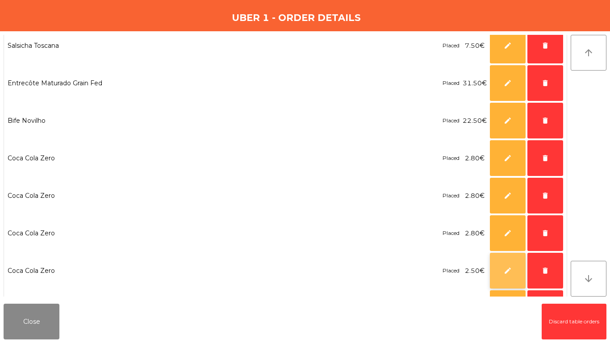
click at [502, 262] on button "edit" at bounding box center [508, 271] width 36 height 36
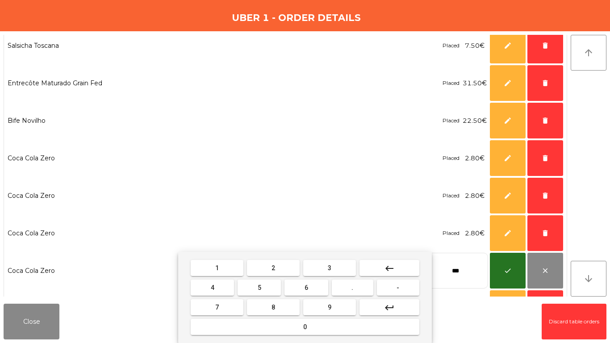
click at [379, 268] on button "keyboard_backspace" at bounding box center [390, 268] width 60 height 16
drag, startPoint x: 280, startPoint y: 305, endPoint x: 499, endPoint y: 264, distance: 223.0
click at [281, 305] on button "8" at bounding box center [273, 307] width 53 height 16
type input "***"
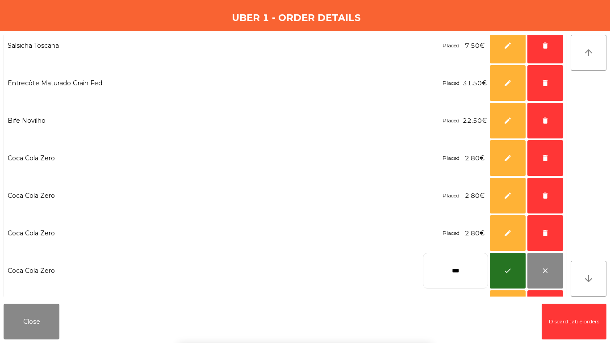
click at [502, 269] on div "1 2 3 keyboard_backspace 4 5 6 . - 7 8 9 keyboard_return 0" at bounding box center [305, 297] width 610 height 91
click at [509, 267] on span "check" at bounding box center [508, 271] width 8 height 8
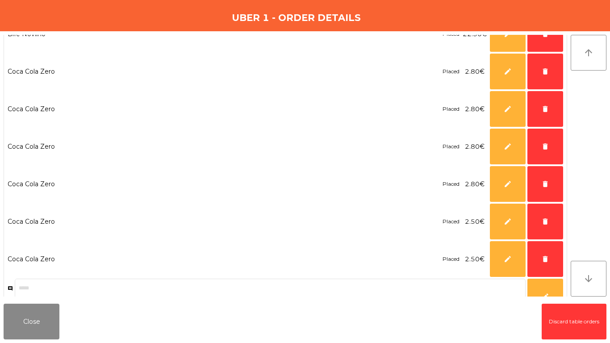
scroll to position [223, 0]
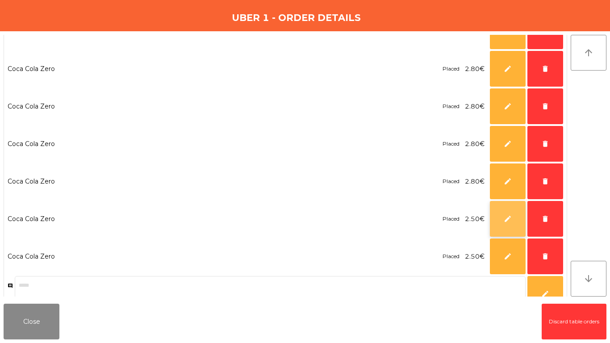
click at [497, 214] on button "edit" at bounding box center [508, 219] width 36 height 36
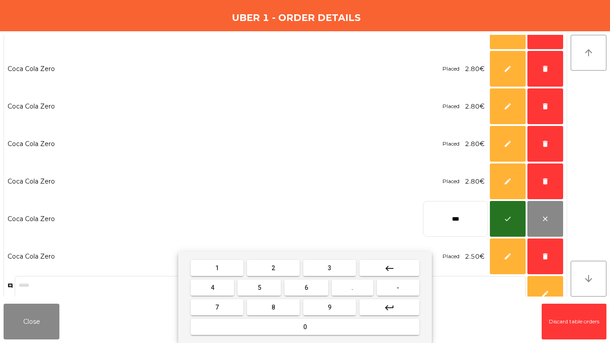
drag, startPoint x: 401, startPoint y: 269, endPoint x: 294, endPoint y: 286, distance: 108.1
click at [400, 269] on button "keyboard_backspace" at bounding box center [390, 268] width 60 height 16
drag, startPoint x: 275, startPoint y: 303, endPoint x: 315, endPoint y: 299, distance: 40.9
click at [275, 304] on button "8" at bounding box center [273, 307] width 53 height 16
type input "***"
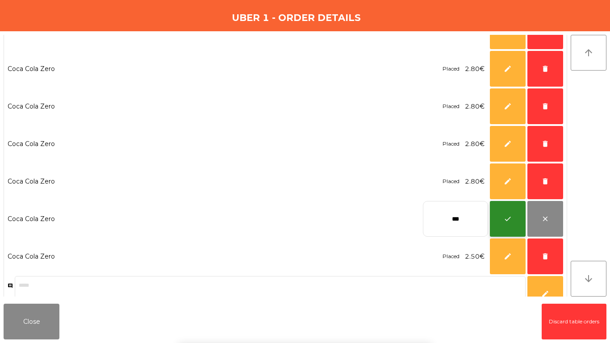
click at [500, 213] on button "check" at bounding box center [508, 219] width 36 height 36
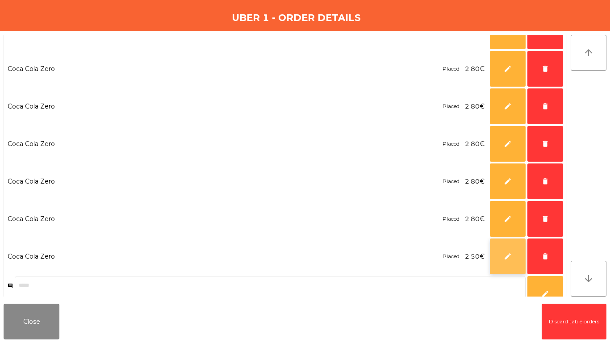
click at [507, 253] on span "edit" at bounding box center [508, 256] width 8 height 8
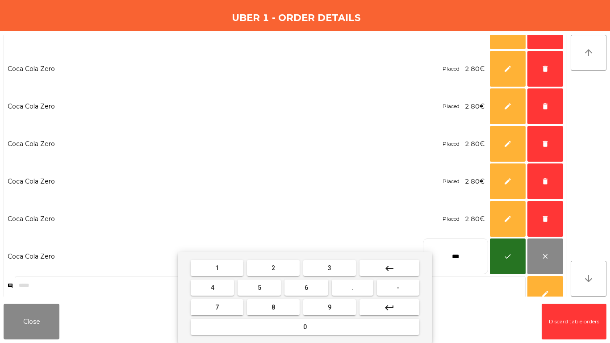
click at [388, 274] on button "keyboard_backspace" at bounding box center [390, 268] width 60 height 16
click at [251, 304] on button "8" at bounding box center [273, 307] width 53 height 16
type input "***"
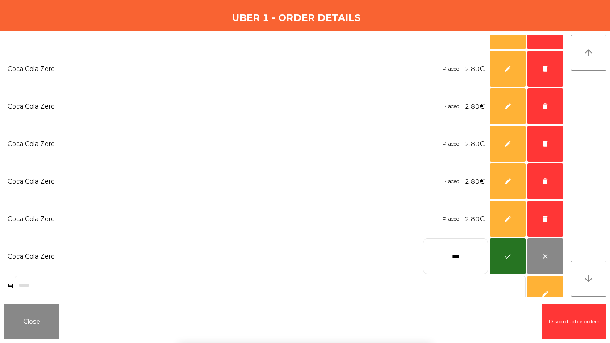
click at [501, 254] on div "1 2 3 keyboard_backspace 4 5 6 . - 7 8 9 keyboard_return 0" at bounding box center [305, 297] width 610 height 91
click at [505, 252] on span "check" at bounding box center [508, 256] width 8 height 8
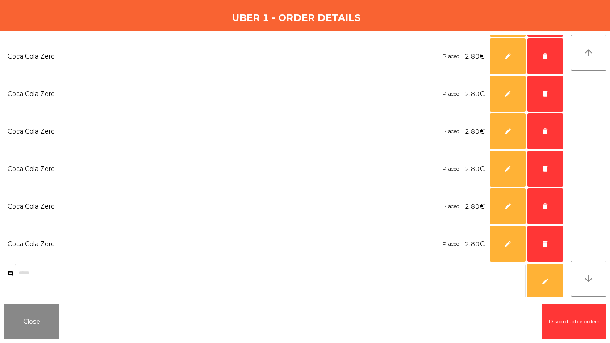
scroll to position [243, 0]
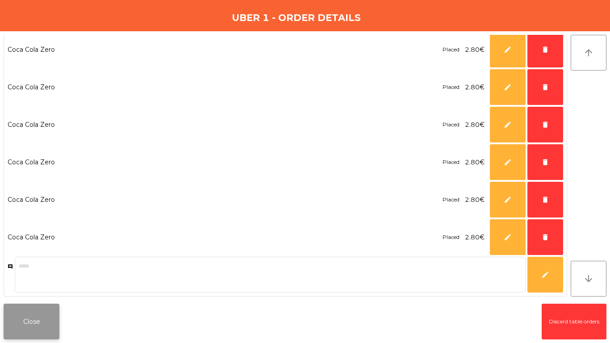
click at [49, 311] on button "Close" at bounding box center [32, 322] width 56 height 36
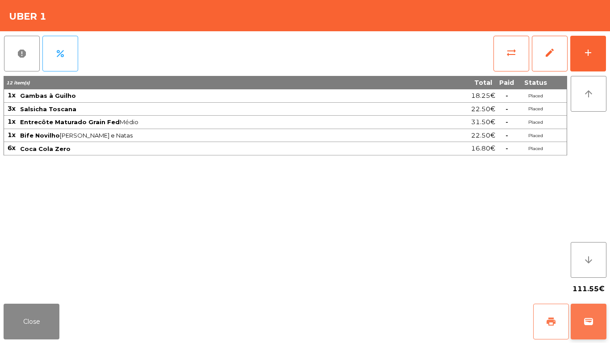
click at [548, 313] on button "print" at bounding box center [551, 322] width 36 height 36
click at [585, 319] on span "wallet" at bounding box center [588, 321] width 11 height 11
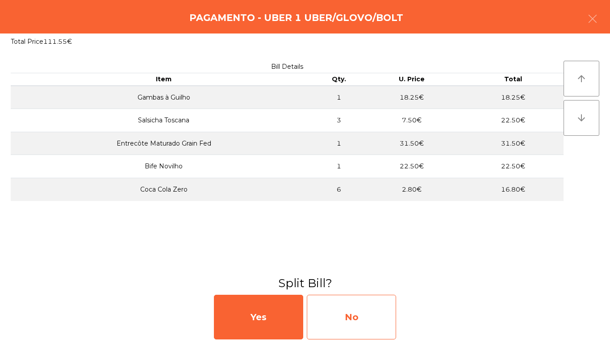
click at [325, 306] on div "No" at bounding box center [351, 317] width 89 height 45
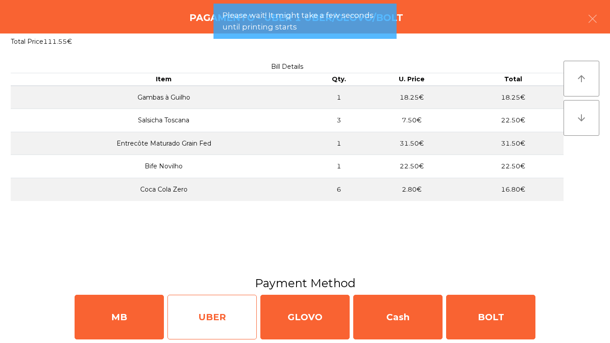
click at [228, 319] on div "UBER" at bounding box center [211, 317] width 89 height 45
select select "**"
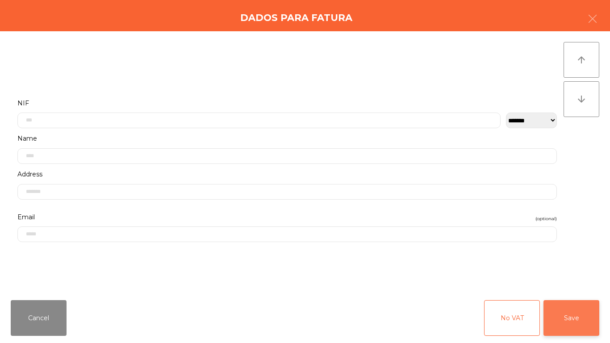
click at [561, 328] on button "Save" at bounding box center [572, 318] width 56 height 36
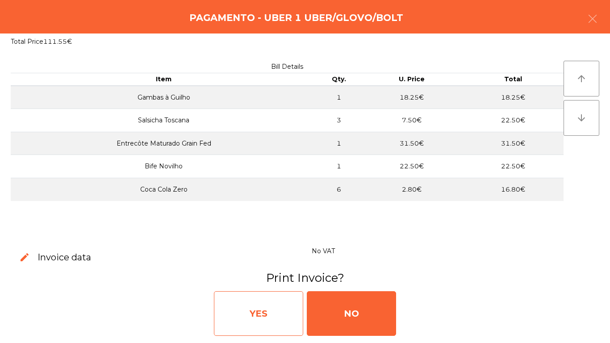
click at [236, 310] on div "YES" at bounding box center [258, 313] width 89 height 45
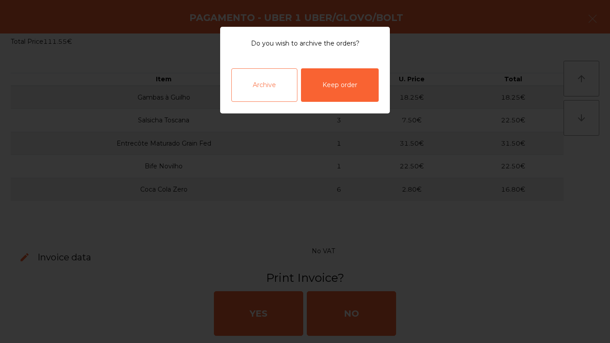
click at [275, 93] on div "Archive" at bounding box center [264, 84] width 66 height 33
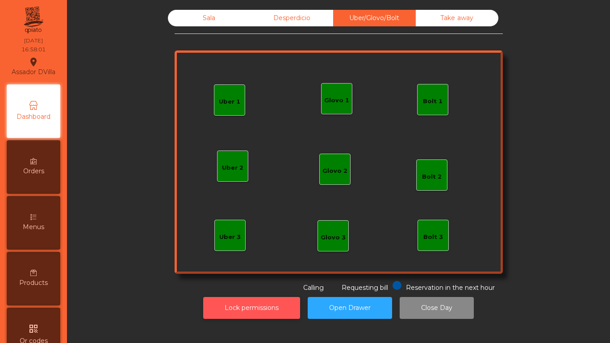
click at [227, 318] on button "Lock permissions" at bounding box center [251, 308] width 97 height 22
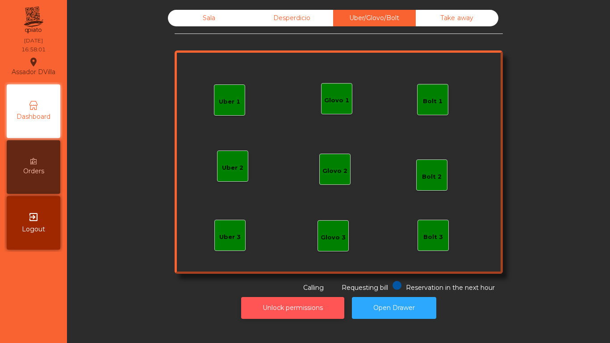
click at [241, 299] on button "Unlock permissions" at bounding box center [292, 308] width 103 height 22
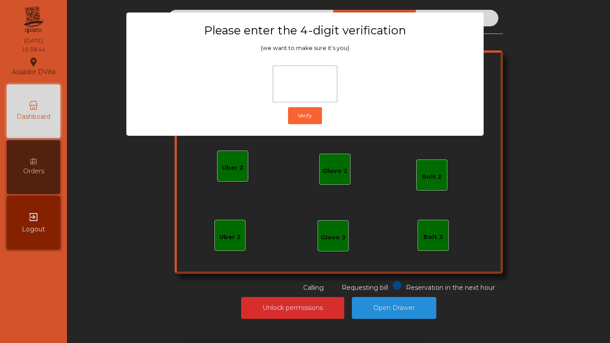
click at [113, 159] on ngb-modal-window "Please enter the 4-digit verification (we want to make sure it's you) Verify" at bounding box center [305, 171] width 580 height 343
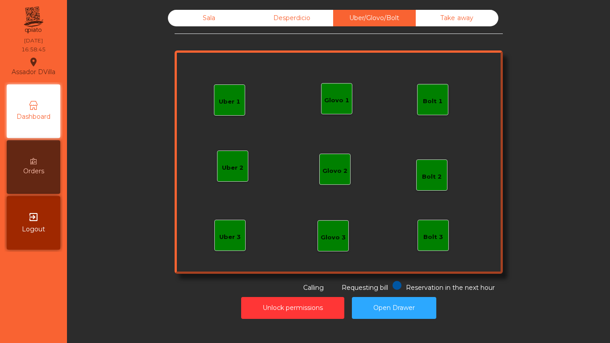
click at [212, 21] on div "Sala" at bounding box center [209, 18] width 83 height 17
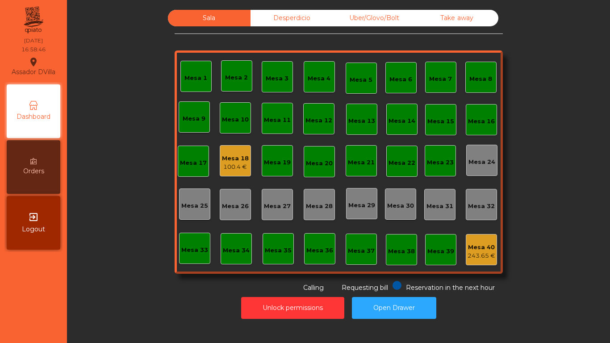
click at [240, 156] on div "Mesa 18" at bounding box center [235, 158] width 27 height 9
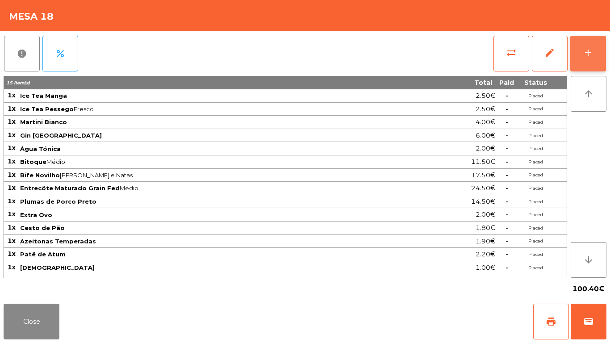
click at [582, 55] on button "add" at bounding box center [588, 54] width 36 height 36
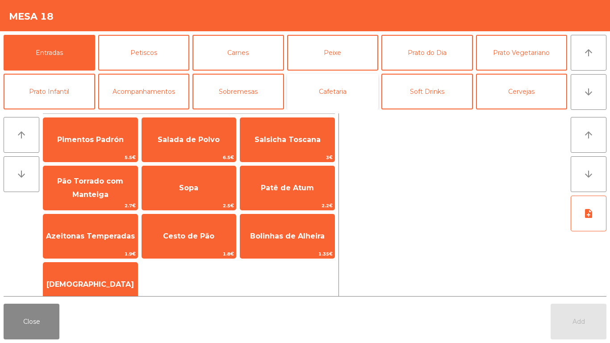
click at [289, 97] on button "Cafetaria" at bounding box center [333, 92] width 92 height 36
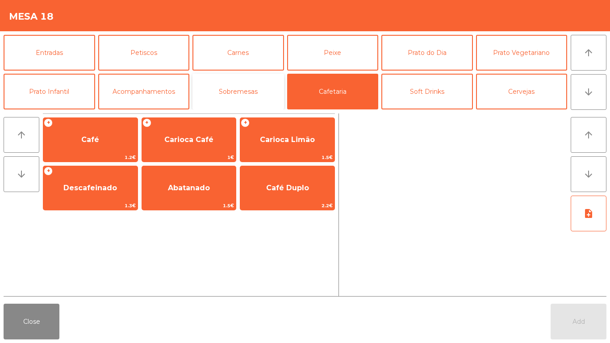
click at [253, 95] on button "Sobremesas" at bounding box center [238, 92] width 92 height 36
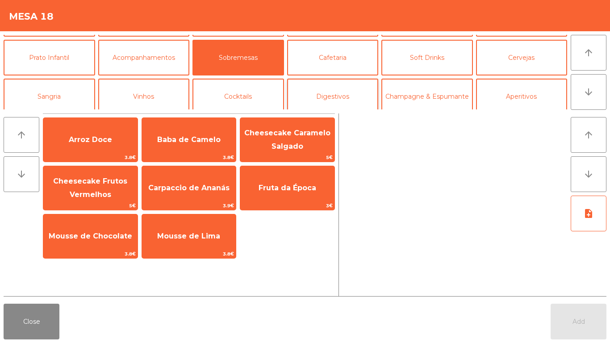
scroll to position [78, 0]
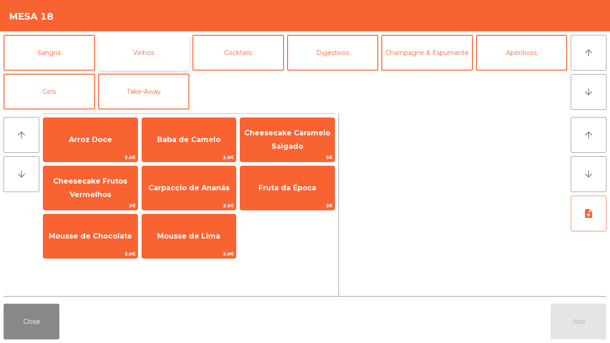
click at [154, 52] on button "Vinhos" at bounding box center [144, 53] width 92 height 36
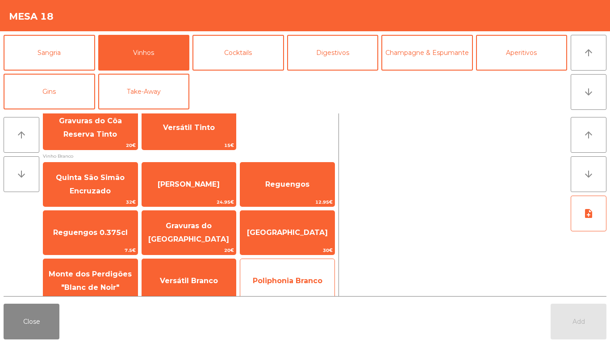
scroll to position [179, 0]
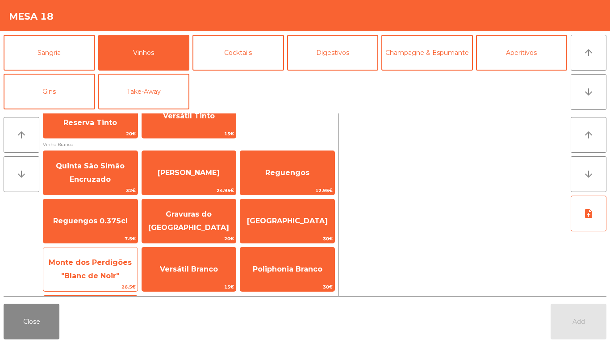
click at [90, 273] on span "Monte dos Perdigões "Blanc de Noir"" at bounding box center [90, 269] width 83 height 22
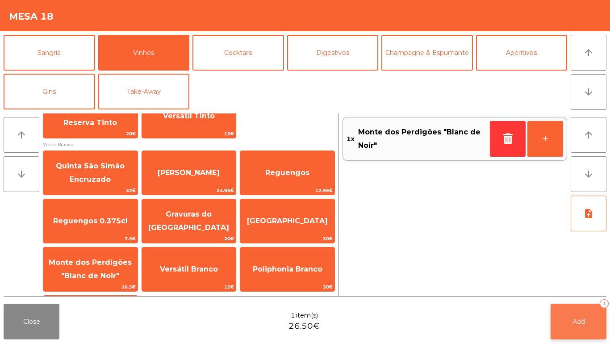
click at [577, 309] on button "Add 1" at bounding box center [579, 322] width 56 height 36
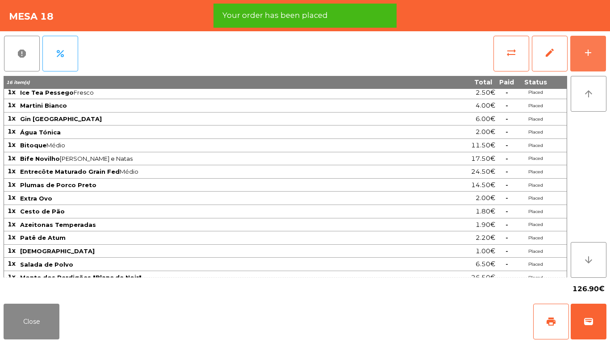
scroll to position [24, 0]
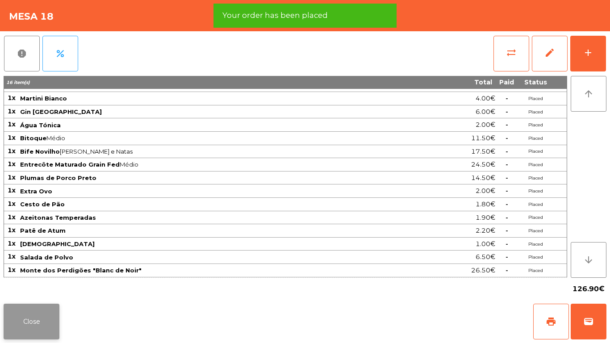
click at [48, 319] on button "Close" at bounding box center [32, 322] width 56 height 36
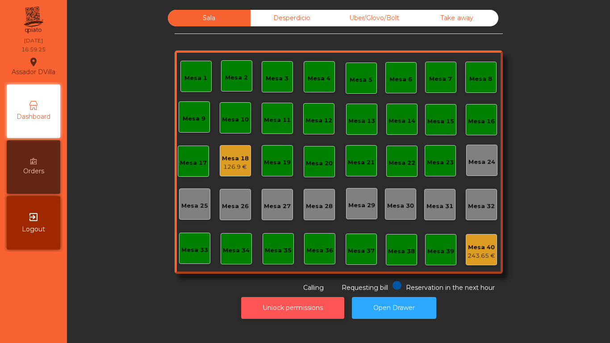
click at [300, 305] on button "Unlock permissions" at bounding box center [292, 308] width 103 height 22
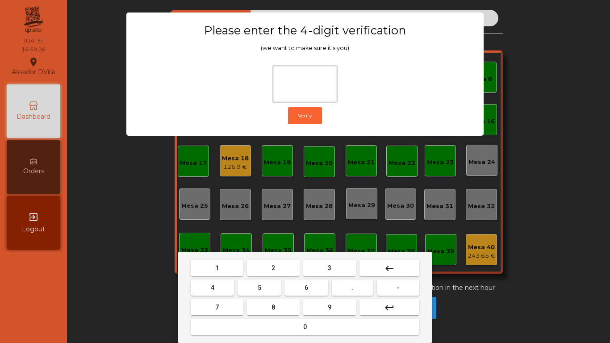
click at [218, 268] on span "1" at bounding box center [217, 267] width 4 height 7
click at [342, 301] on button "9" at bounding box center [329, 307] width 53 height 16
click at [209, 287] on button "4" at bounding box center [212, 288] width 43 height 16
click at [321, 324] on button "0" at bounding box center [305, 327] width 229 height 16
type input "****"
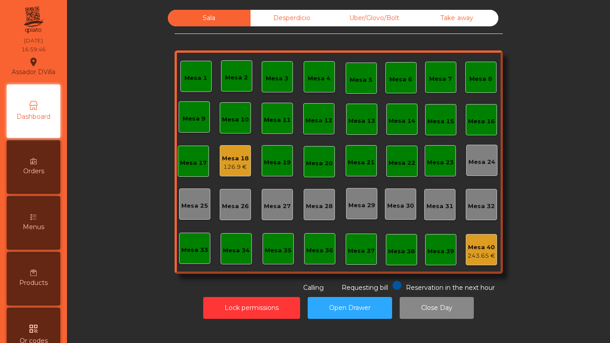
click at [220, 155] on div "Mesa 18 126.9 €" at bounding box center [235, 160] width 31 height 31
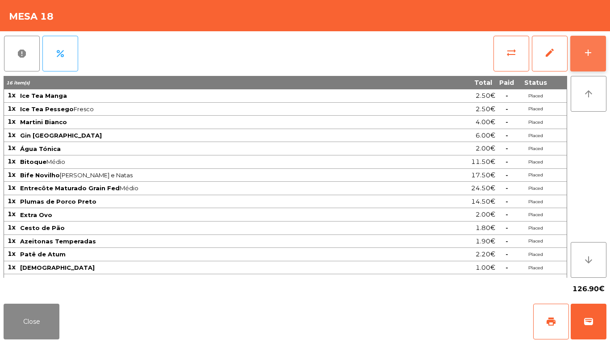
click at [594, 39] on button "add" at bounding box center [588, 54] width 36 height 36
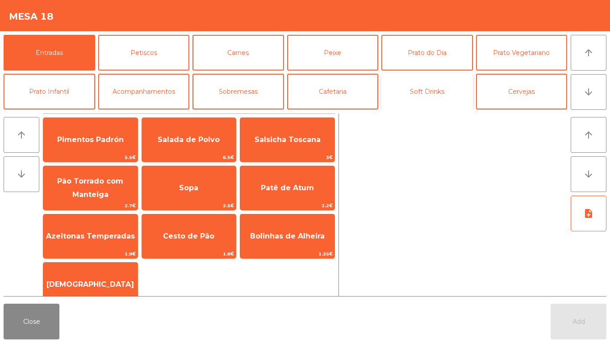
click at [407, 99] on button "Soft Drinks" at bounding box center [427, 92] width 92 height 36
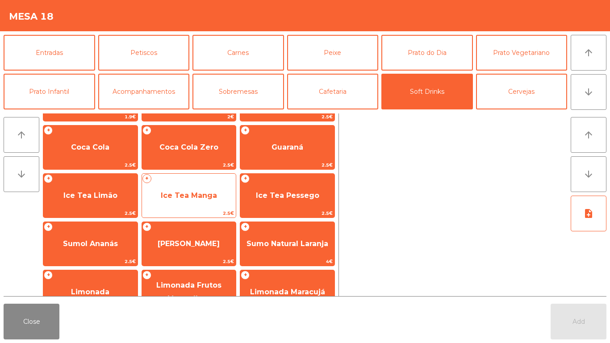
scroll to position [89, 0]
click at [205, 192] on span "Ice Tea Manga" at bounding box center [189, 195] width 56 height 8
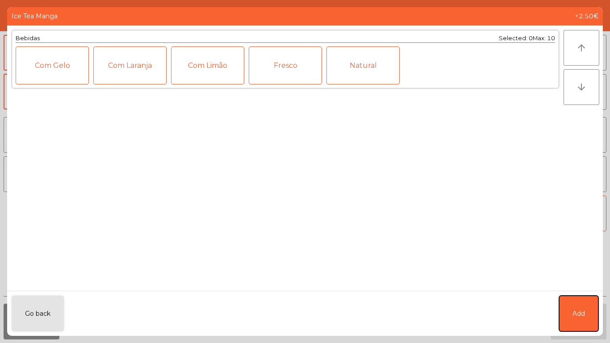
click at [595, 317] on button "Add" at bounding box center [578, 314] width 39 height 36
click at [594, 317] on button "Add" at bounding box center [579, 322] width 56 height 36
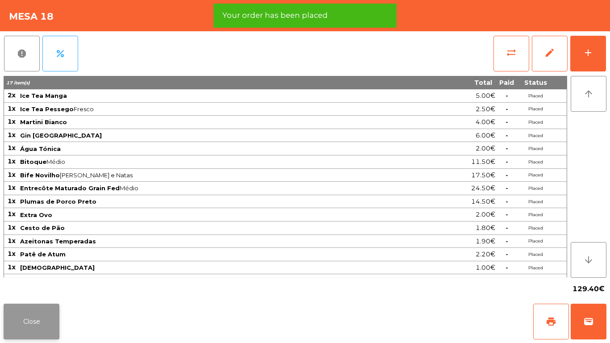
click at [11, 316] on button "Close" at bounding box center [32, 322] width 56 height 36
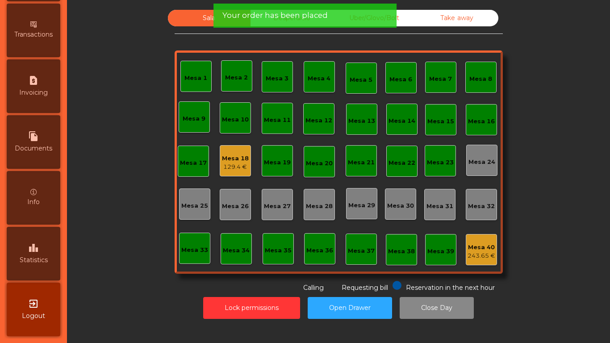
click at [46, 252] on div "leaderboard Statistics" at bounding box center [34, 254] width 54 height 54
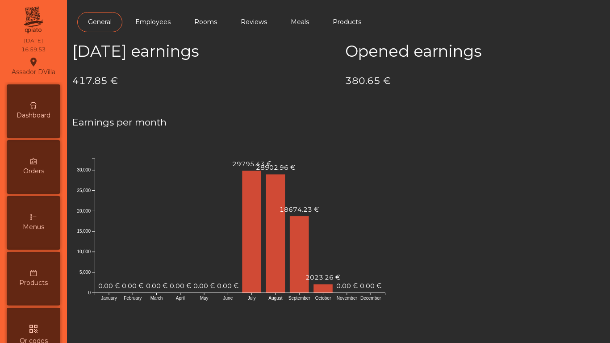
click at [47, 122] on div "Dashboard" at bounding box center [34, 111] width 54 height 54
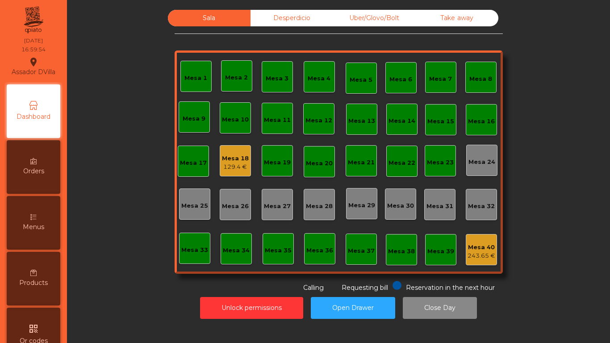
click at [316, 11] on div "Desperdicio" at bounding box center [292, 18] width 83 height 17
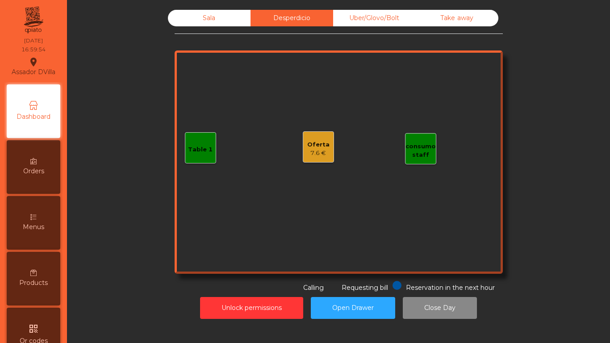
click at [355, 17] on div "Uber/Glovo/Bolt" at bounding box center [374, 18] width 83 height 17
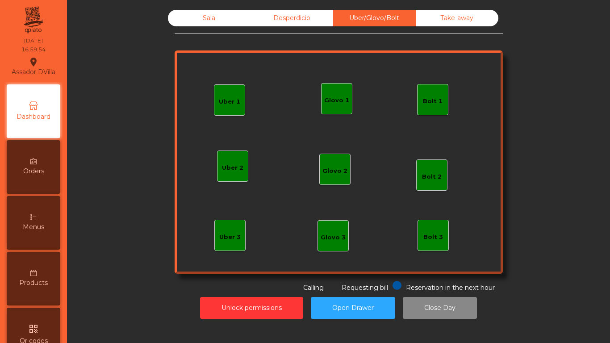
click at [485, 13] on div "Take away" at bounding box center [457, 18] width 83 height 17
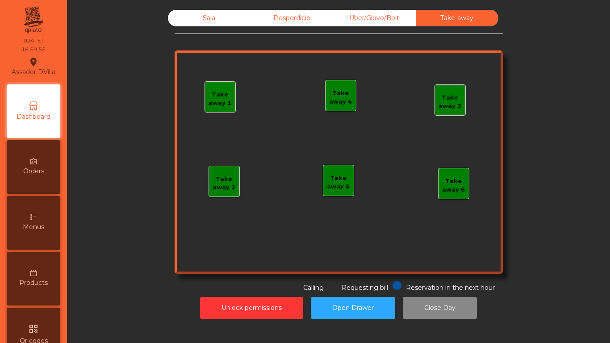
click at [180, 22] on div "Sala" at bounding box center [209, 18] width 83 height 17
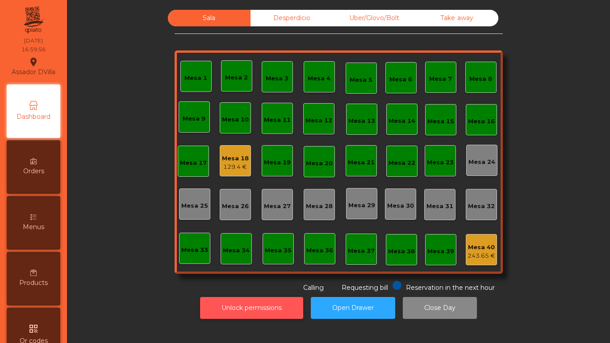
click at [232, 315] on button "Unlock permissions" at bounding box center [251, 308] width 103 height 22
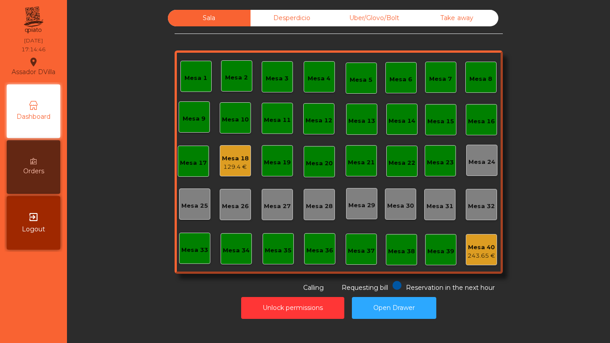
click at [460, 251] on div "Mesa 1 Mesa 2 Mesa 3 Mesa 4 Mesa 5 Mesa 6 Mesa 7 Mesa 8 Mesa 9 Mesa 10 Mesa 11 …" at bounding box center [339, 161] width 328 height 223
click at [469, 251] on div "Mesa 40" at bounding box center [482, 247] width 28 height 9
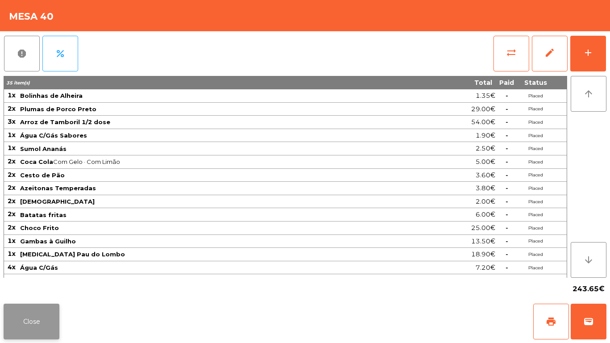
click at [51, 325] on button "Close" at bounding box center [32, 322] width 56 height 36
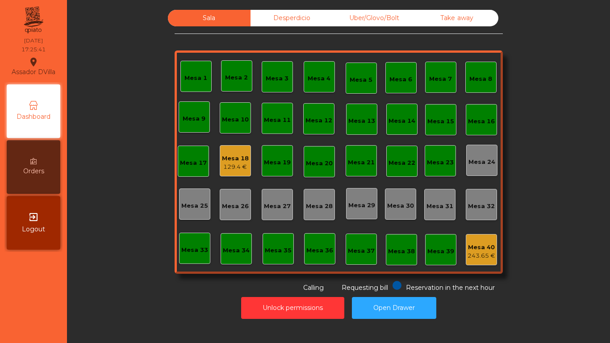
drag, startPoint x: 177, startPoint y: 280, endPoint x: 194, endPoint y: 270, distance: 20.0
click at [194, 270] on div "Sala Desperdicio Uber/Glovo/Bolt Take away Mesa 1 Mesa 2 Mesa 3 Mesa 4 Mesa 5 M…" at bounding box center [339, 151] width 328 height 283
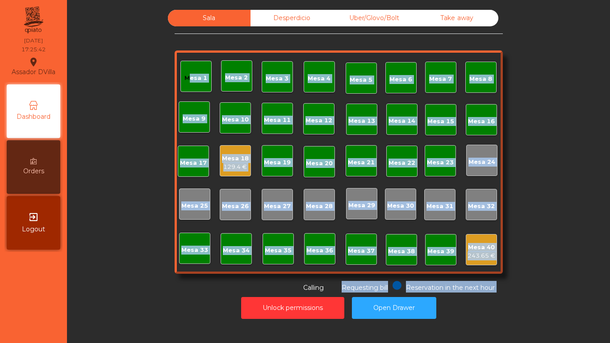
click at [222, 157] on div "Mesa 18" at bounding box center [235, 158] width 27 height 9
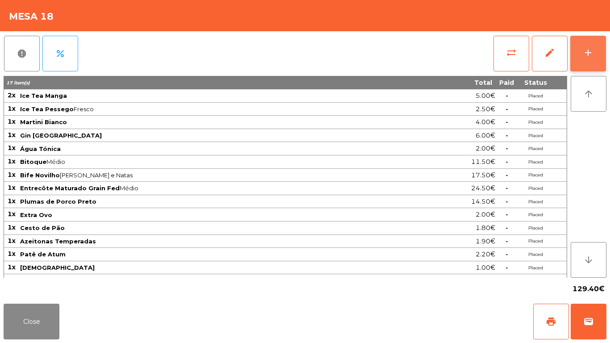
click at [589, 49] on div "add" at bounding box center [588, 52] width 11 height 11
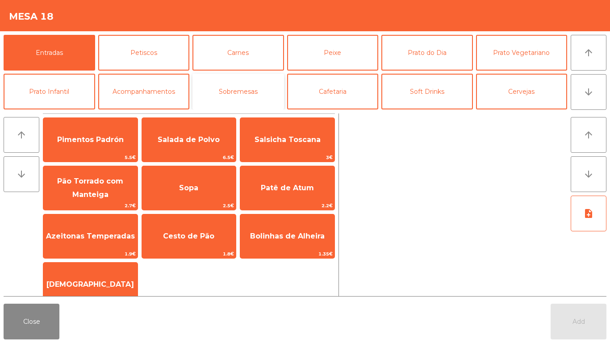
click at [260, 80] on button "Sobremesas" at bounding box center [238, 92] width 92 height 36
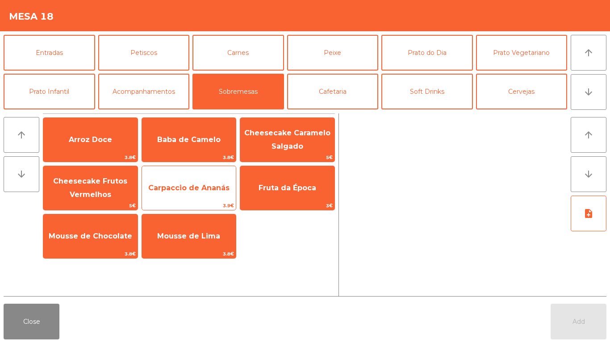
click at [173, 183] on span "Carpaccio de Ananás" at bounding box center [189, 188] width 94 height 24
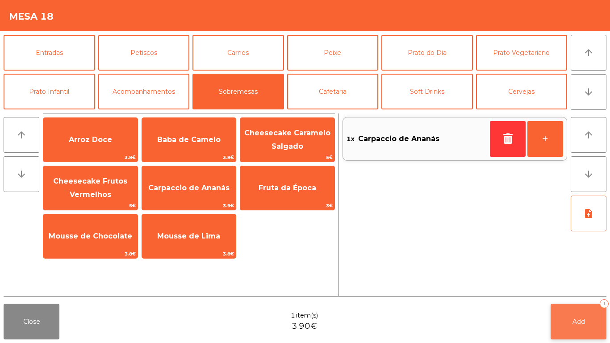
click at [586, 317] on button "Add 1" at bounding box center [579, 322] width 56 height 36
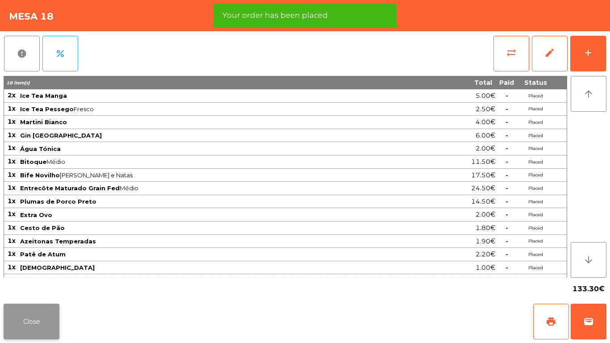
drag, startPoint x: 40, startPoint y: 317, endPoint x: 54, endPoint y: 317, distance: 13.8
click at [41, 317] on button "Close" at bounding box center [32, 322] width 56 height 36
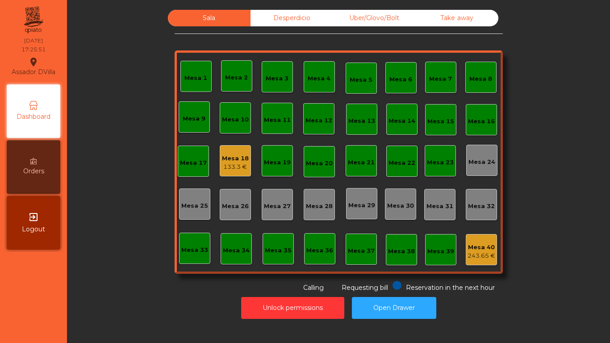
click at [144, 165] on div "Sala Desperdicio Uber/Glovo/Bolt Take away Mesa 1 Mesa 2 Mesa 3 Mesa 4 Mesa 5 M…" at bounding box center [338, 151] width 519 height 283
click at [220, 154] on div "Mesa 18 133.3 €" at bounding box center [235, 160] width 31 height 31
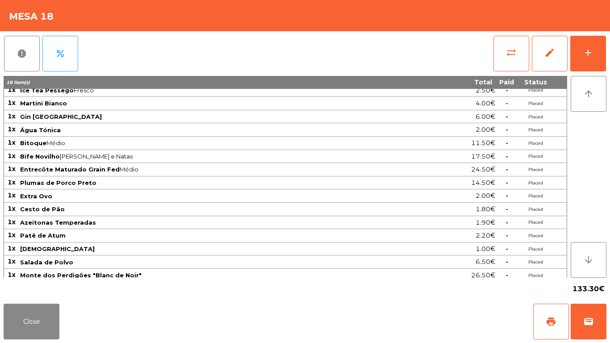
scroll to position [36, 0]
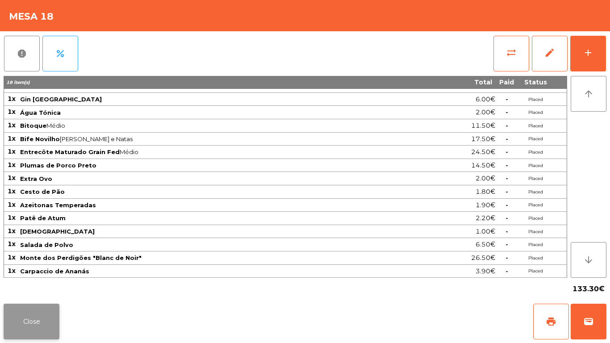
click at [22, 331] on button "Close" at bounding box center [32, 322] width 56 height 36
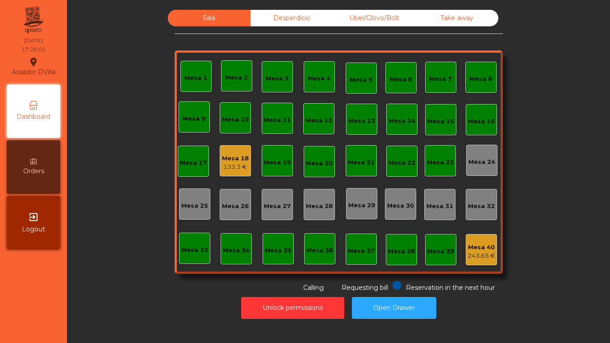
click at [230, 173] on div "Mesa 18 133.3 €" at bounding box center [235, 160] width 31 height 31
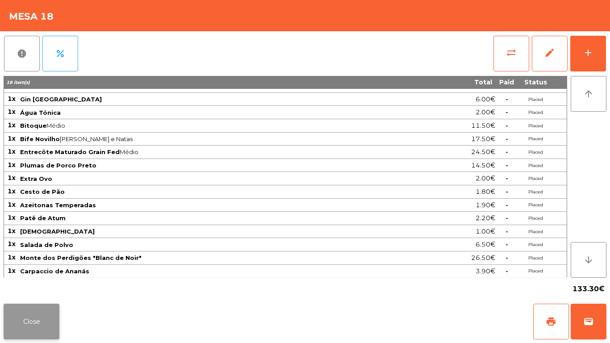
click at [48, 330] on button "Close" at bounding box center [32, 322] width 56 height 36
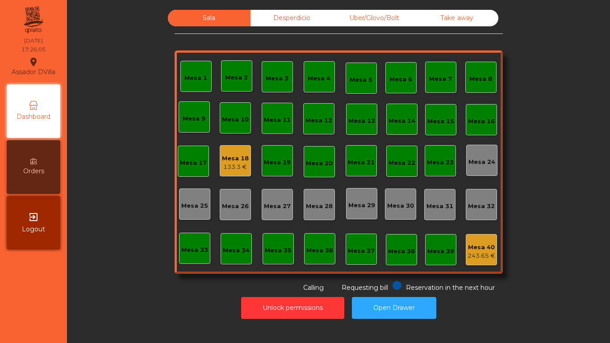
click at [468, 244] on div "Mesa 40" at bounding box center [482, 247] width 28 height 9
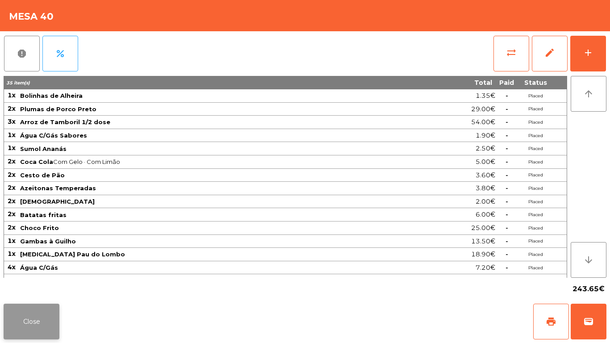
click at [25, 317] on button "Close" at bounding box center [32, 322] width 56 height 36
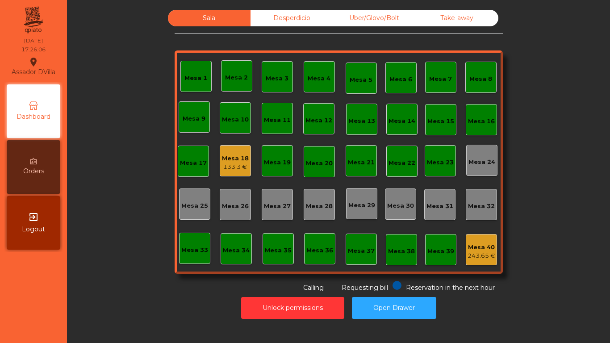
click at [95, 291] on div "Sala Desperdicio Uber/Glovo/Bolt Take away Mesa 1 Mesa 2 Mesa 3 Mesa 4 Mesa 5 M…" at bounding box center [338, 151] width 519 height 283
click at [230, 157] on div "Mesa 18" at bounding box center [235, 158] width 27 height 9
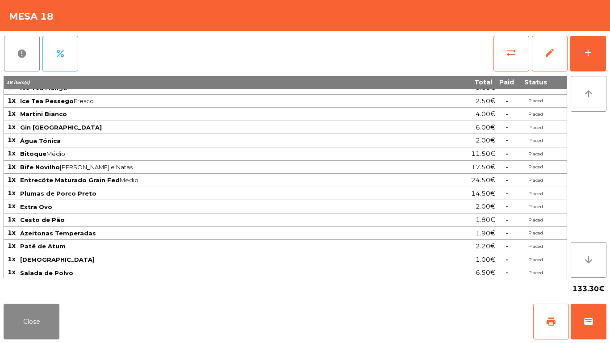
scroll to position [9, 0]
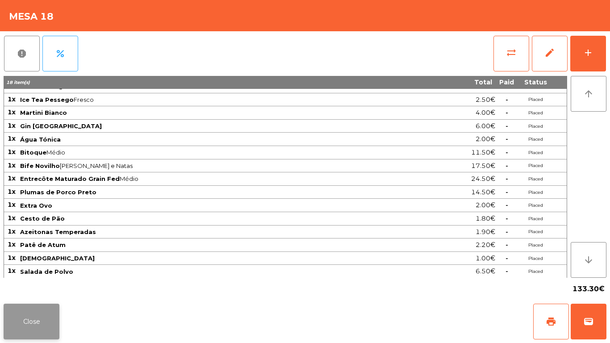
click at [22, 319] on button "Close" at bounding box center [32, 322] width 56 height 36
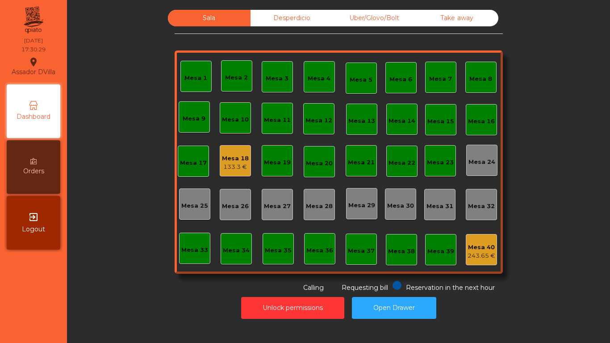
click at [243, 163] on div "133.3 €" at bounding box center [235, 167] width 27 height 9
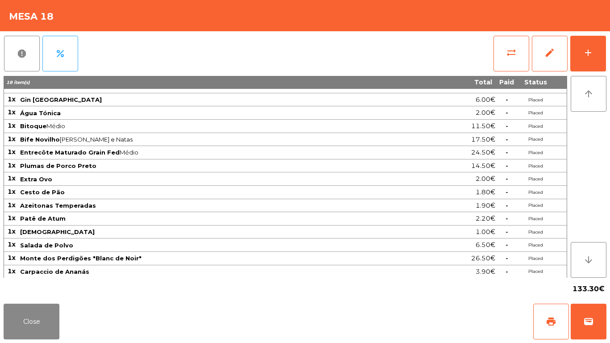
scroll to position [36, 0]
click at [598, 54] on button "add" at bounding box center [588, 54] width 36 height 36
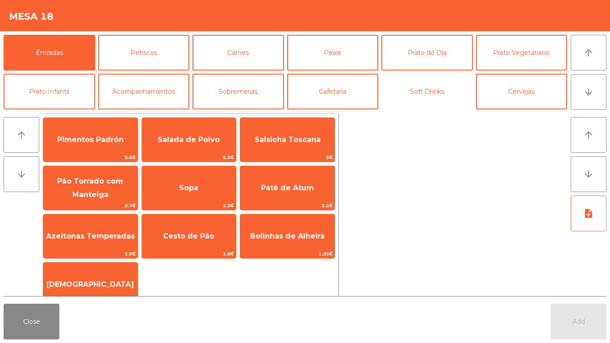
click at [413, 96] on button "Soft Drinks" at bounding box center [427, 92] width 92 height 36
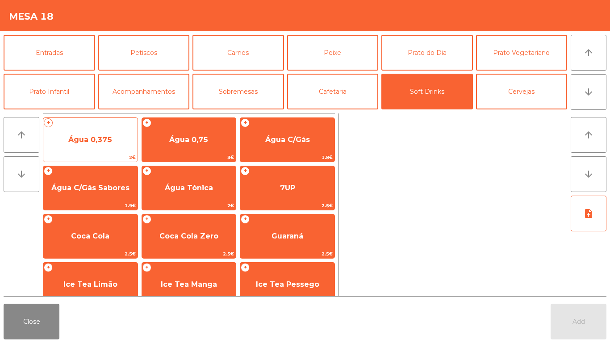
click at [129, 146] on span "Água 0,375" at bounding box center [90, 140] width 94 height 24
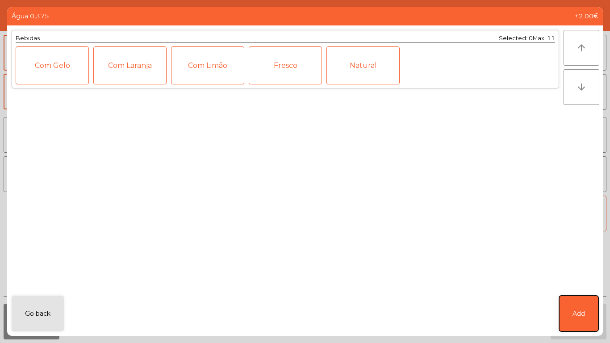
click at [580, 305] on button "Add" at bounding box center [578, 314] width 39 height 36
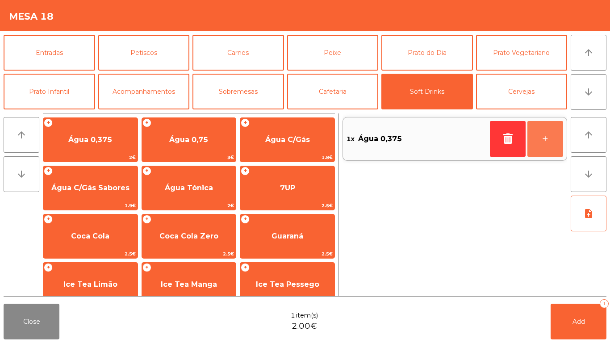
drag, startPoint x: 550, startPoint y: 153, endPoint x: 563, endPoint y: 296, distance: 143.5
click at [549, 153] on button "+" at bounding box center [545, 139] width 36 height 36
click at [540, 333] on div "Close 2 item(s) 4.00€ Add 2" at bounding box center [305, 321] width 610 height 43
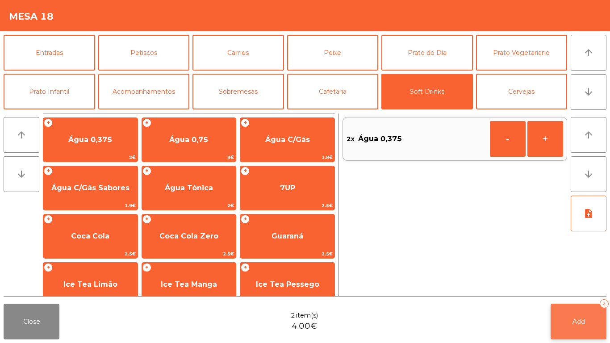
click at [587, 326] on button "Add 2" at bounding box center [579, 322] width 56 height 36
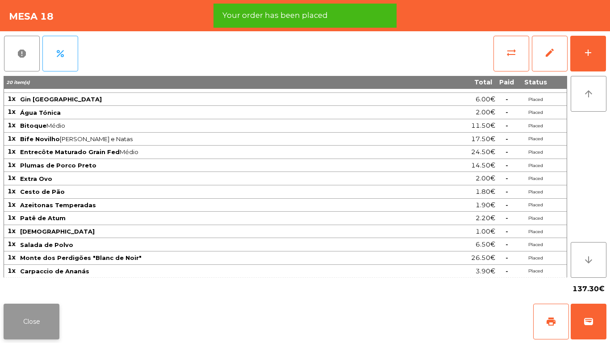
click at [22, 326] on button "Close" at bounding box center [32, 322] width 56 height 36
